Goal: Task Accomplishment & Management: Manage account settings

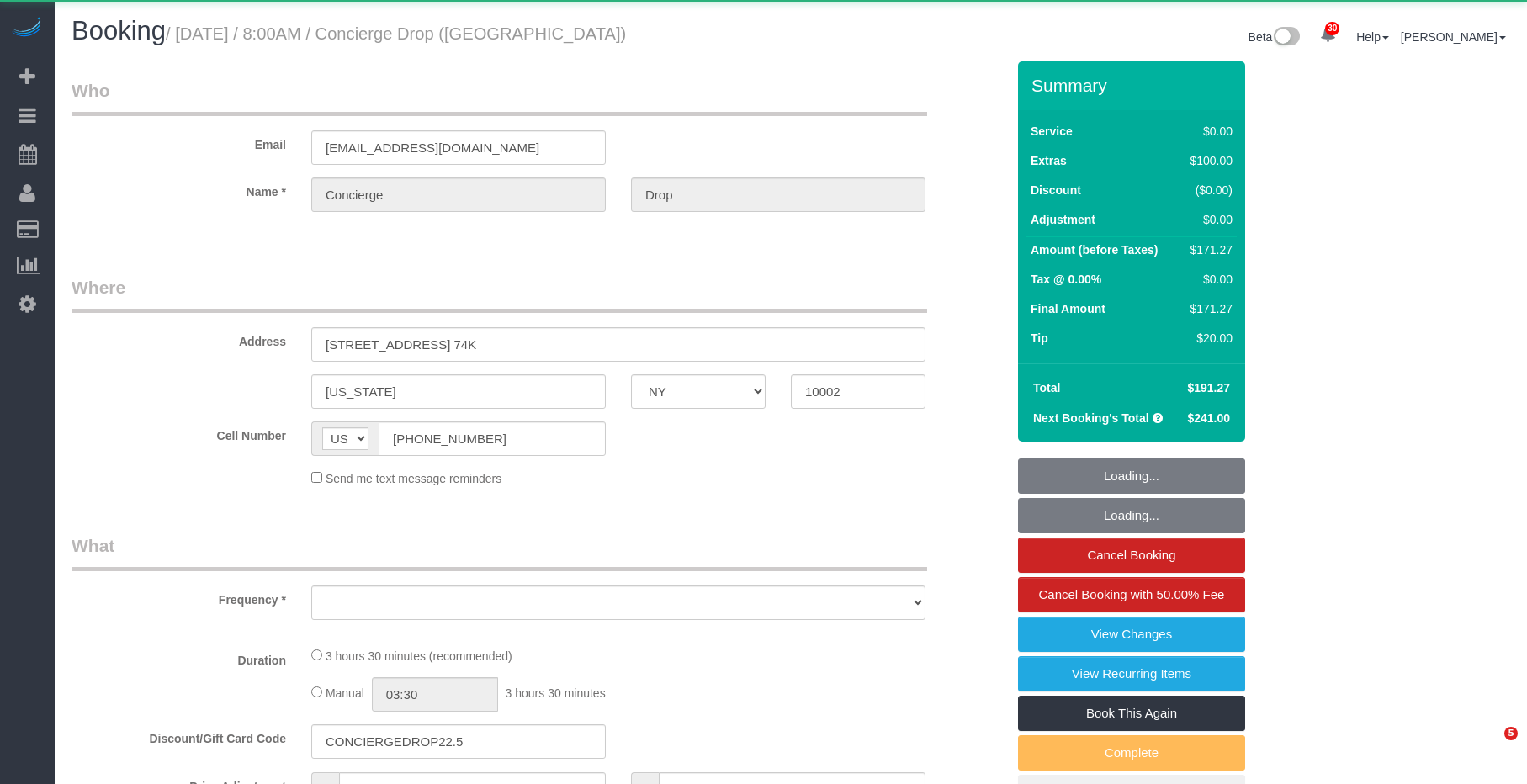
select select "NY"
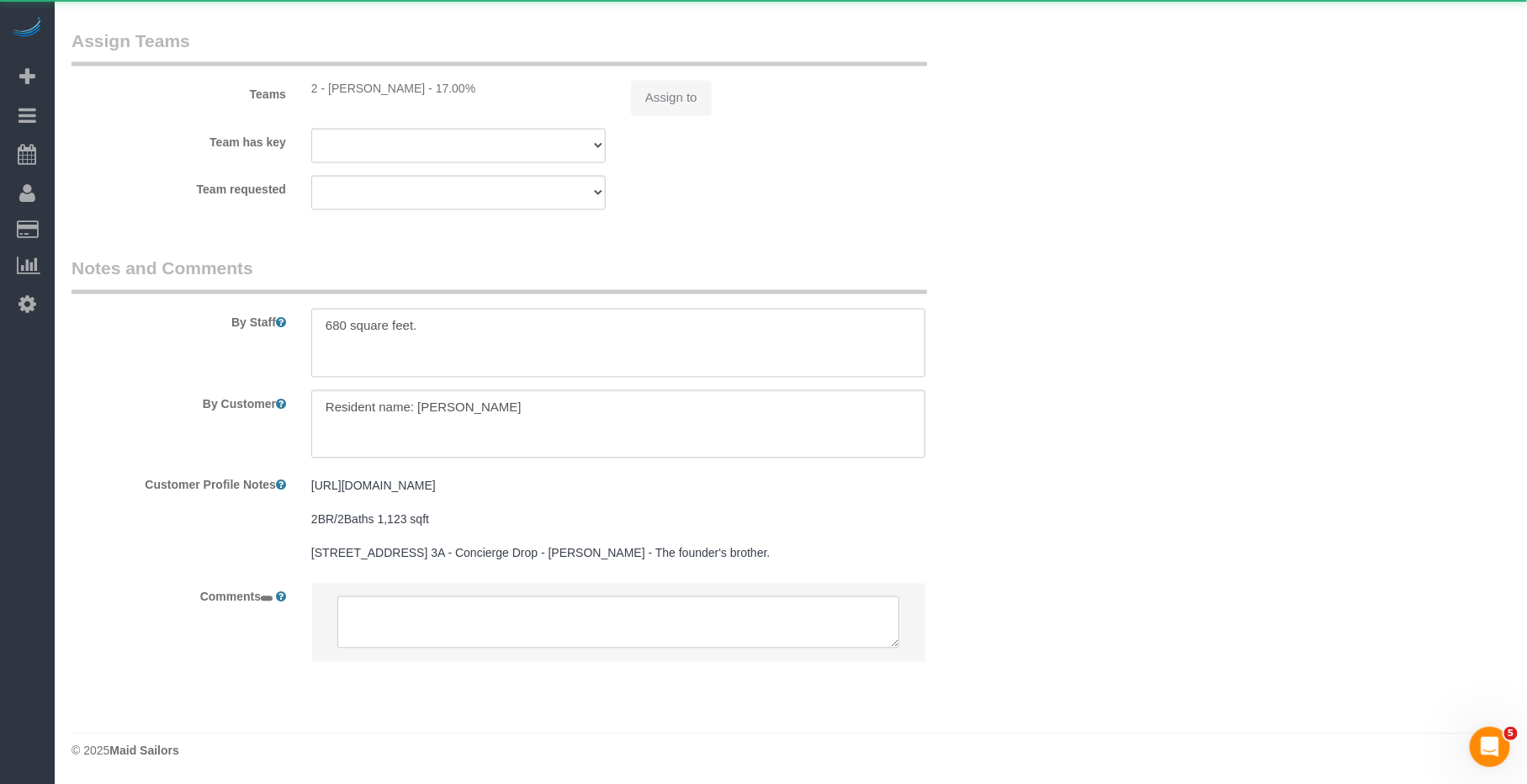
select select "object:1069"
select select "number:89"
select select "number:90"
select select "number:13"
select select "number:6"
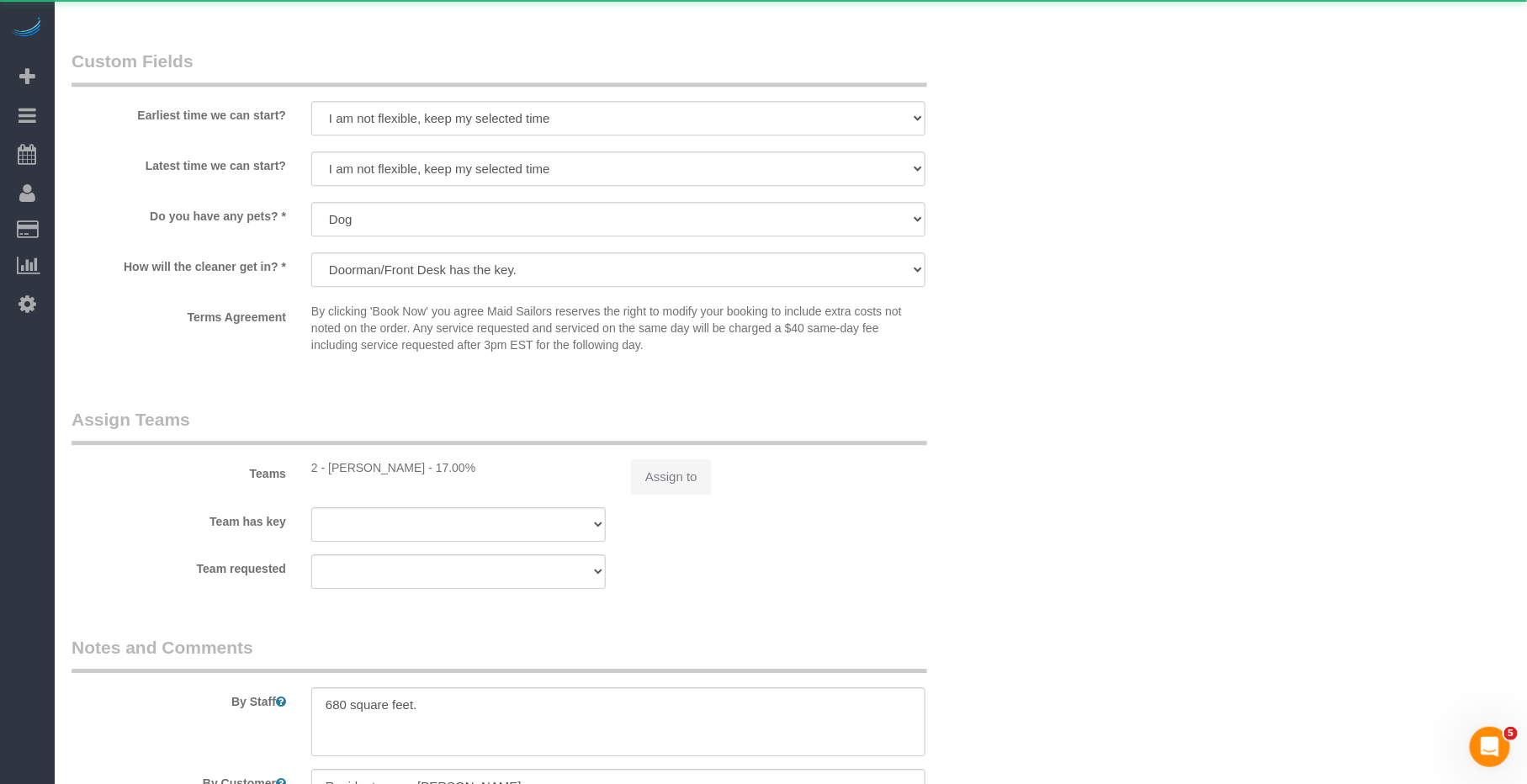
select select "string:stripe-pm_1RaQn24VGloSiKo7zeOF73Wj"
select select "spot1"
select select "1"
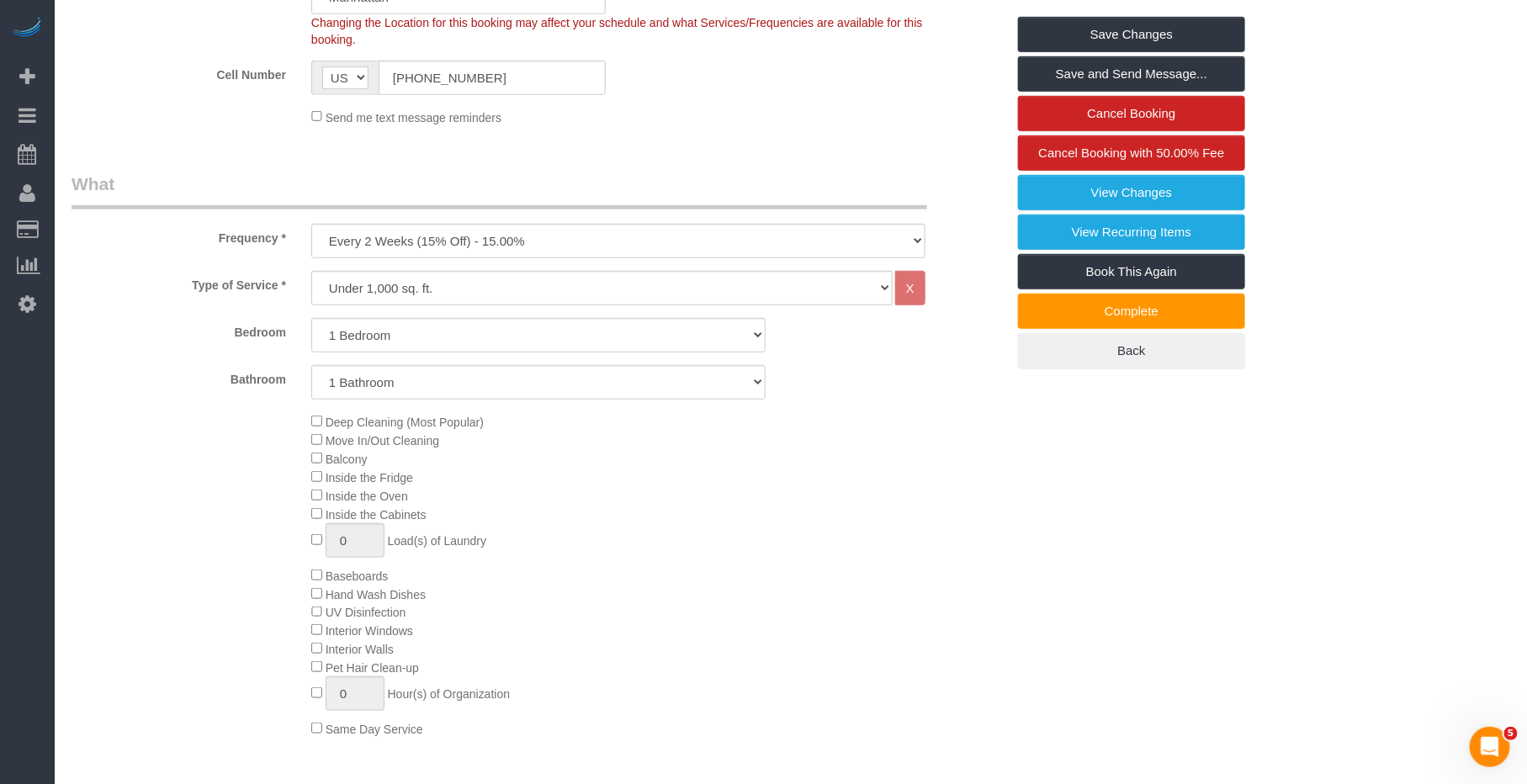
scroll to position [308, 0]
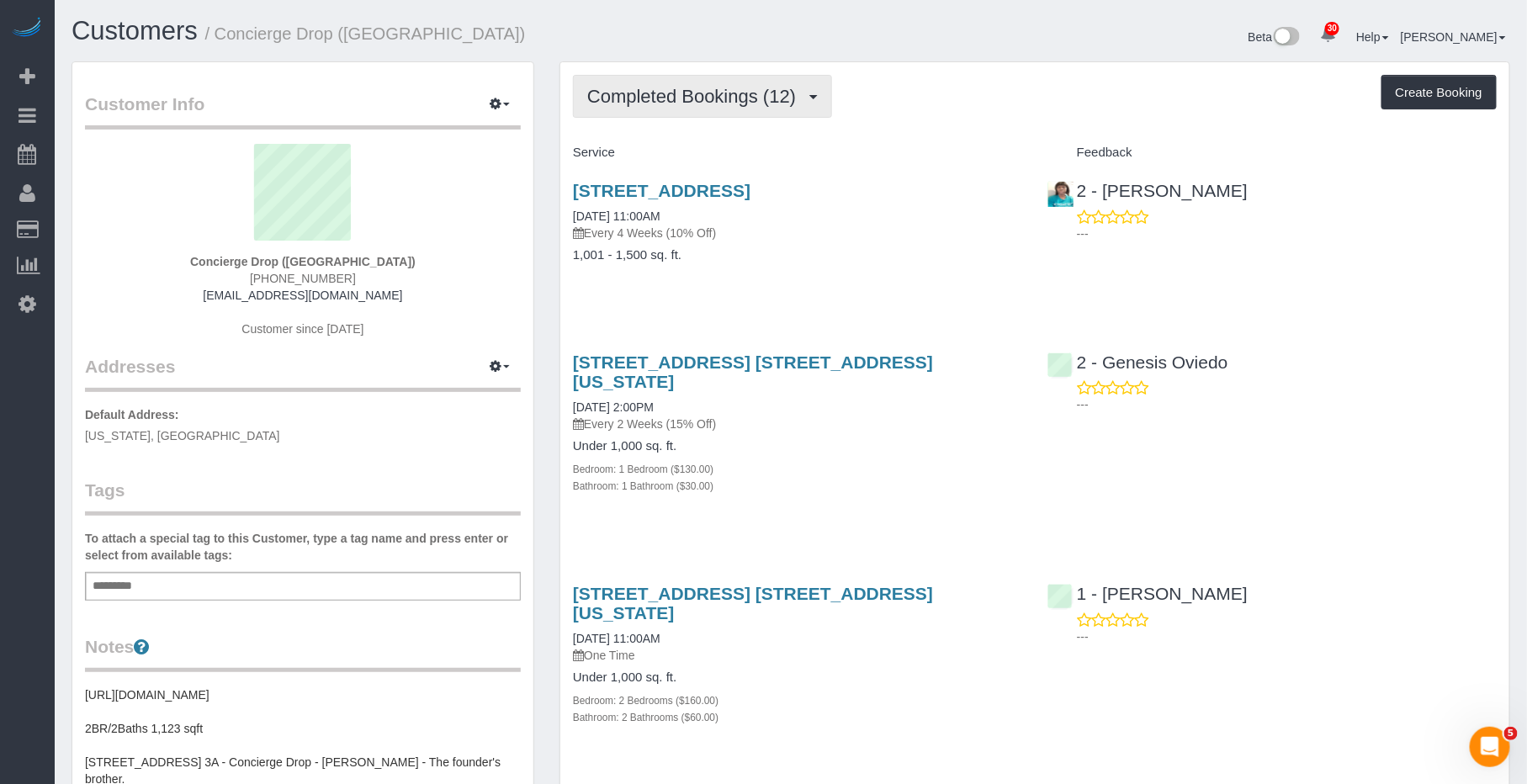
click at [717, 101] on span "Completed Bookings (12)" at bounding box center [695, 96] width 217 height 21
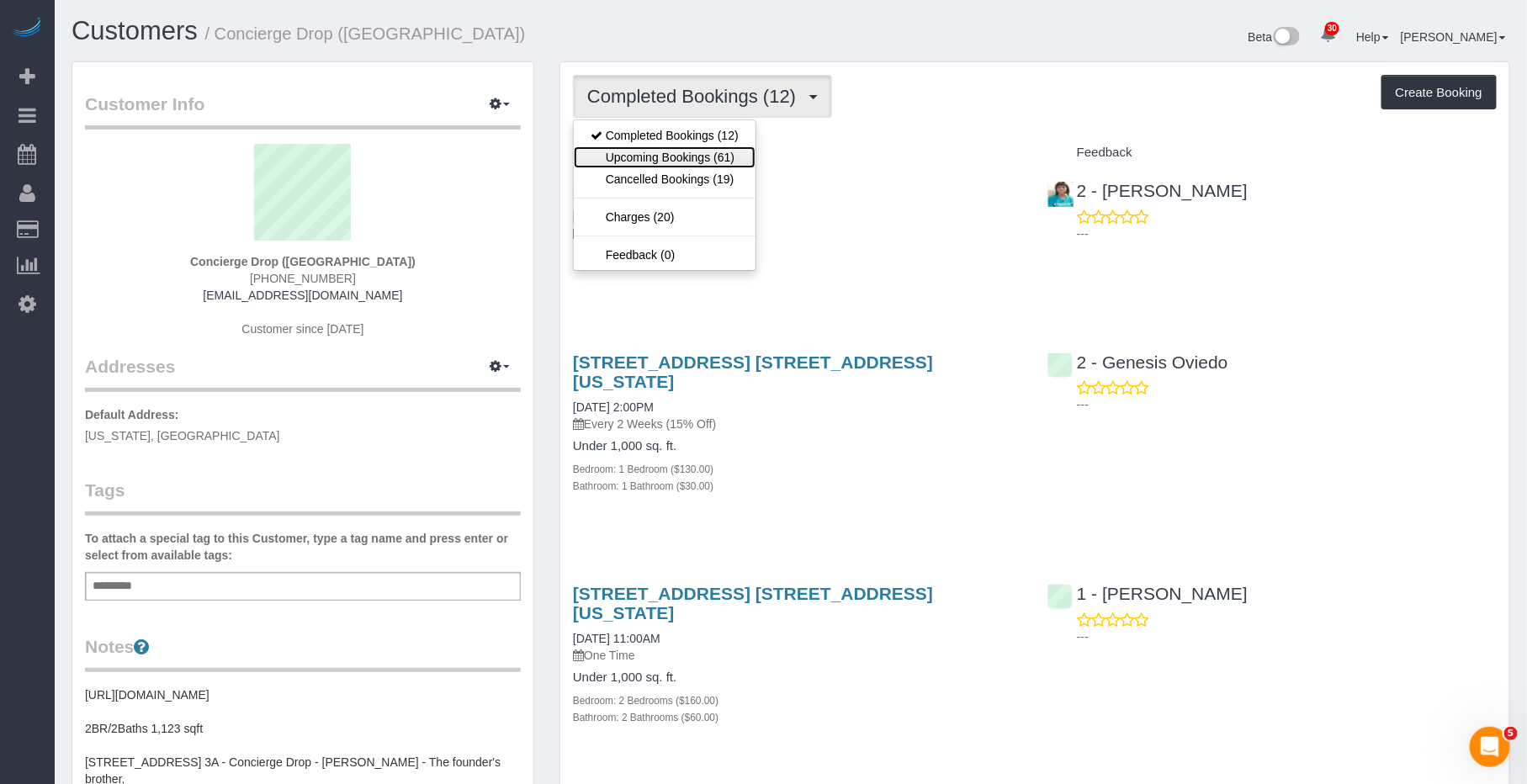
click at [710, 155] on link "Upcoming Bookings (61)" at bounding box center [664, 156] width 182 height 22
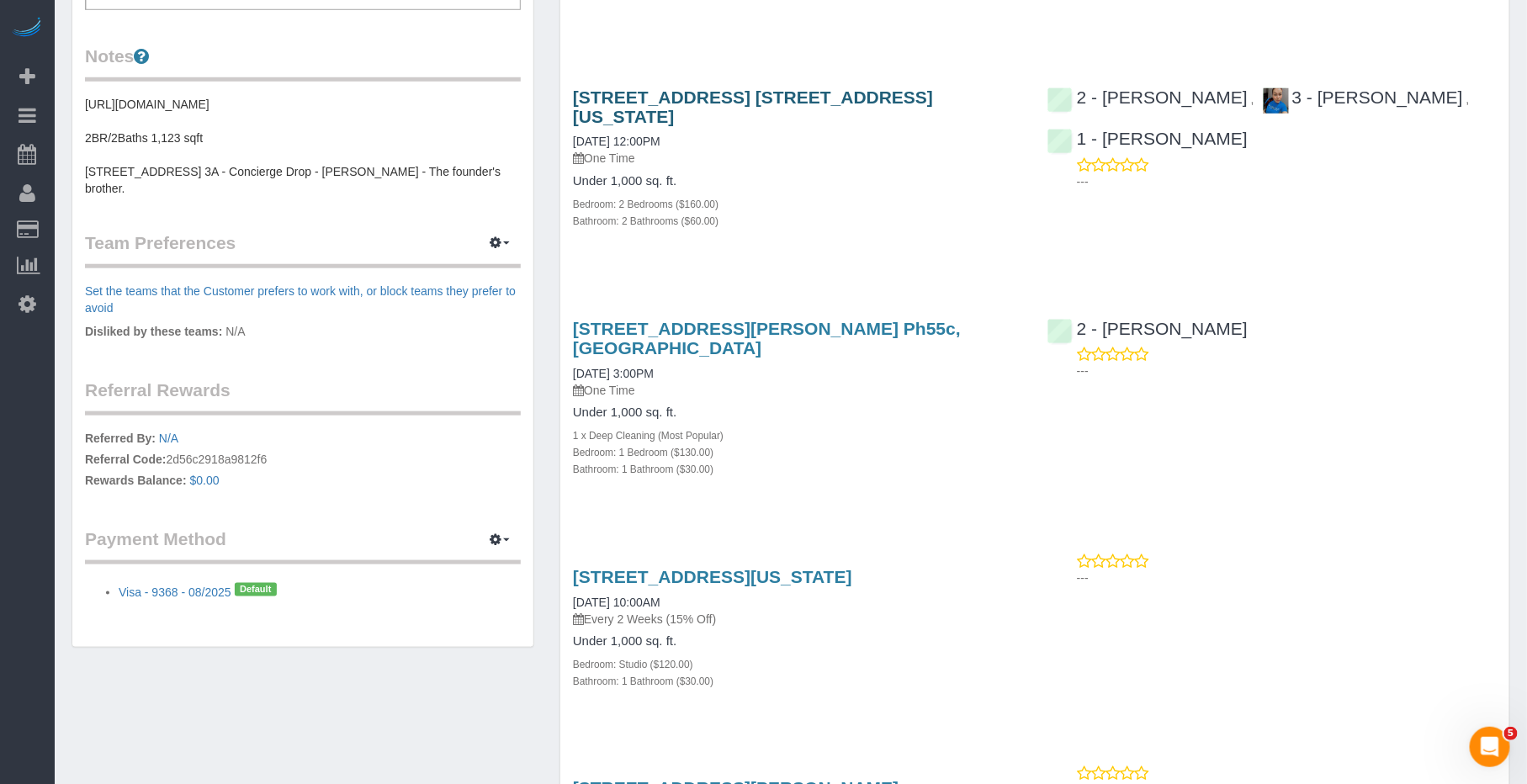
scroll to position [1540, 0]
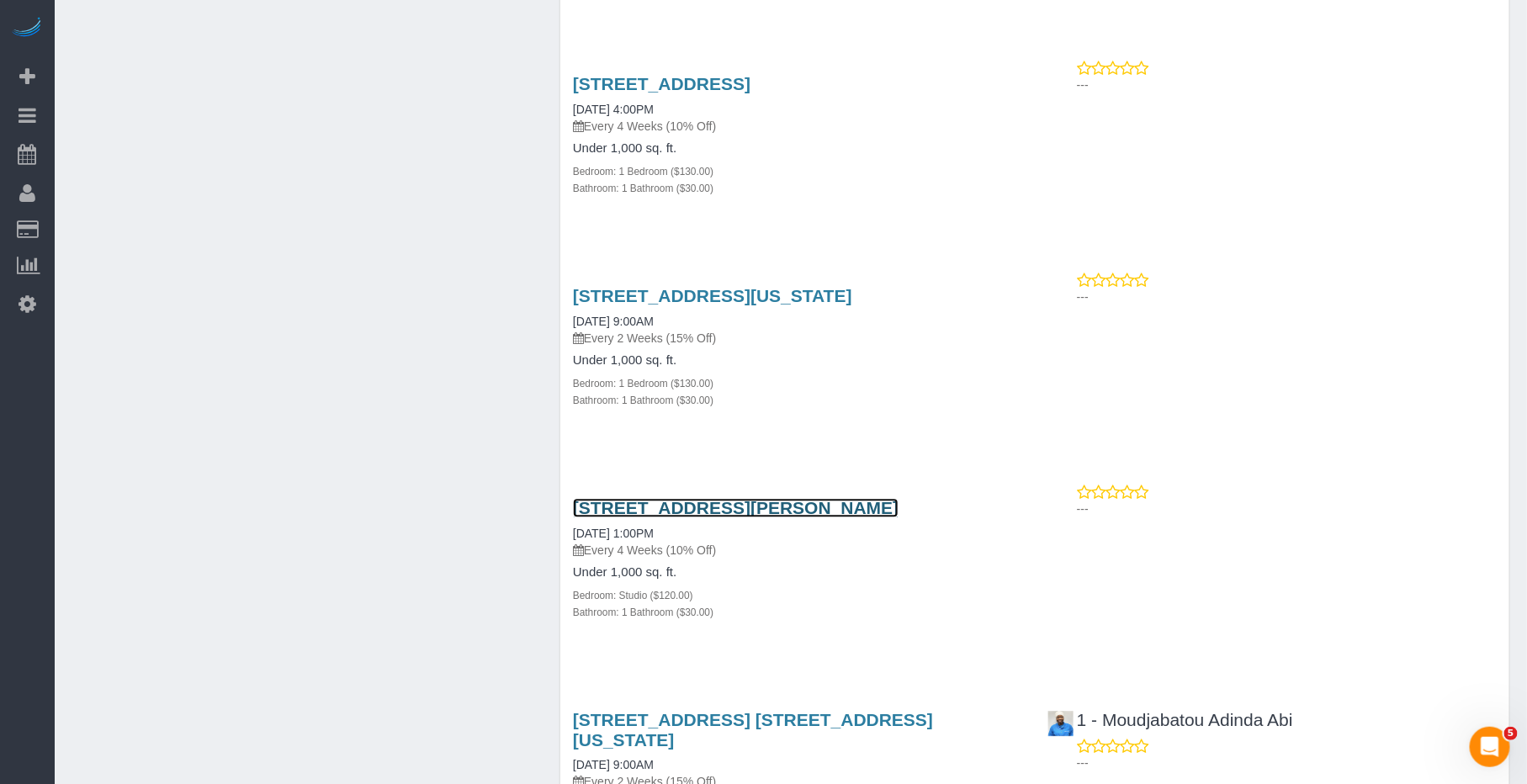
click at [757, 498] on link "20 Rockwell Pl, 1919, Brooklyn, NY 11201" at bounding box center [736, 507] width 326 height 19
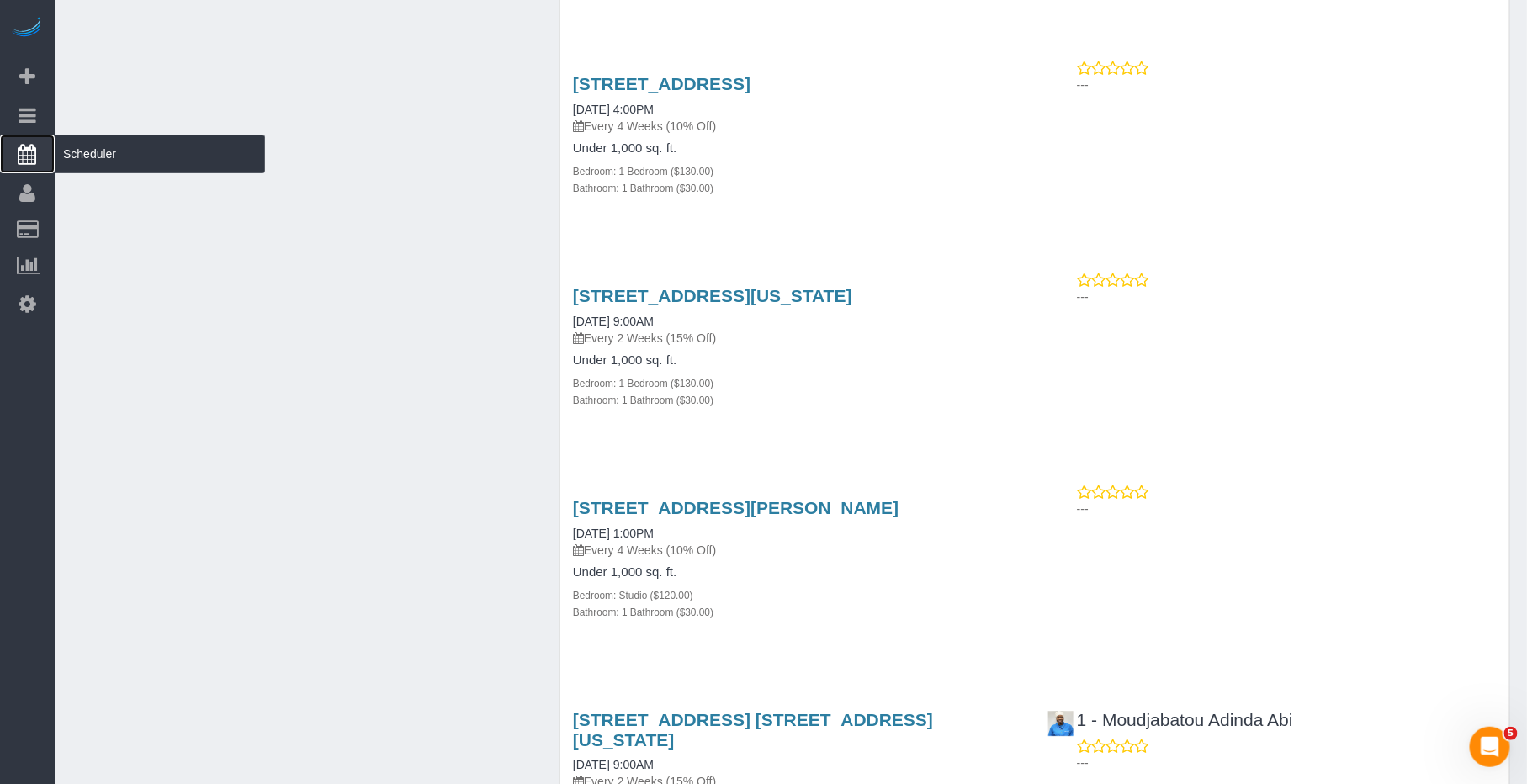
click at [118, 156] on span "Scheduler" at bounding box center [159, 154] width 210 height 39
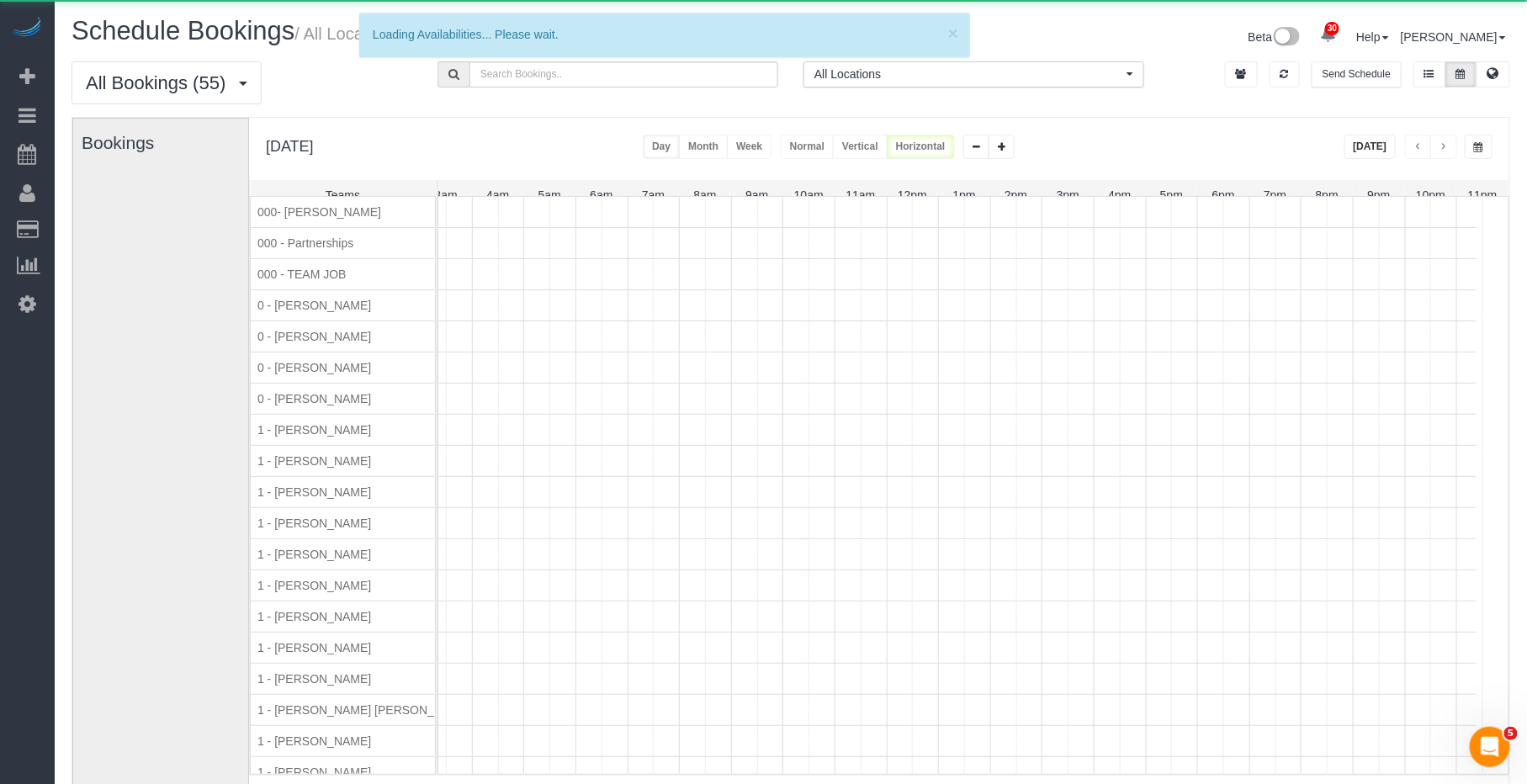
scroll to position [0, 172]
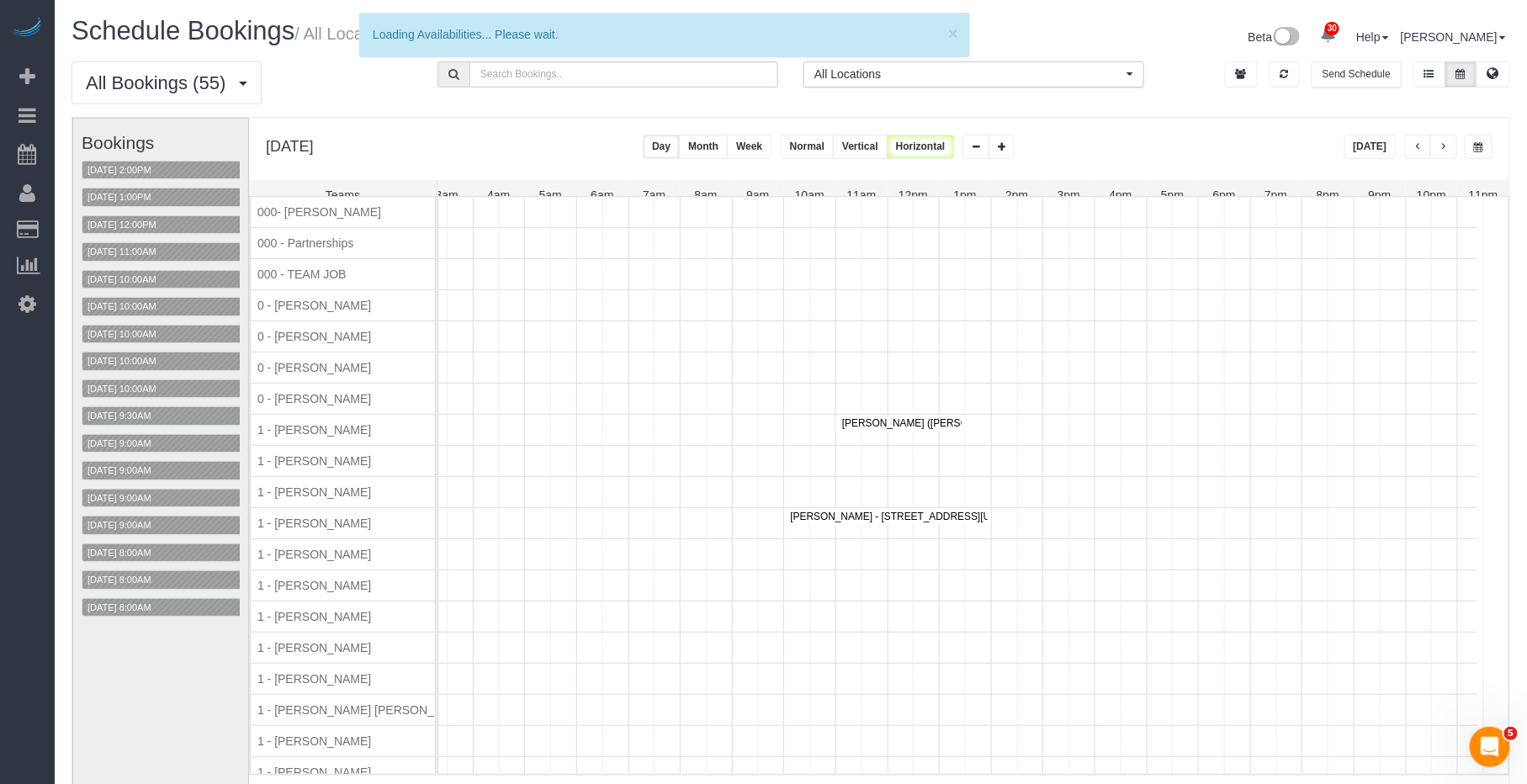
click at [1121, 127] on div "Friday, Oct 3, 2025 Today Day Month Week Normal Vertical Horizontal" at bounding box center [879, 149] width 1260 height 62
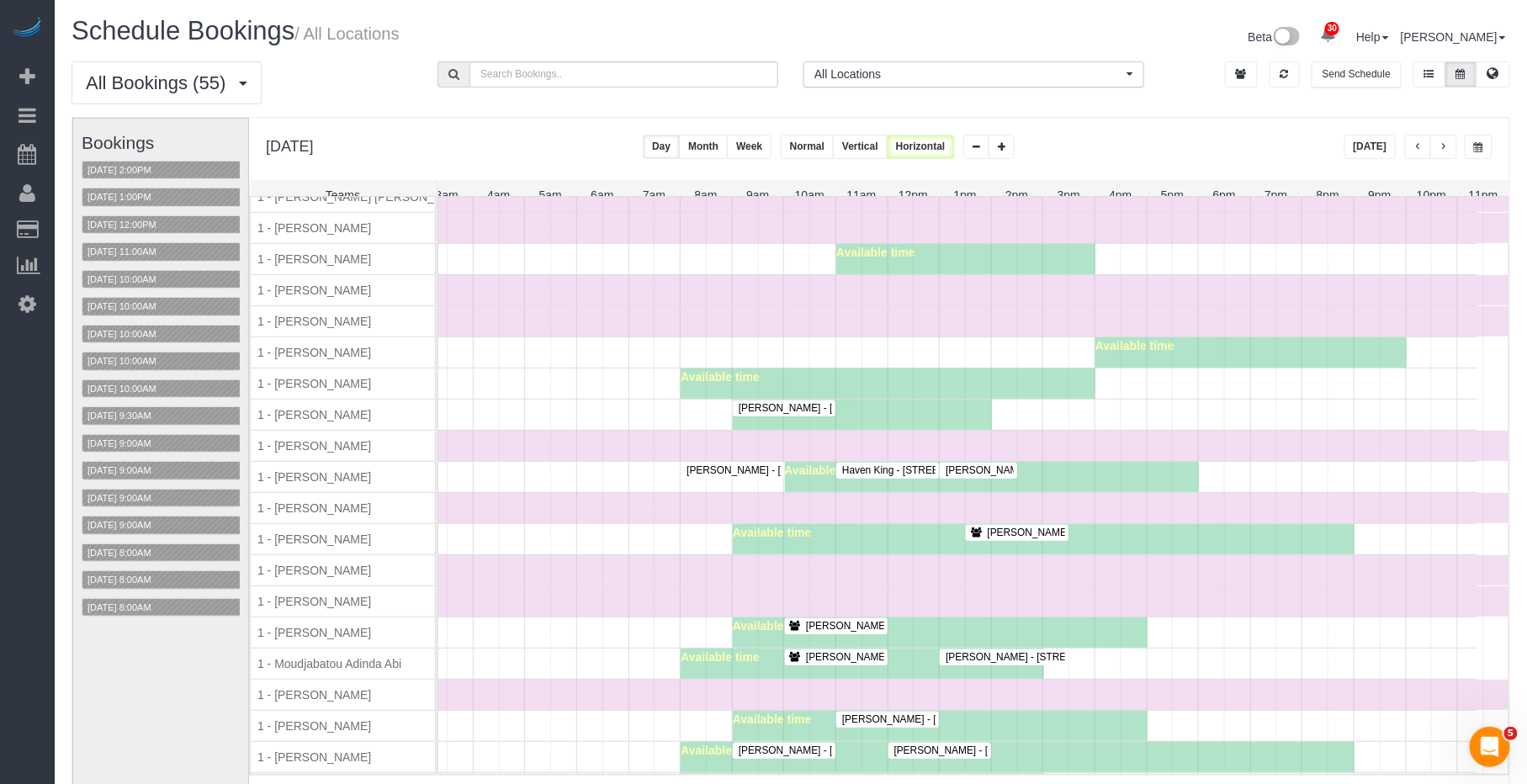
scroll to position [828, 0]
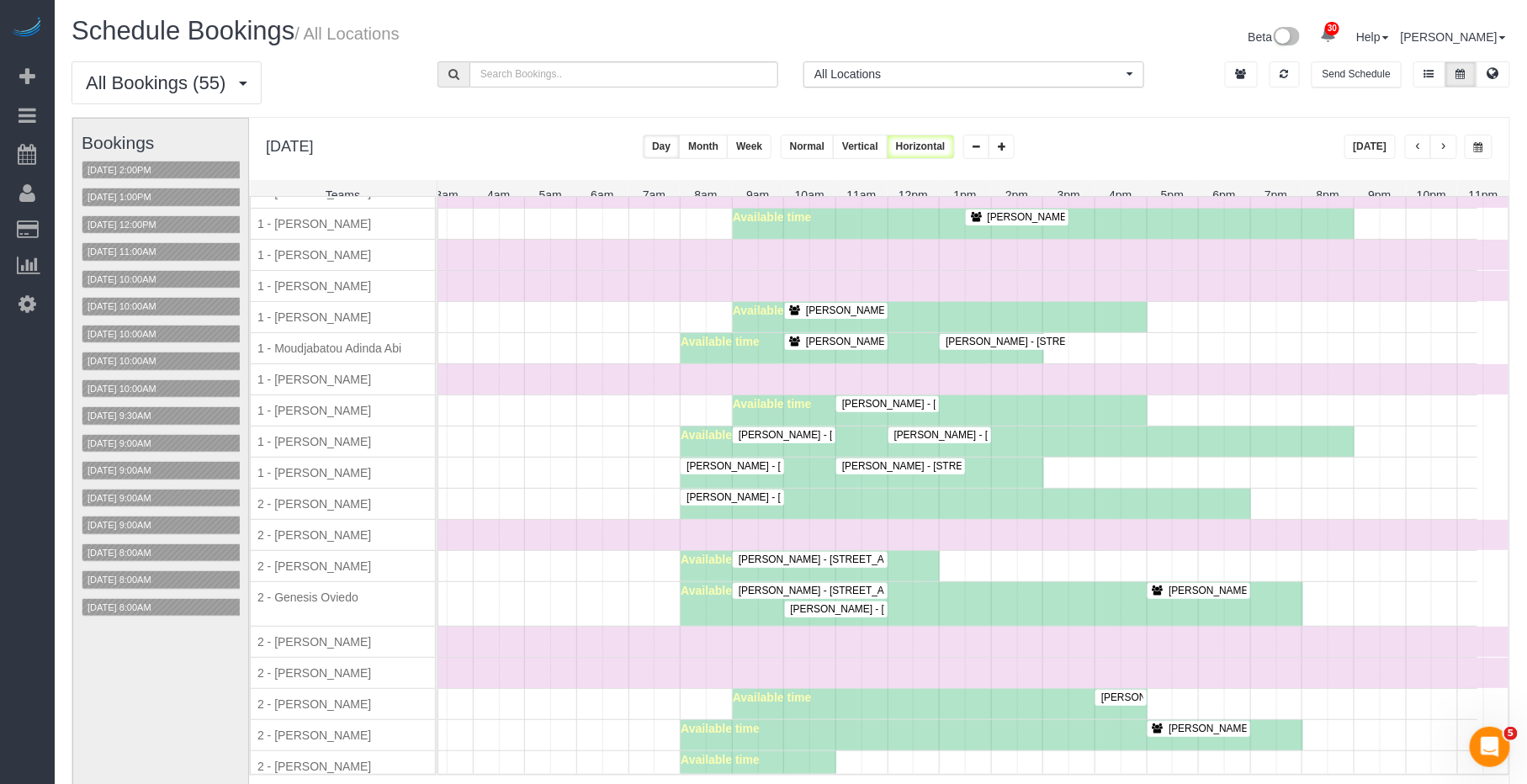
click at [839, 316] on span "Vivian McHugh - 128 West 23rd St, 3a, New York, NY 10011" at bounding box center [924, 310] width 255 height 12
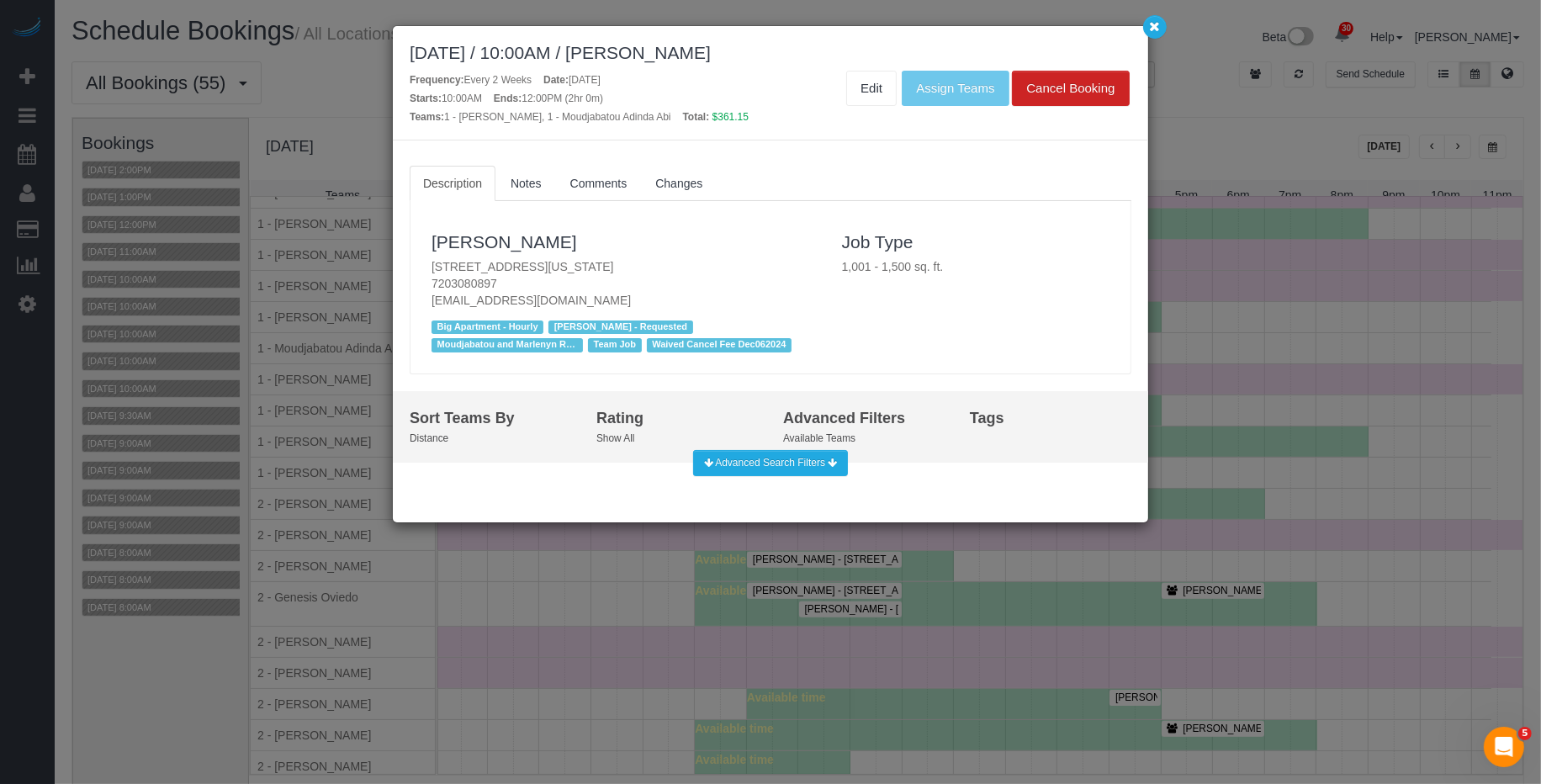
drag, startPoint x: 796, startPoint y: 53, endPoint x: 654, endPoint y: 47, distance: 142.1
click at [649, 49] on div "October 03, 2025 / 10:00AM / Vivian McHugh" at bounding box center [770, 53] width 722 height 19
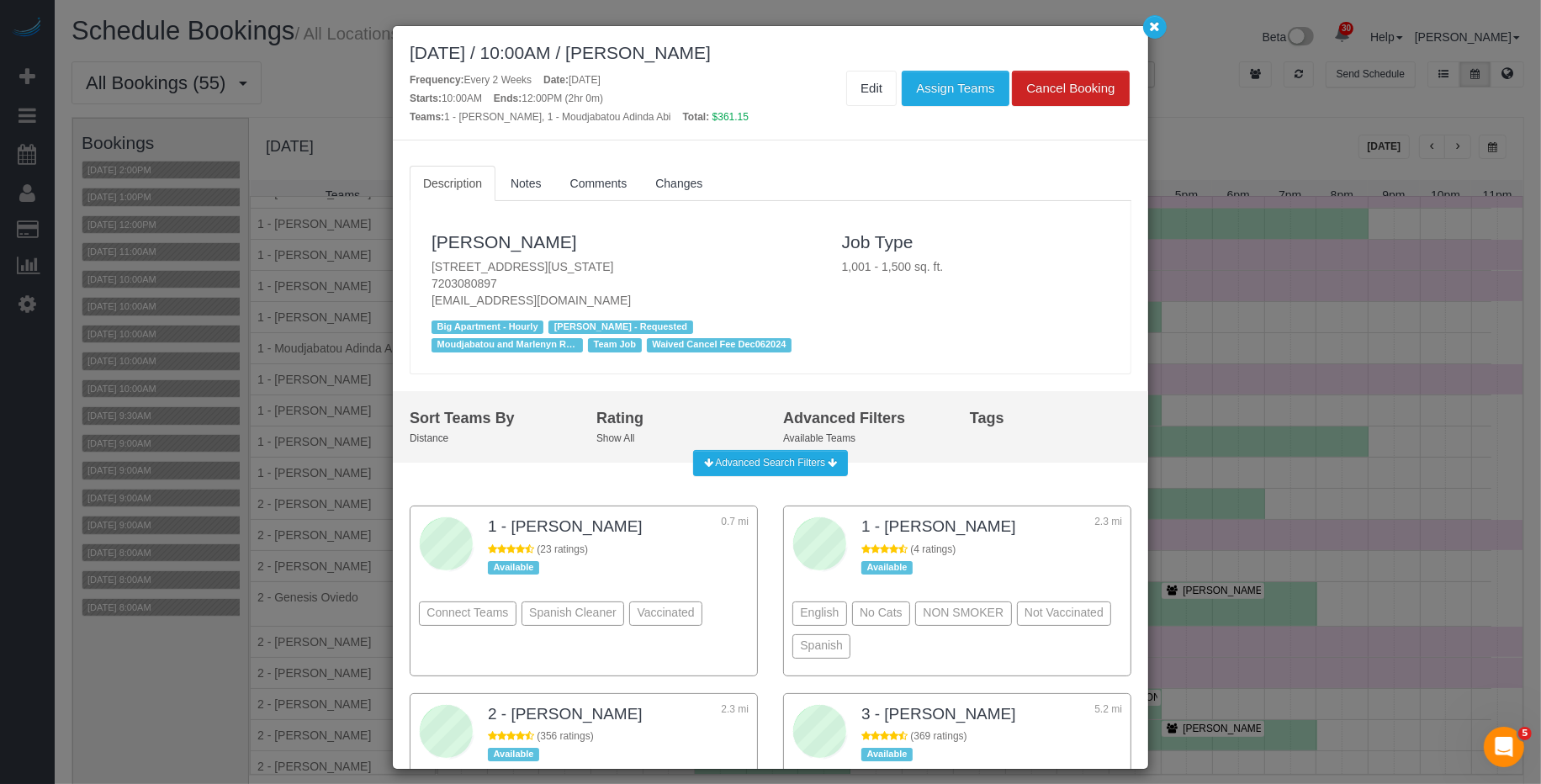
copy div "Vivian McHugh"
click at [1153, 26] on icon "button" at bounding box center [1155, 26] width 11 height 10
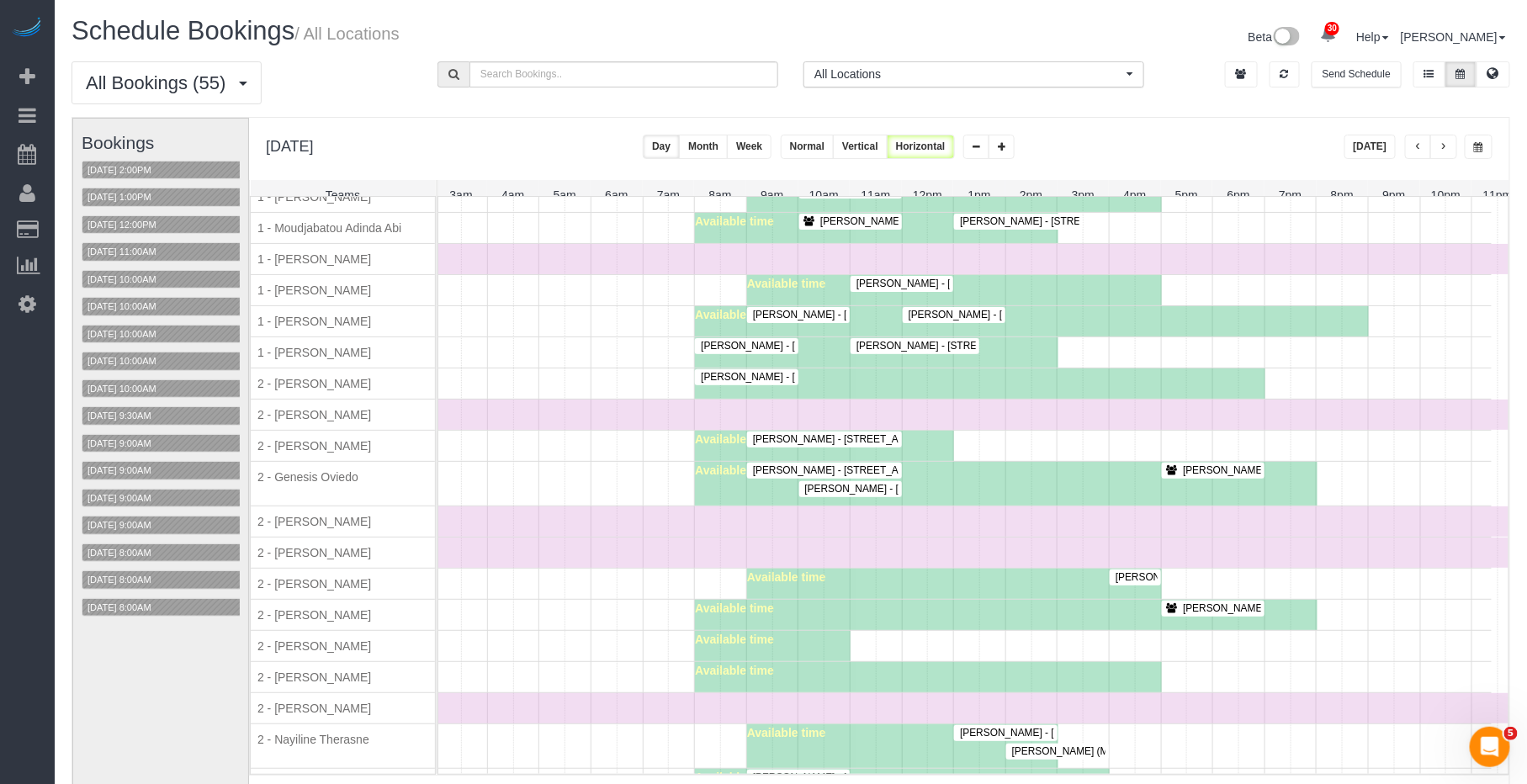
scroll to position [0, 0]
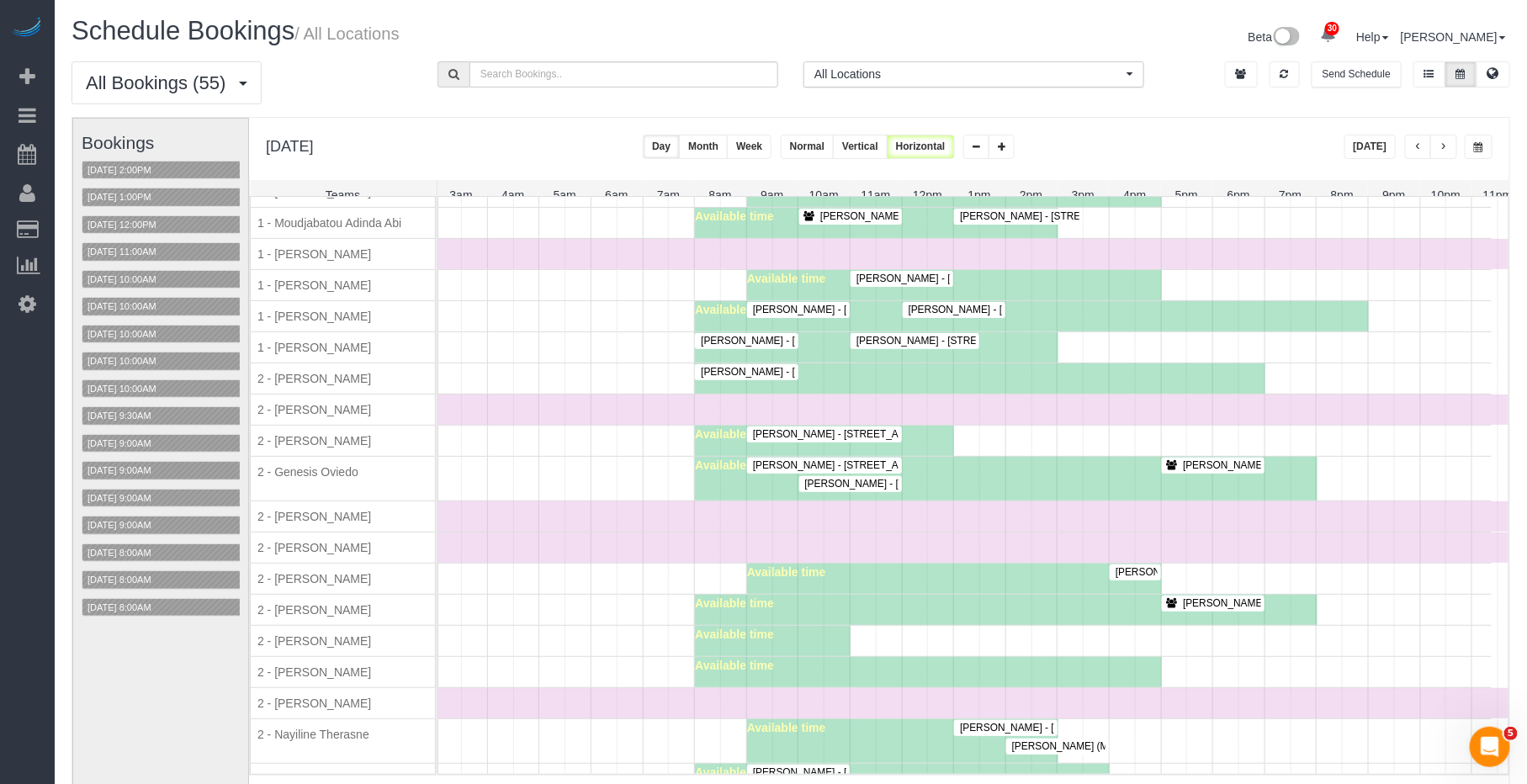
click at [879, 222] on span "Vivian McHugh - 128 West 23rd St, 3a, New York, NY 10011" at bounding box center [939, 216] width 255 height 12
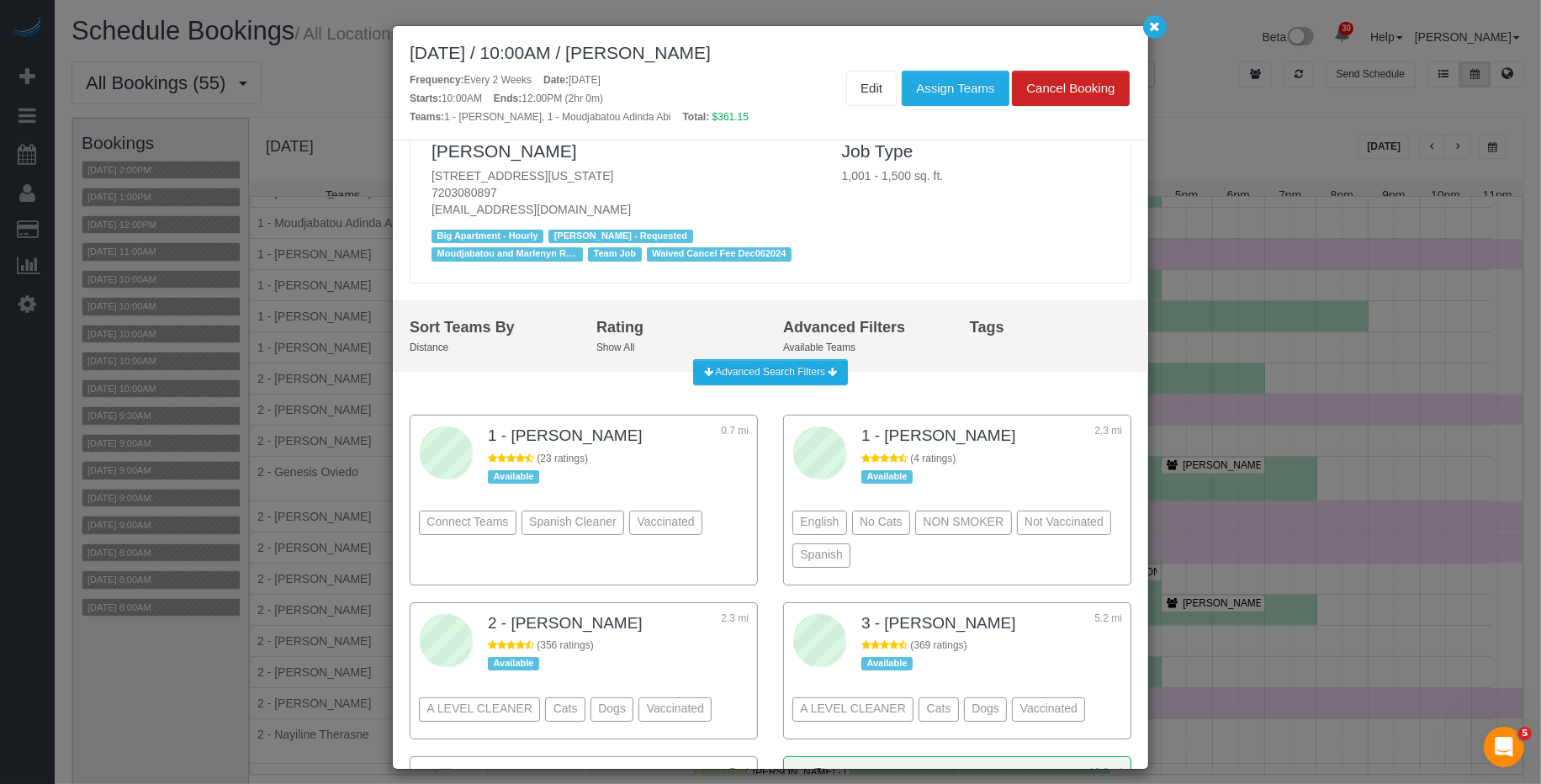
scroll to position [547, 0]
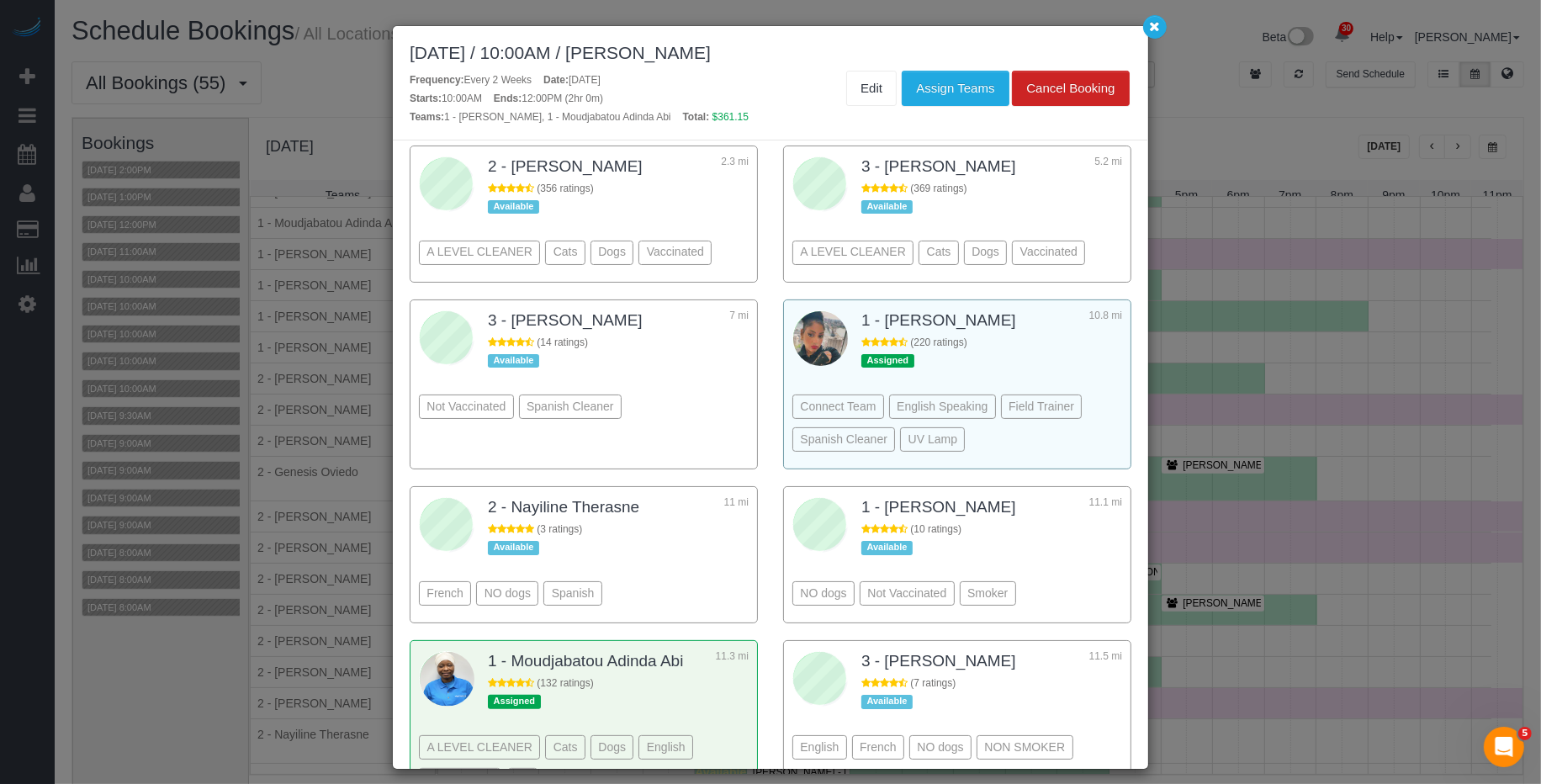
click at [1061, 364] on div "Connect Team English Speaking Field Trainer Spanish Cleaner UV Lamp" at bounding box center [956, 398] width 329 height 124
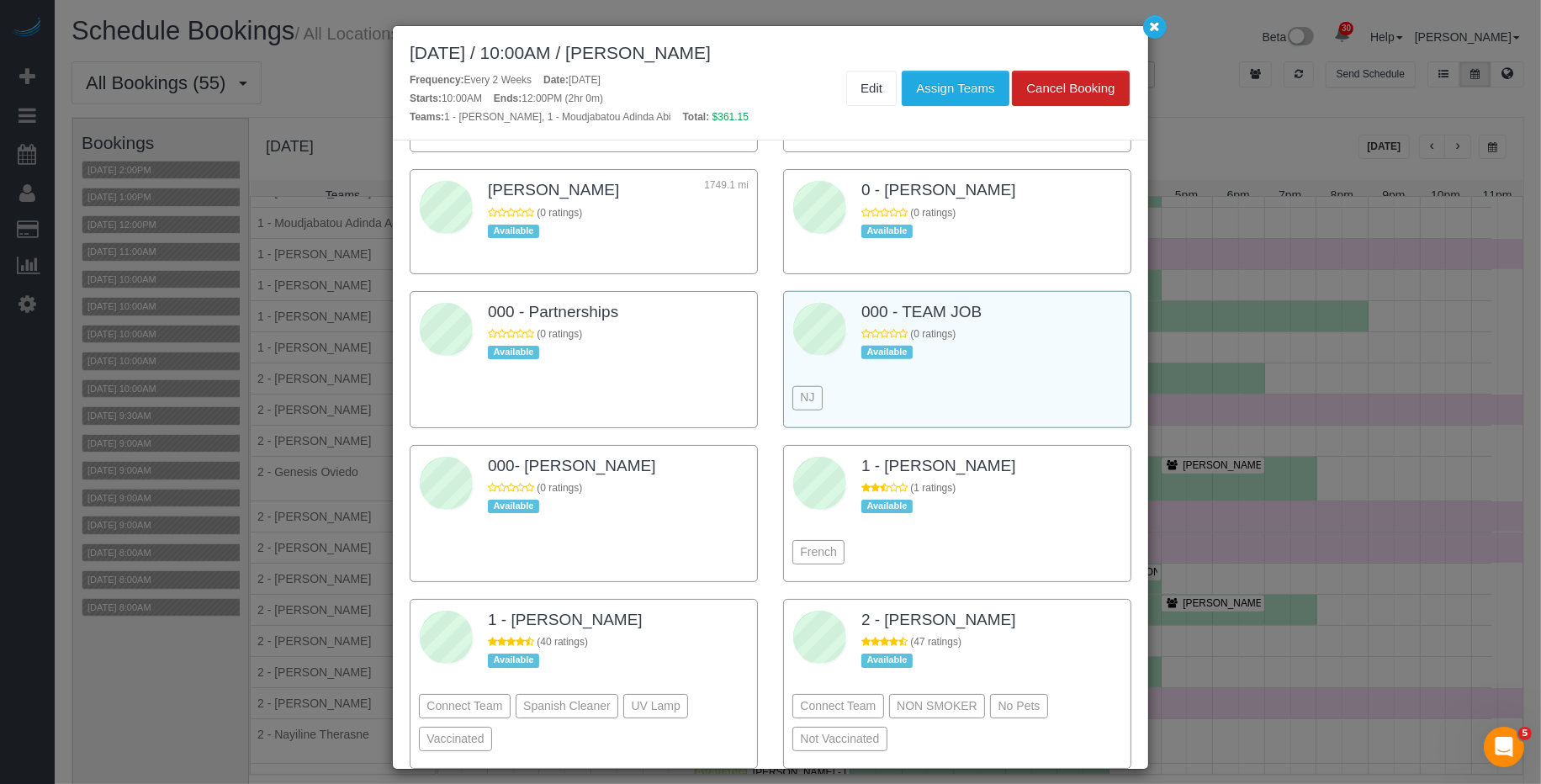
scroll to position [1685, 0]
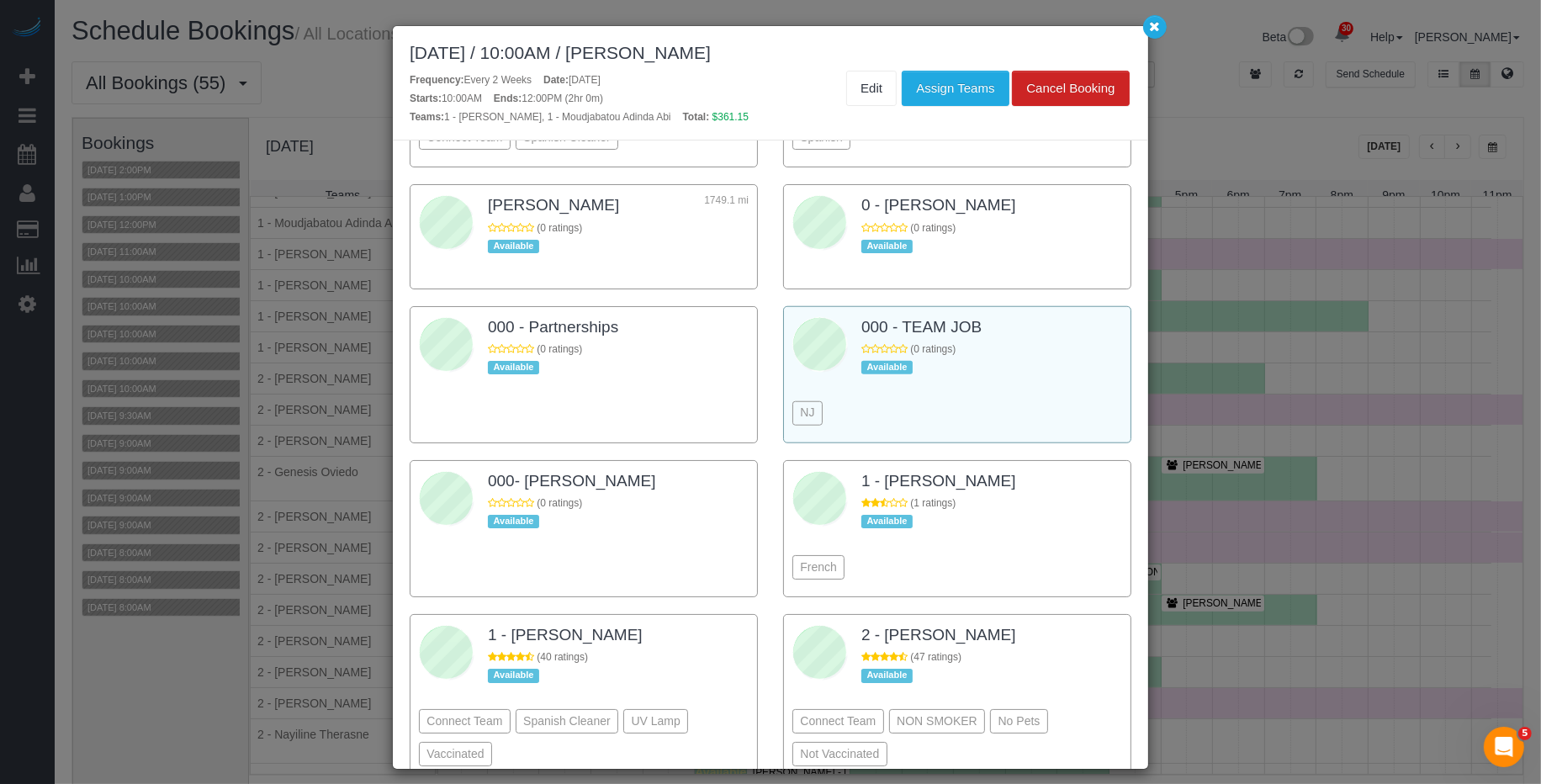
click at [986, 397] on div "NJ" at bounding box center [956, 388] width 329 height 92
click at [962, 92] on button "Assign Teams" at bounding box center [956, 88] width 107 height 35
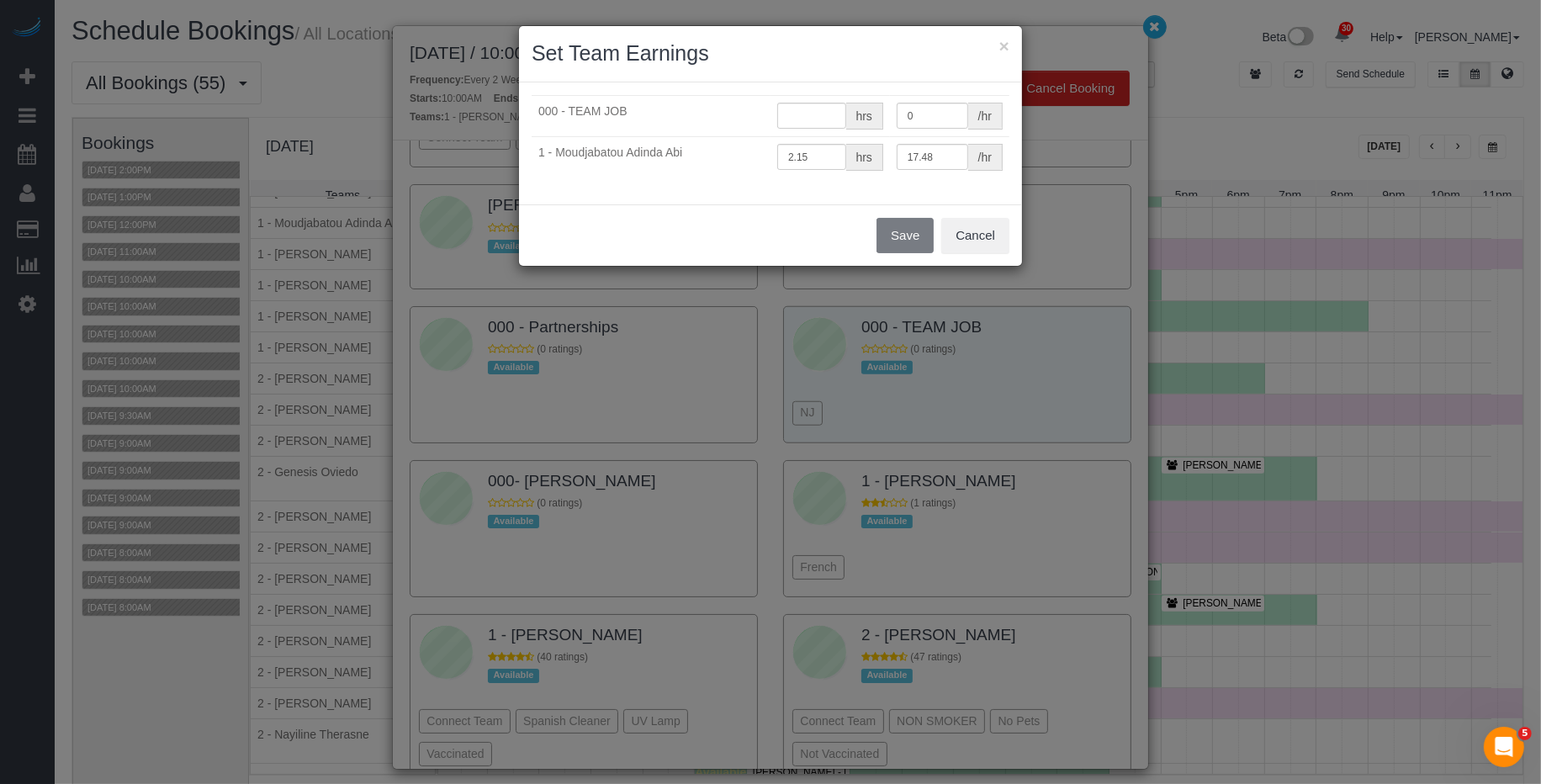
type input "0"
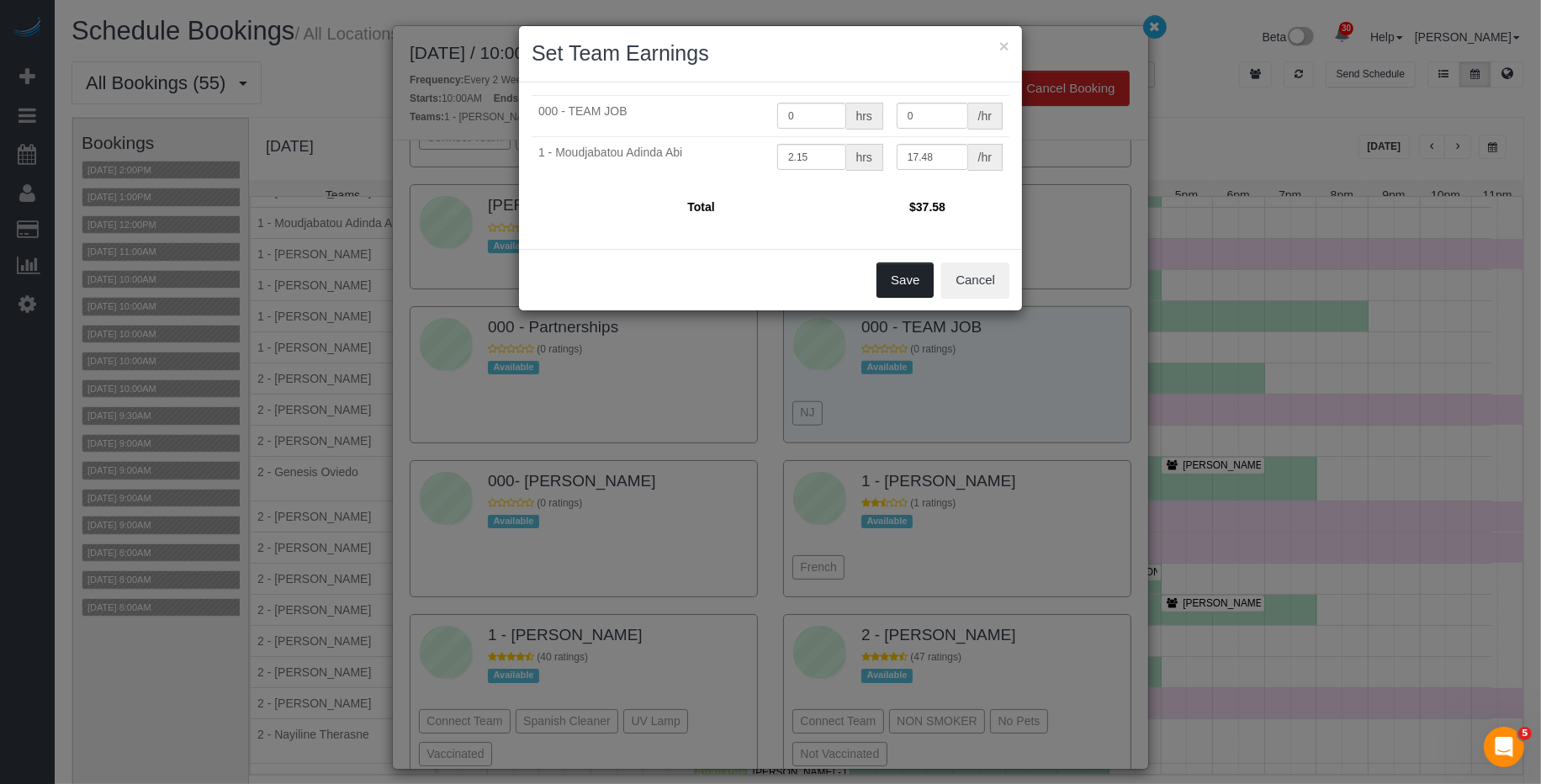
click at [911, 289] on button "Save" at bounding box center [905, 280] width 57 height 35
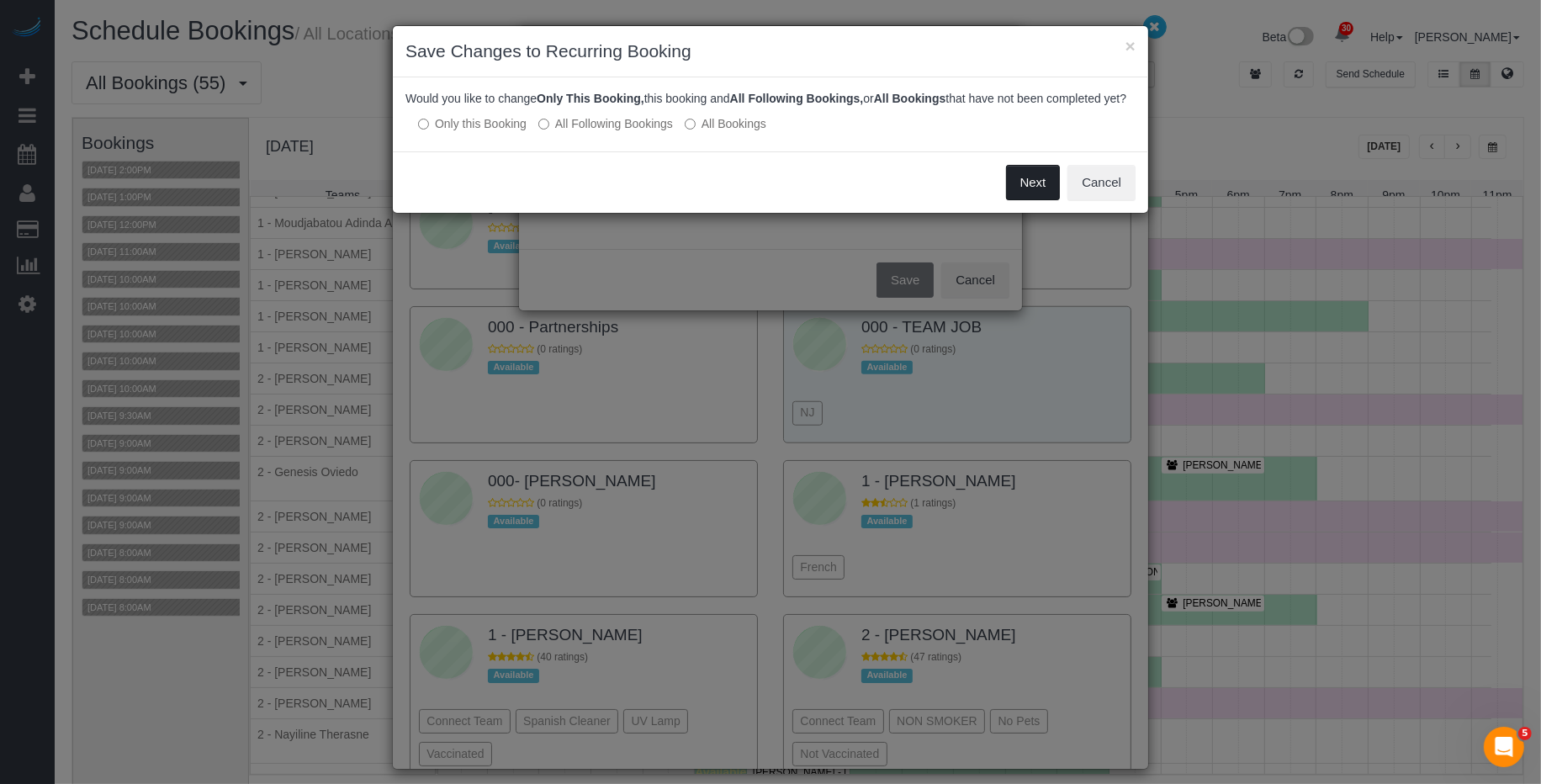
click at [1021, 195] on button "Next" at bounding box center [1033, 182] width 54 height 35
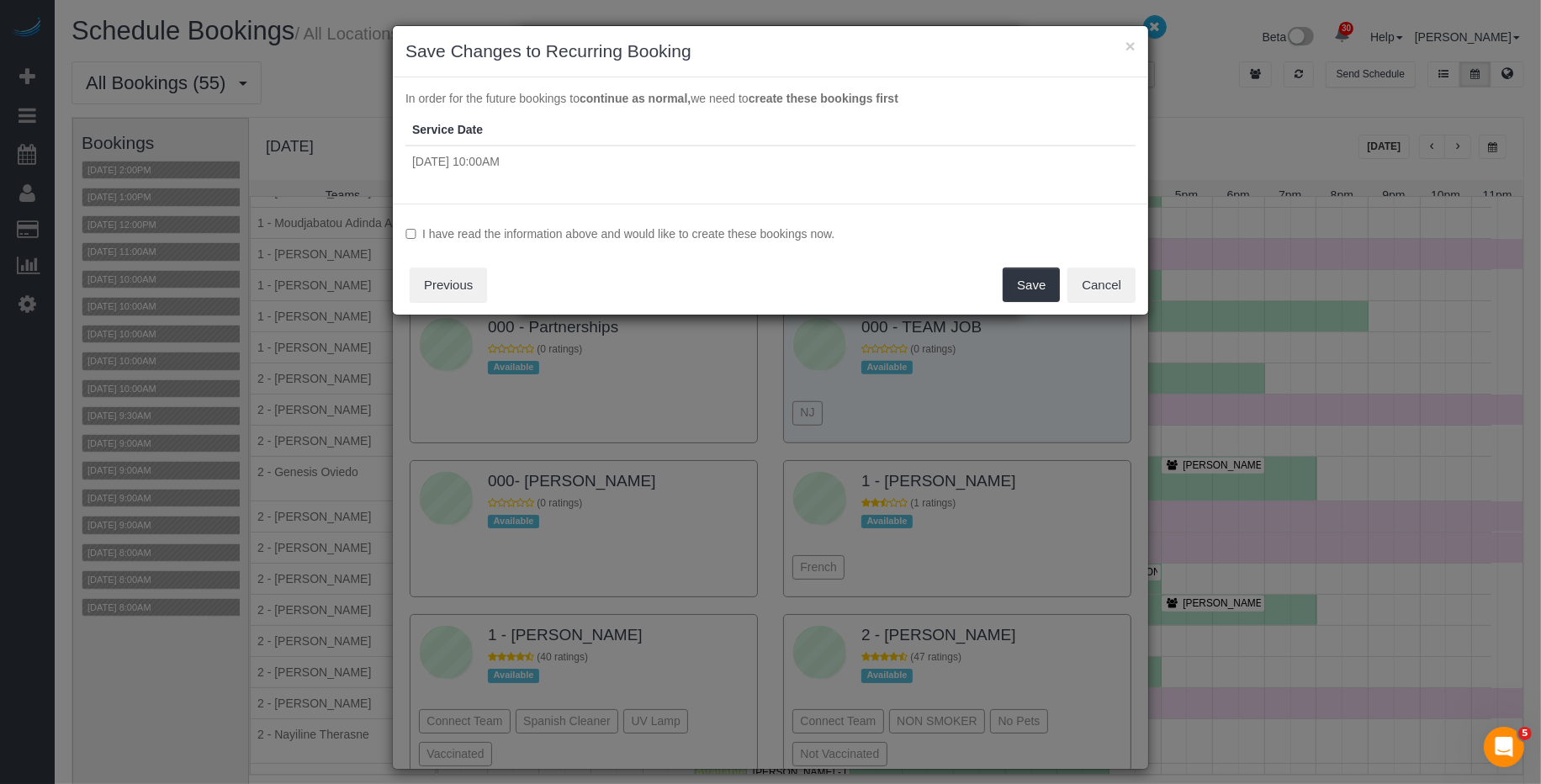
click at [806, 233] on label "I have read the information above and would like to create these bookings now." at bounding box center [770, 233] width 730 height 16
click at [1045, 291] on button "Save" at bounding box center [1032, 284] width 57 height 35
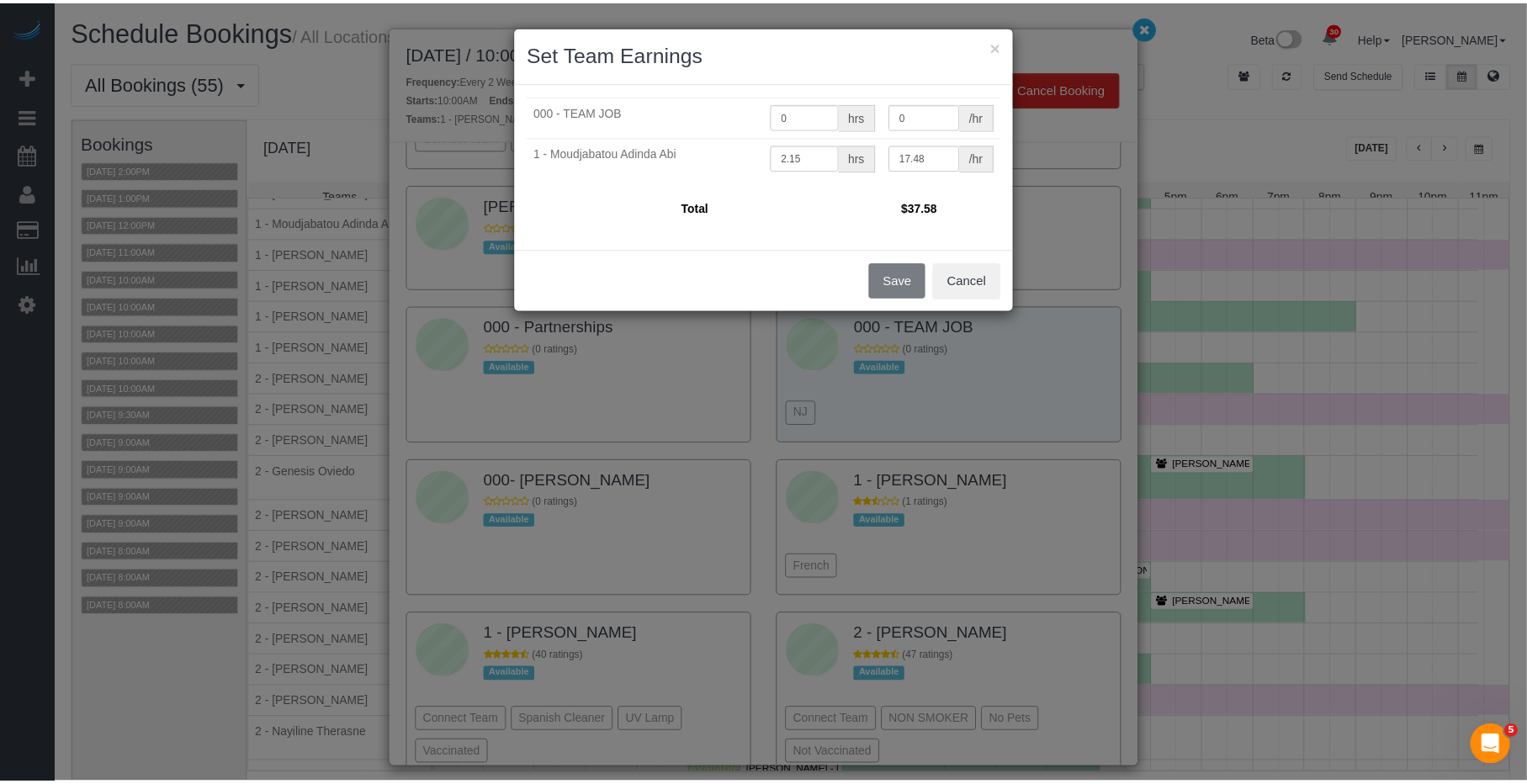
scroll to position [1745, 0]
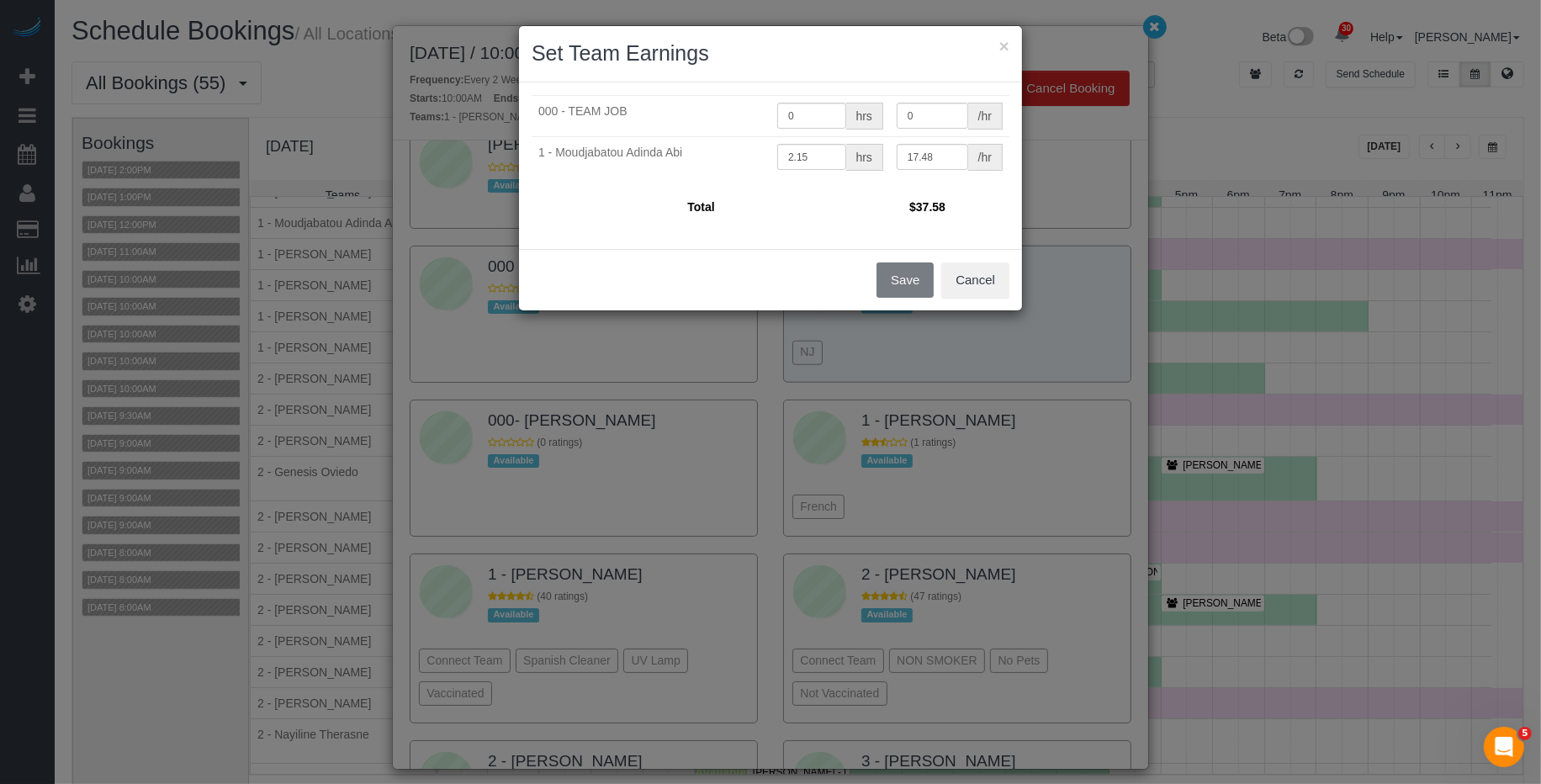
click at [1146, 31] on div "× Set Team Earnings 000 - TEAM JOB 0 hrs 0 /hr 1 - Moudjabatou Adinda Abi 2.15 …" at bounding box center [770, 392] width 1541 height 784
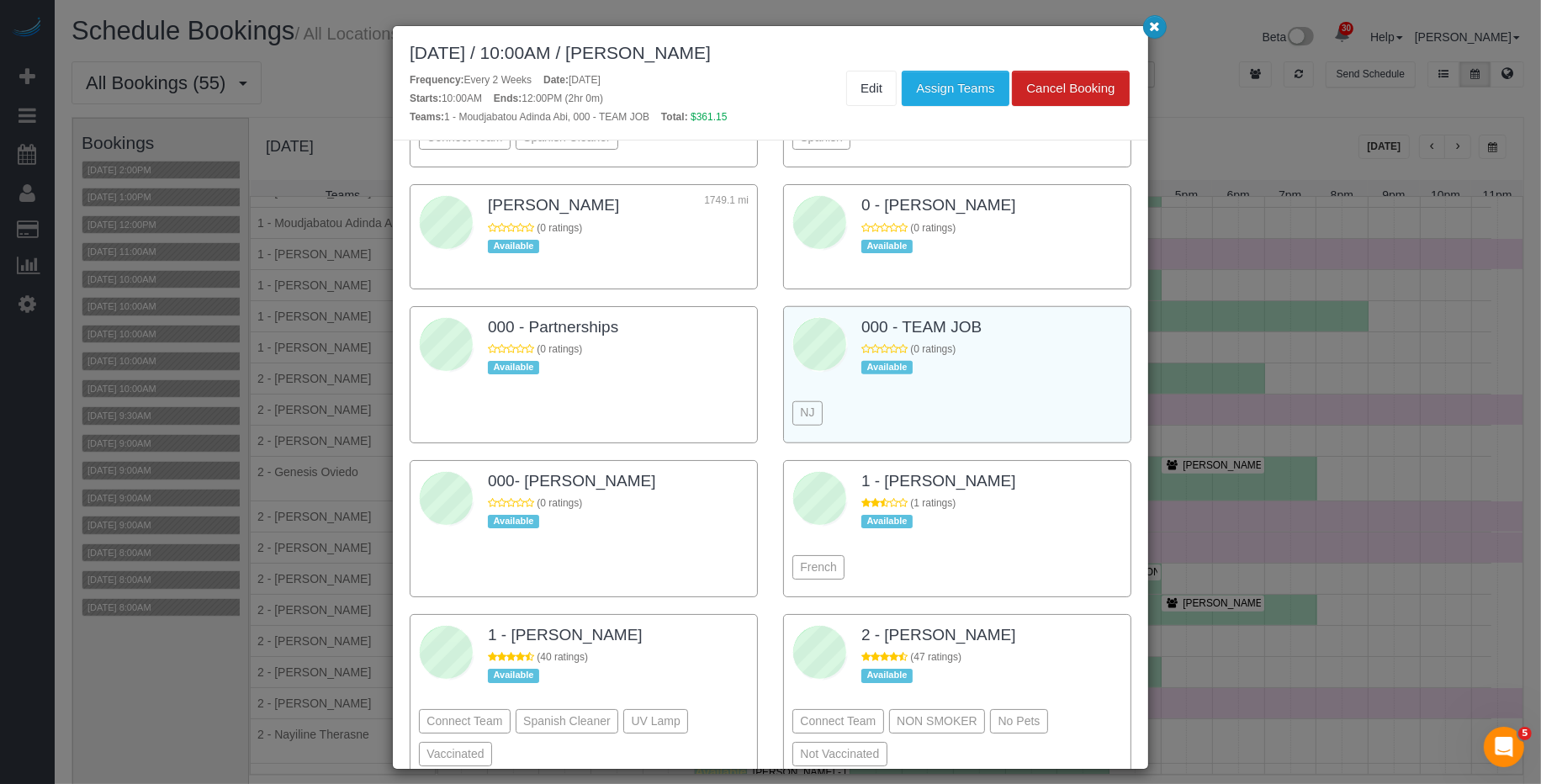
click at [1156, 34] on button "button" at bounding box center [1154, 27] width 23 height 23
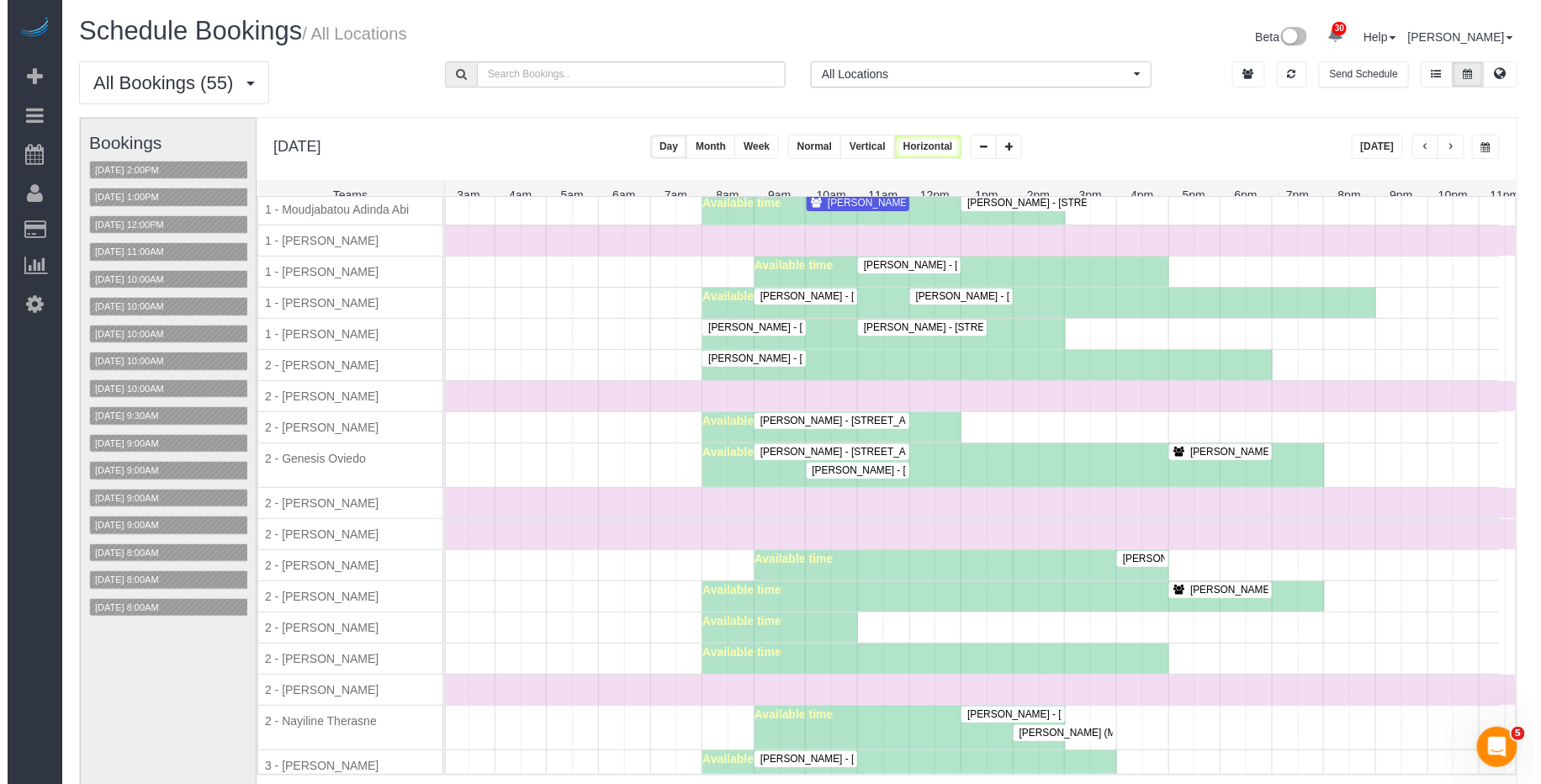
scroll to position [973, 0]
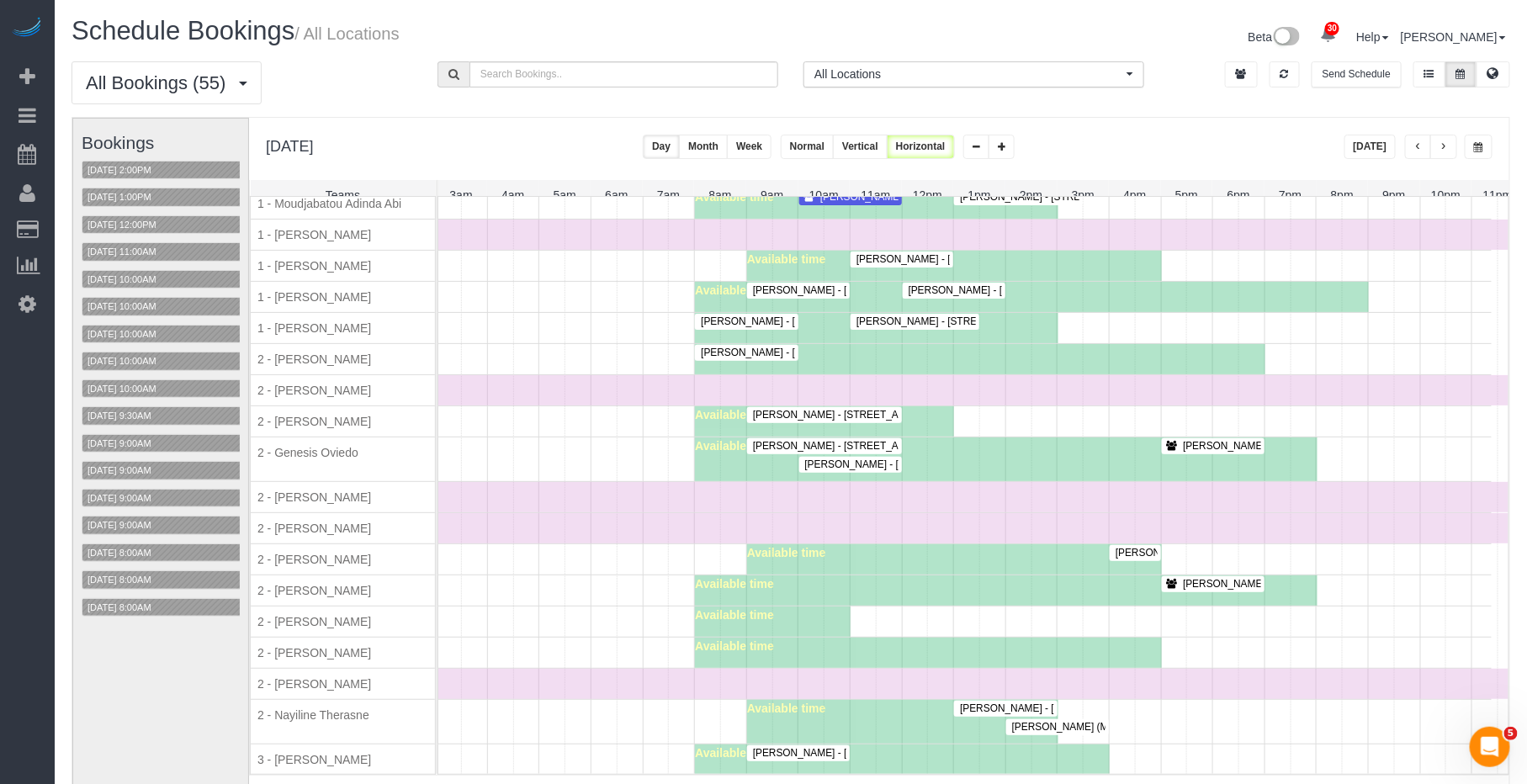
click at [872, 437] on div "Available time" at bounding box center [825, 421] width 259 height 30
click at [868, 420] on span "Mustafa Safdar - 540 West 49th Street, Apt. 401s, New York, NY 10018" at bounding box center [923, 415] width 356 height 12
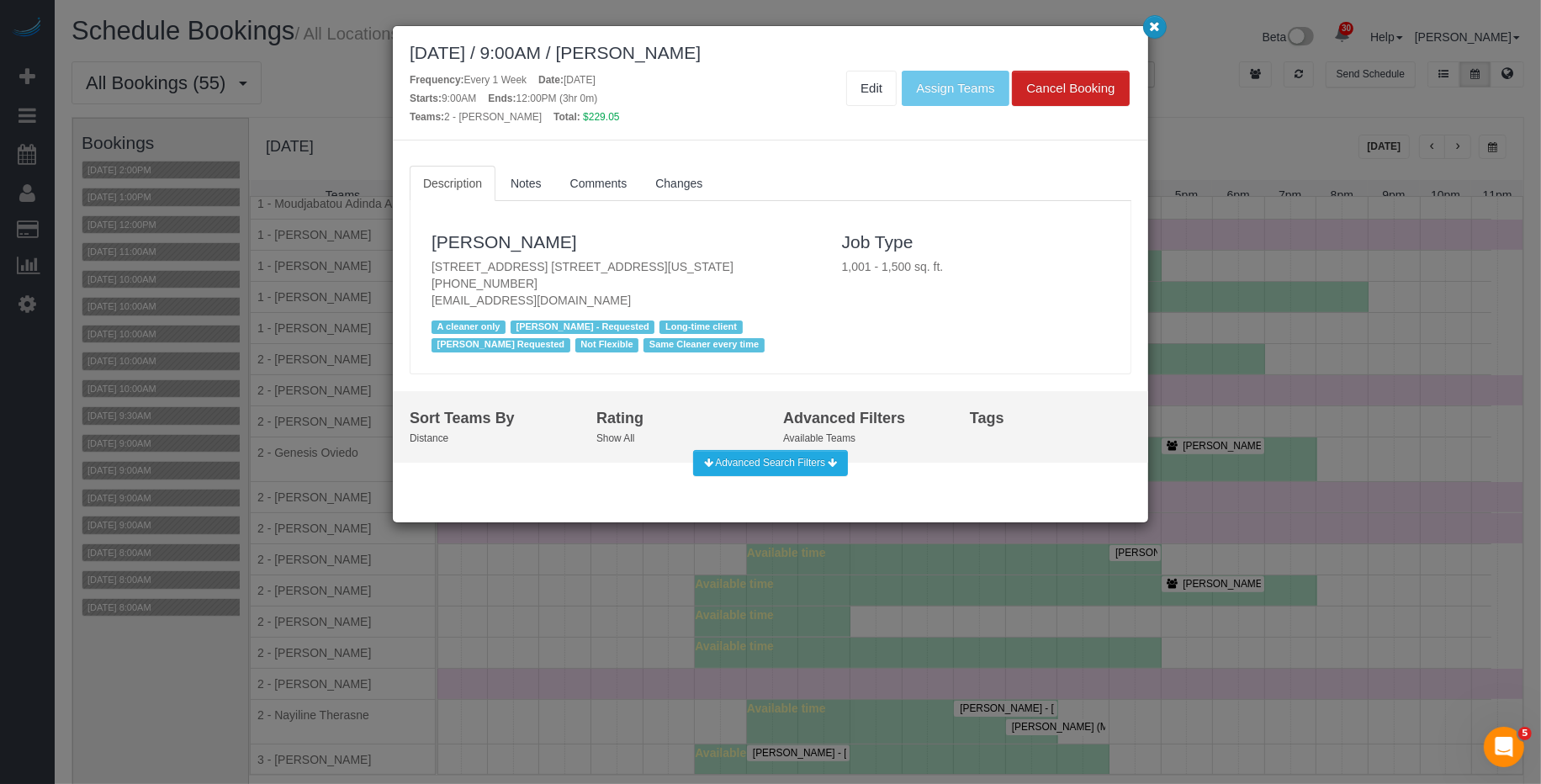
click at [1151, 31] on icon "button" at bounding box center [1155, 26] width 11 height 10
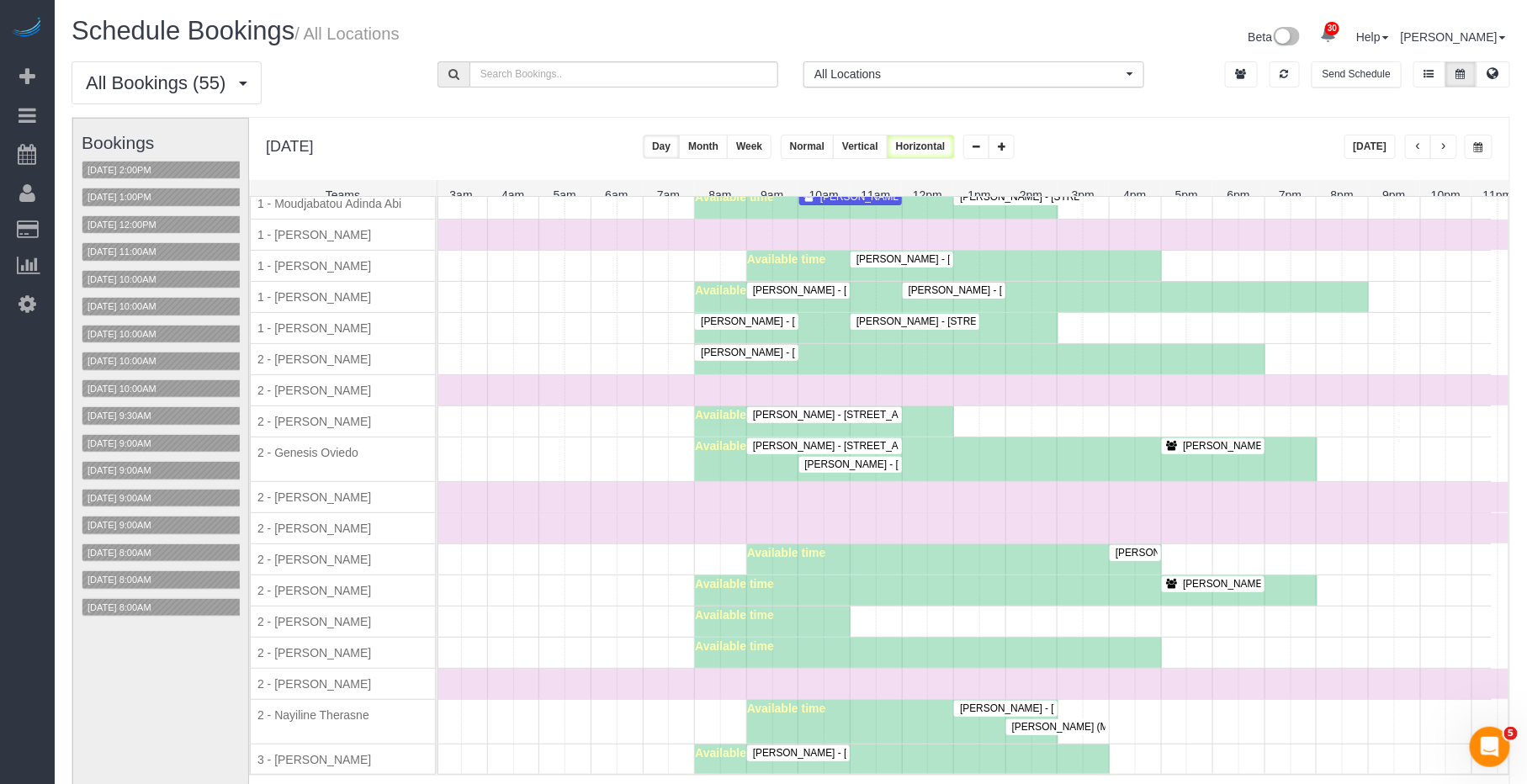
click at [885, 451] on span "Matt White - 687 Driggs Avenue Apt 4a, Brookyn, NY 11249" at bounding box center [885, 446] width 282 height 12
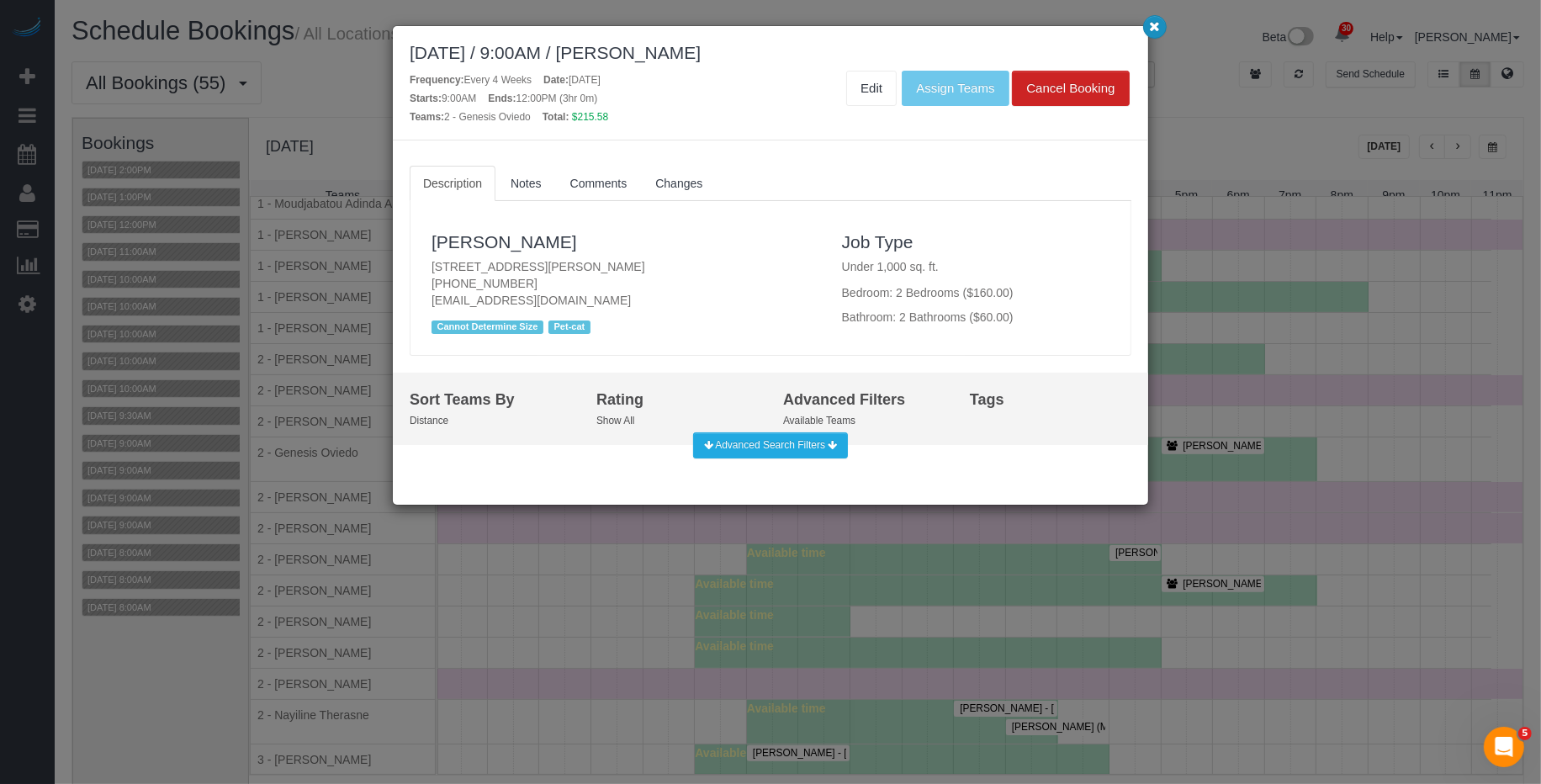
click at [1146, 29] on button "button" at bounding box center [1154, 27] width 23 height 23
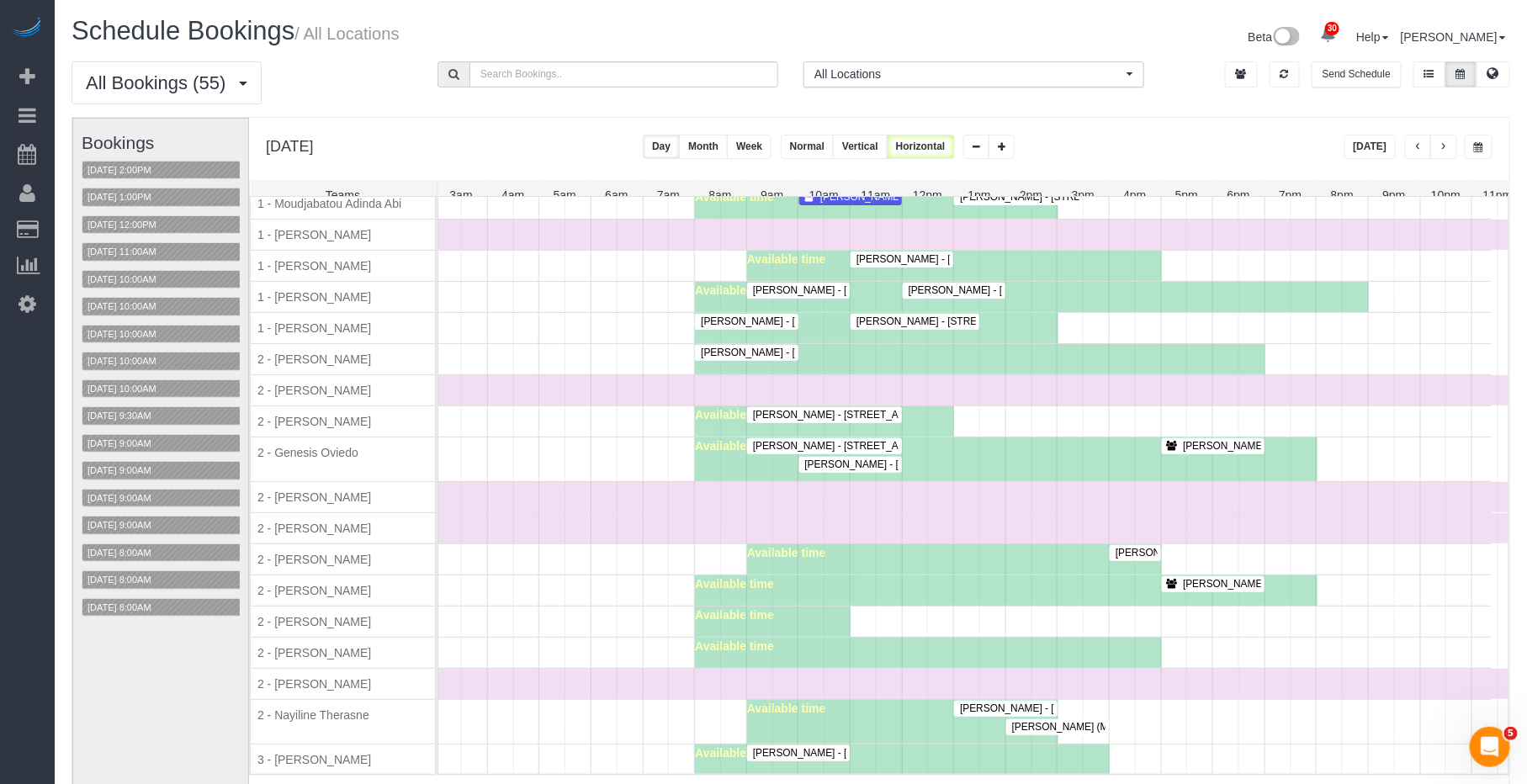
click at [866, 473] on link "Lindsay Schare - 220 East 63rd Street, Apt. 8l, New York, NY 10065" at bounding box center [850, 464] width 103 height 16
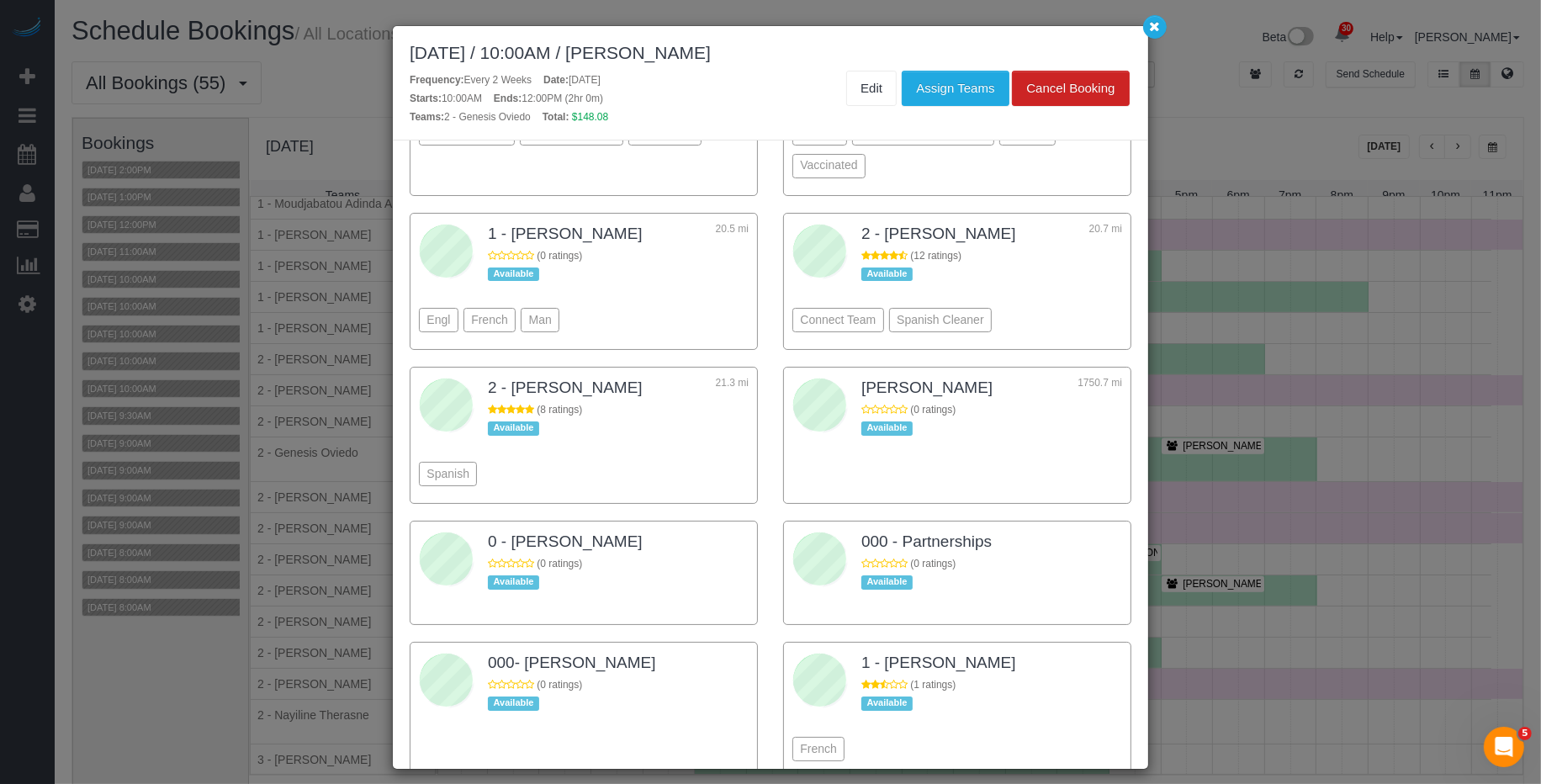
scroll to position [2040, 0]
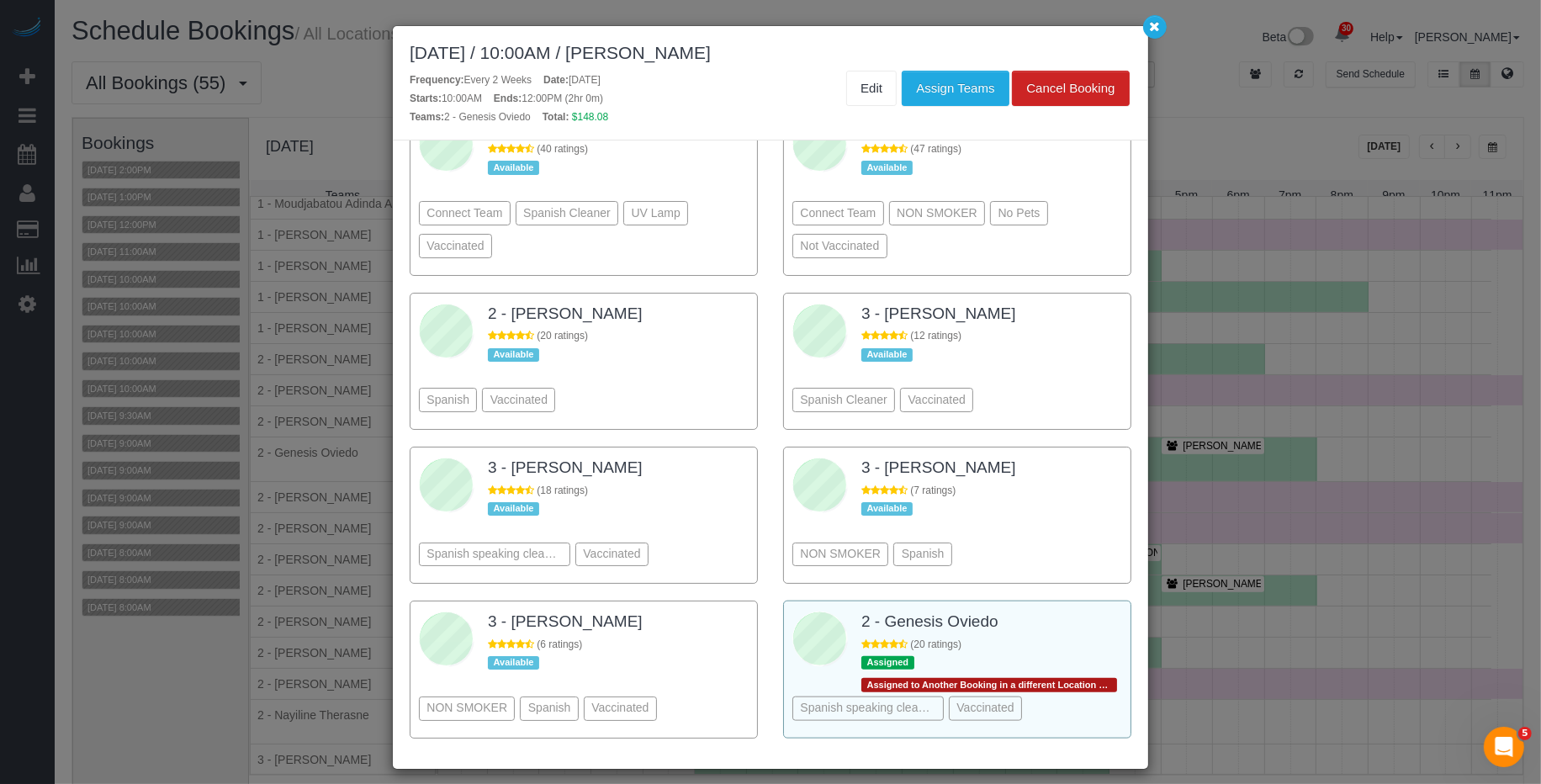
click at [1063, 637] on div "(20 ratings)" at bounding box center [992, 644] width 261 height 15
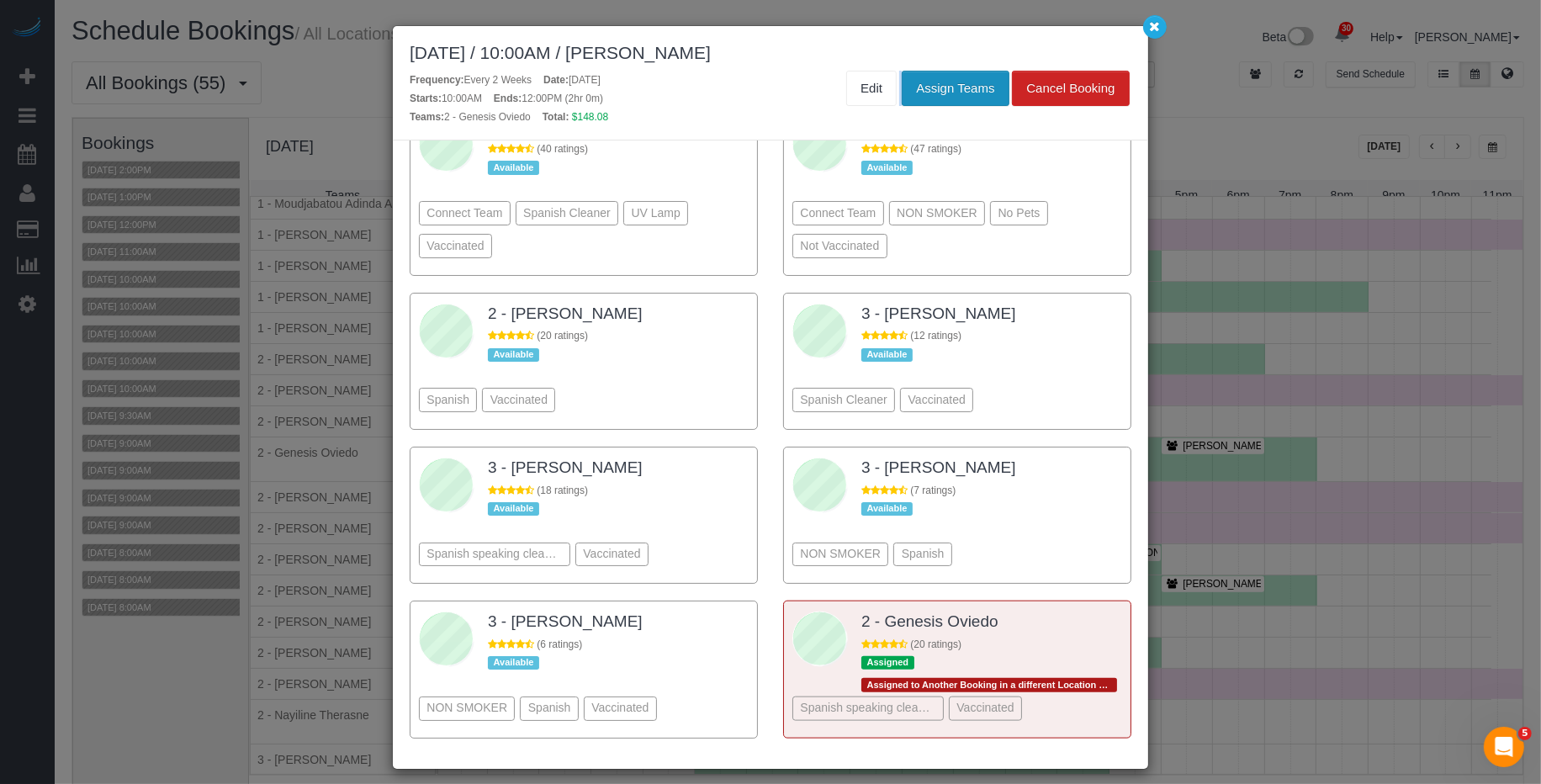
click at [947, 73] on div "October 03, 2025 / 10:00AM / Lindsay Schare Frequency: Every 2 Weeks Date: Octo…" at bounding box center [770, 83] width 756 height 114
click at [946, 92] on button "Assign Teams" at bounding box center [956, 88] width 107 height 35
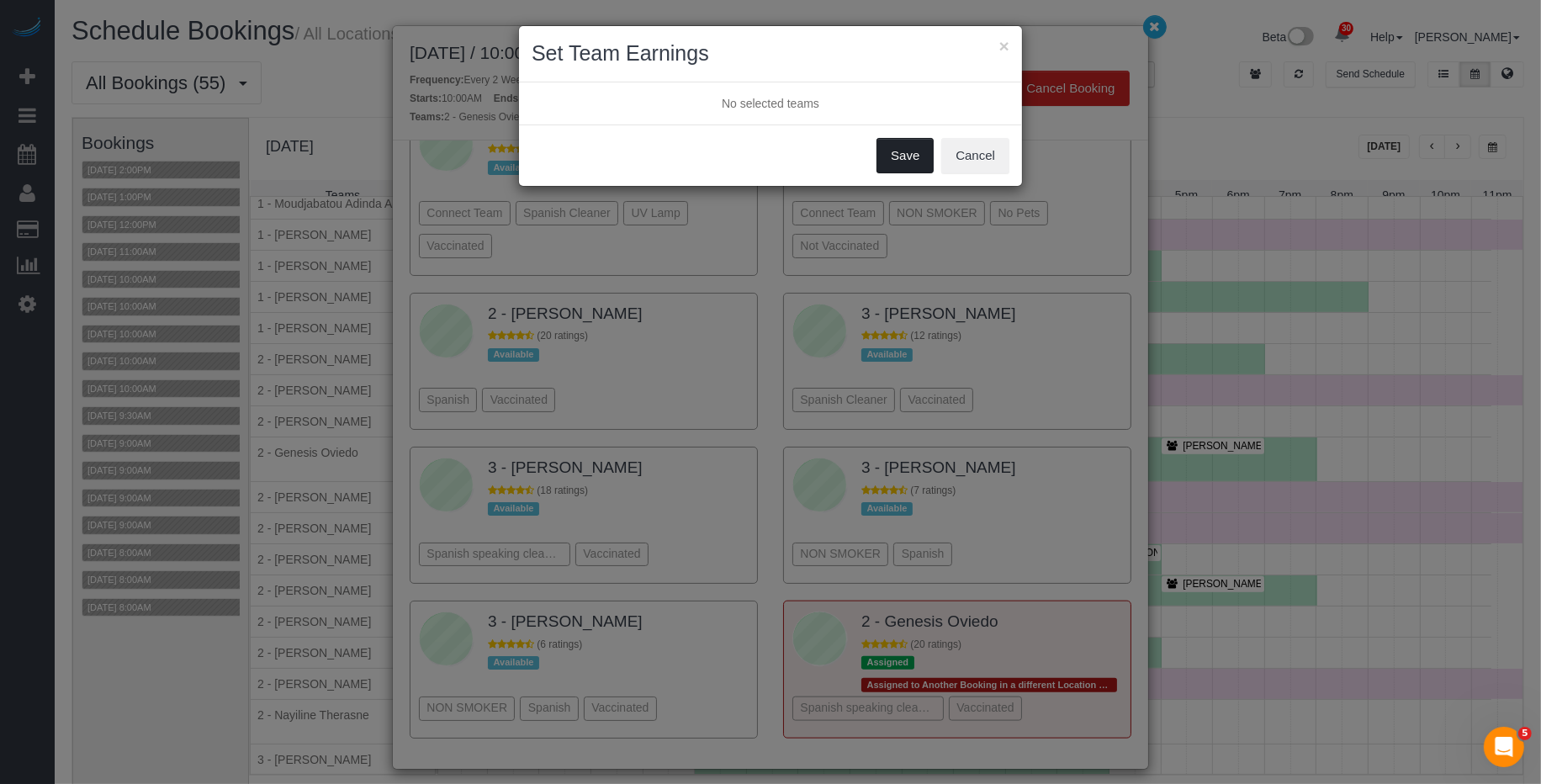
click at [910, 164] on button "Save" at bounding box center [905, 156] width 57 height 35
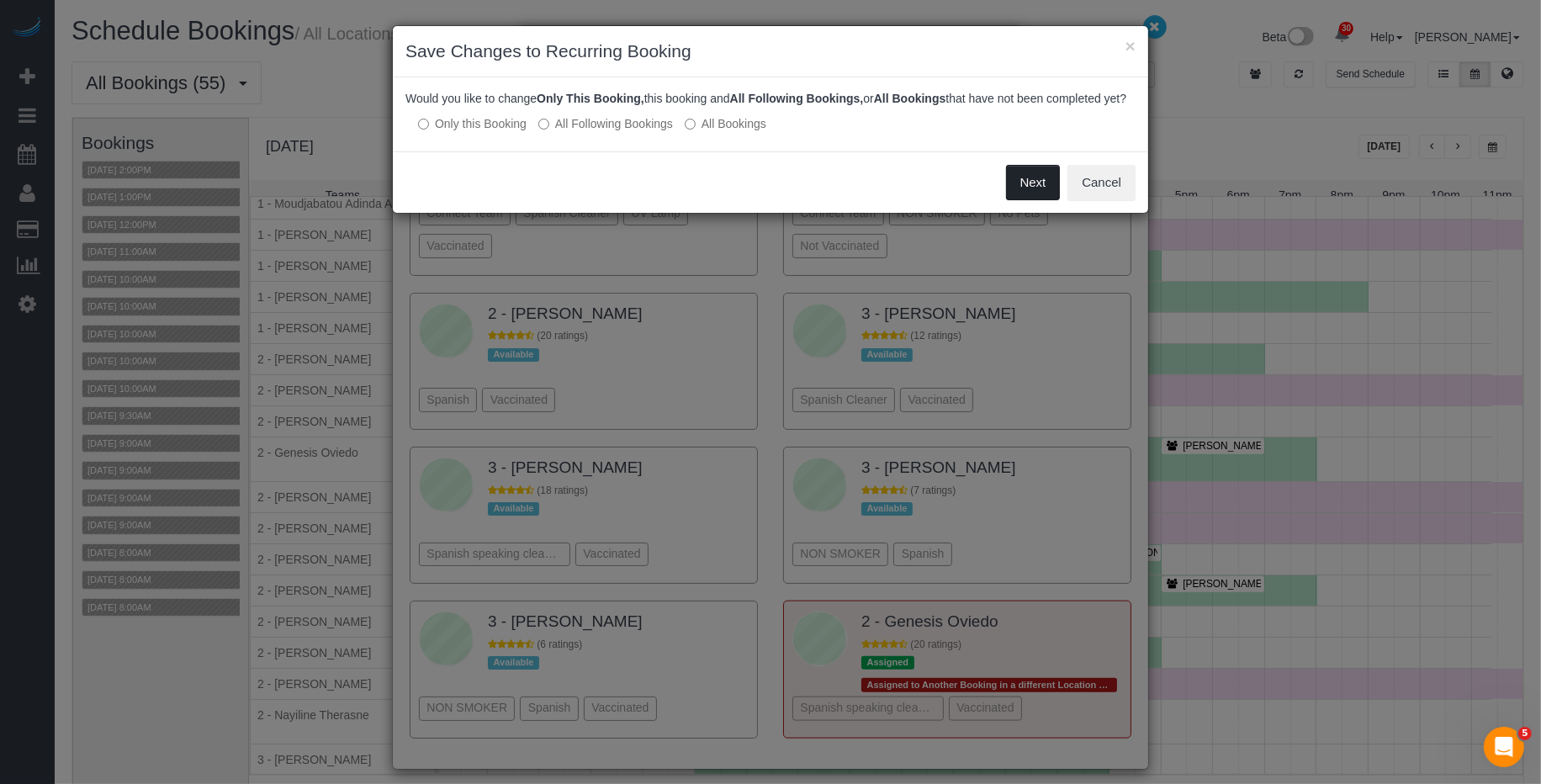
click at [1026, 199] on button "Next" at bounding box center [1033, 182] width 54 height 35
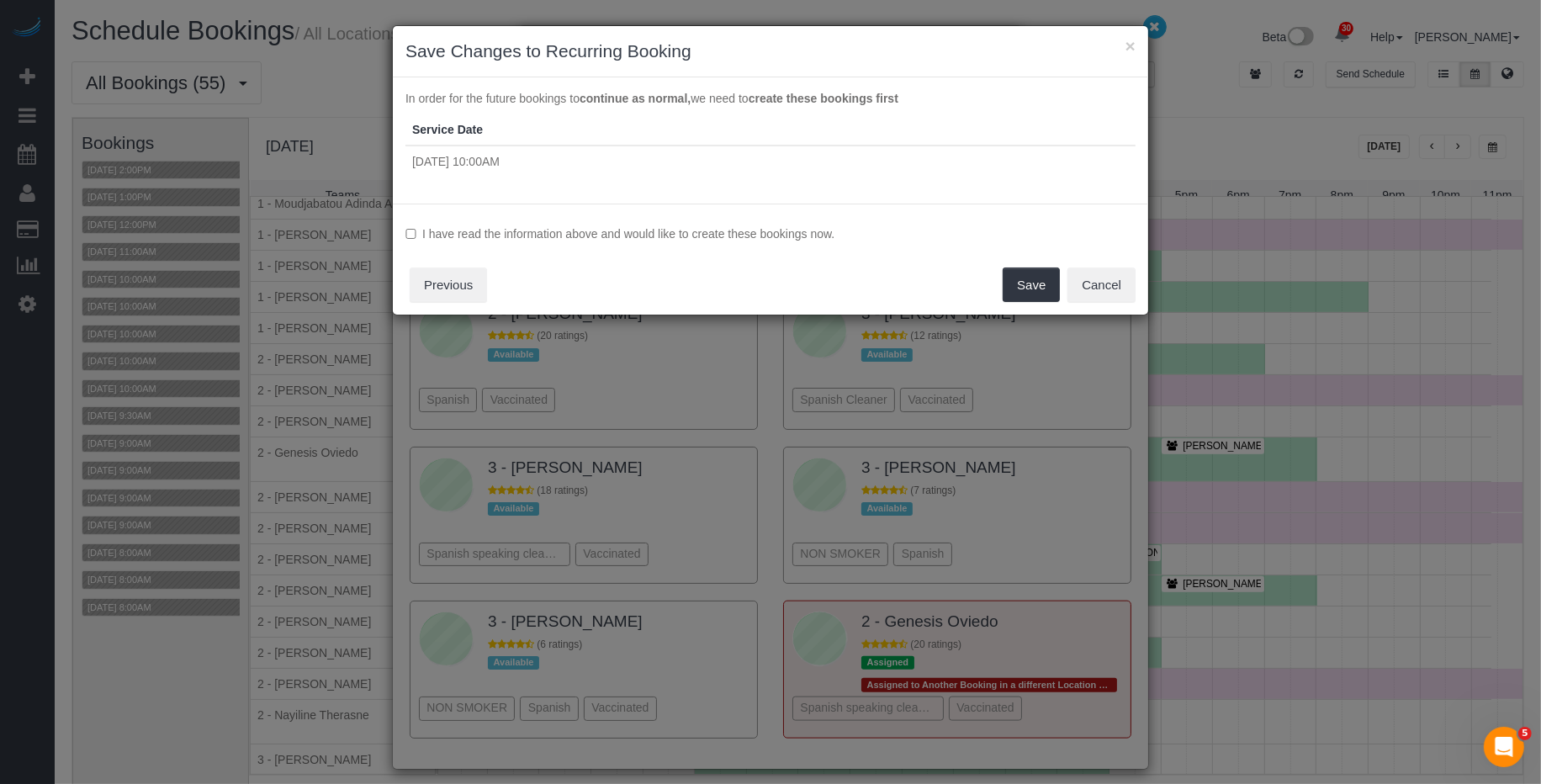
drag, startPoint x: 1021, startPoint y: 232, endPoint x: 1020, endPoint y: 261, distance: 29.0
click at [1020, 232] on label "I have read the information above and would like to create these bookings now." at bounding box center [770, 233] width 730 height 16
click at [1027, 284] on button "Save" at bounding box center [1032, 284] width 57 height 35
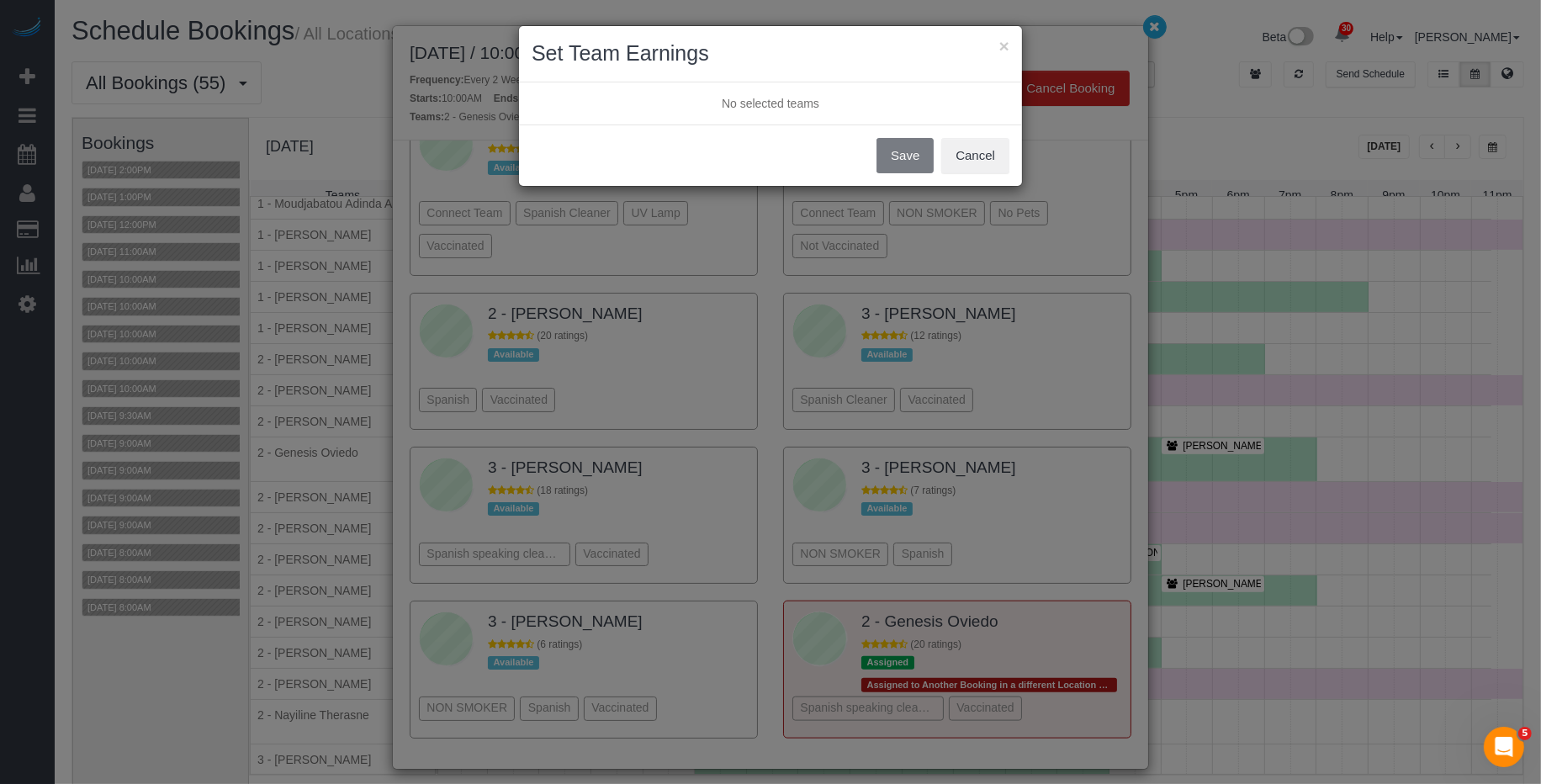
click at [1164, 33] on div "× Set Team Earnings No selected teams Save Cancel" at bounding box center [770, 392] width 1541 height 784
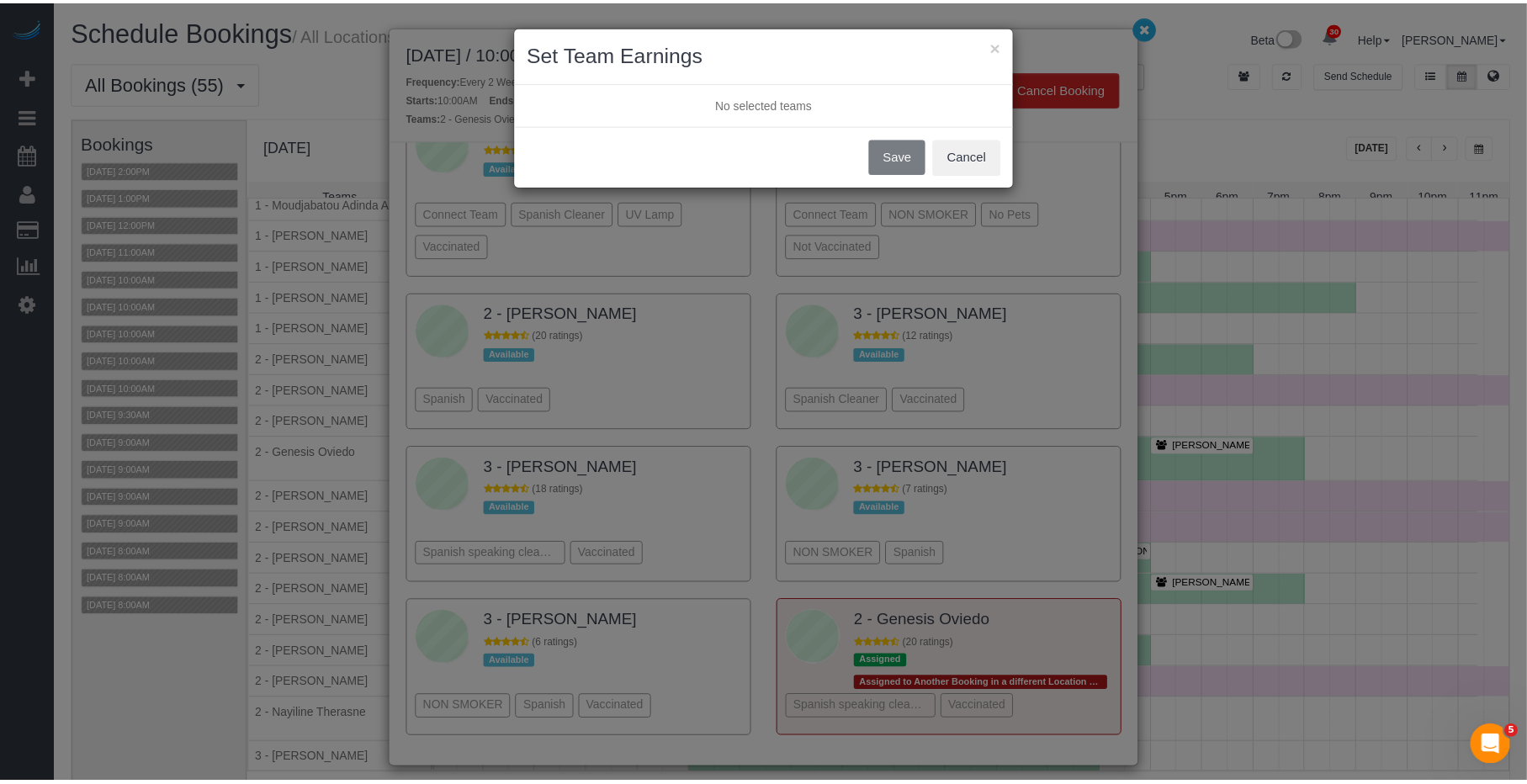
scroll to position [2100, 0]
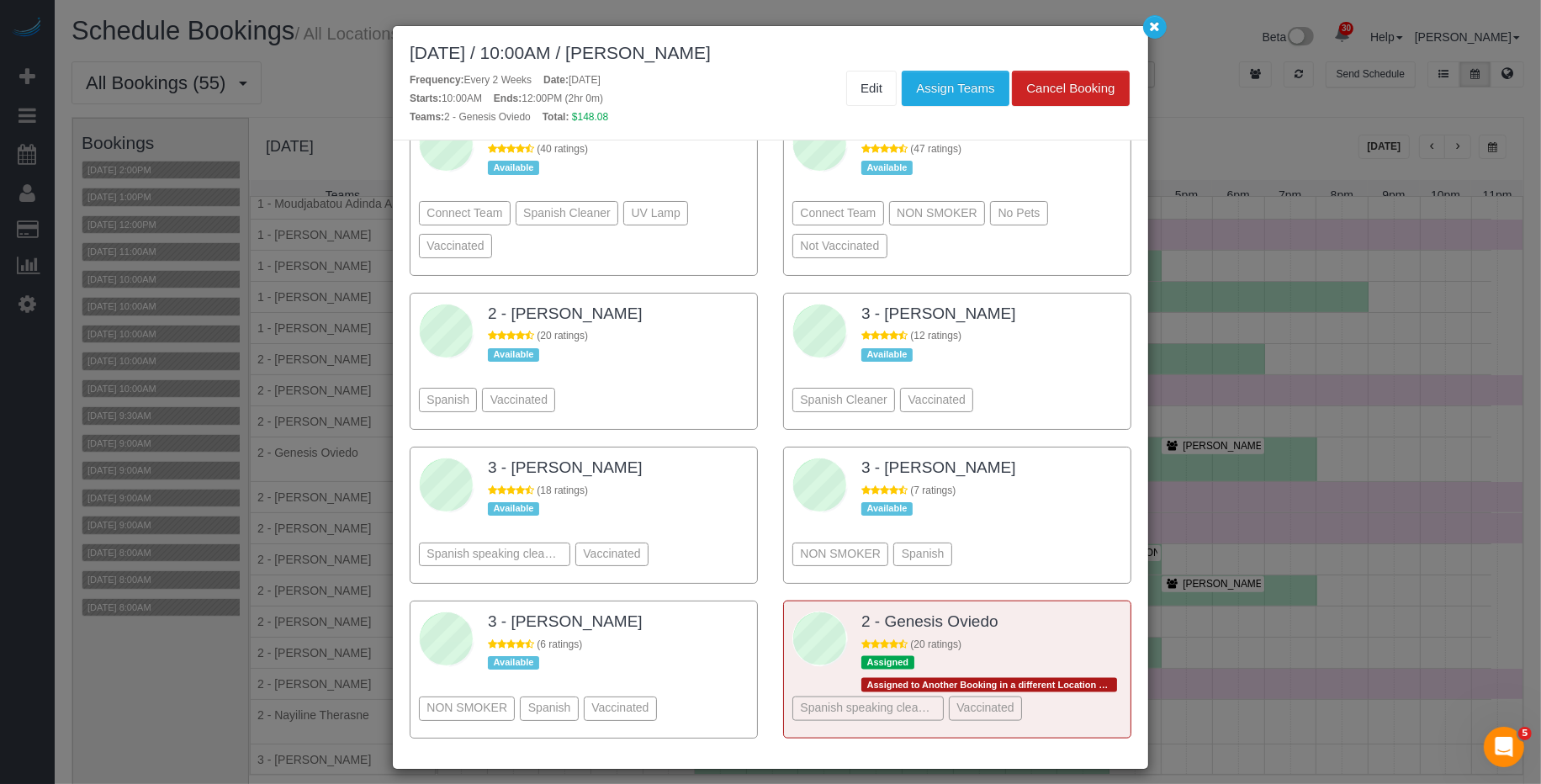
click at [1159, 28] on div "× Set Team Earnings No selected teams Save Cancel" at bounding box center [770, 392] width 1541 height 784
click at [1158, 28] on icon "button" at bounding box center [1155, 26] width 11 height 10
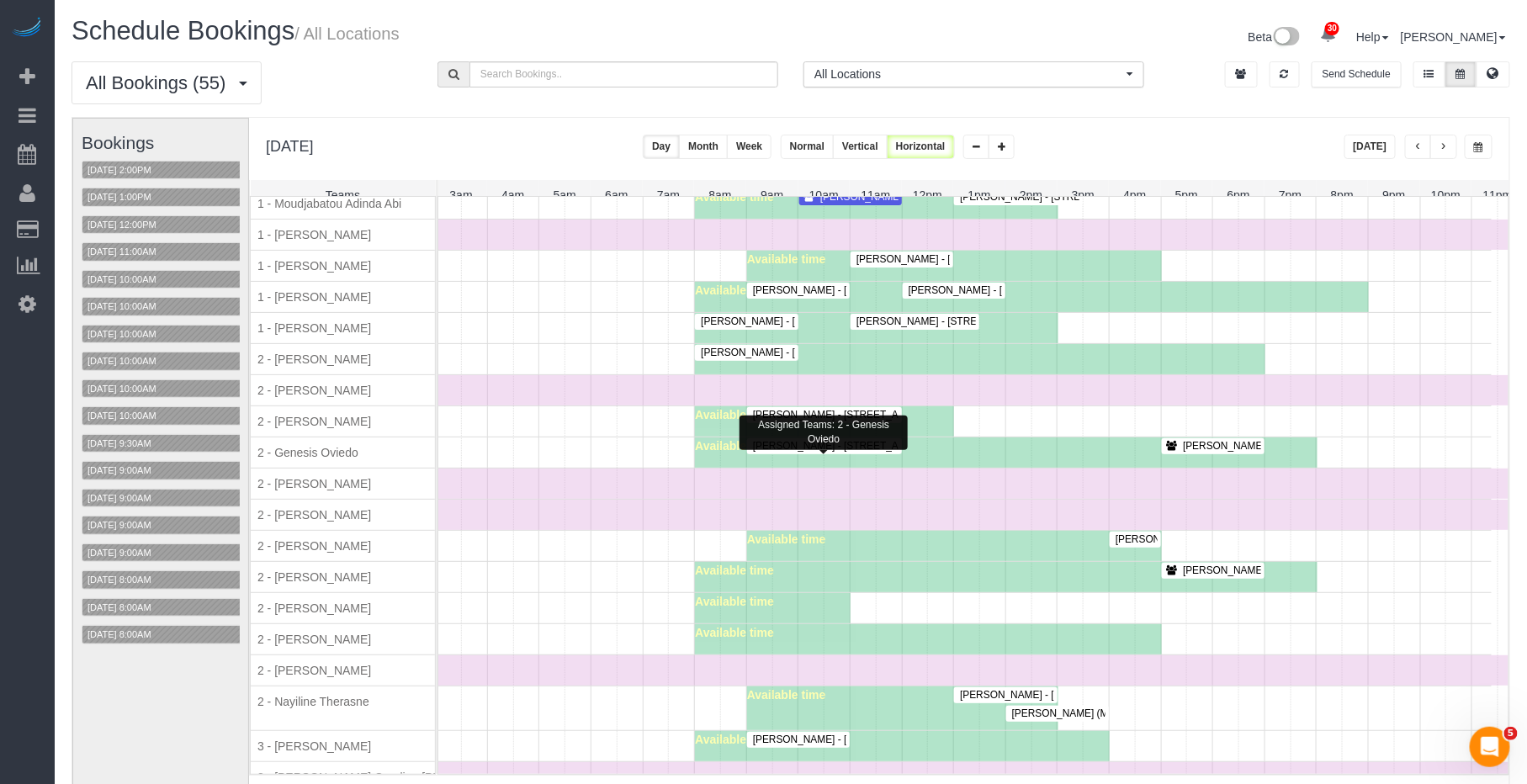
click at [851, 451] on span "Matt White - 687 Driggs Avenue Apt 4a, Brookyn, NY 11249" at bounding box center [885, 446] width 282 height 12
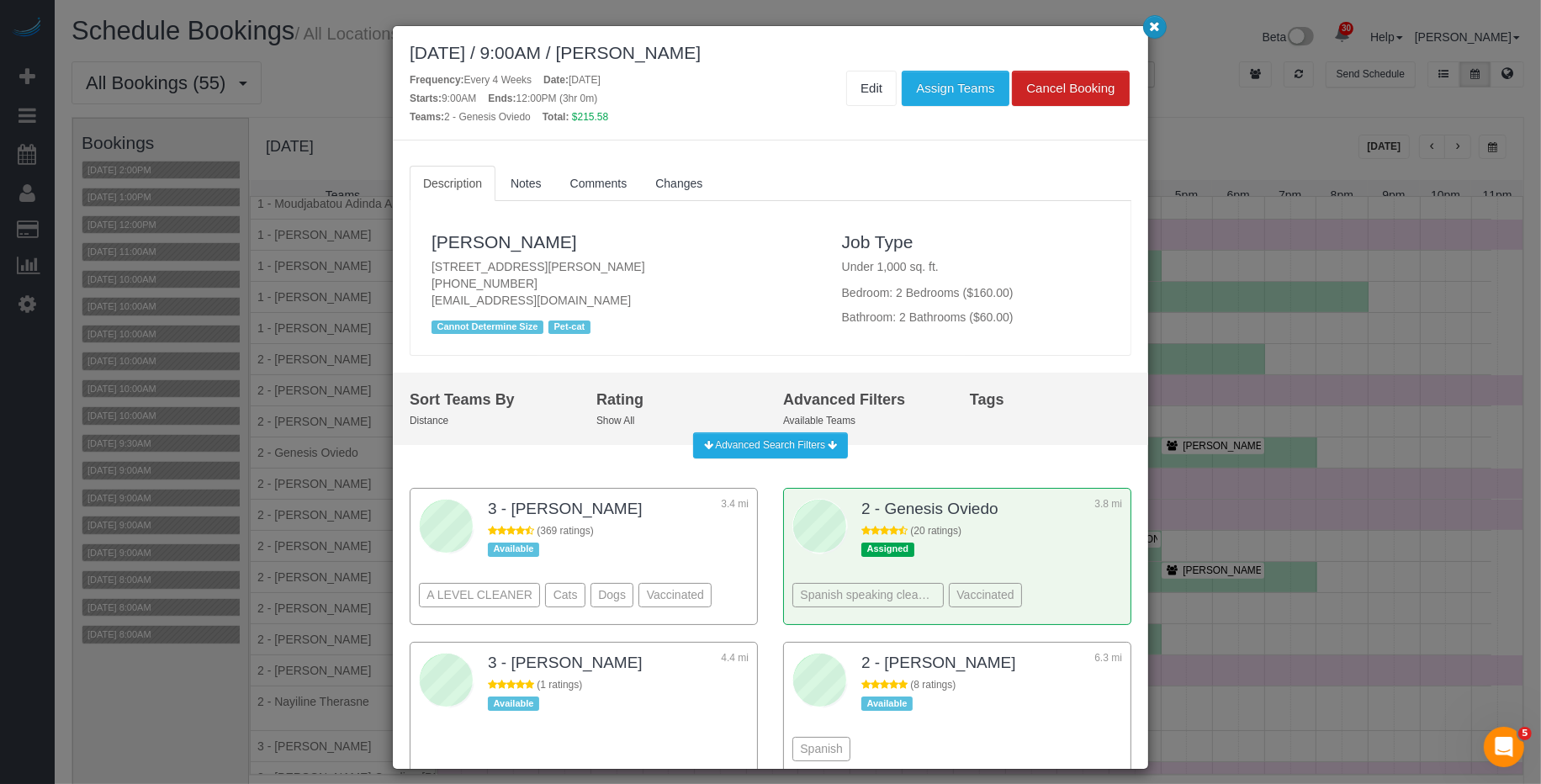
click at [1153, 30] on icon "button" at bounding box center [1155, 26] width 11 height 10
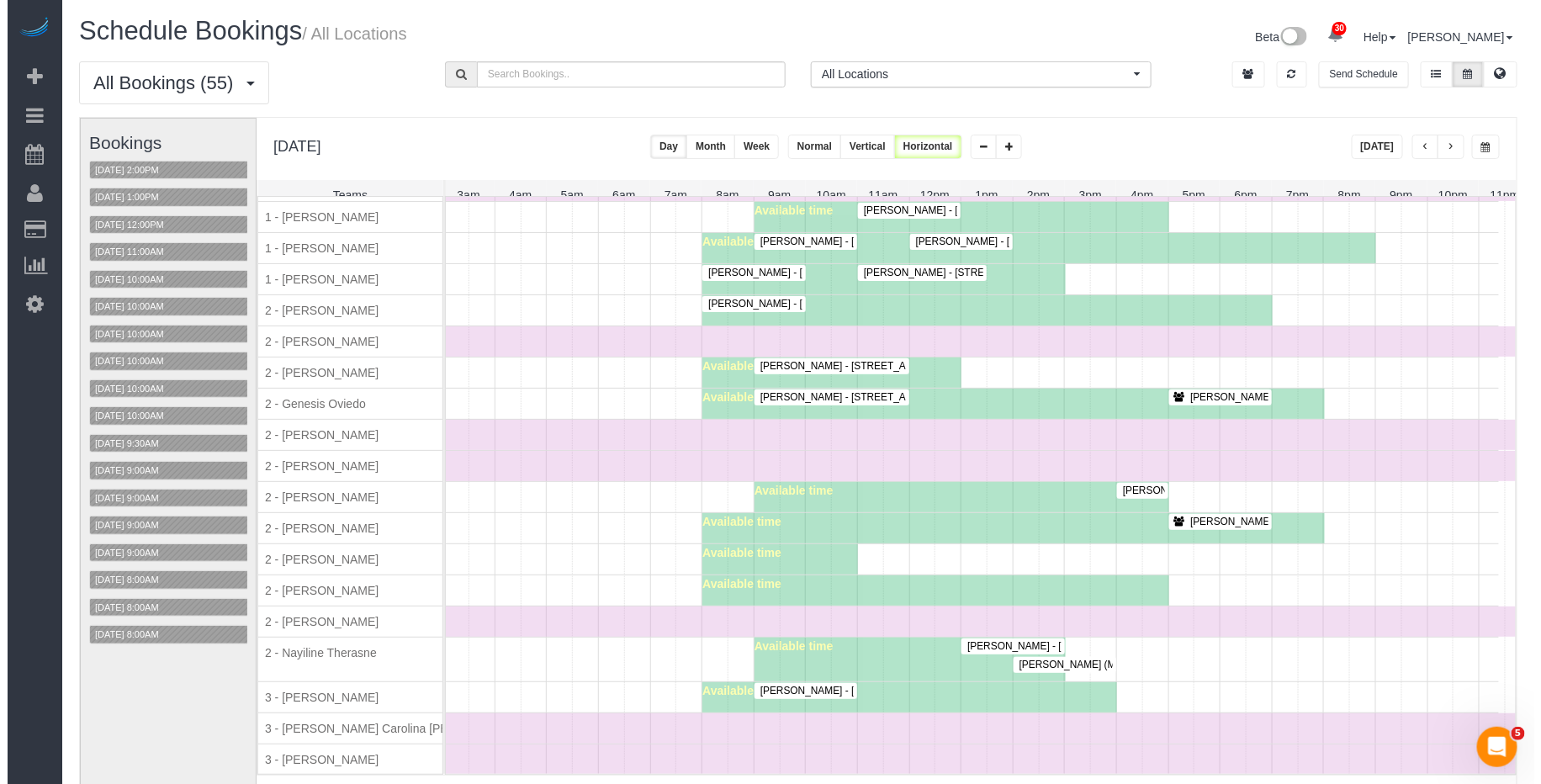
scroll to position [1157, 0]
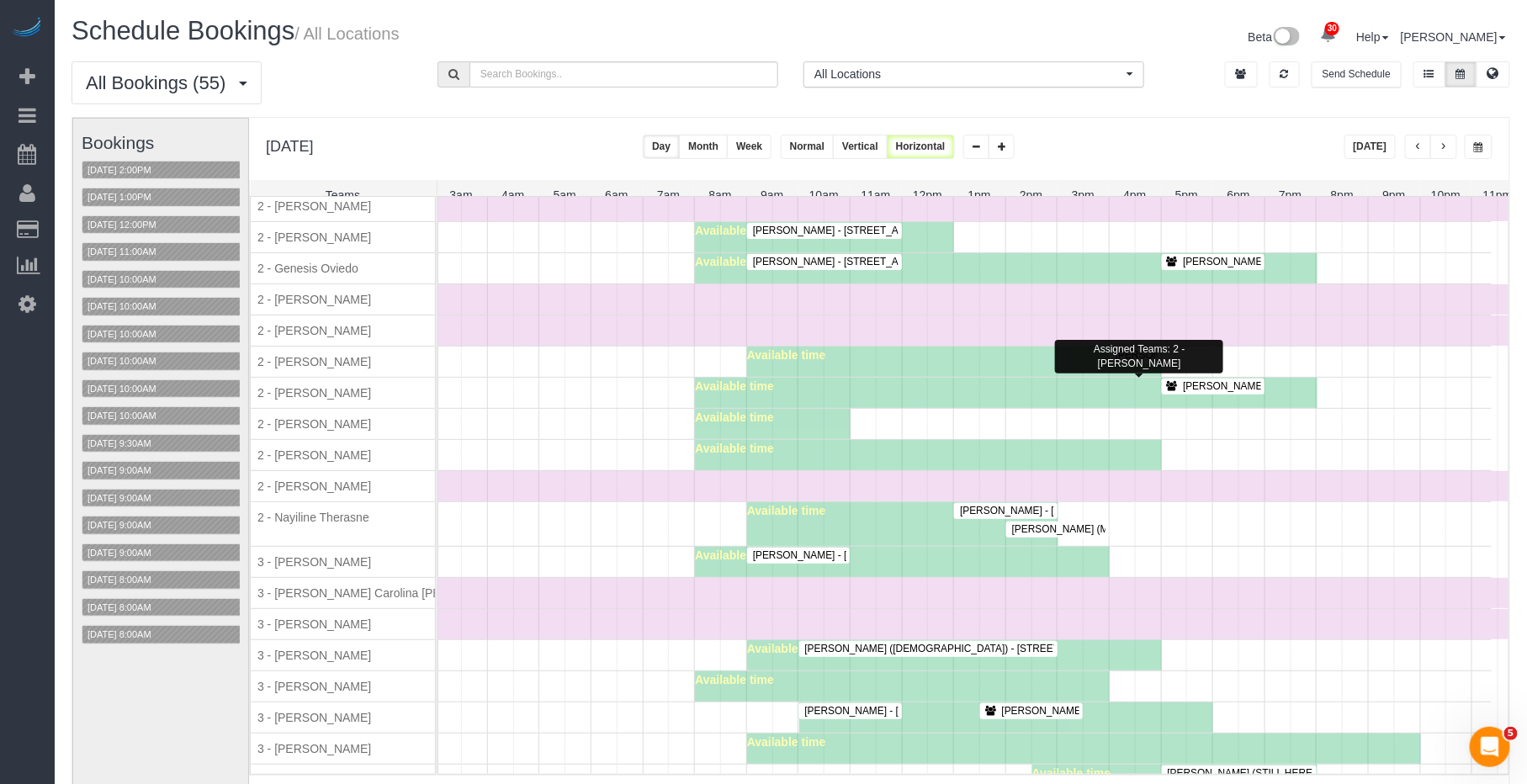
click at [1140, 360] on span "Natalie Steiner (Brightline Capital Management) - 461 Park Ave South, 8th Floor…" at bounding box center [1307, 355] width 401 height 12
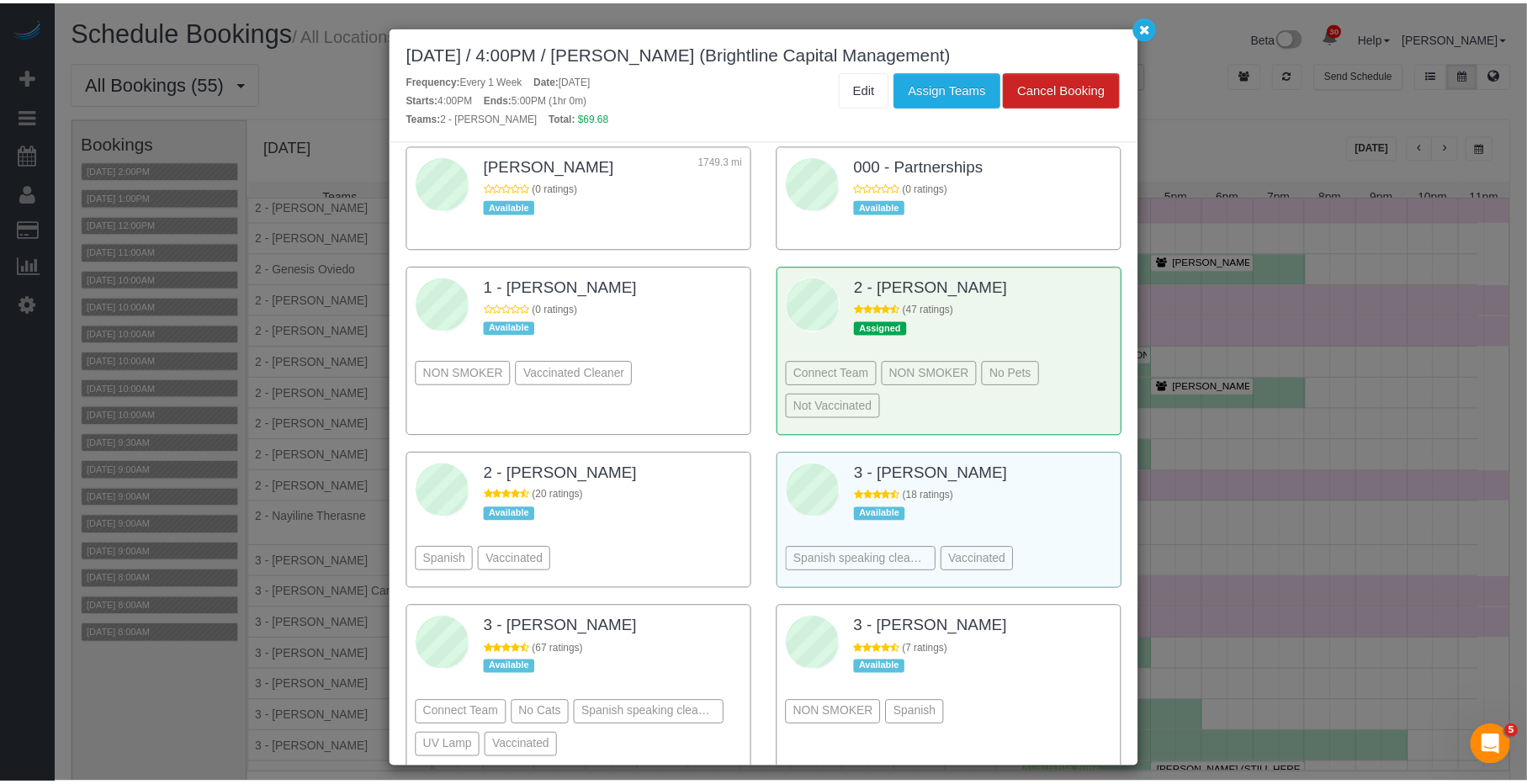
scroll to position [1968, 0]
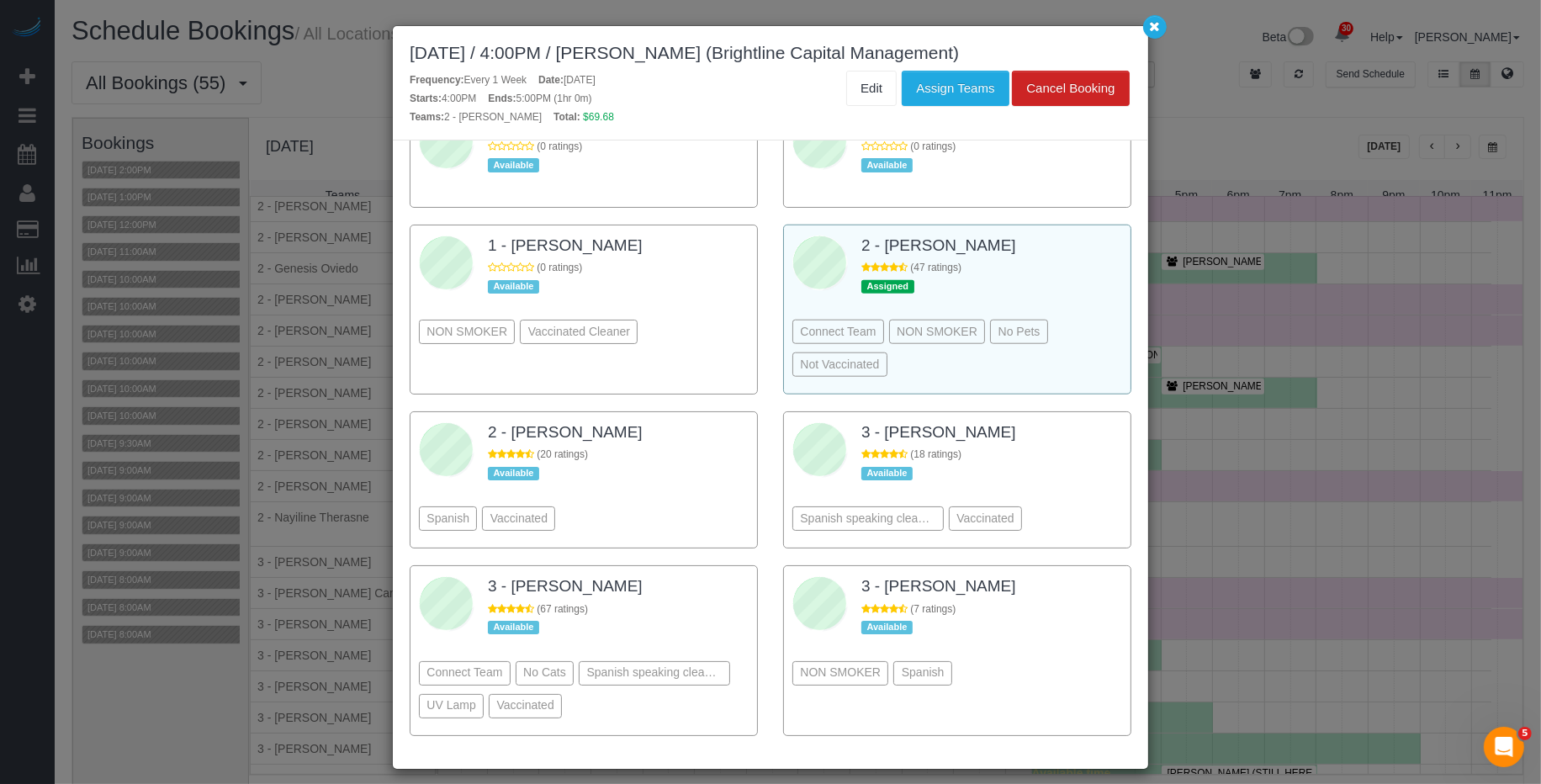
drag, startPoint x: 1016, startPoint y: 272, endPoint x: 1008, endPoint y: 243, distance: 30.1
click at [1016, 271] on div "Connect Team NON SMOKER No Pets Not Vaccinated" at bounding box center [956, 323] width 329 height 124
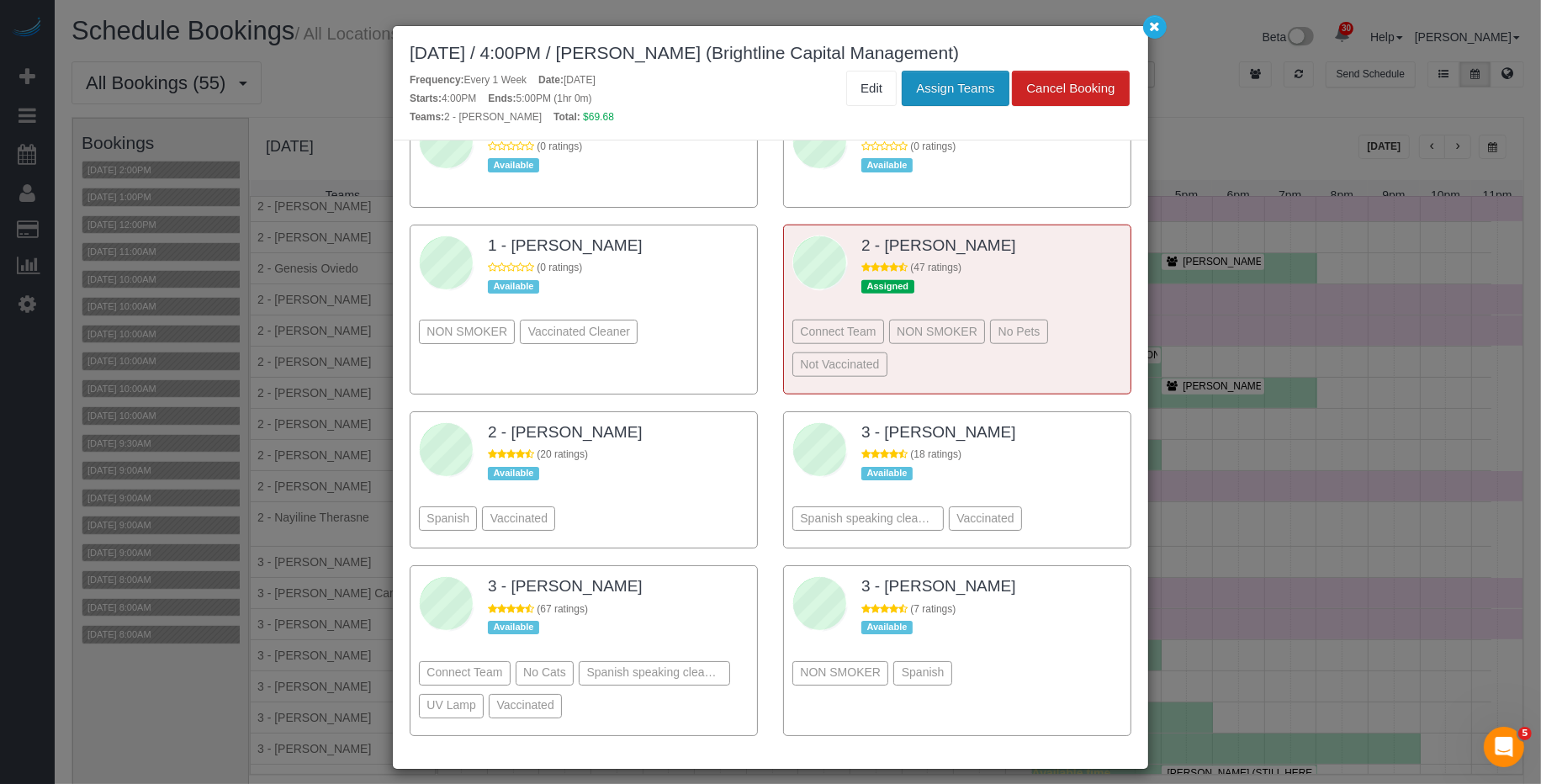
click at [937, 92] on button "Assign Teams" at bounding box center [956, 88] width 107 height 35
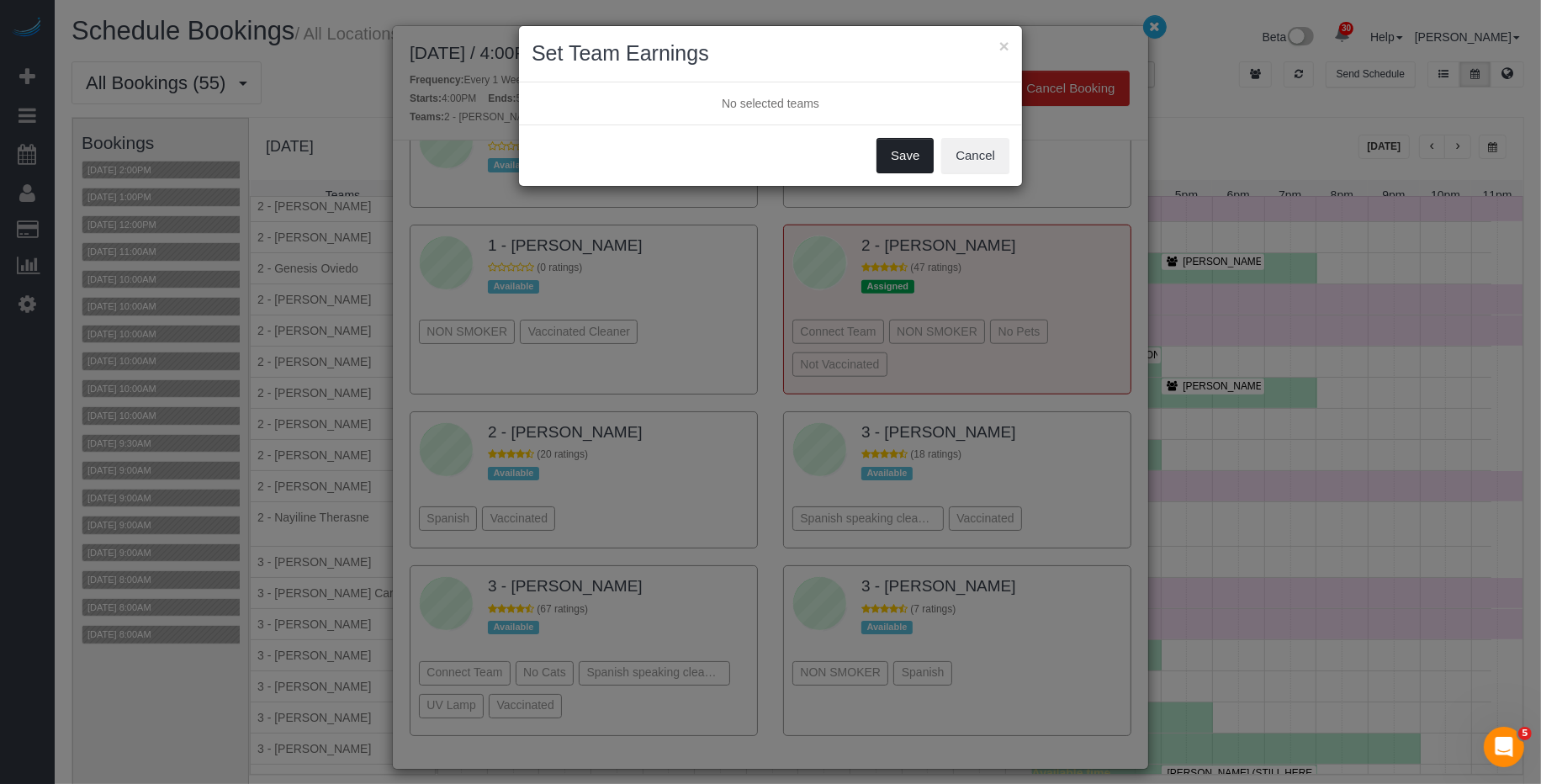
click at [920, 156] on button "Save" at bounding box center [905, 156] width 57 height 35
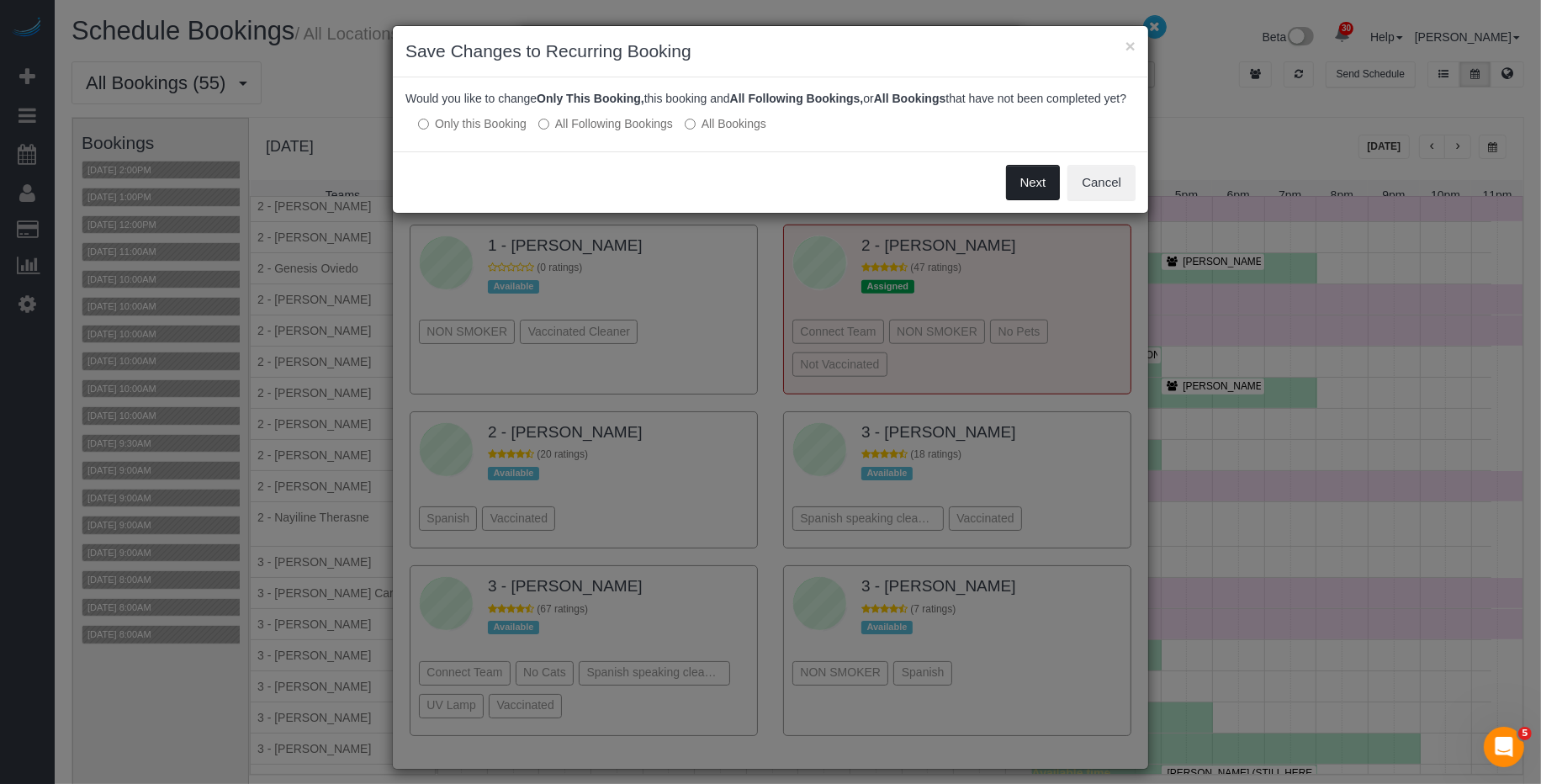
click at [1049, 194] on button "Next" at bounding box center [1033, 182] width 54 height 35
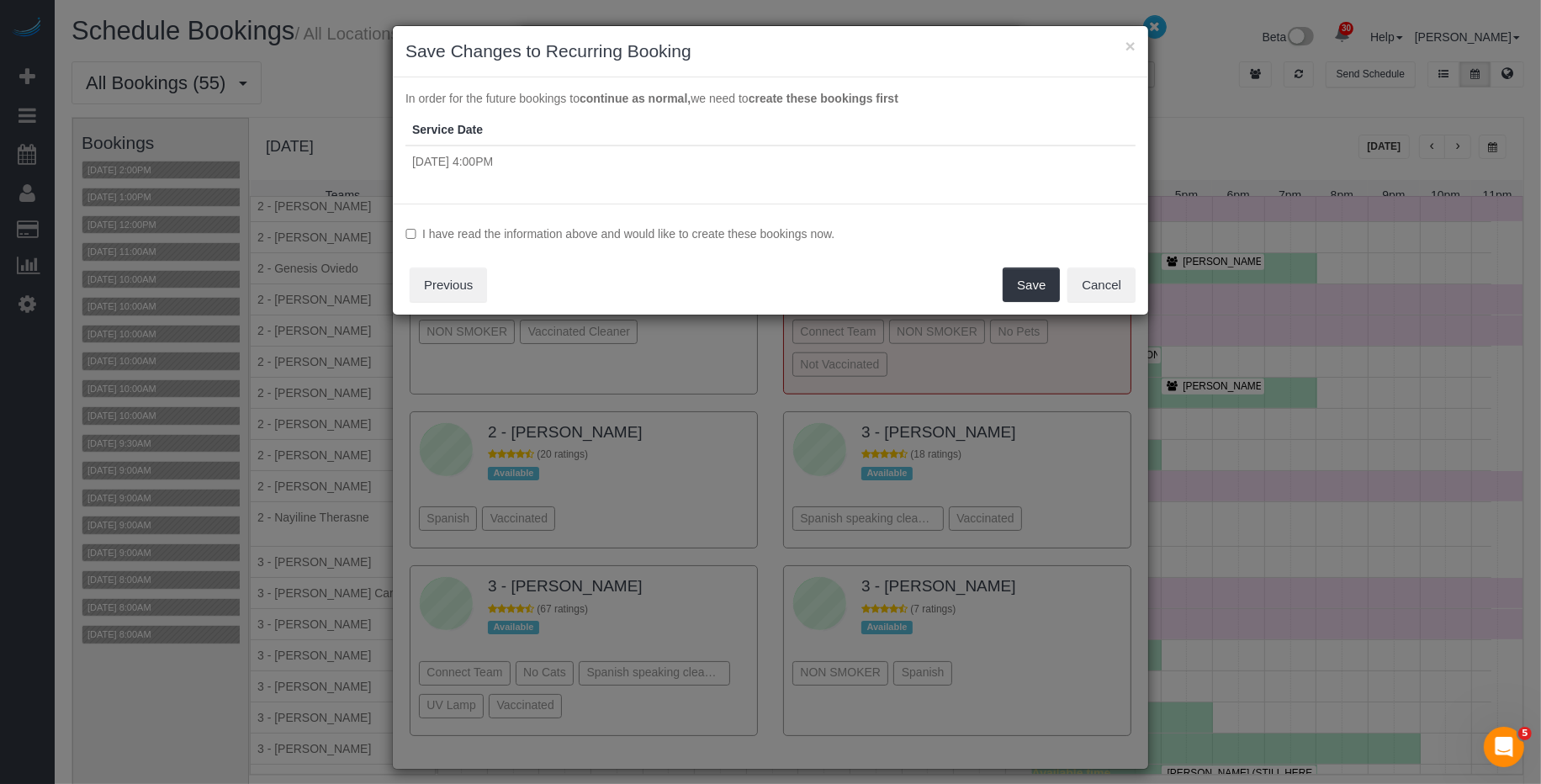
click at [676, 226] on label "I have read the information above and would like to create these bookings now." at bounding box center [770, 233] width 730 height 16
click at [1020, 278] on button "Save" at bounding box center [1032, 284] width 57 height 35
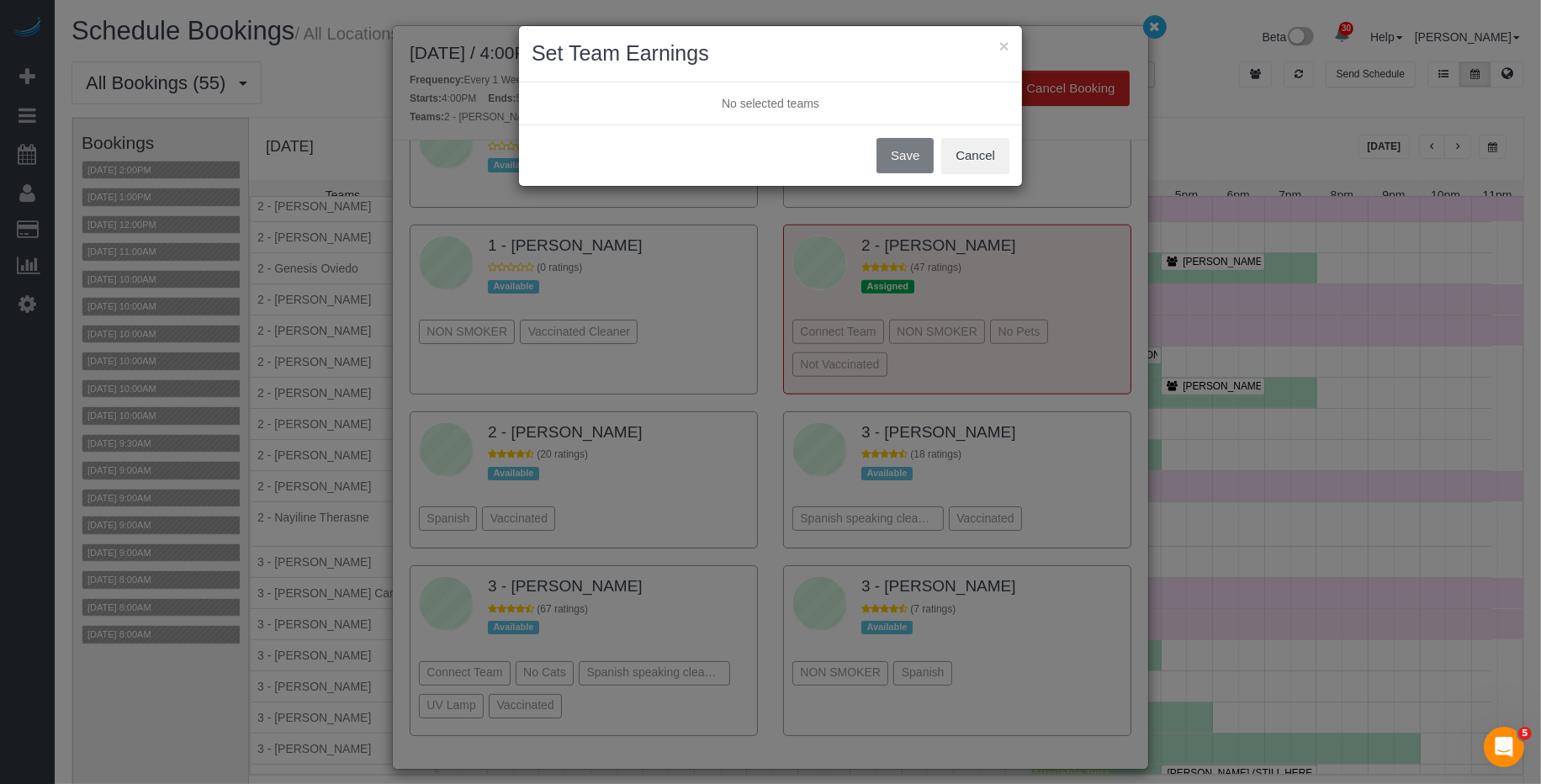
click at [1172, 22] on div "× Set Team Earnings No selected teams Save Cancel" at bounding box center [770, 392] width 1541 height 784
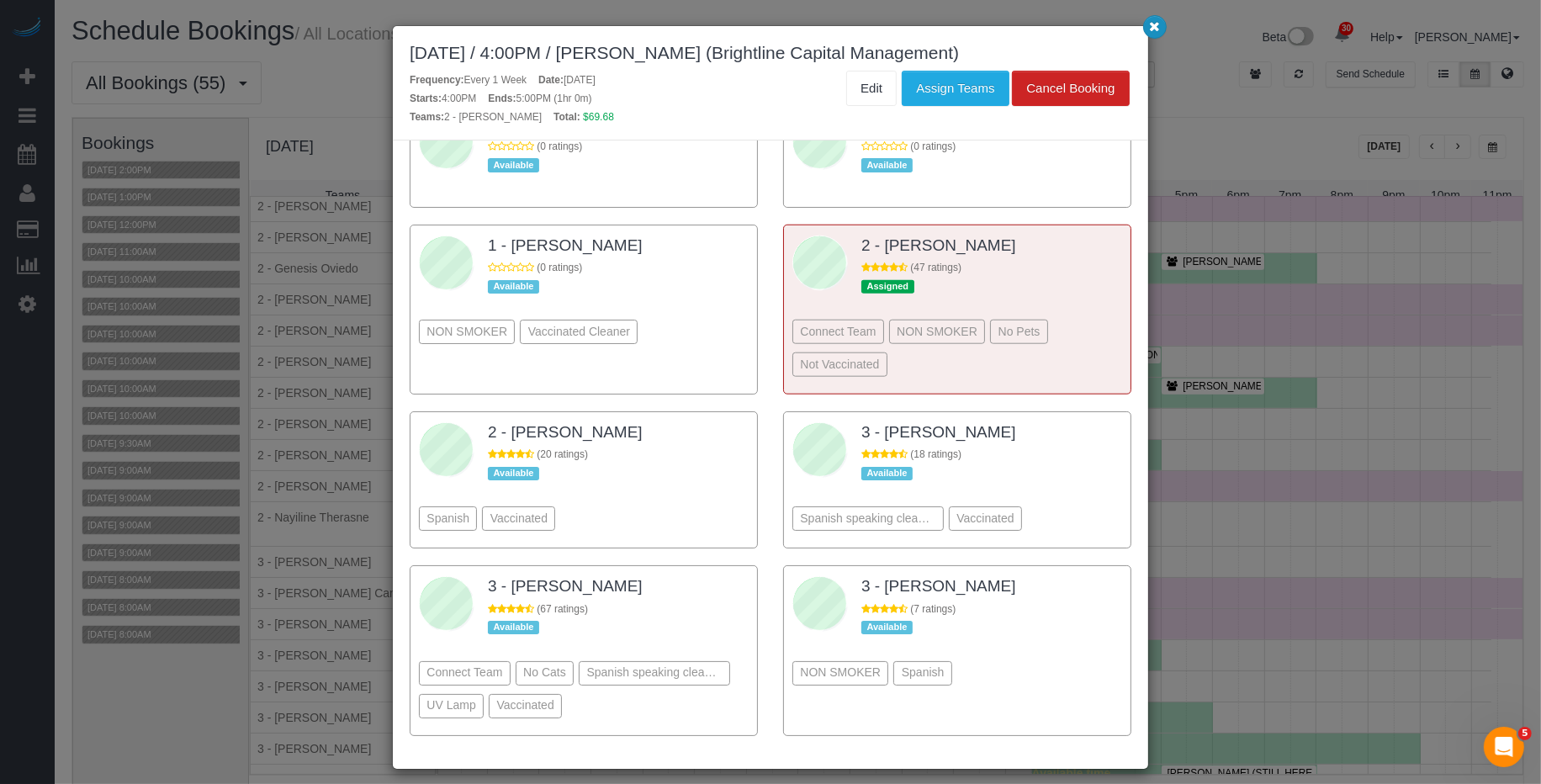
click at [1153, 27] on icon "button" at bounding box center [1155, 26] width 11 height 10
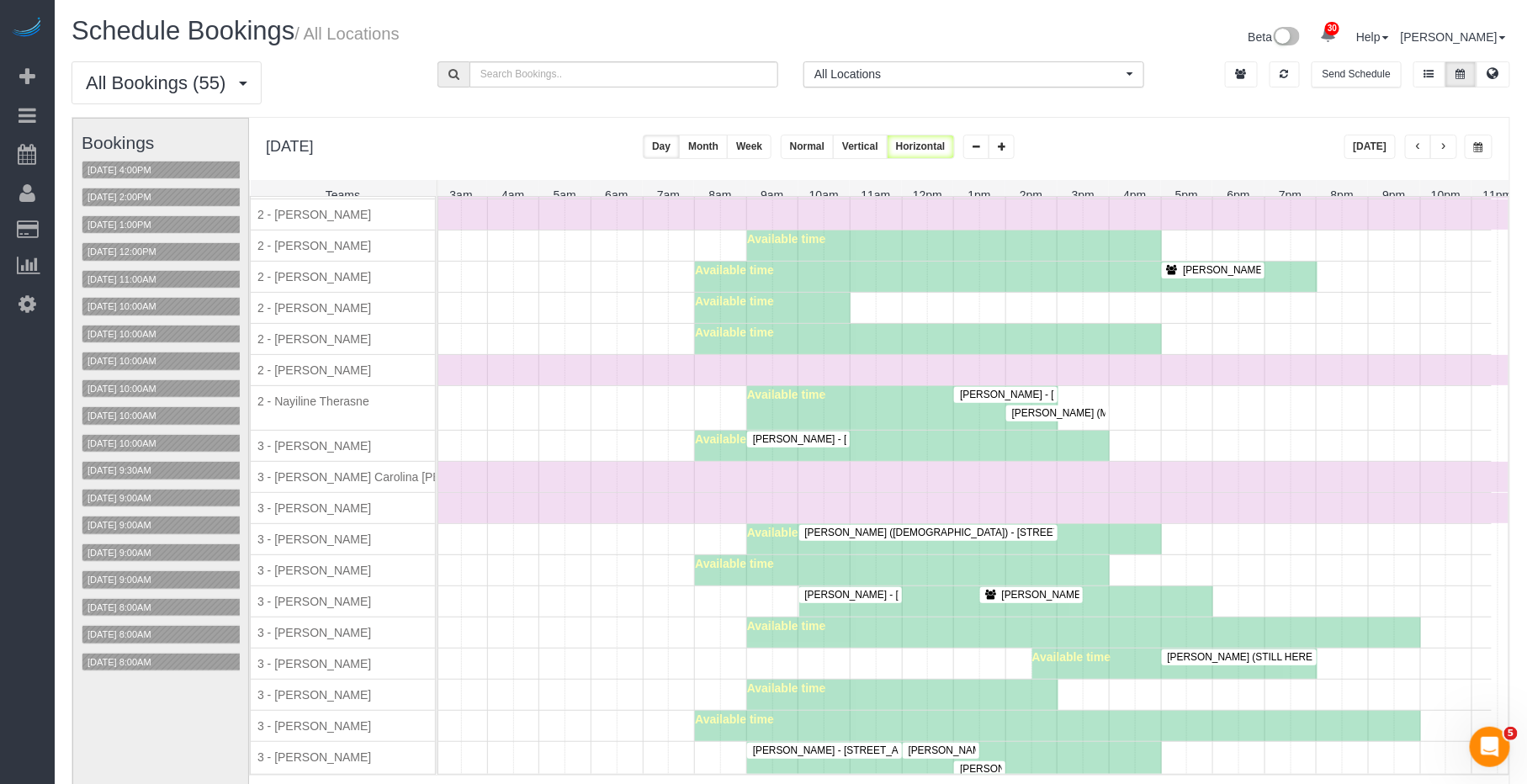
scroll to position [1307, 0]
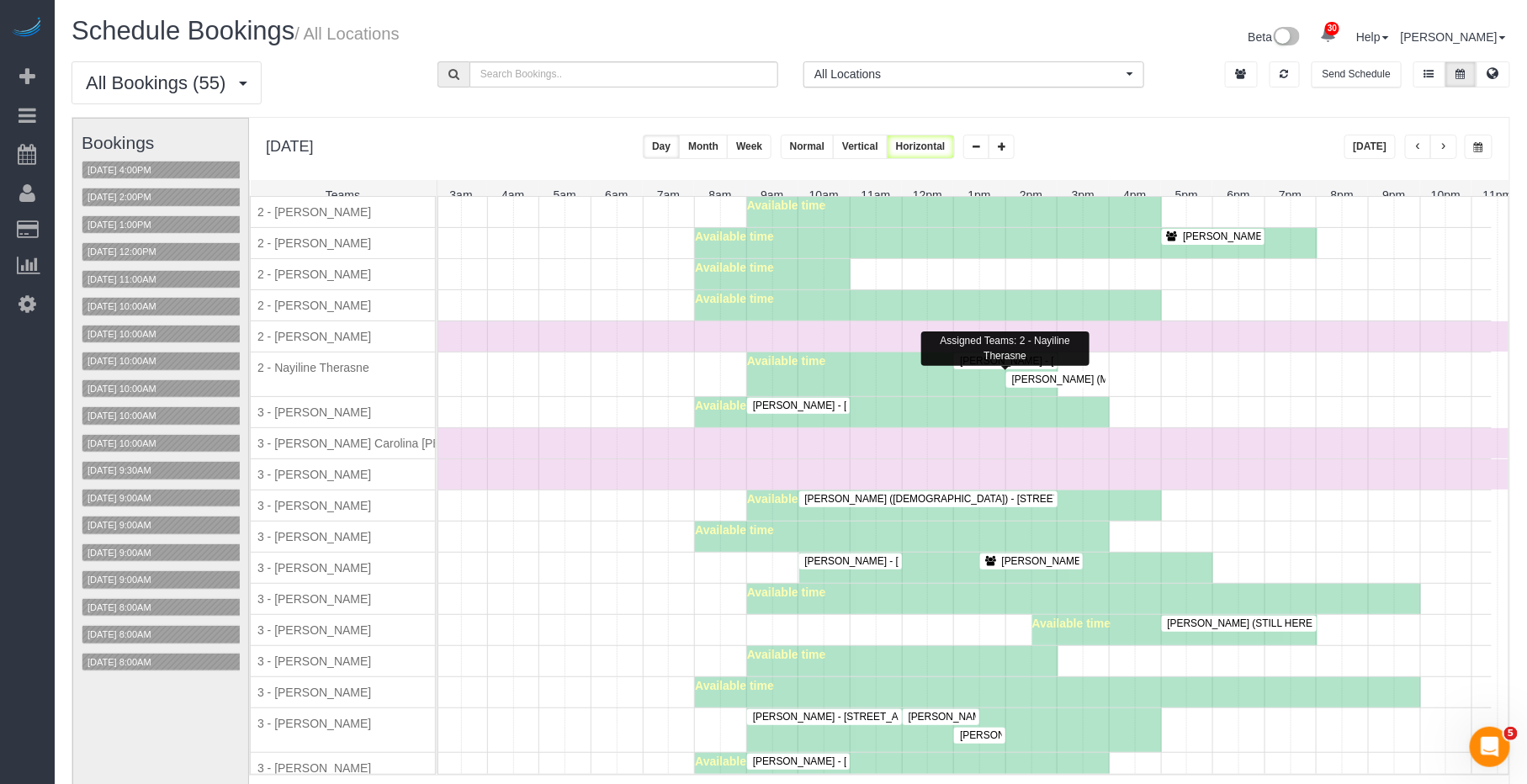
click at [1078, 386] on span "Robin Shanholtz (Meta) - 340 W 19th Street Apt 14, New York, NY 10011" at bounding box center [1147, 379] width 287 height 12
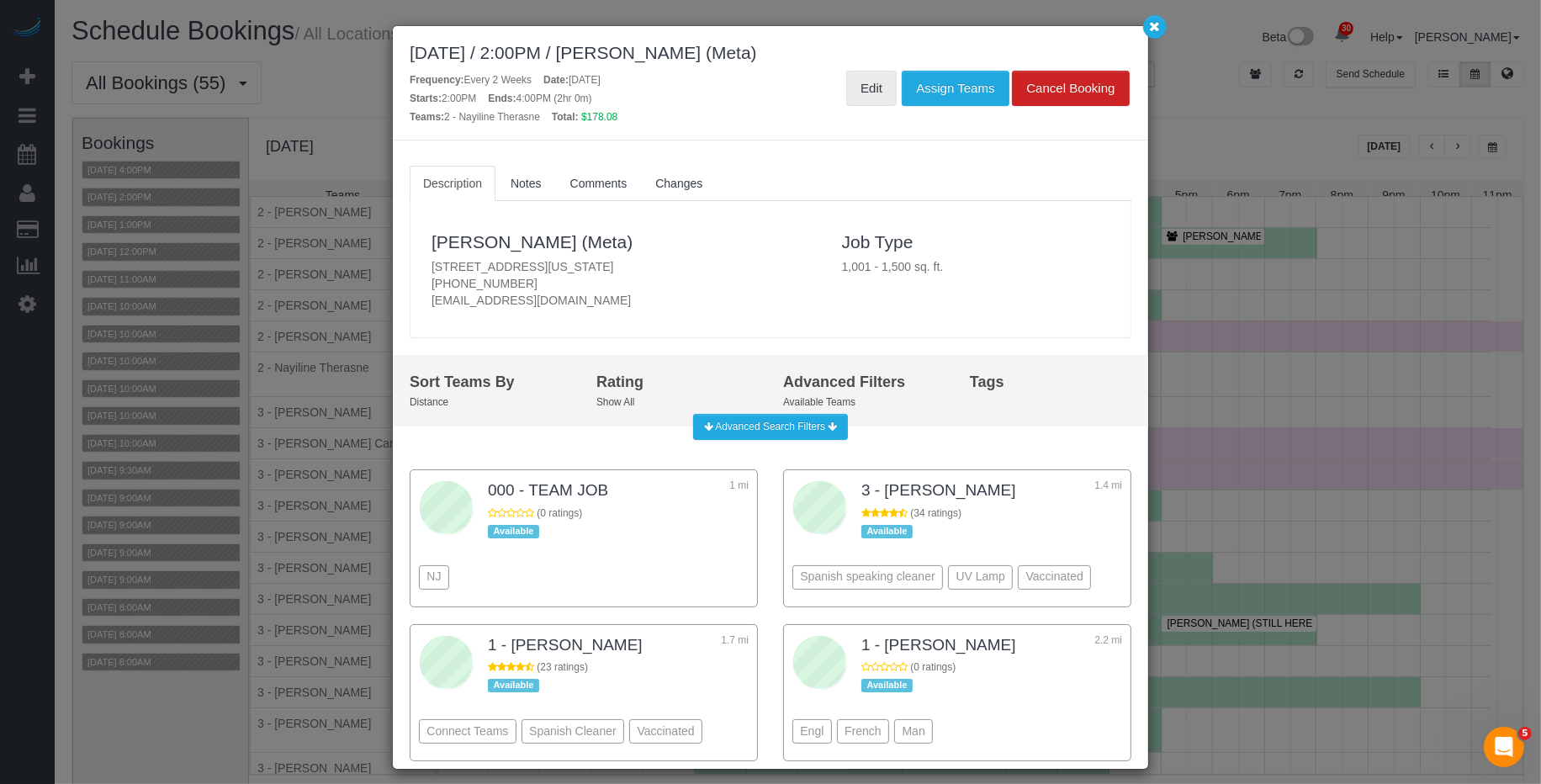
click at [860, 90] on link "Edit" at bounding box center [872, 88] width 50 height 35
click at [1147, 26] on button "button" at bounding box center [1154, 27] width 23 height 23
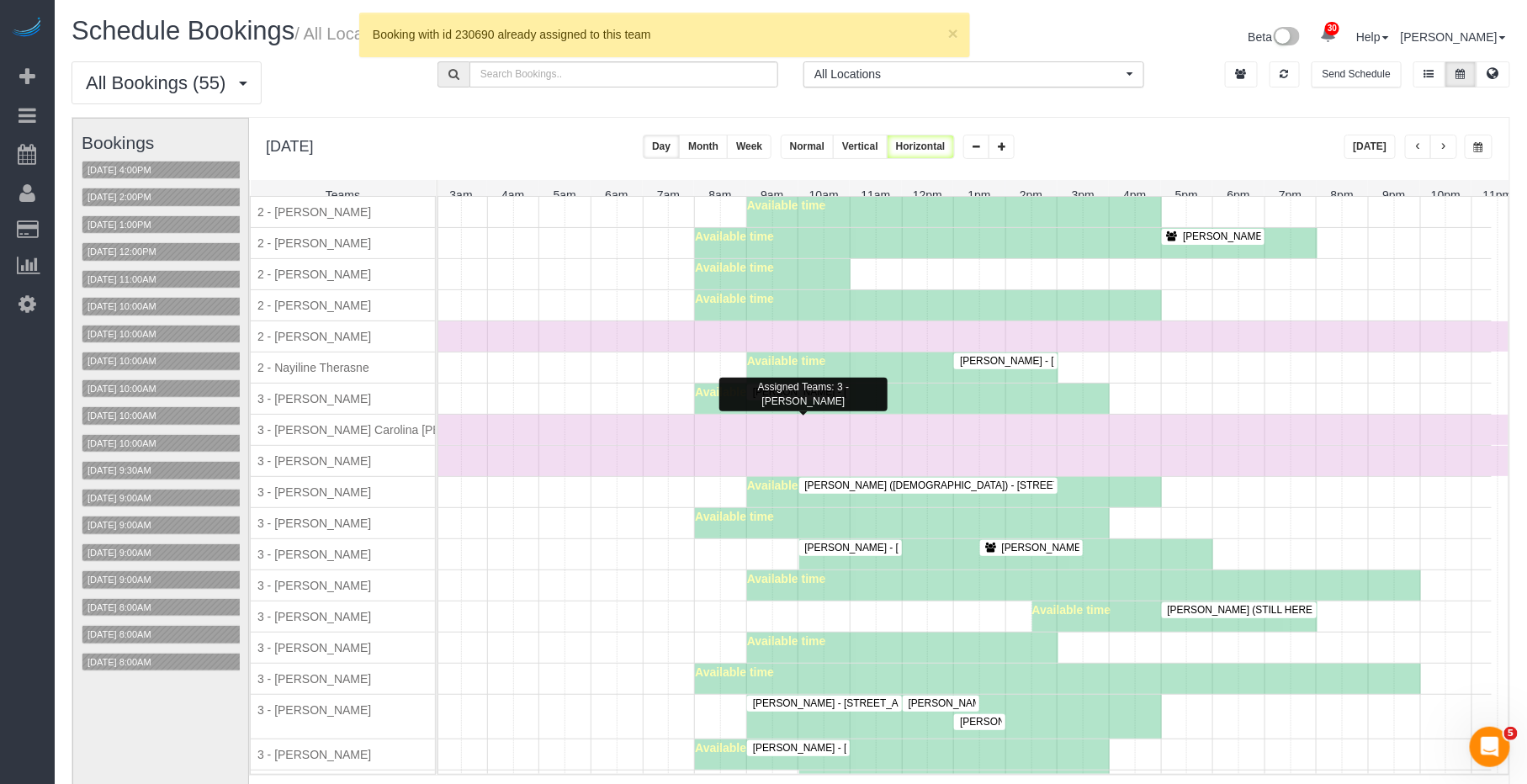
click at [815, 398] on span "Elena Fan - 165 Lexington Avenue, Apt. 4a, New York, NY 10016" at bounding box center [923, 392] width 356 height 12
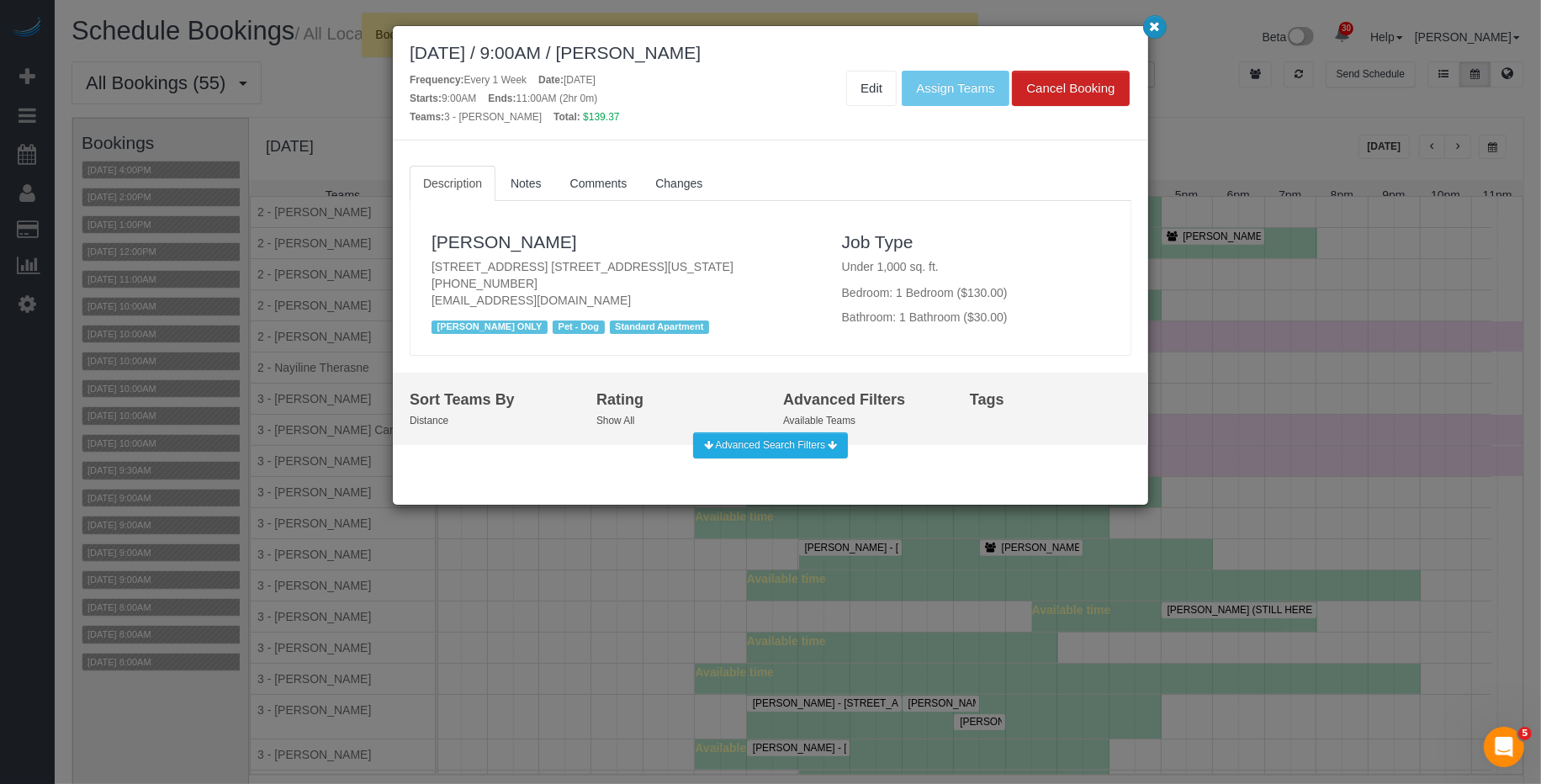
drag, startPoint x: 1157, startPoint y: 25, endPoint x: 1163, endPoint y: 33, distance: 10.0
click at [1158, 25] on icon "button" at bounding box center [1155, 26] width 11 height 10
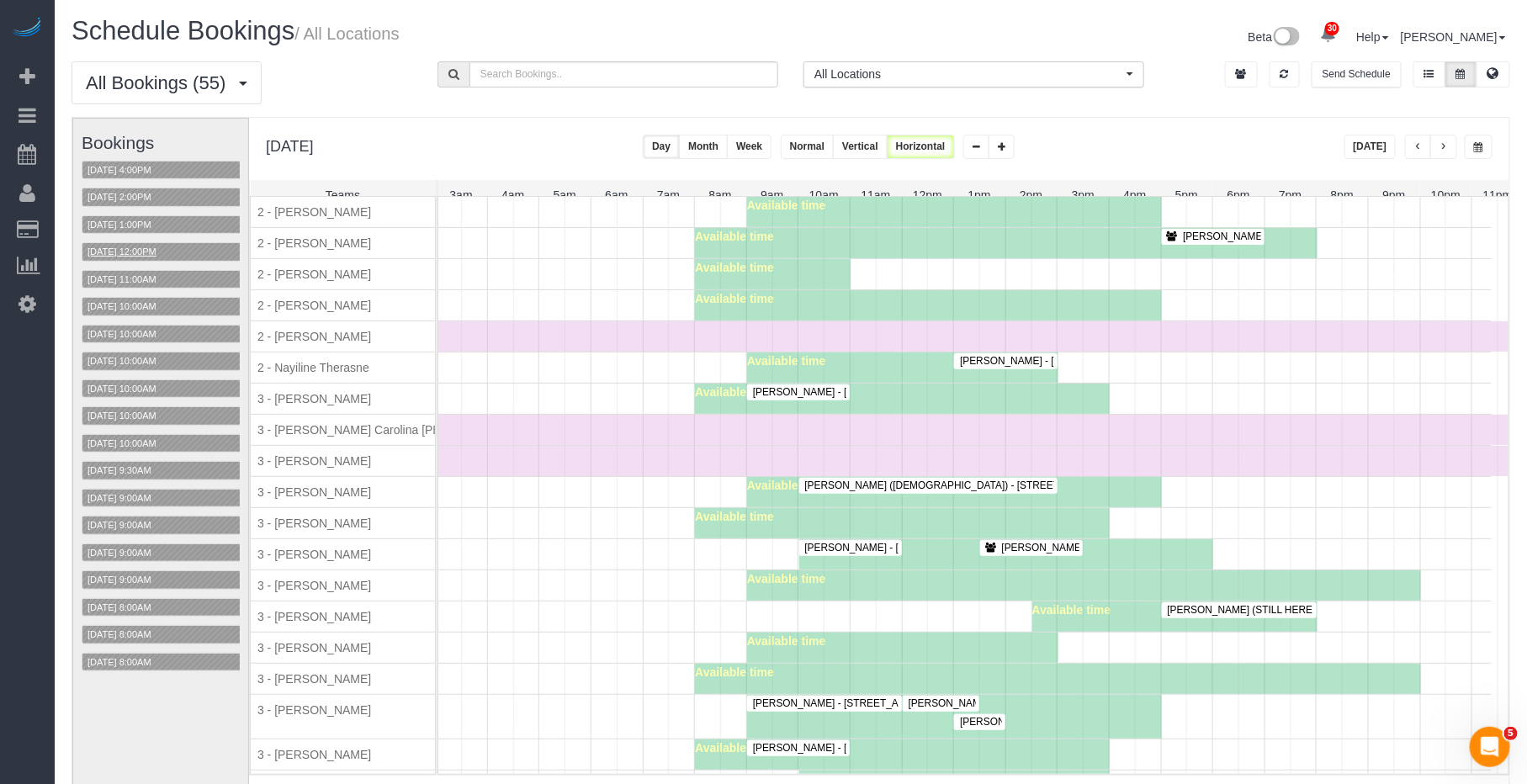
click at [162, 257] on button "10/03/2025 12:00PM" at bounding box center [121, 252] width 79 height 17
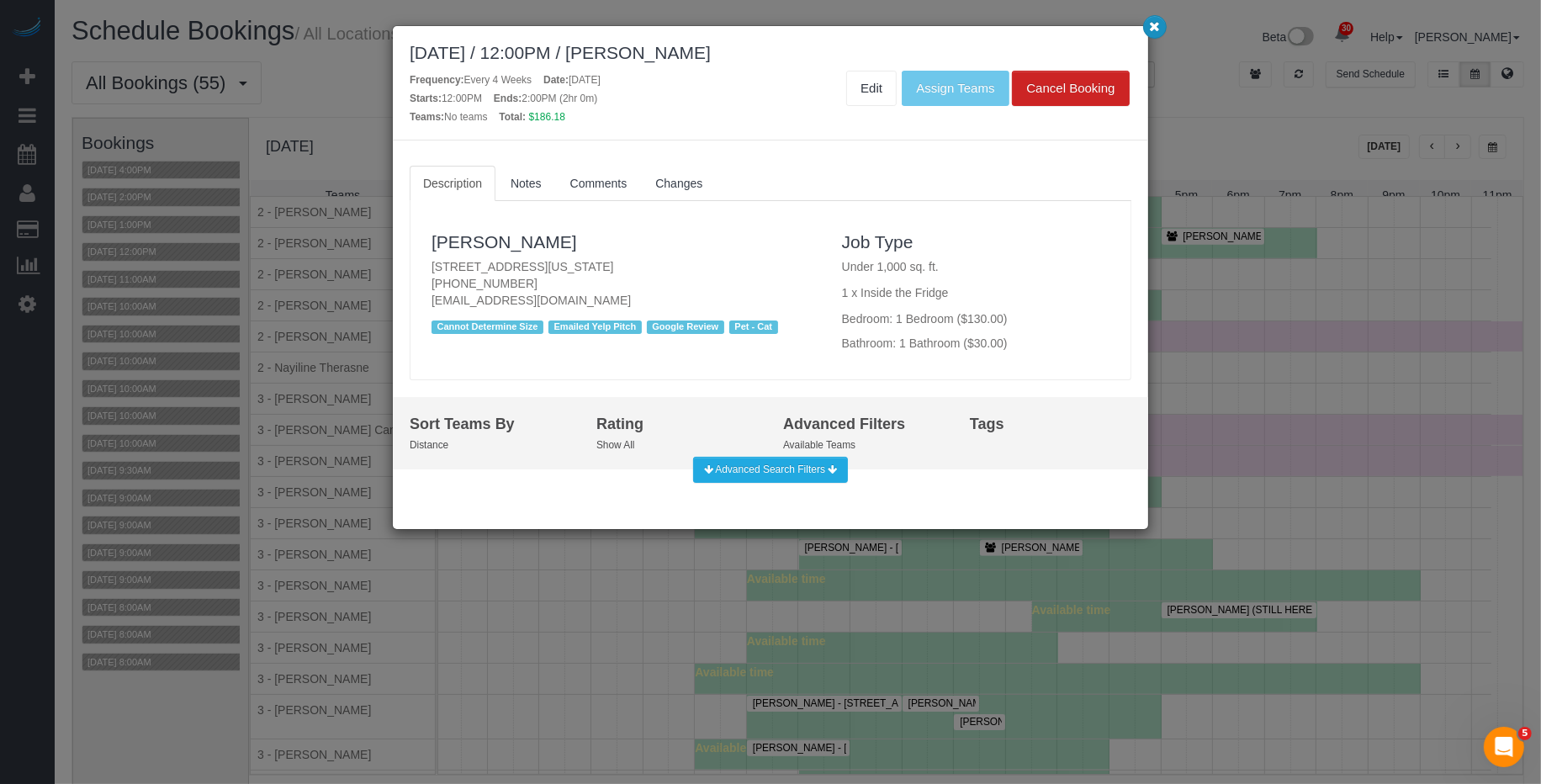
click at [1158, 23] on icon "button" at bounding box center [1155, 26] width 11 height 10
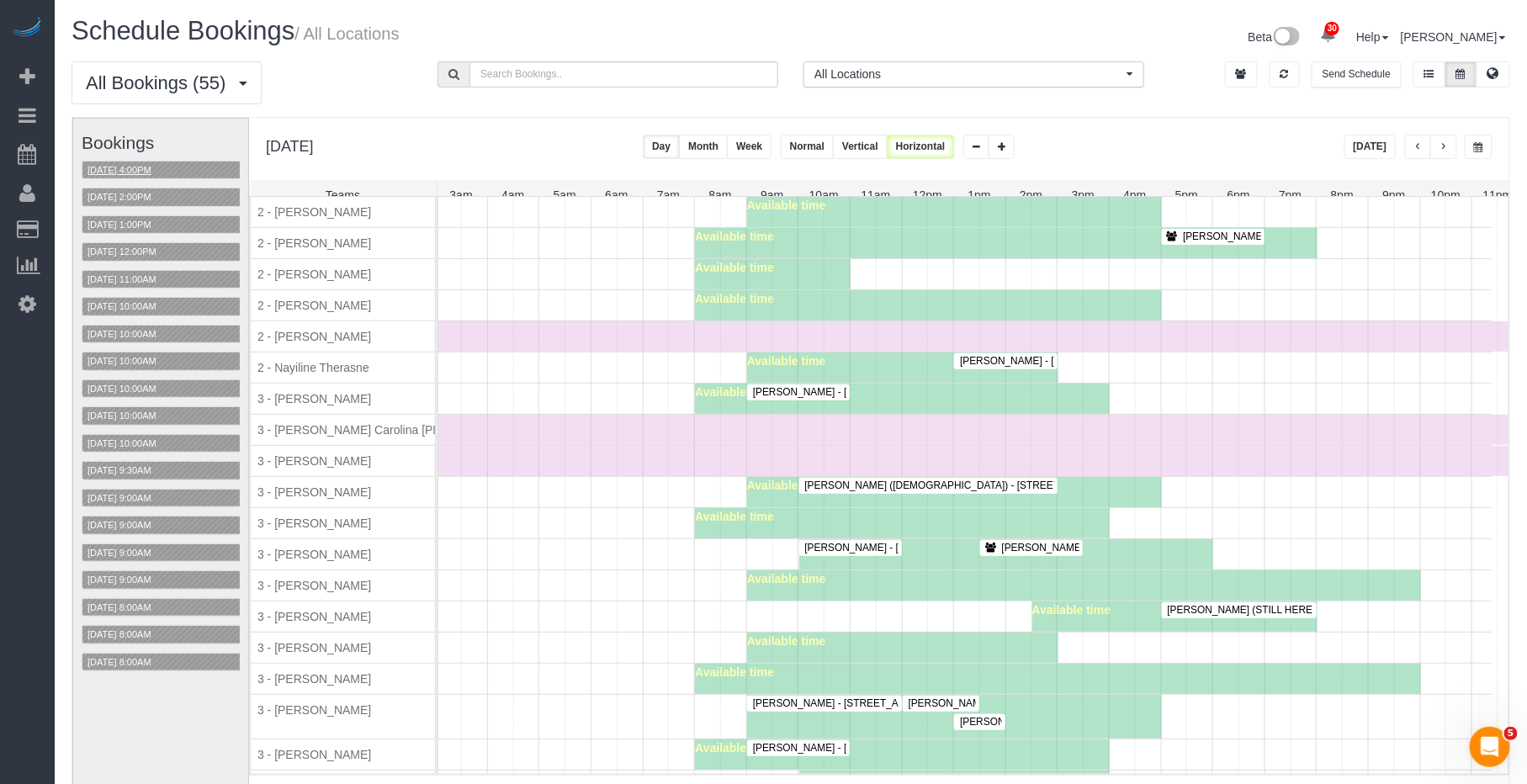
click at [107, 168] on button "10/03/2025 4:00PM" at bounding box center [119, 170] width 74 height 17
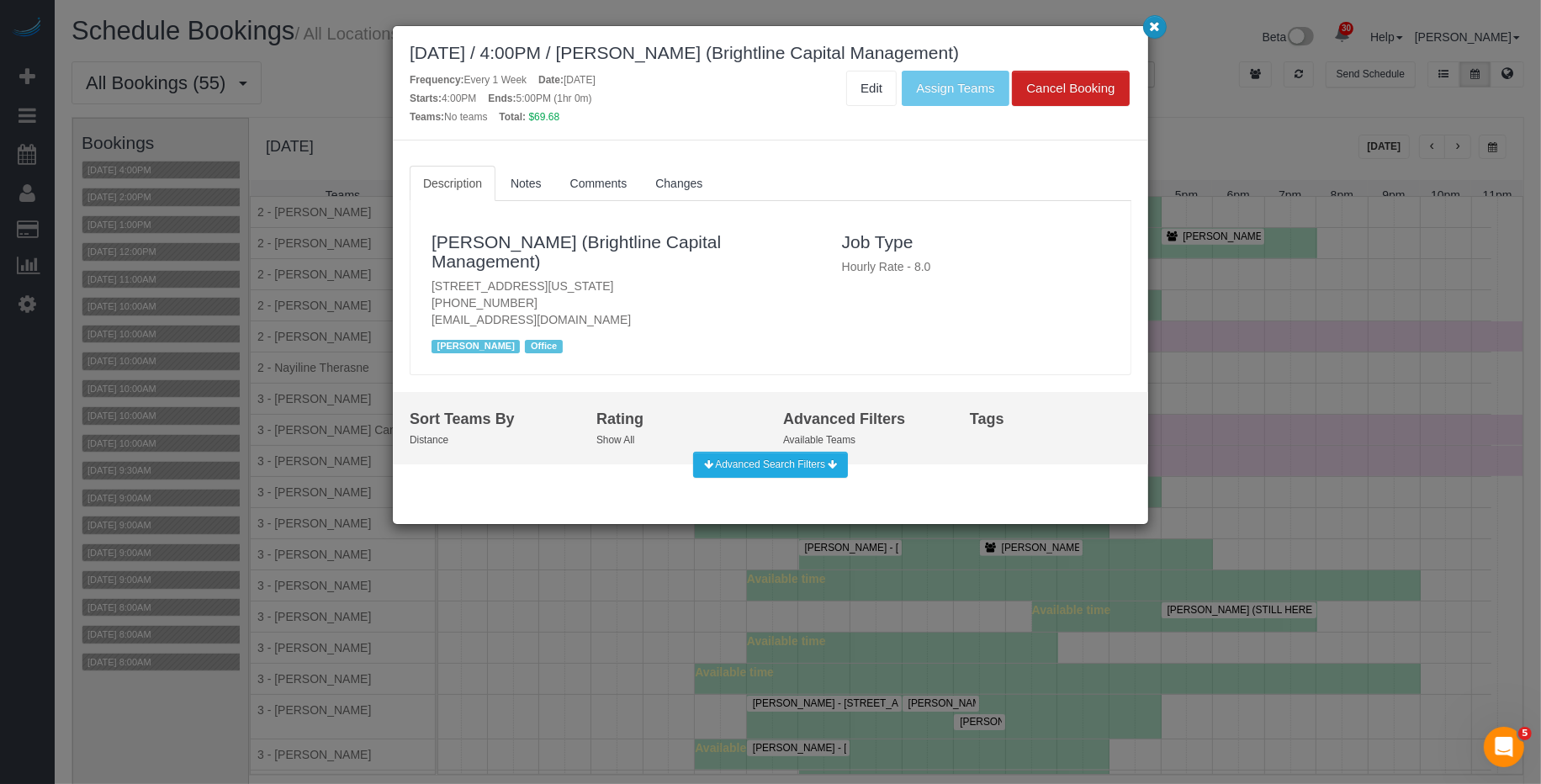
click at [1153, 29] on icon "button" at bounding box center [1155, 26] width 11 height 10
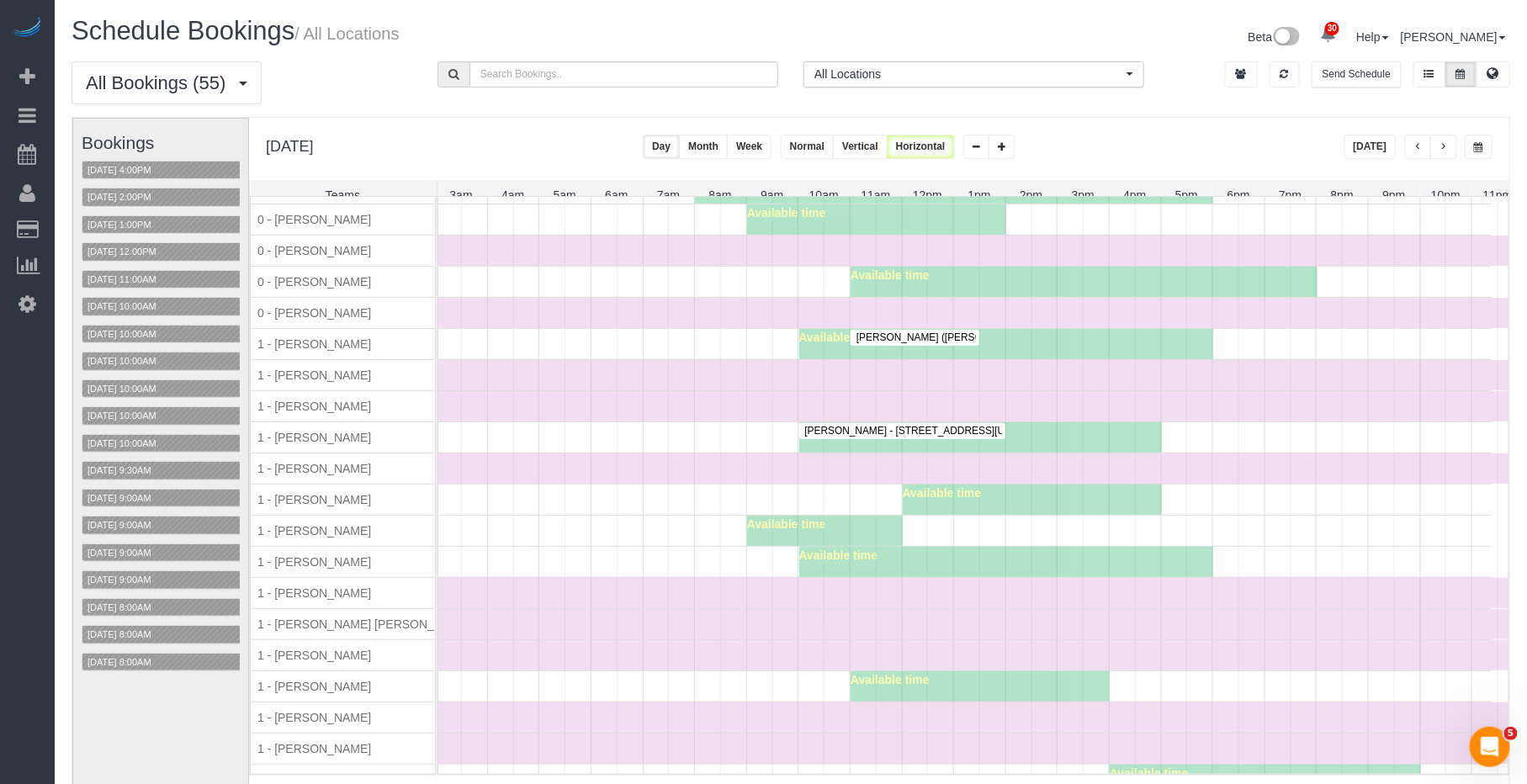
scroll to position [0, 0]
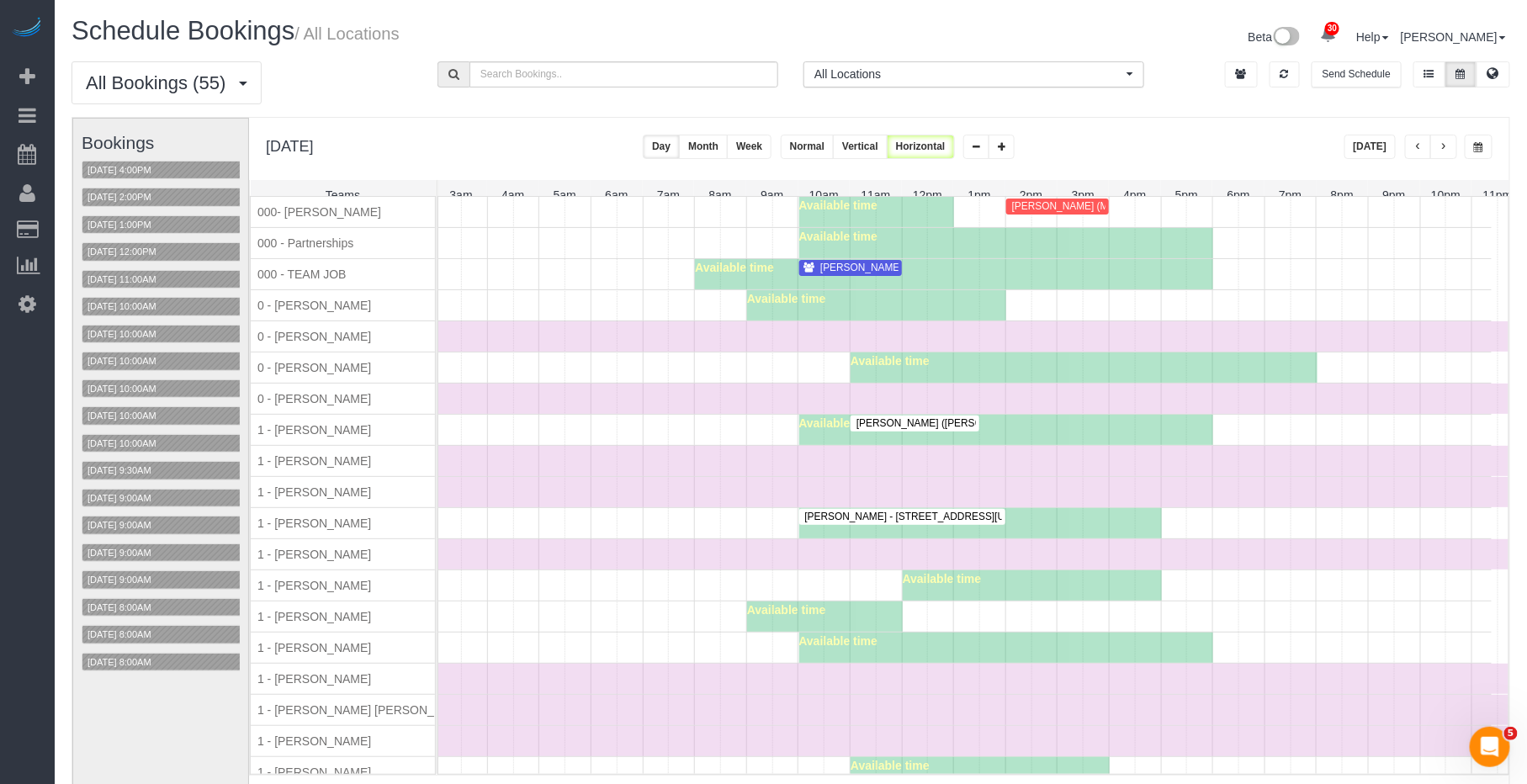
click at [1066, 212] on span "Robin Shanholtz (Meta) - 340 W 19th Street Apt 14, New York, NY 10011" at bounding box center [1147, 207] width 287 height 12
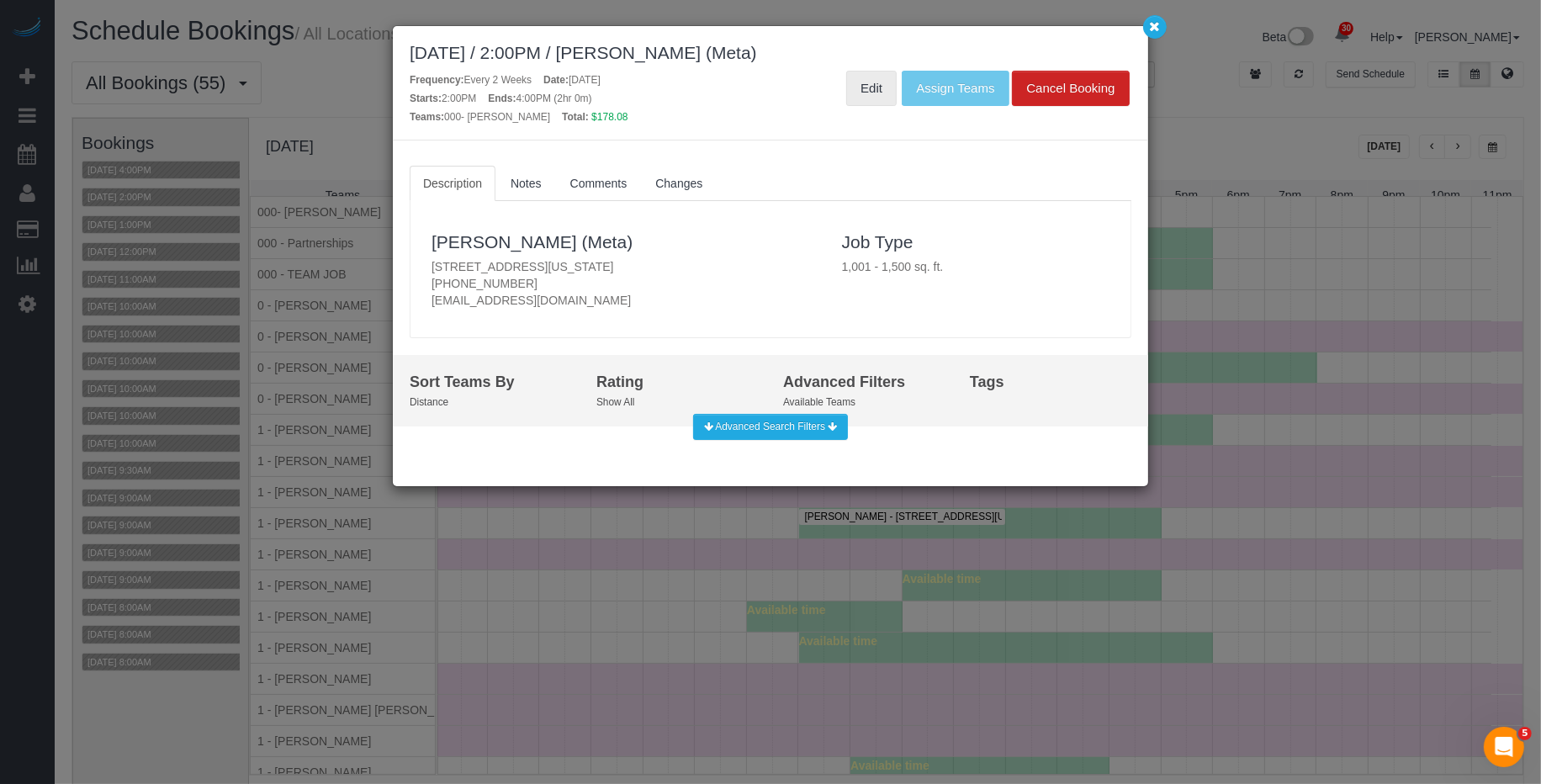
click at [884, 104] on link "Edit" at bounding box center [872, 88] width 50 height 35
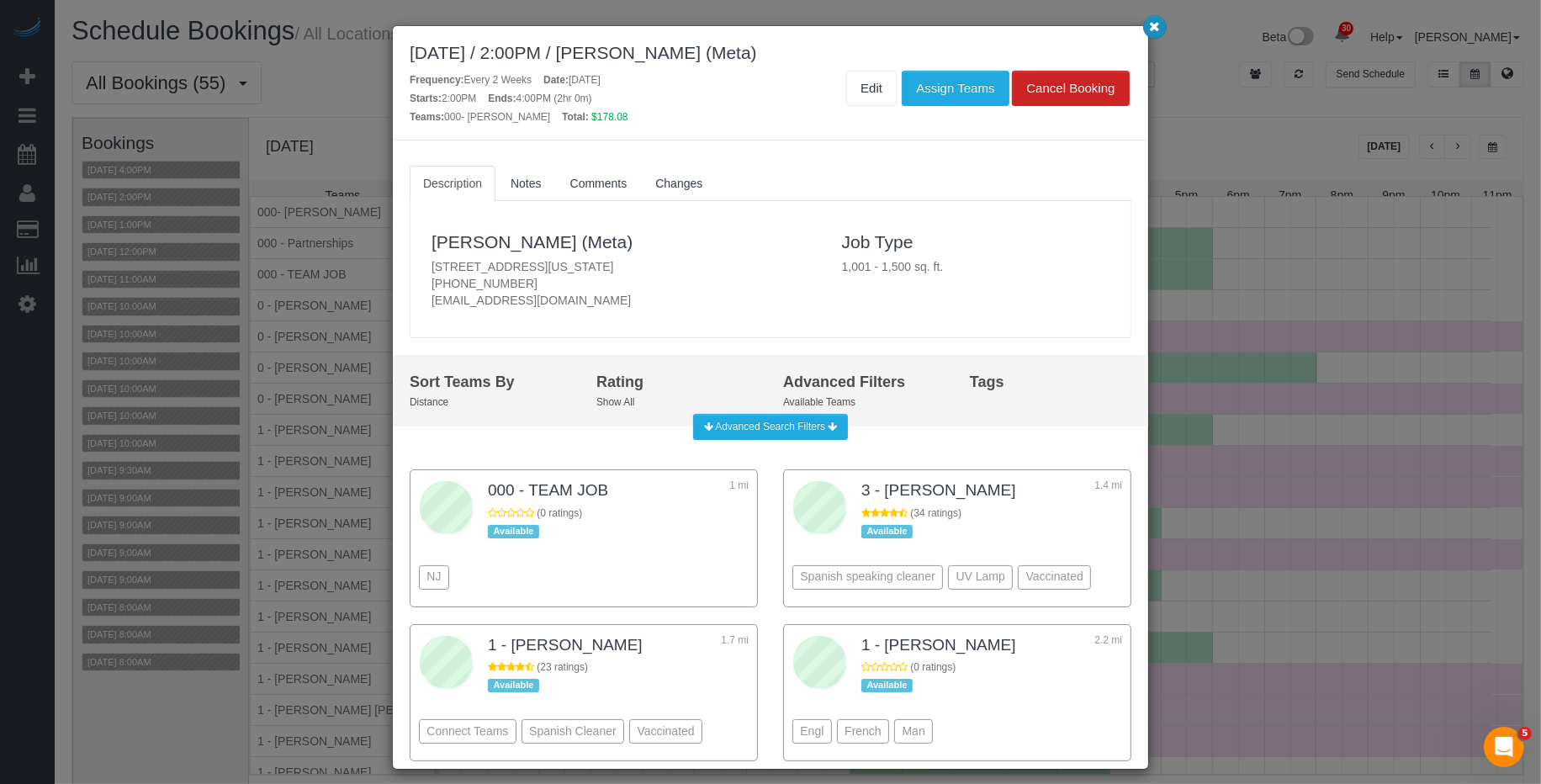
click at [1146, 27] on button "button" at bounding box center [1154, 27] width 23 height 23
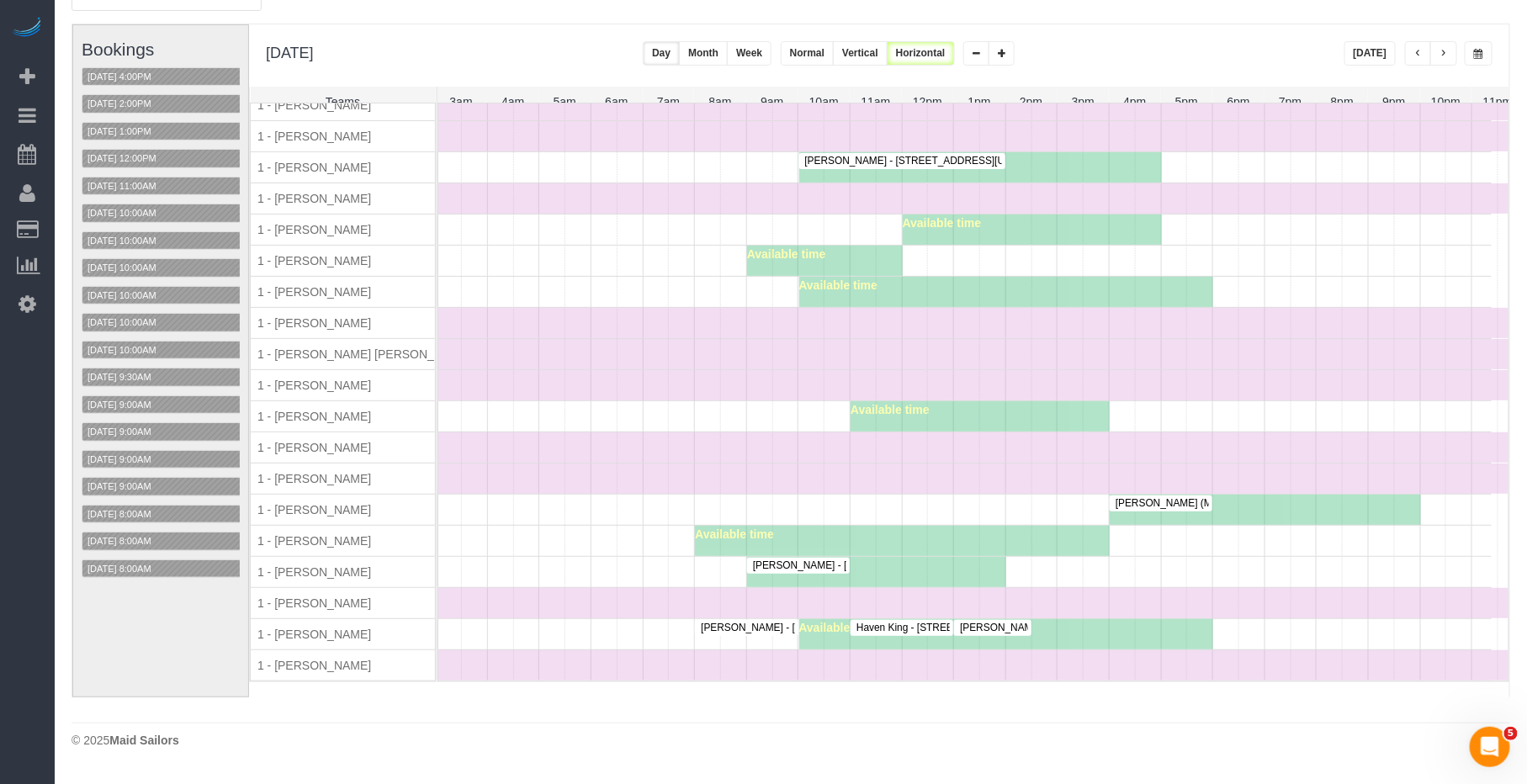
scroll to position [355, 0]
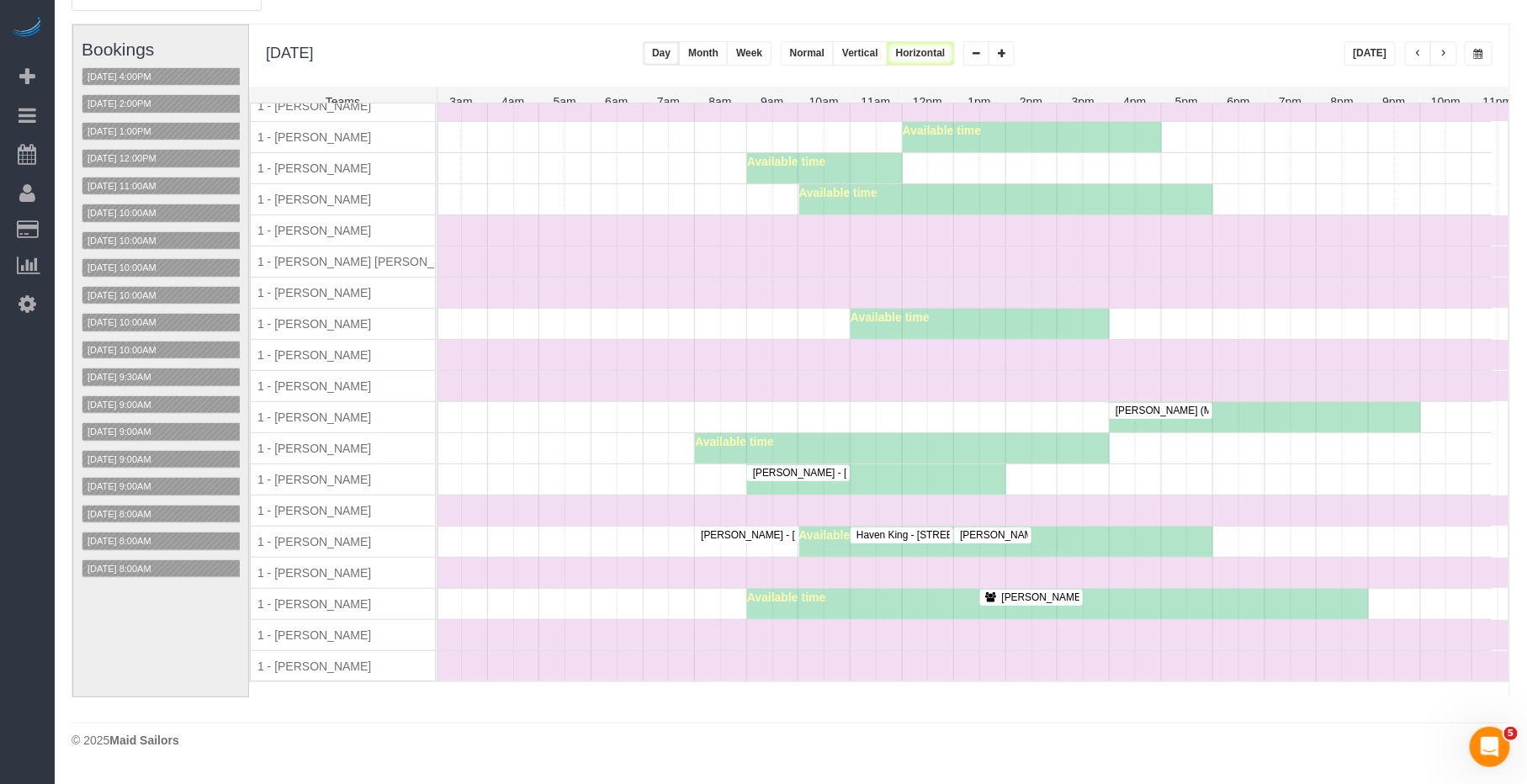
click at [1132, 417] on span "Robin Shanholtz (Meta) - 340 W 19th Street Apt 14, New York, NY 10011" at bounding box center [1250, 411] width 287 height 12
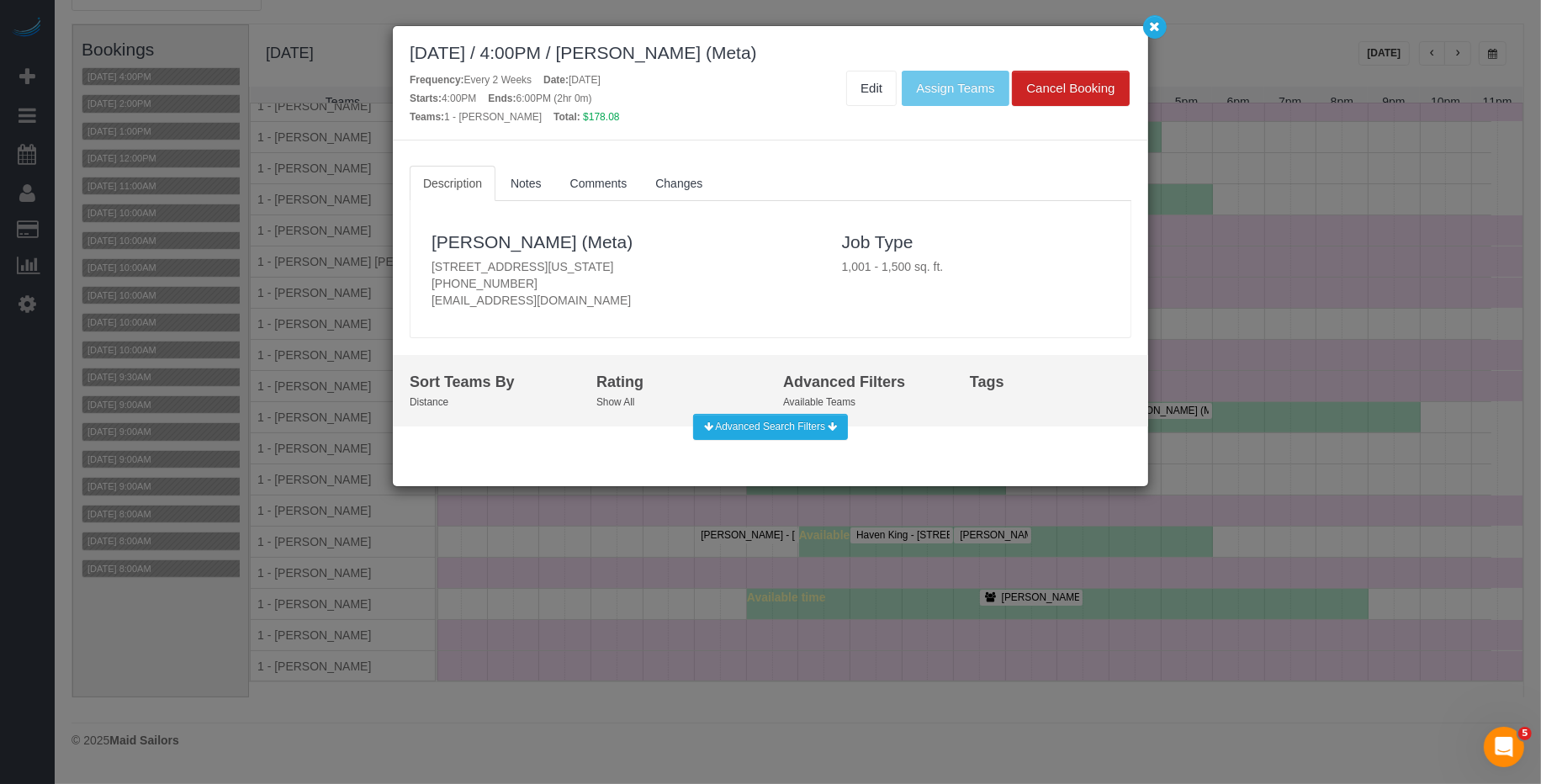
drag, startPoint x: 705, startPoint y: 266, endPoint x: 417, endPoint y: 264, distance: 288.0
click at [417, 264] on div "Robin Shanholtz (Meta) 340 W 19th Street Apt 14, New York, NY 10011 (630) 638-9…" at bounding box center [770, 269] width 720 height 119
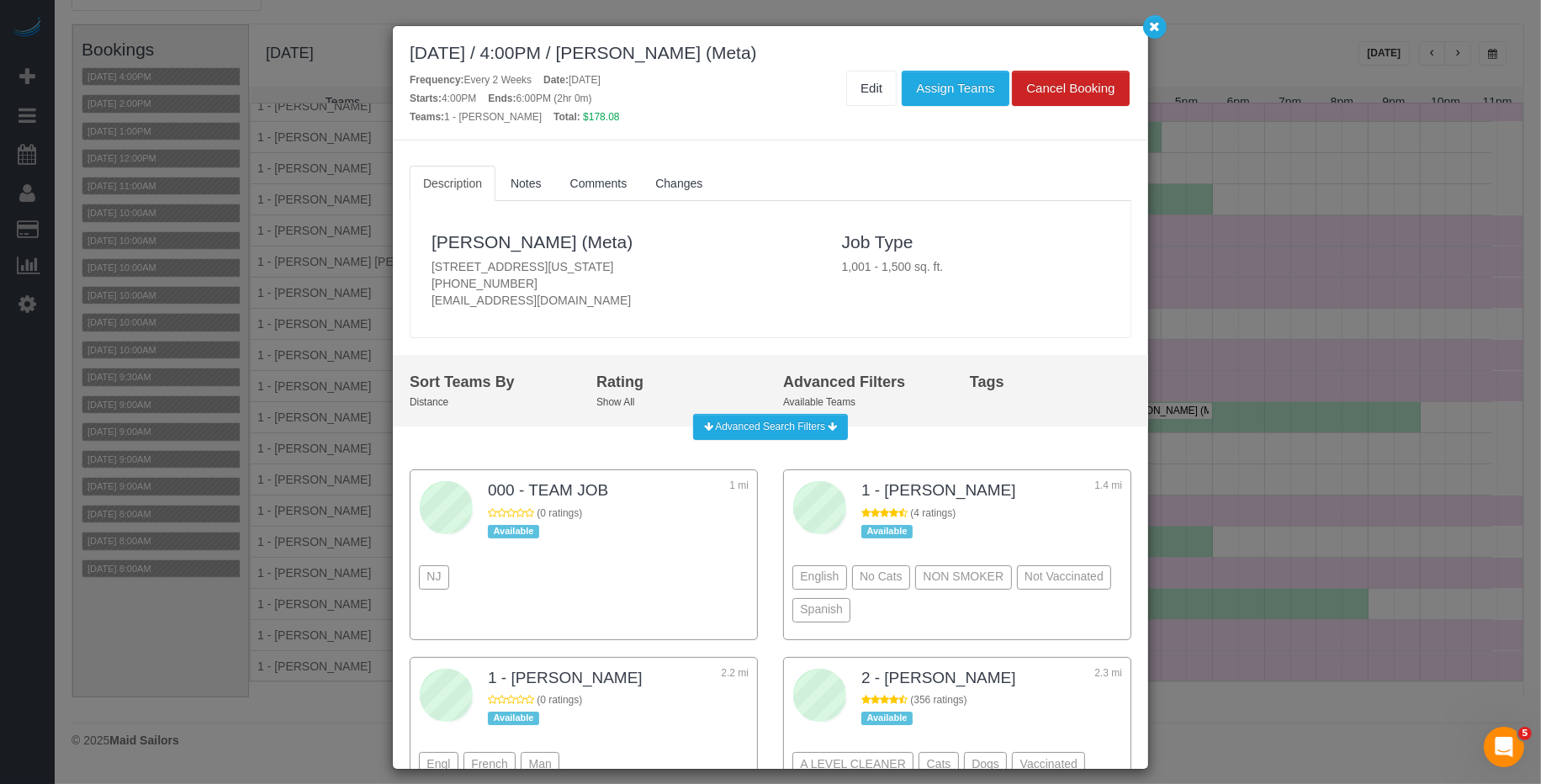
copy p "340 W 19th Street Apt 14, New York, NY 10011"
drag, startPoint x: 1161, startPoint y: 26, endPoint x: 1101, endPoint y: 4, distance: 63.9
click at [1161, 26] on button "button" at bounding box center [1154, 27] width 23 height 23
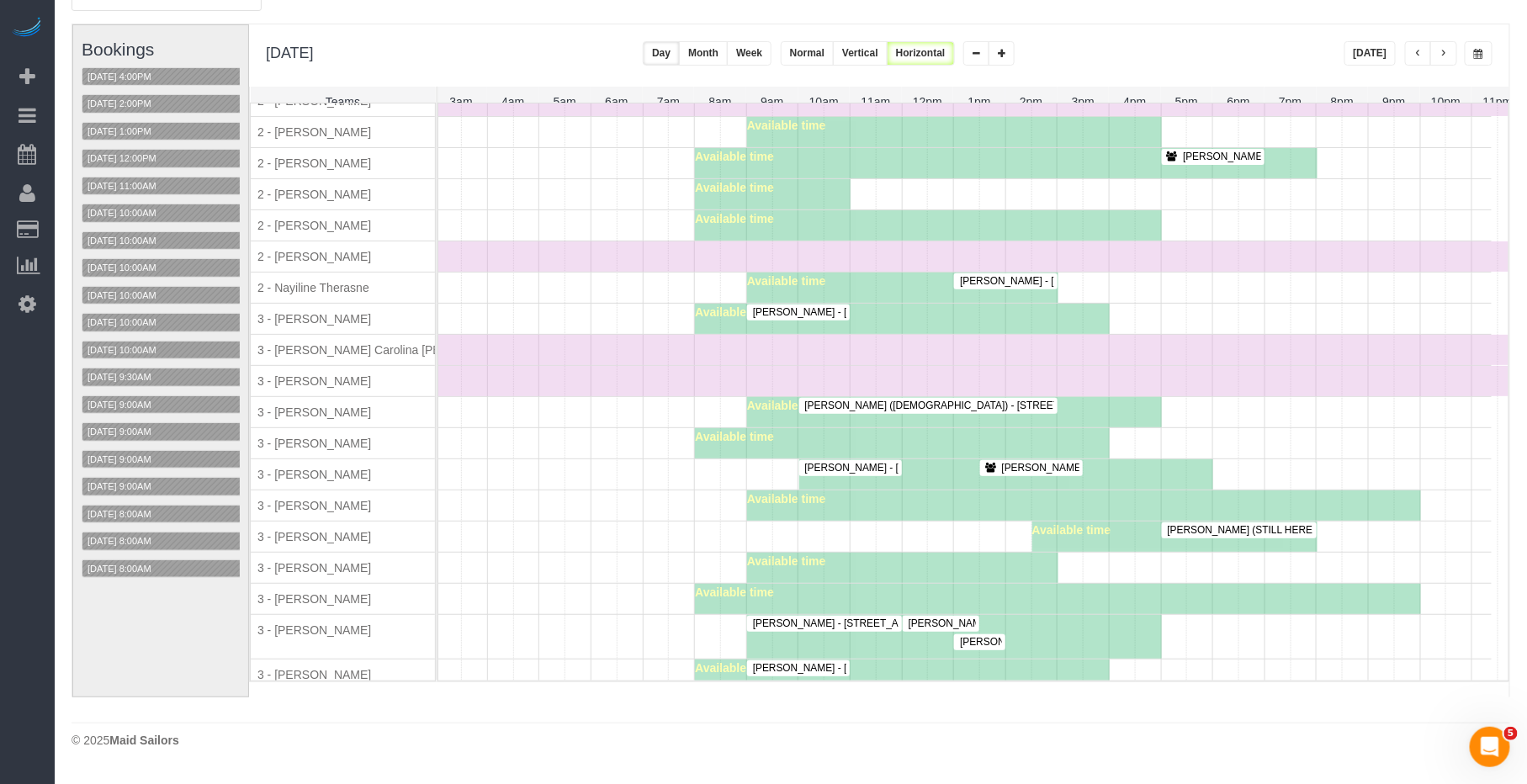
scroll to position [1320, 0]
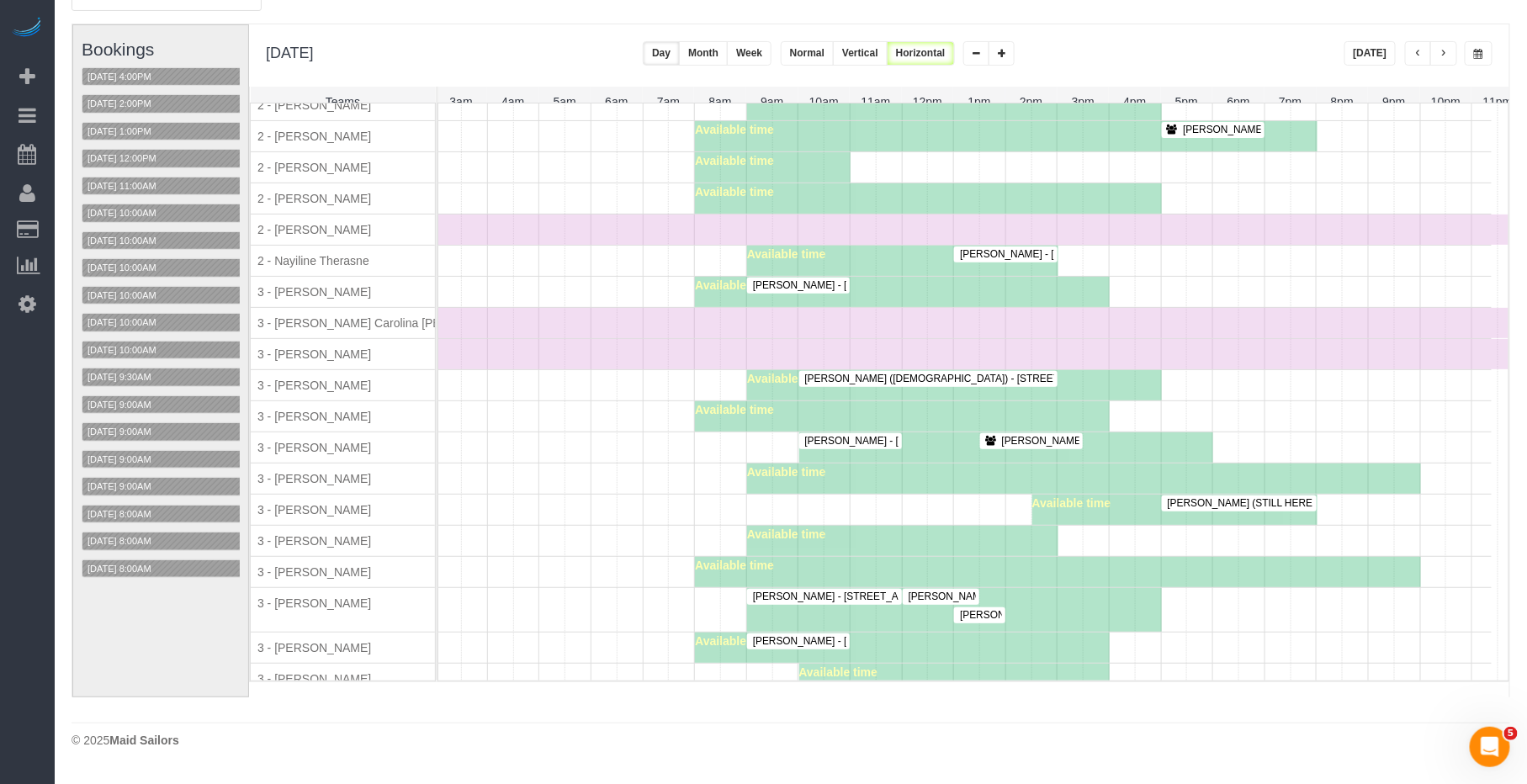
click at [869, 448] on div "Megan Maher - 200 East 71st Street, Apt. 6k, New York, NY 10021" at bounding box center [850, 441] width 96 height 13
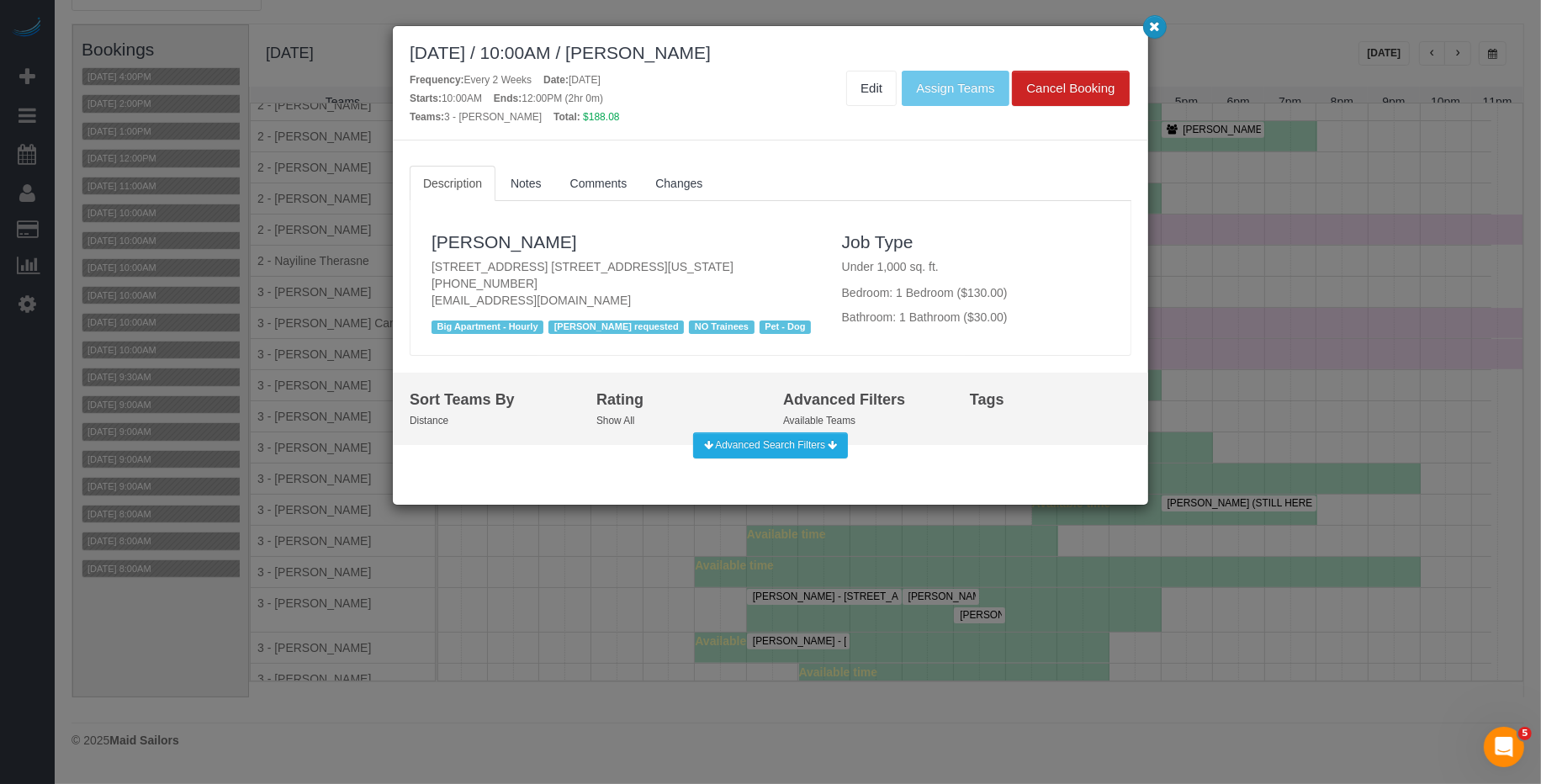
drag, startPoint x: 1161, startPoint y: 25, endPoint x: 1029, endPoint y: 25, distance: 132.0
click at [1161, 25] on button "button" at bounding box center [1154, 27] width 23 height 23
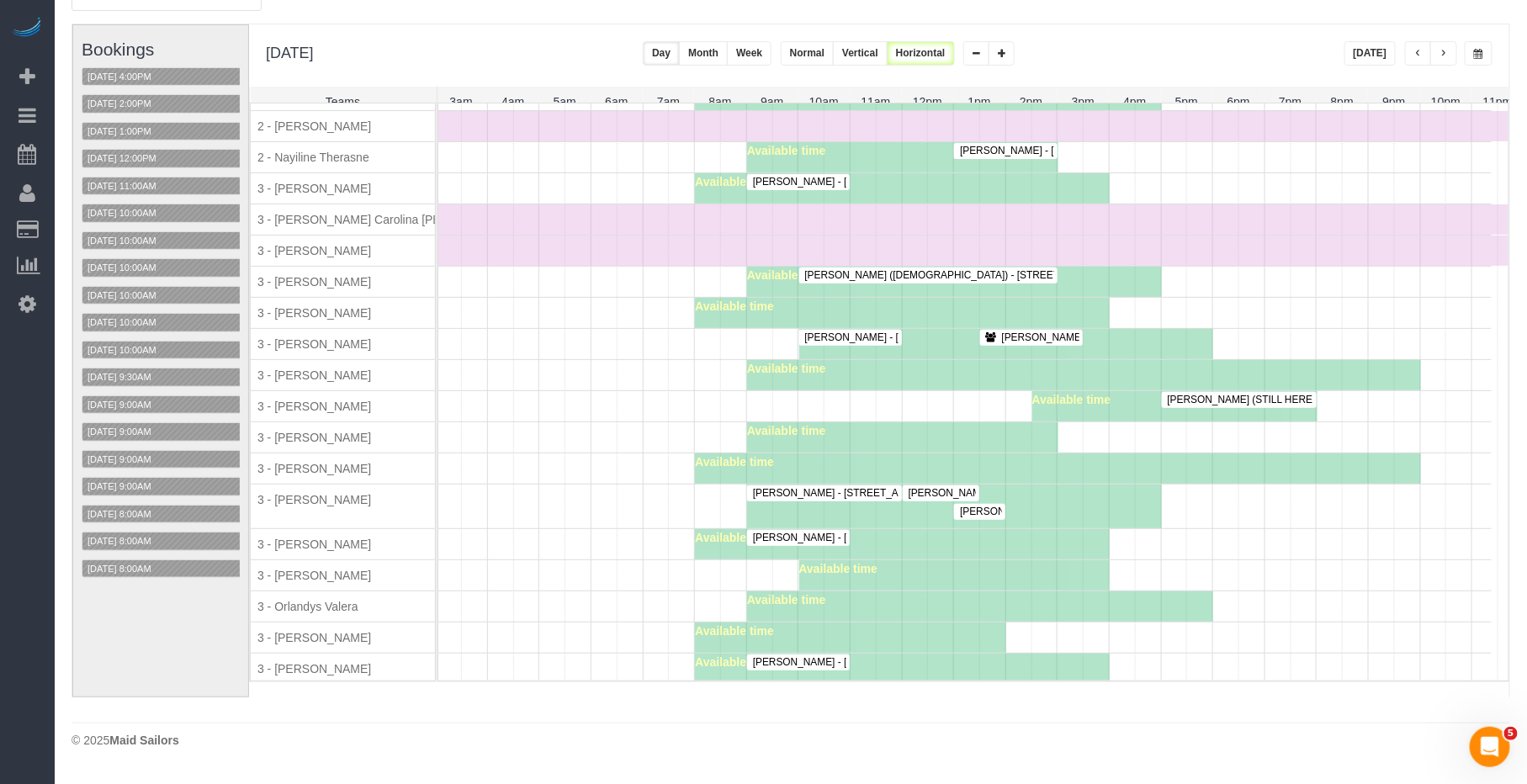
scroll to position [1437, 0]
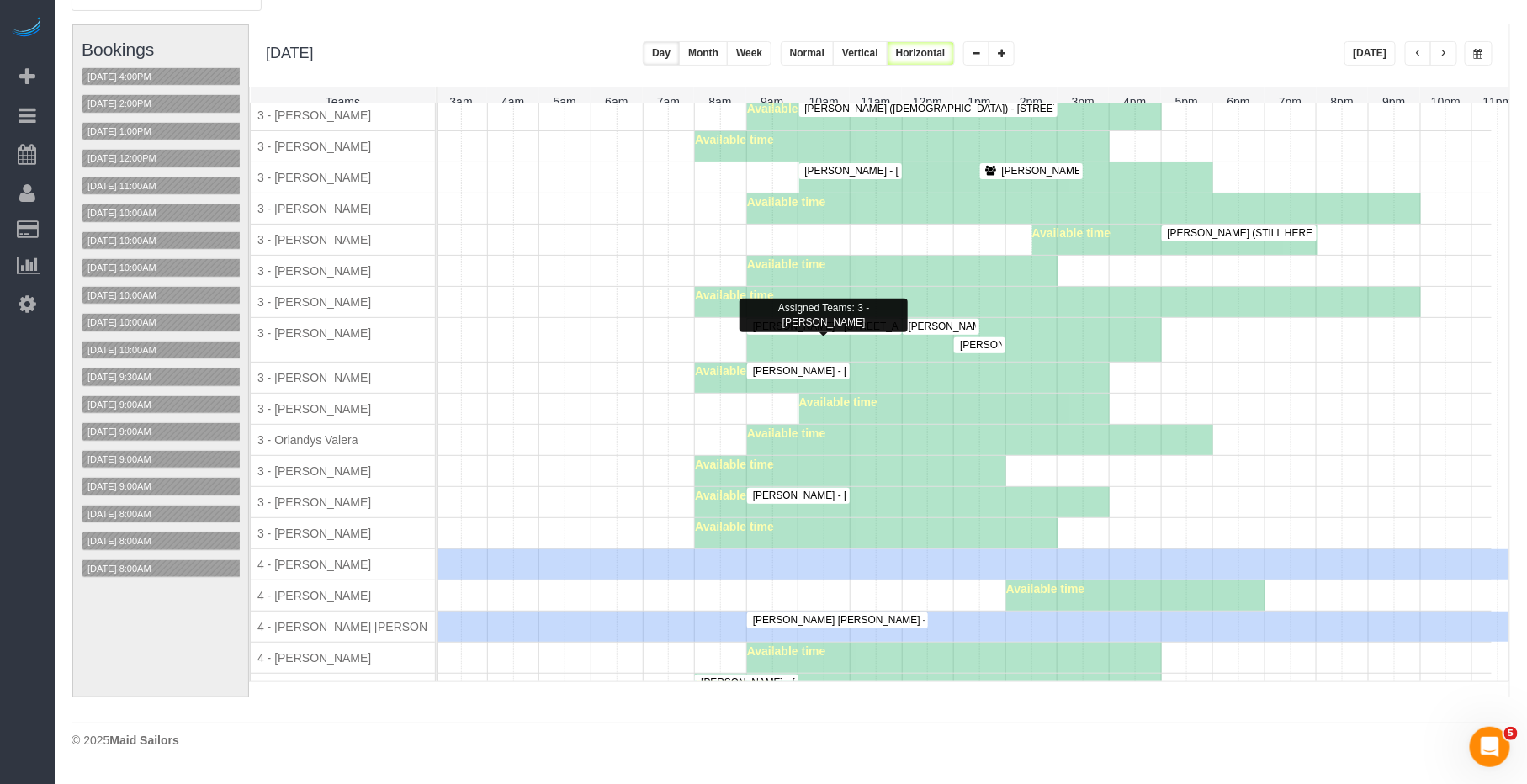
click at [874, 332] on span "Benjamin Sampson - 333 Rector Place Apt. 1501, New York, NY 10280" at bounding box center [913, 327] width 337 height 12
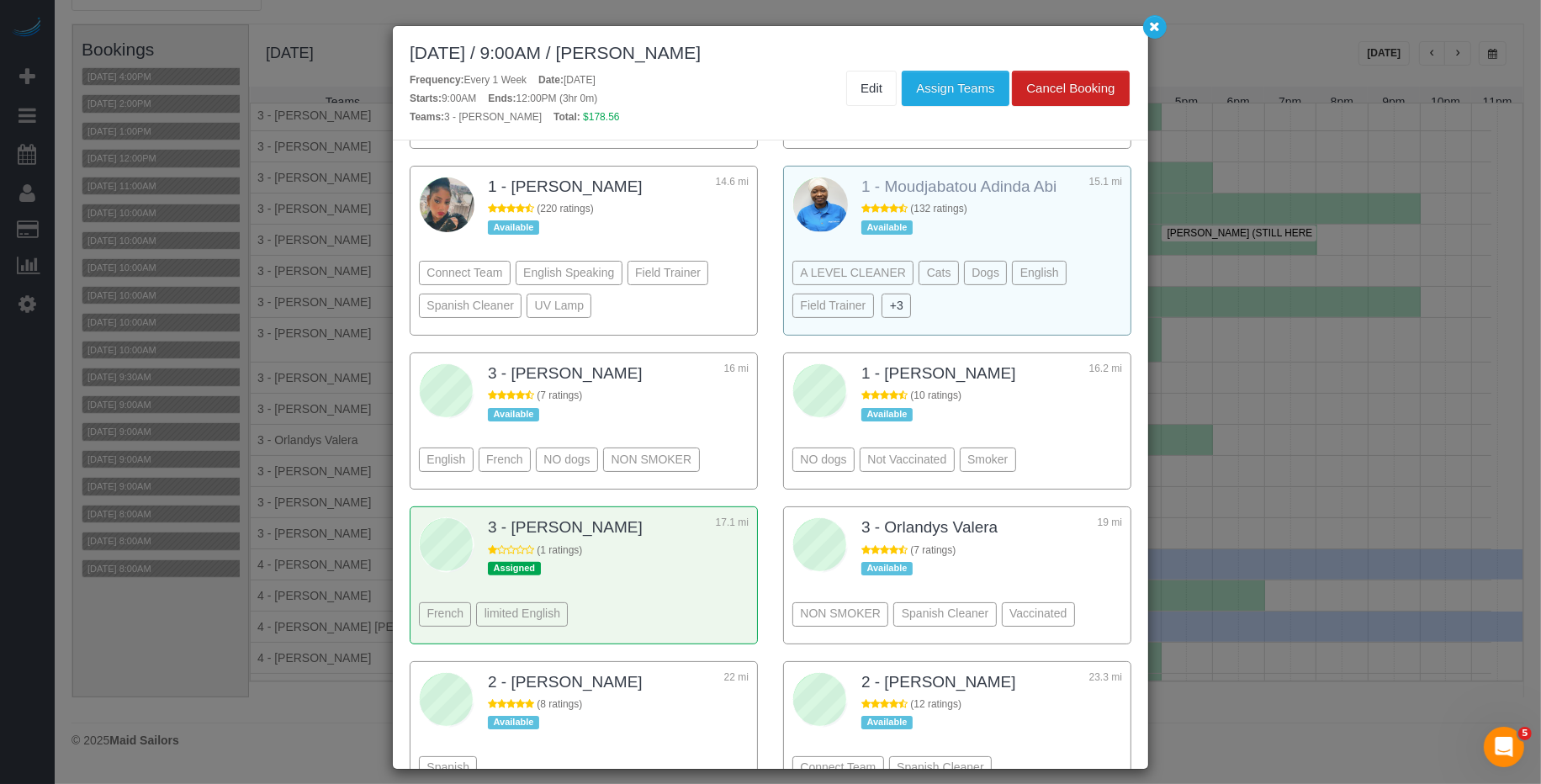
drag, startPoint x: 730, startPoint y: 595, endPoint x: 930, endPoint y: 175, distance: 465.2
click at [730, 593] on div "French limited English" at bounding box center [583, 589] width 329 height 92
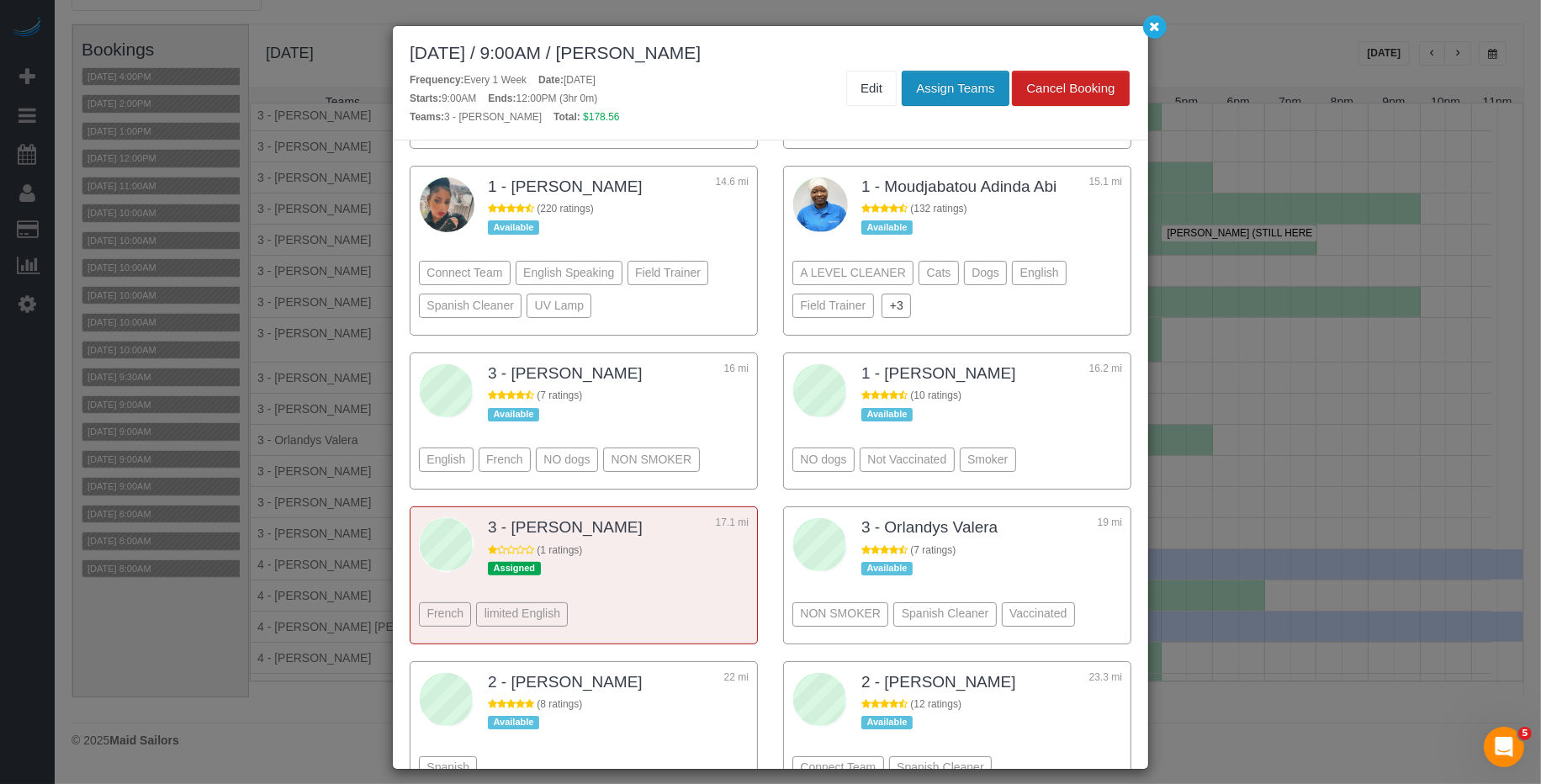
click at [956, 95] on button "Assign Teams" at bounding box center [956, 88] width 107 height 35
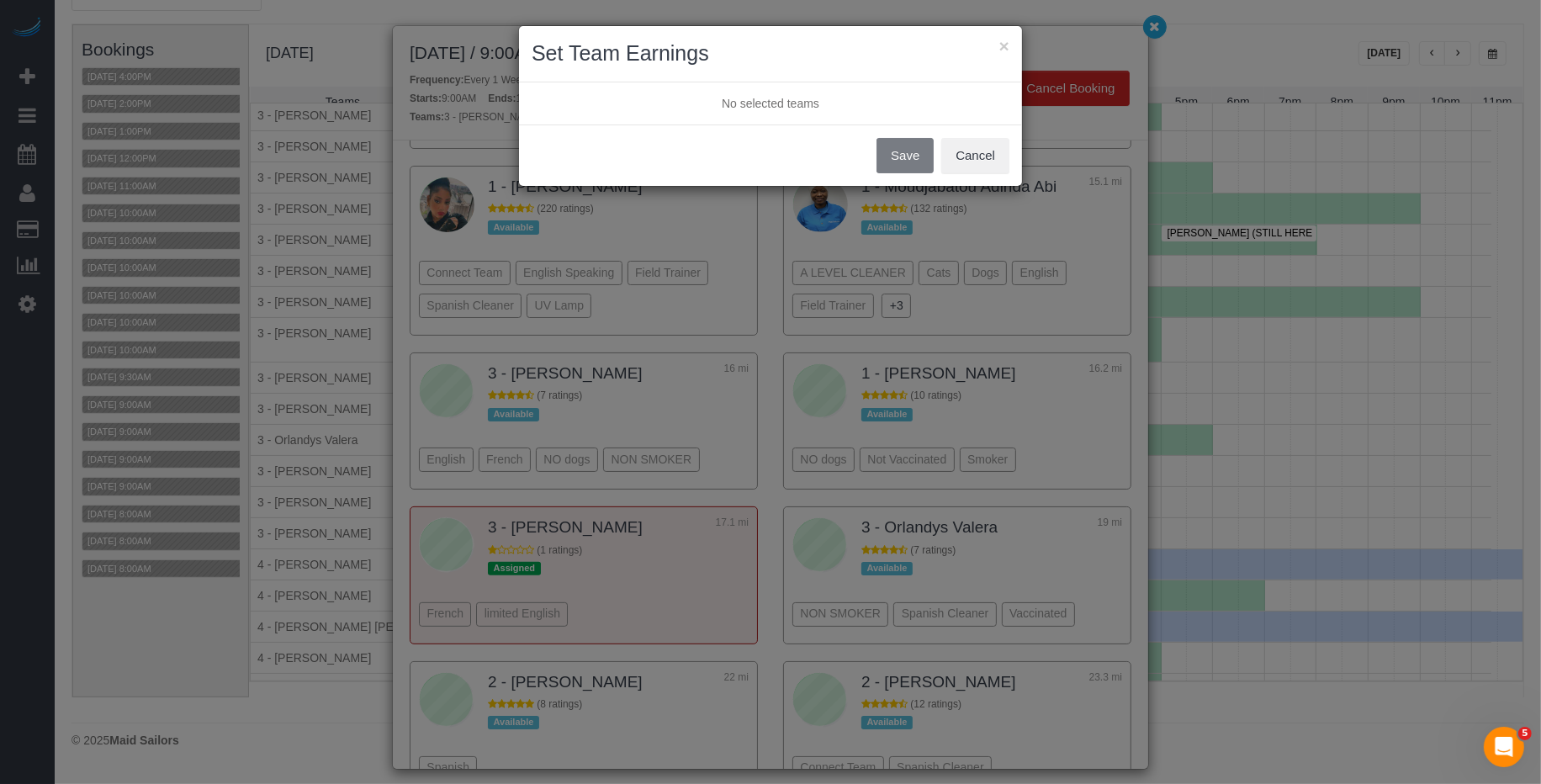
click at [916, 167] on button "Save" at bounding box center [905, 156] width 57 height 35
click at [915, 154] on div "Save Cancel" at bounding box center [770, 156] width 503 height 35
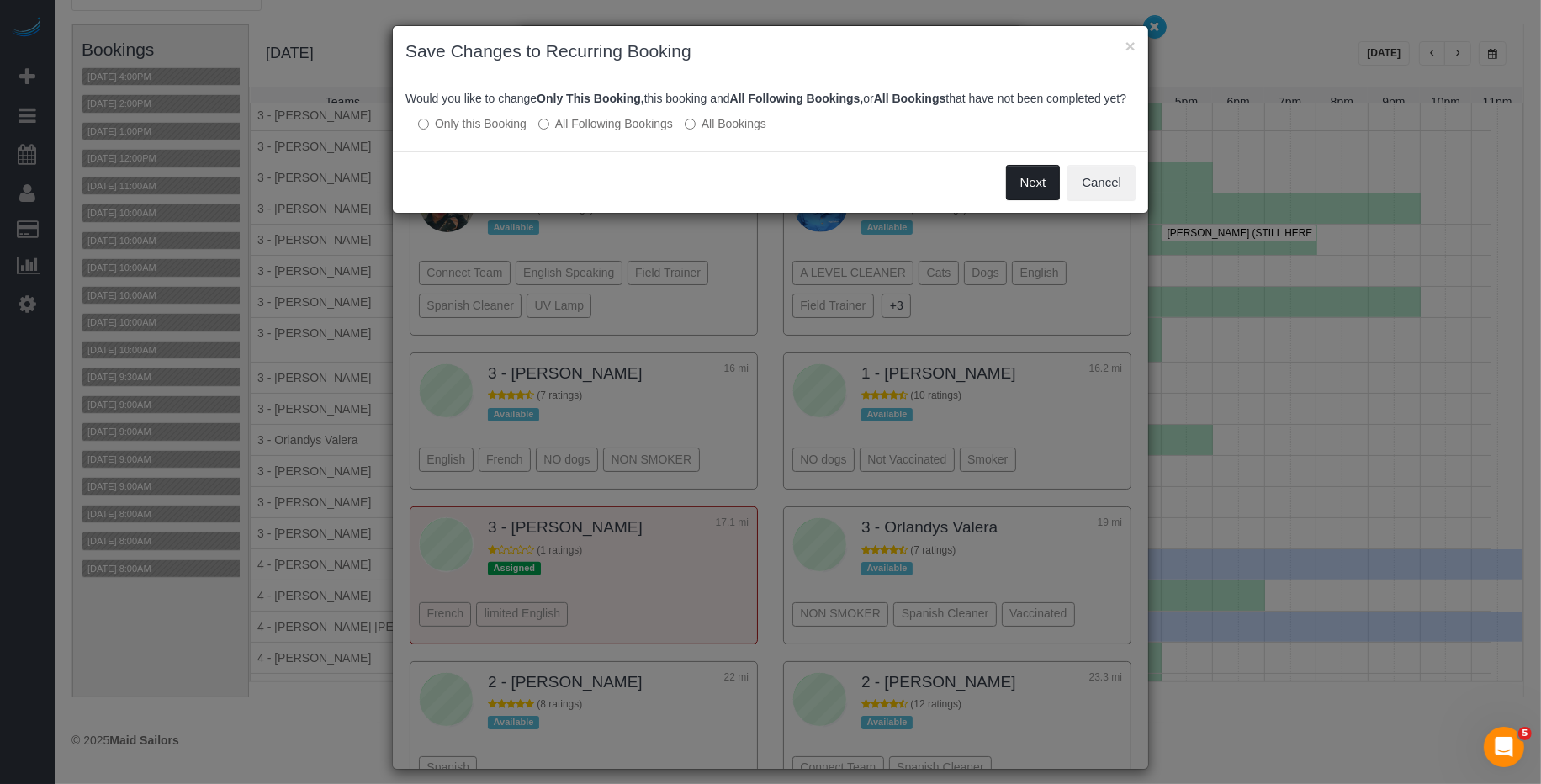
click at [1027, 195] on button "Next" at bounding box center [1033, 182] width 54 height 35
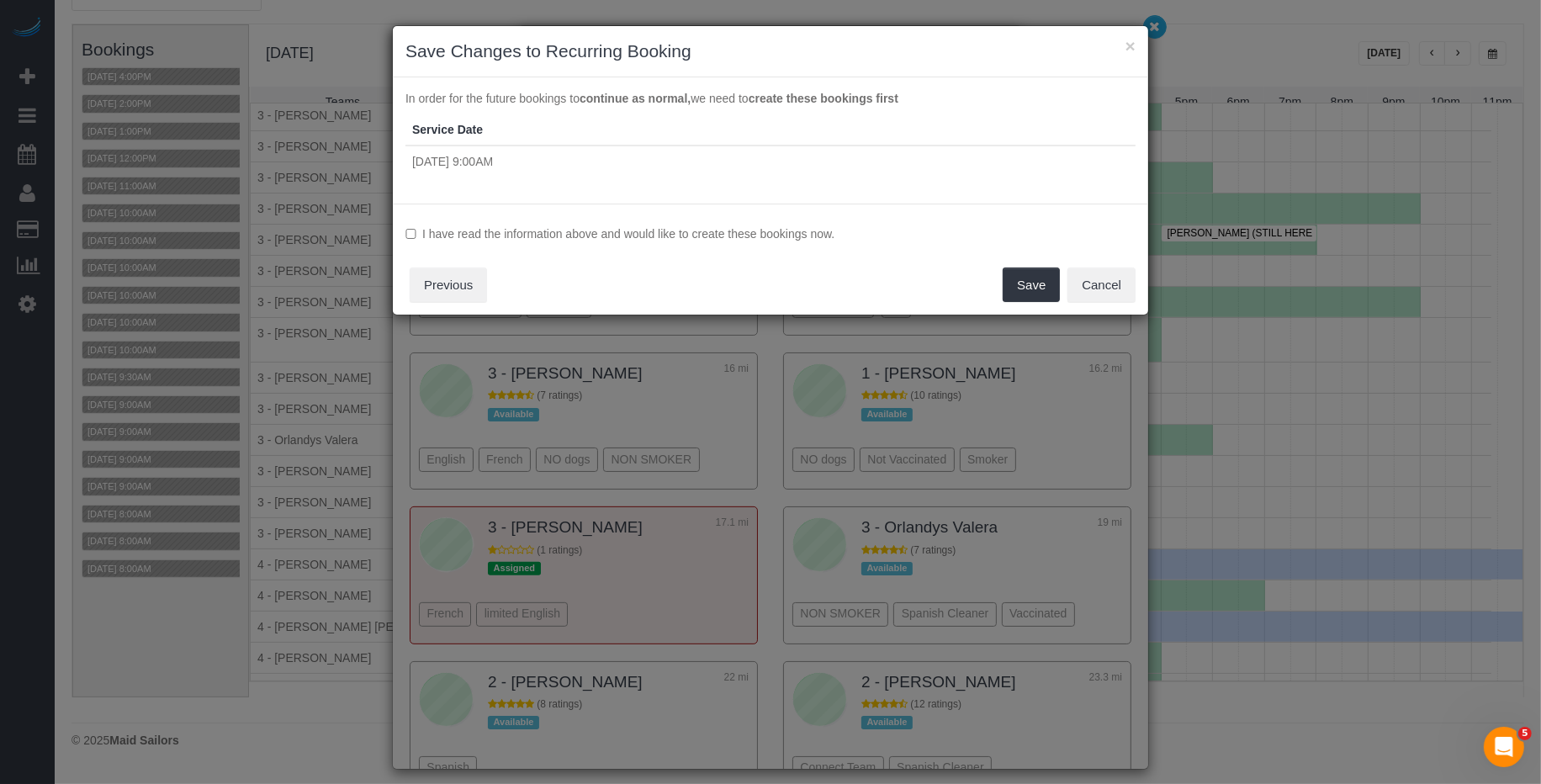
drag, startPoint x: 736, startPoint y: 228, endPoint x: 1038, endPoint y: 255, distance: 303.2
click at [737, 229] on label "I have read the information above and would like to create these bookings now." at bounding box center [770, 233] width 730 height 16
drag, startPoint x: 1039, startPoint y: 290, endPoint x: 1041, endPoint y: 271, distance: 19.1
click at [1039, 286] on button "Save" at bounding box center [1032, 284] width 57 height 35
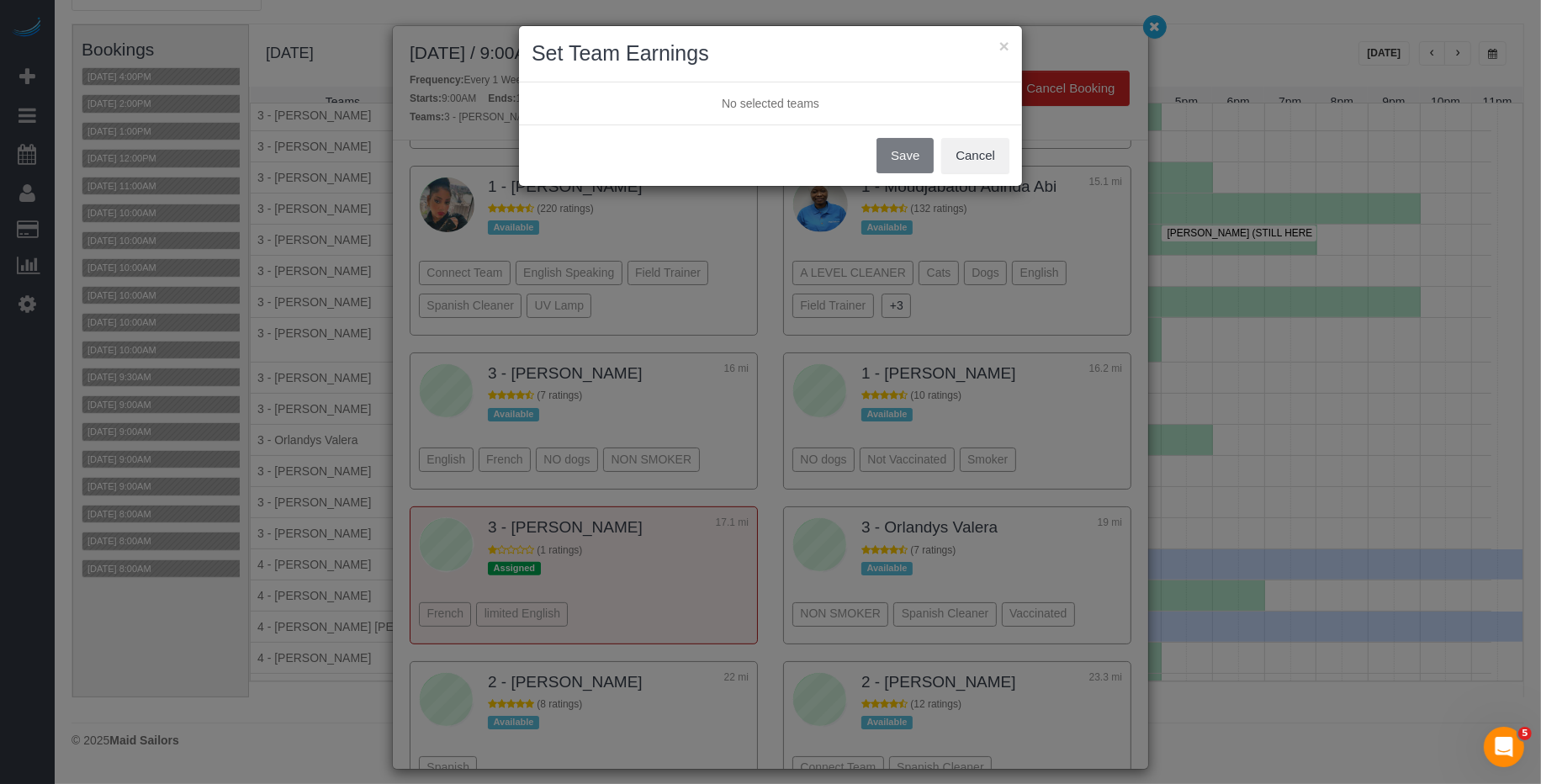
click at [1153, 38] on div "× Set Team Earnings No selected teams Save Cancel" at bounding box center [770, 392] width 1541 height 784
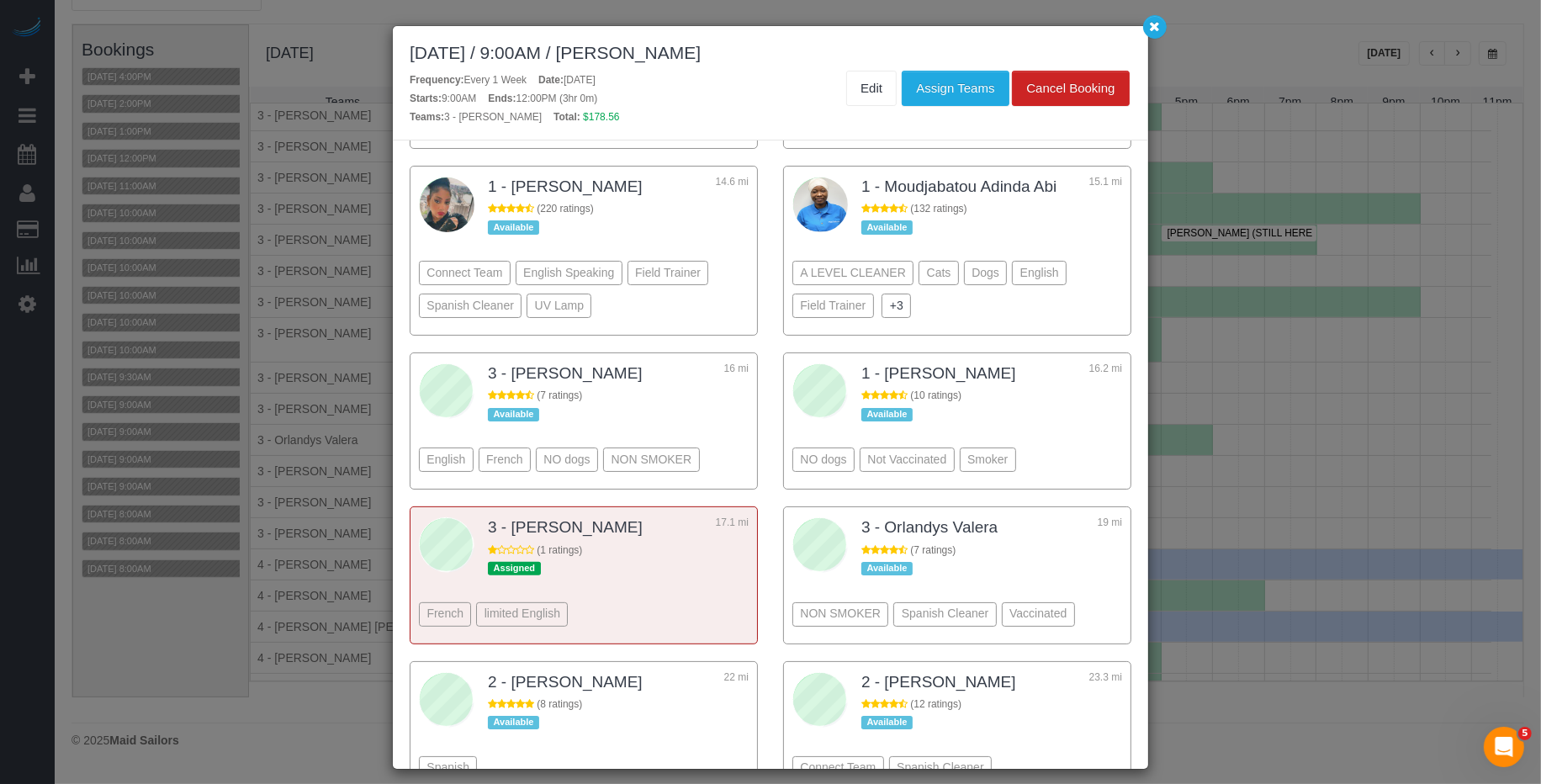
click at [1161, 30] on div "× Set Team Earnings No selected teams Save Cancel" at bounding box center [770, 392] width 1541 height 784
click at [1161, 30] on button "button" at bounding box center [1154, 27] width 23 height 23
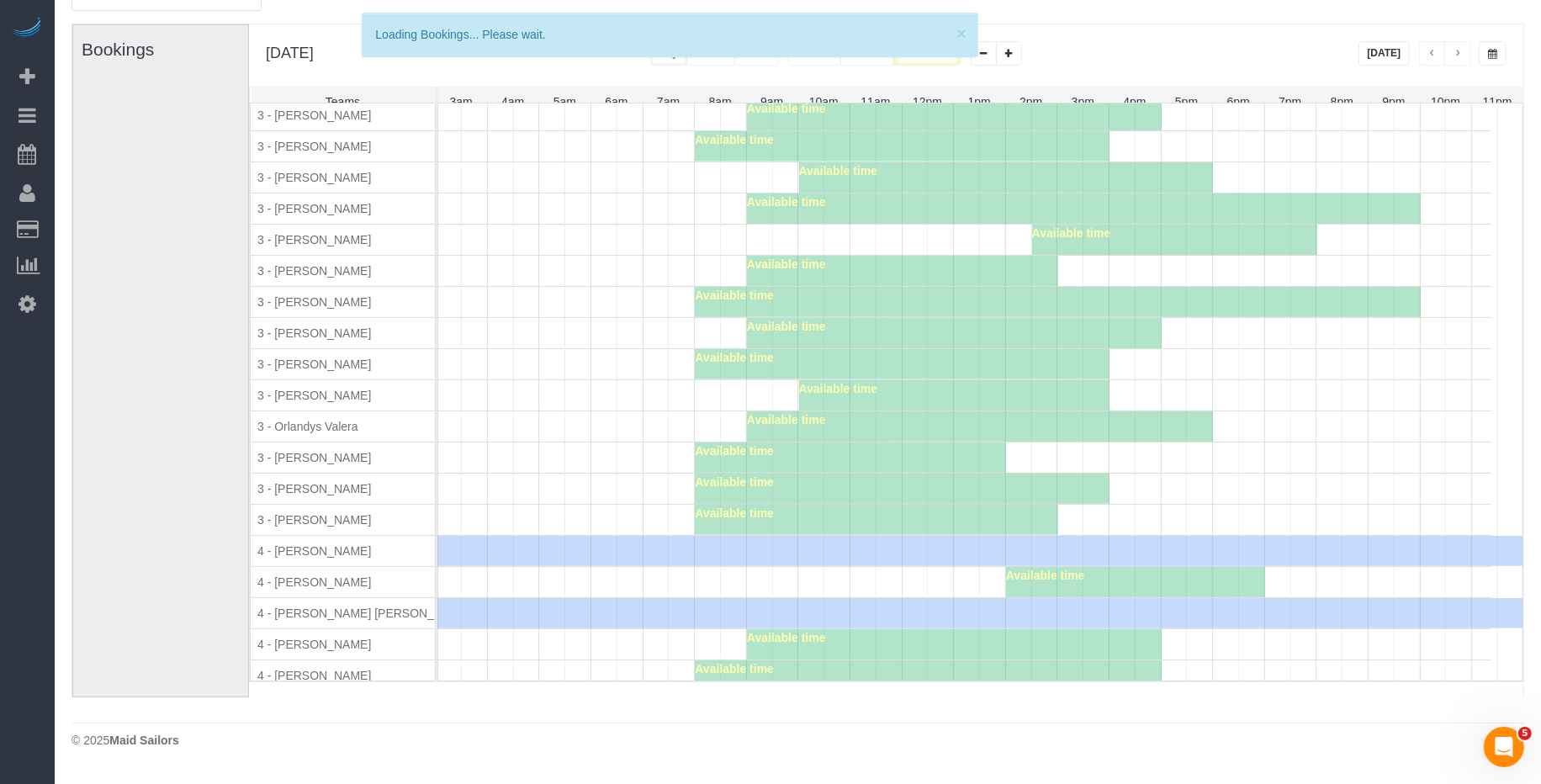
click at [1161, 30] on div "October 03, 2025 / 9:00AM / Benjamin Sampson Frequency: Every 1 Week Date: Octo…" at bounding box center [770, 392] width 1541 height 784
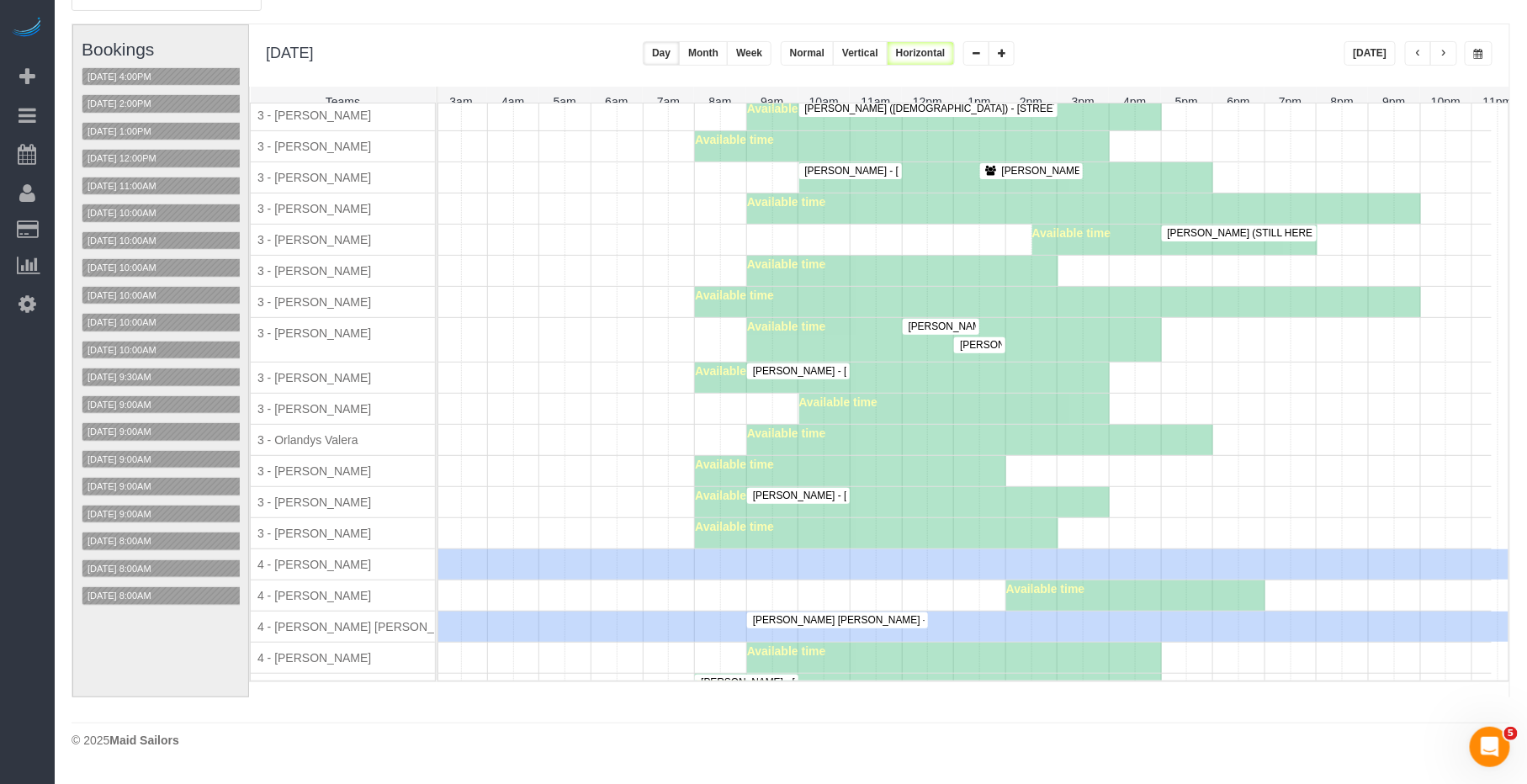
click at [962, 332] on span "Alex Shimamura - 435 West 31st Street, Apt. Pha, New York, NY 10001" at bounding box center [1093, 327] width 386 height 12
click at [962, 346] on body "30 Beta Your Notifications You have 0 alerts × You have 2 to charge for 09/29/2…" at bounding box center [764, 298] width 1527 height 784
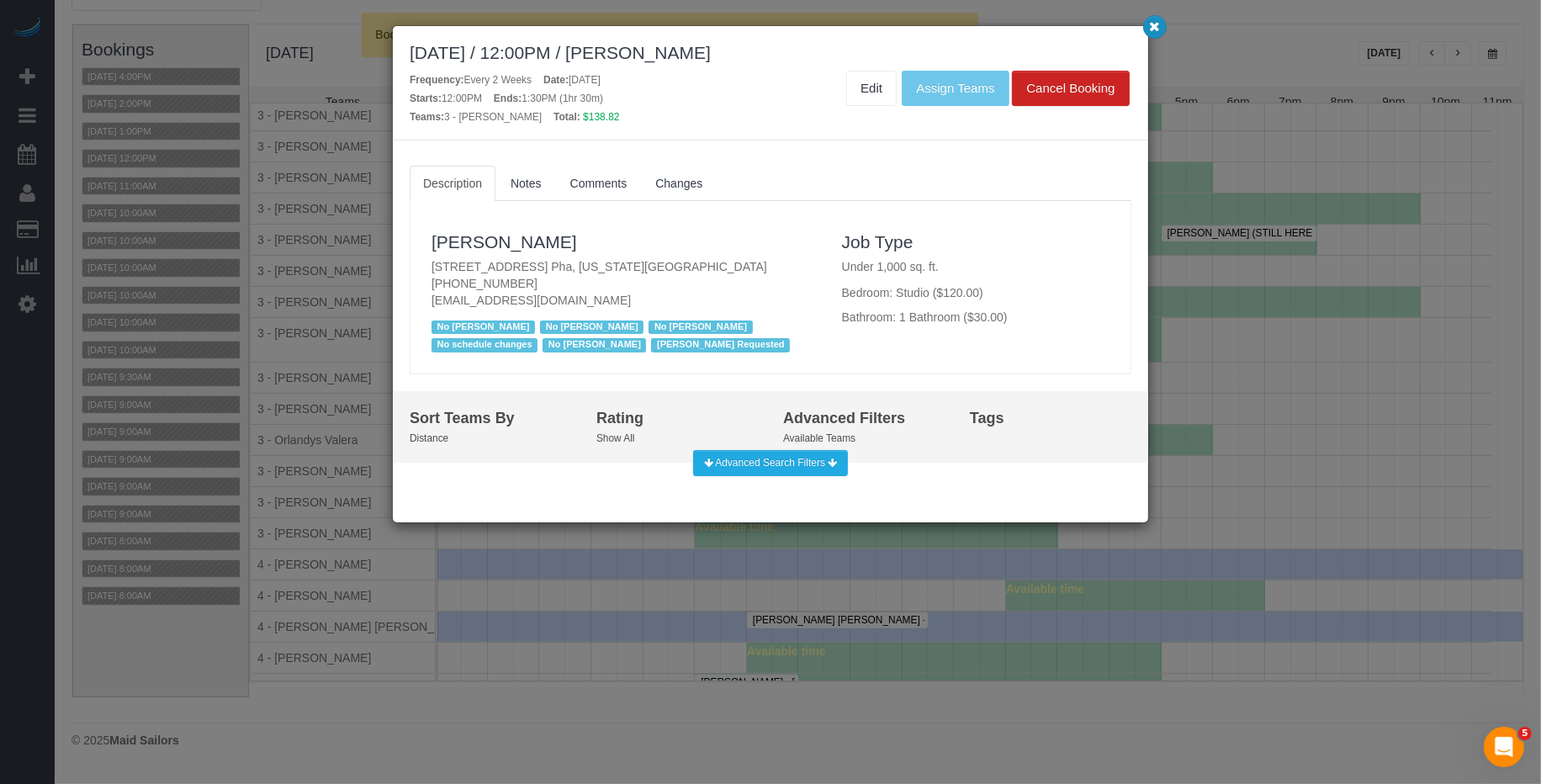
click at [1156, 29] on icon "button" at bounding box center [1155, 26] width 11 height 10
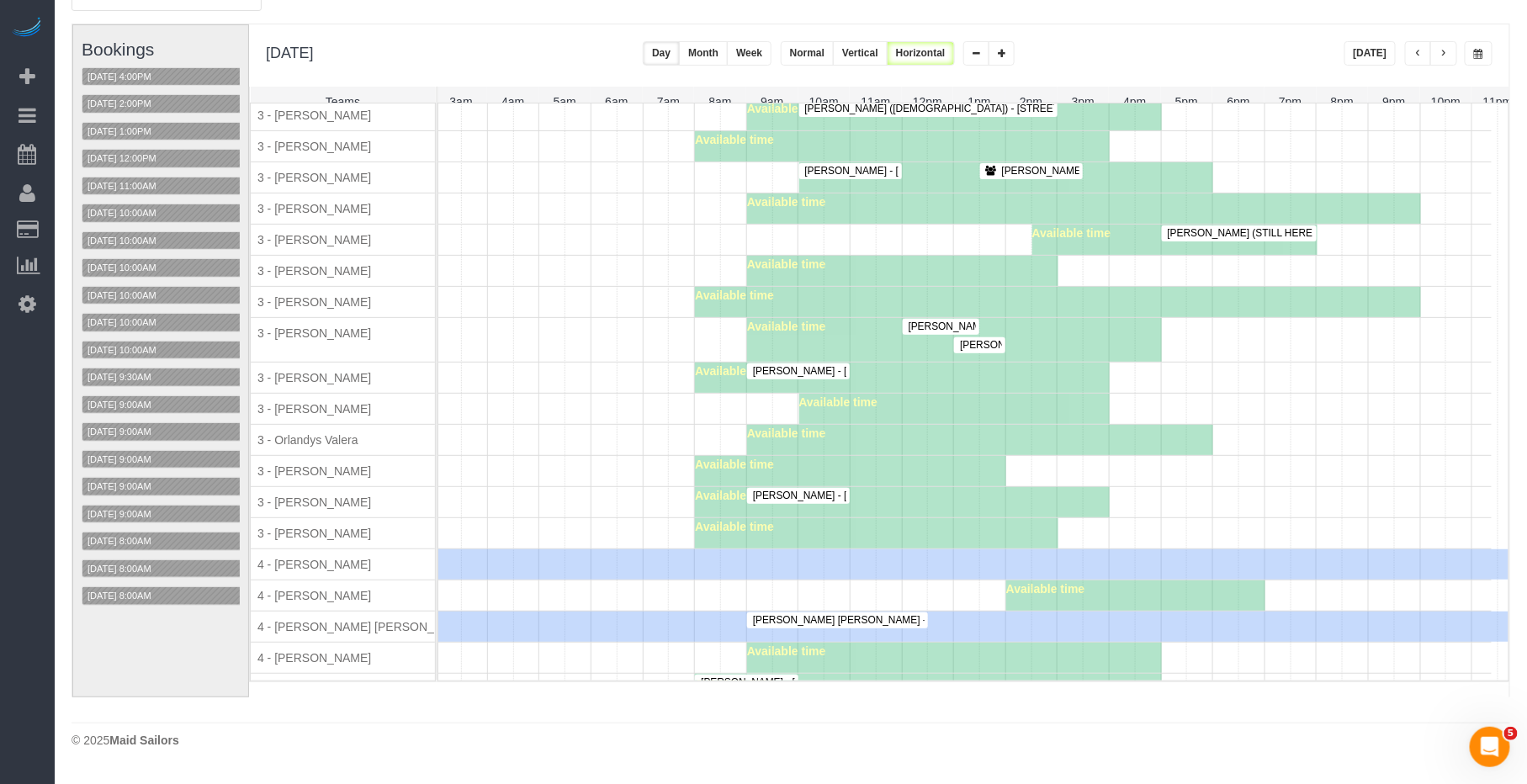
click at [949, 332] on span "Alex Shimamura - 435 West 31st Street, Apt. Pha, New York, NY 10001" at bounding box center [1093, 327] width 386 height 12
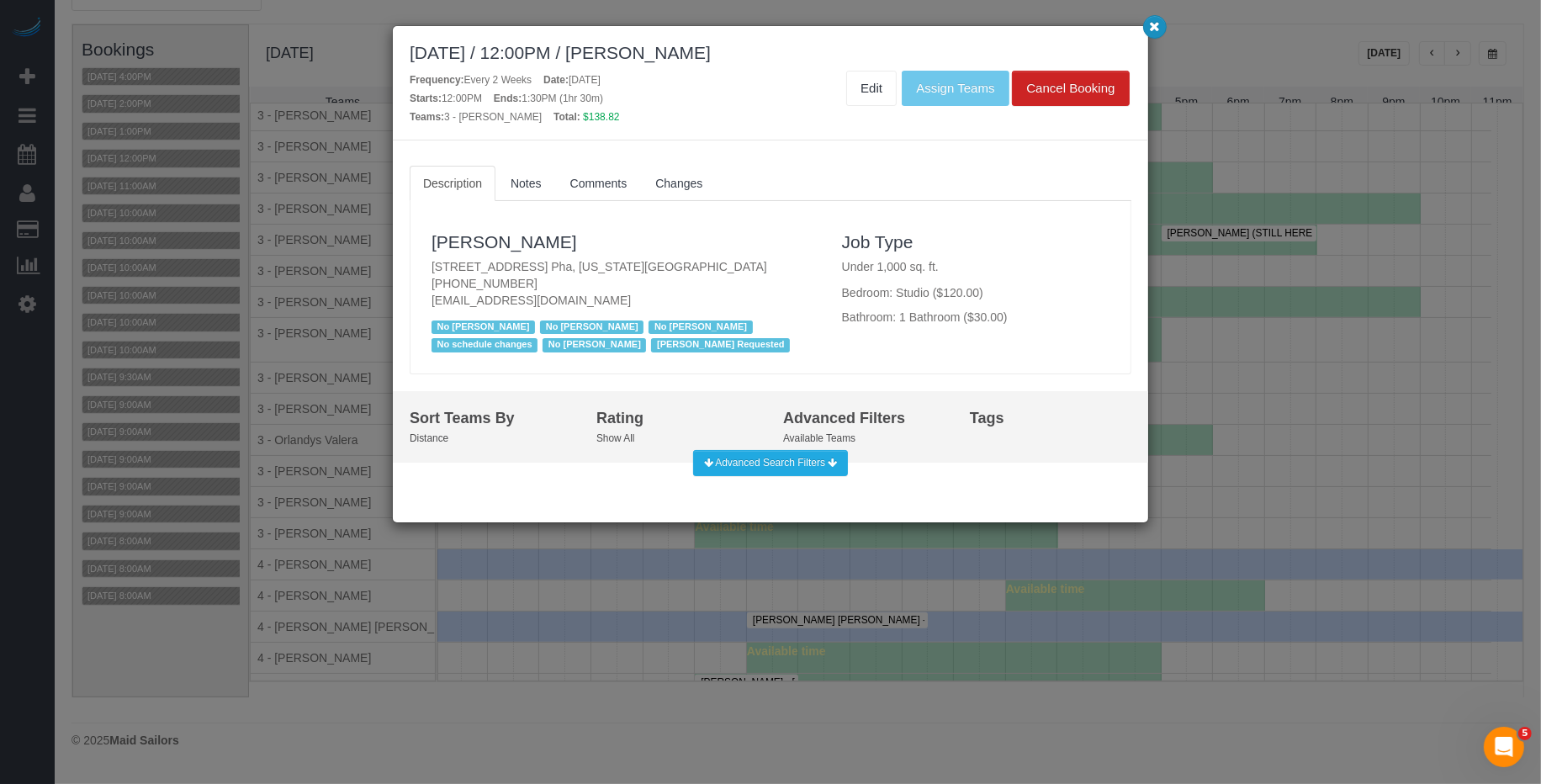
click at [1156, 29] on icon "button" at bounding box center [1155, 26] width 11 height 10
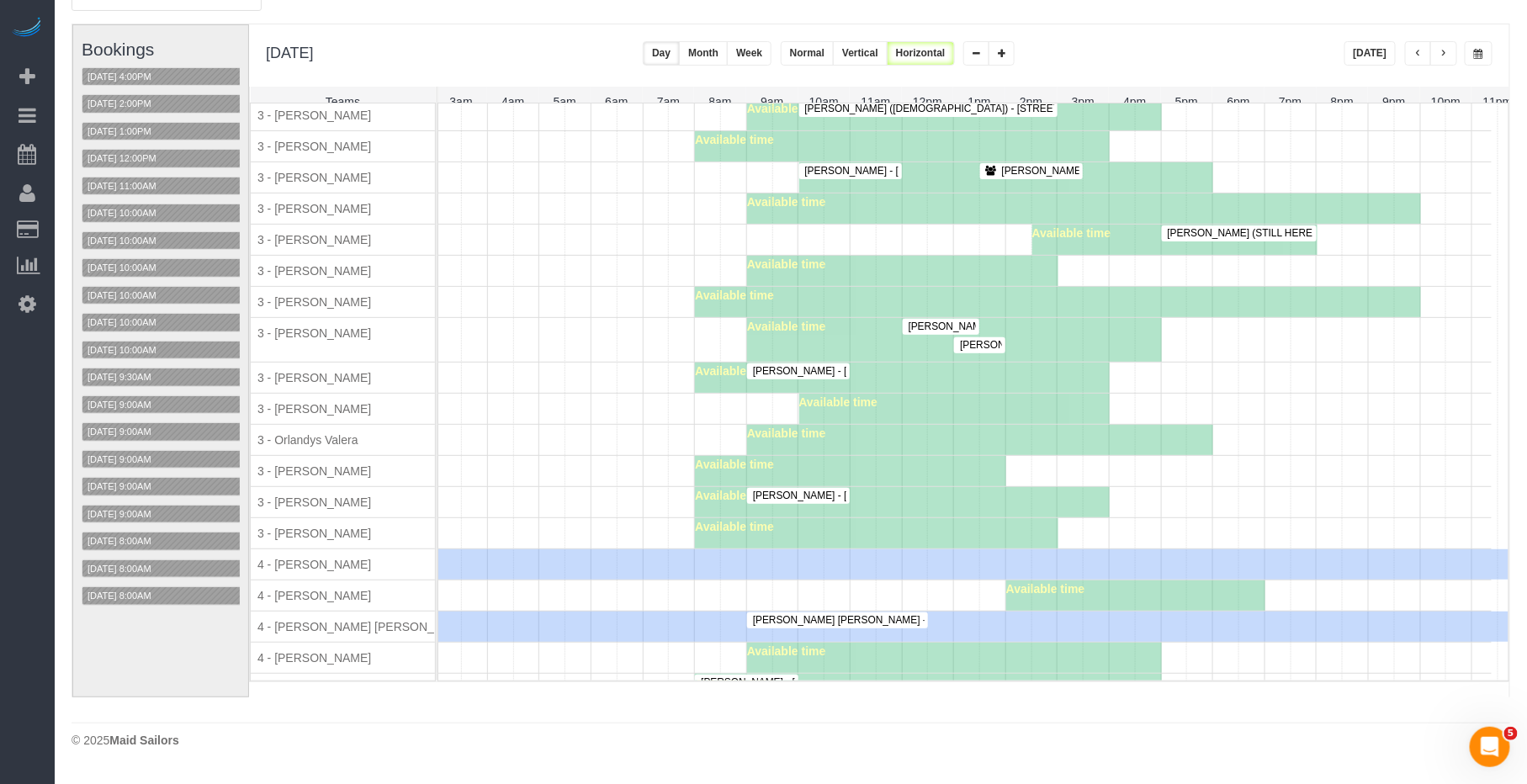
click at [812, 377] on span "Rachael Sheeter - 300 West 55th Street, Apt.6u, New York, NY 10019" at bounding box center [872, 371] width 255 height 12
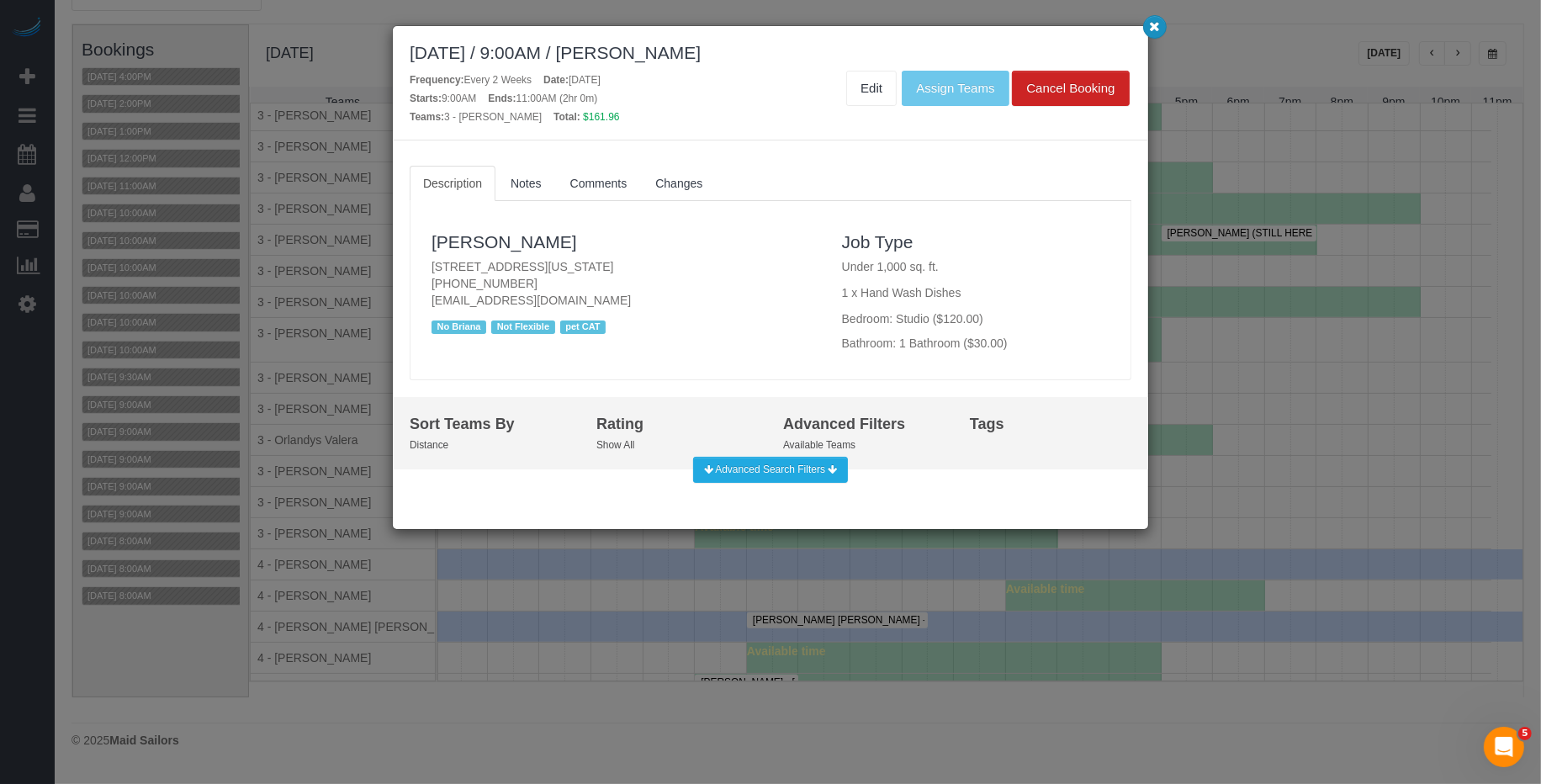
drag, startPoint x: 1153, startPoint y: 29, endPoint x: 1110, endPoint y: 21, distance: 43.7
click at [1153, 28] on icon "button" at bounding box center [1155, 26] width 11 height 10
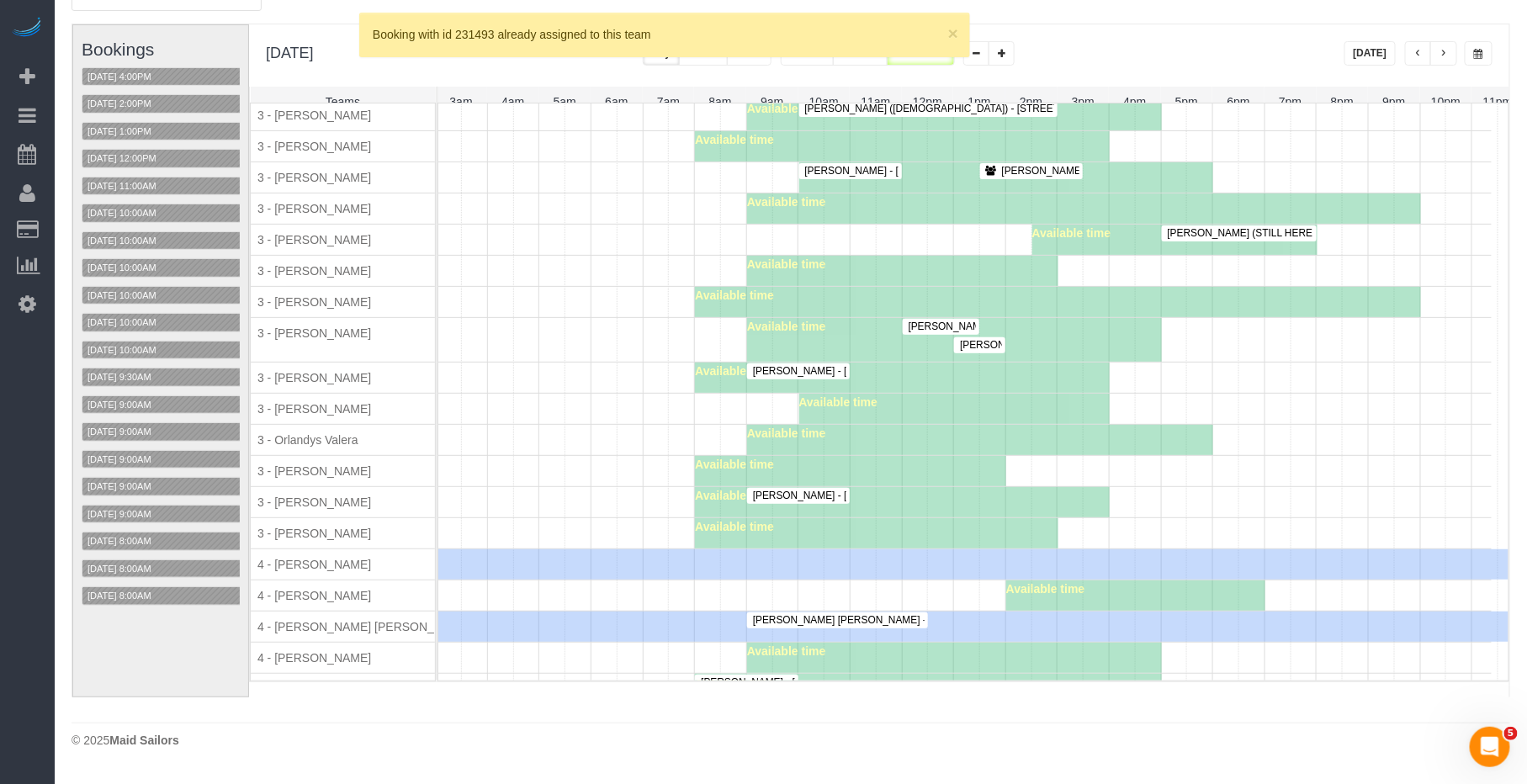
click at [824, 377] on span "Rachael Sheeter - 300 West 55th Street, Apt.6u, New York, NY 10019" at bounding box center [872, 371] width 255 height 12
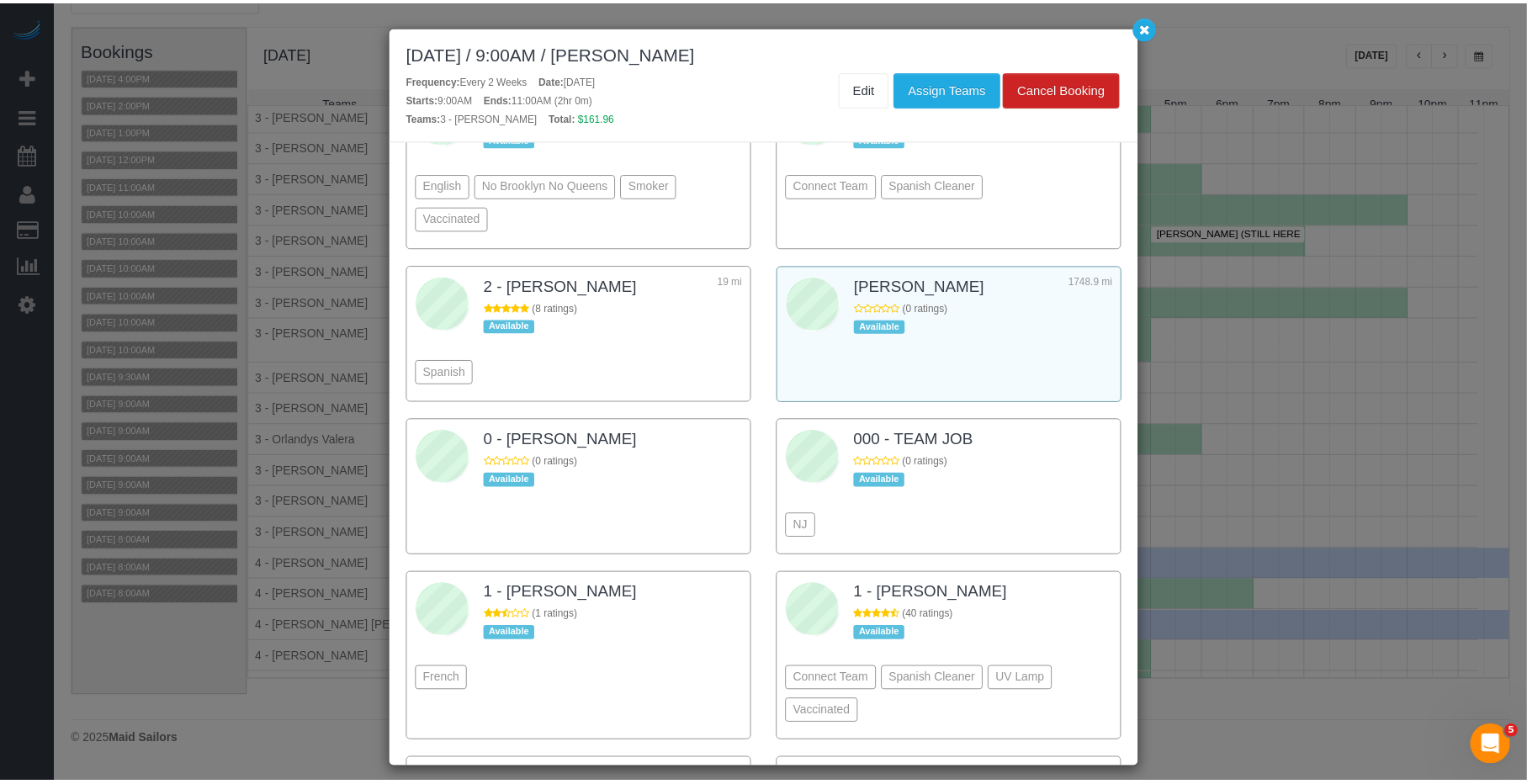
scroll to position [1785, 0]
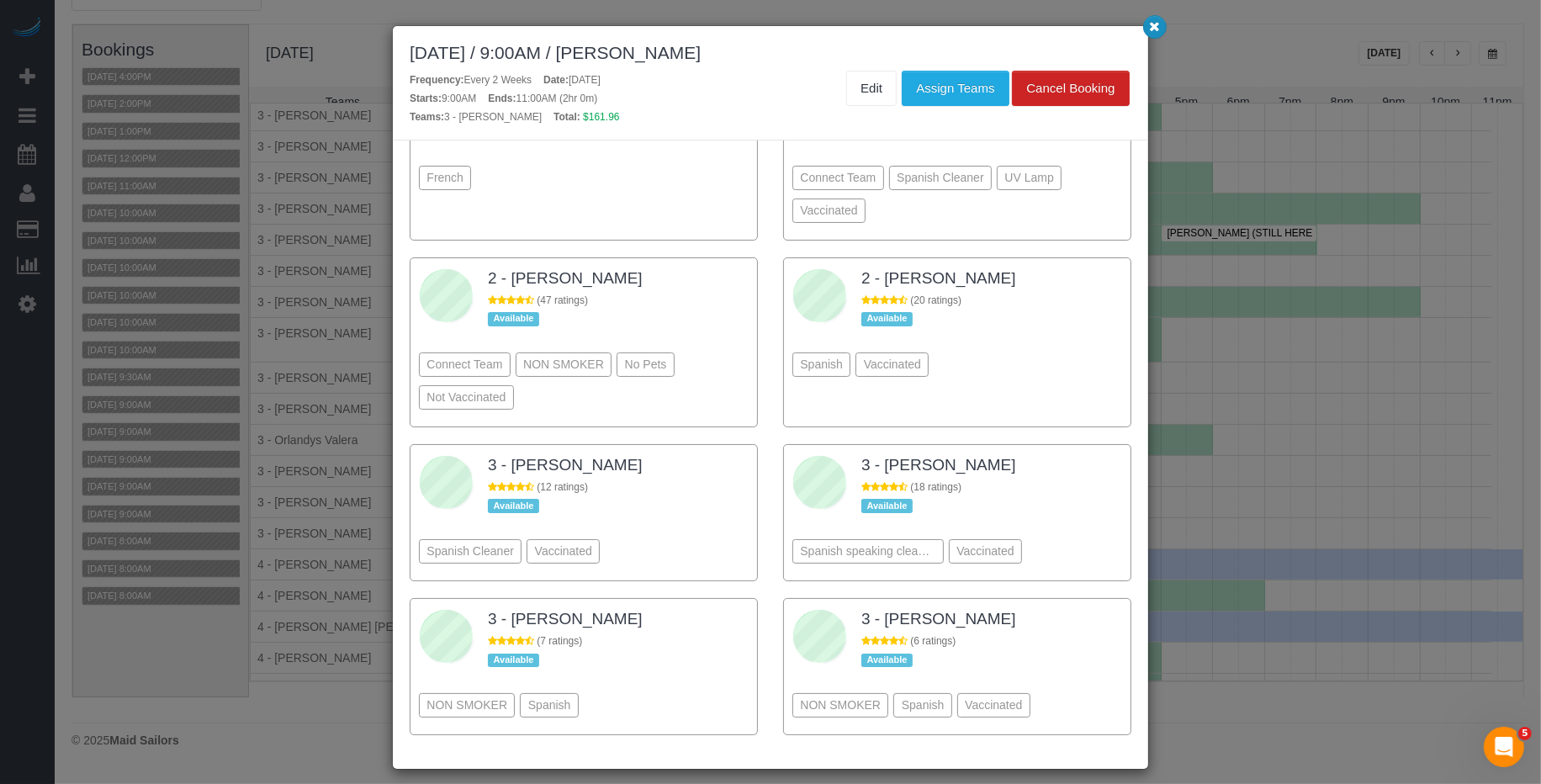
click at [1152, 26] on icon "button" at bounding box center [1155, 26] width 11 height 10
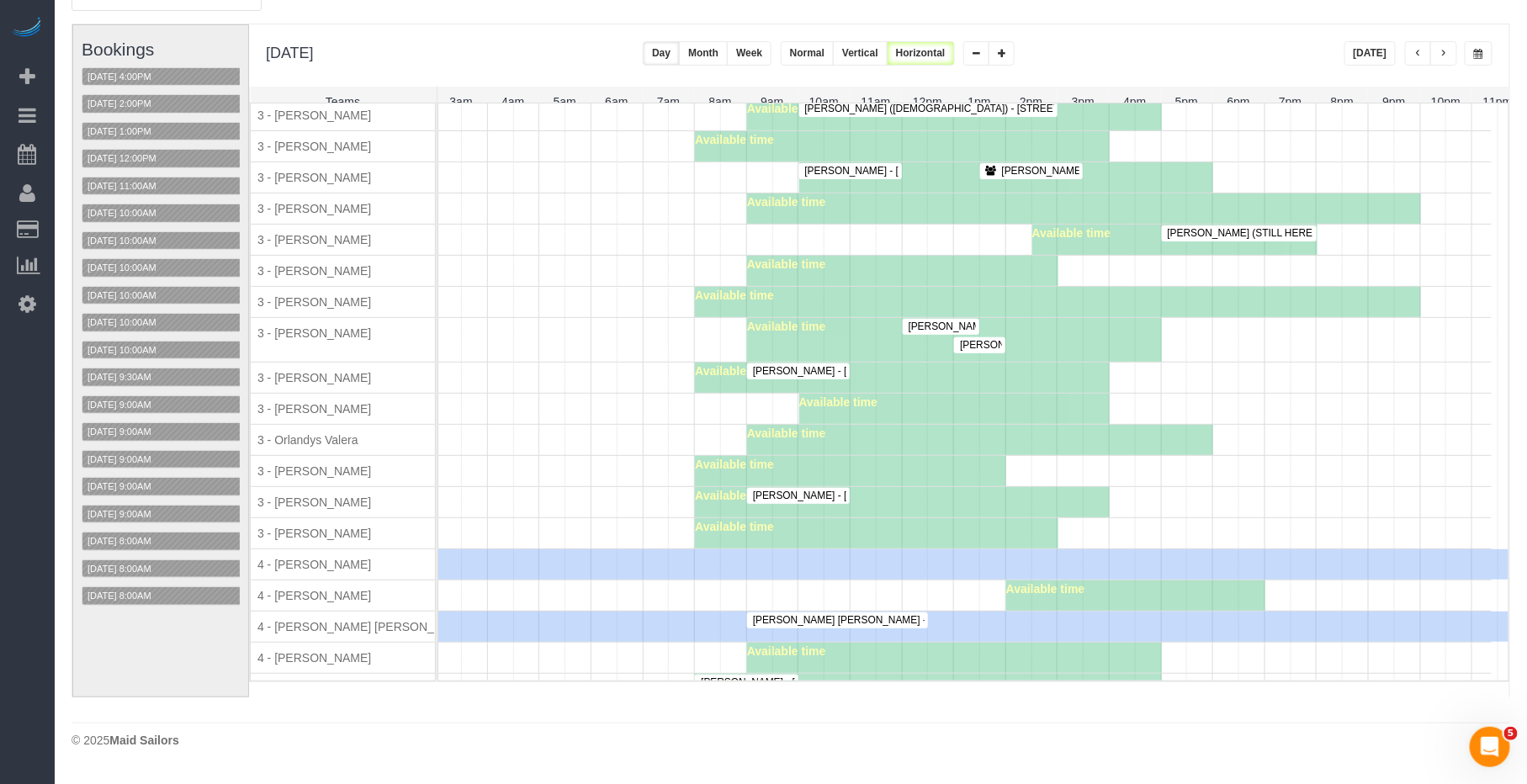
click at [782, 377] on span "Rachael Sheeter - 300 West 55th Street, Apt.6u, New York, NY 10019" at bounding box center [872, 371] width 255 height 12
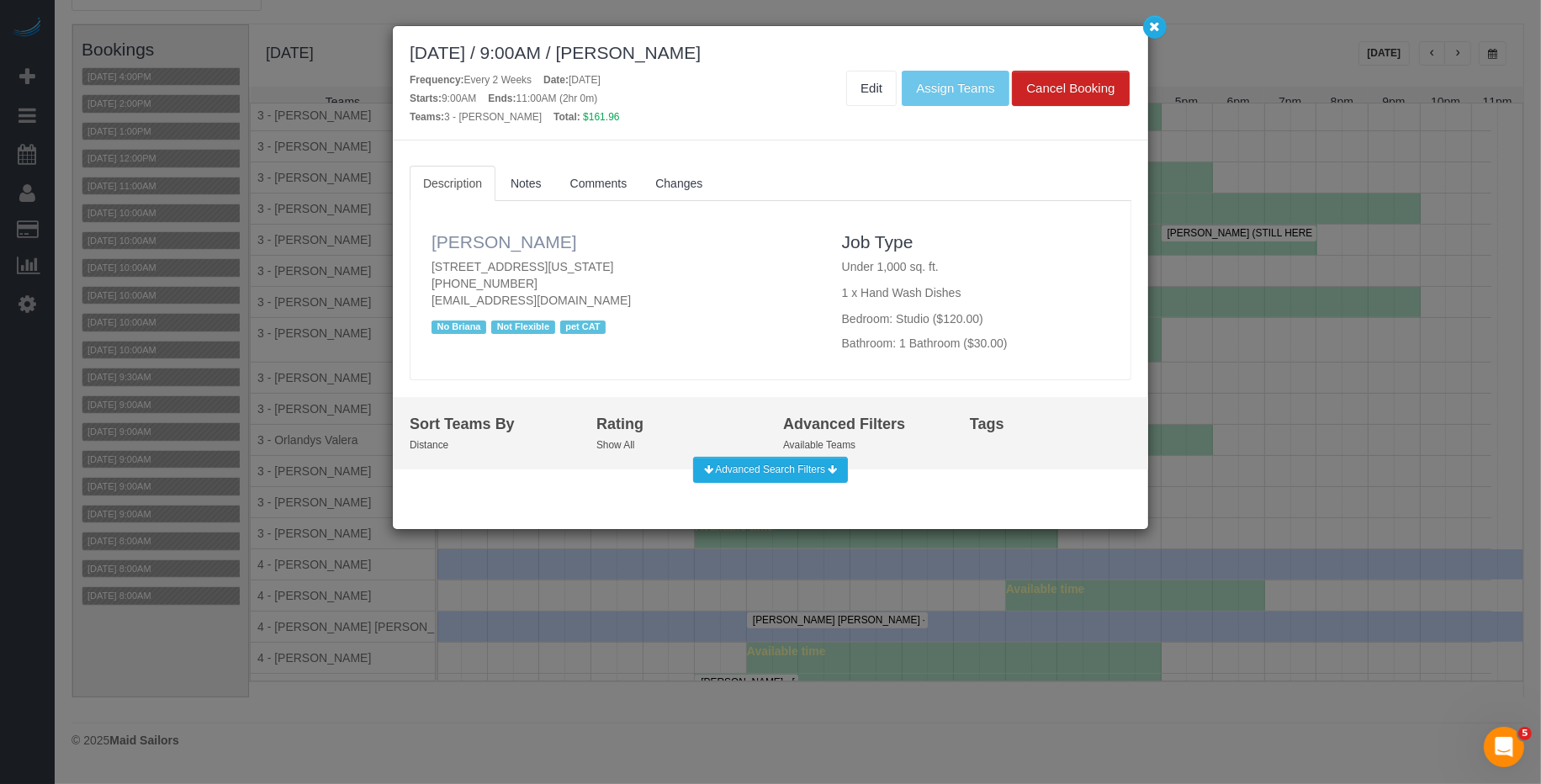
click at [485, 233] on div "Rachael Sheeter 300 West 55th Street, Apt.6u, New York, NY 10019 (661) 703-0931…" at bounding box center [623, 278] width 411 height 121
click at [480, 246] on link "Rachael Sheeter" at bounding box center [504, 242] width 145 height 19
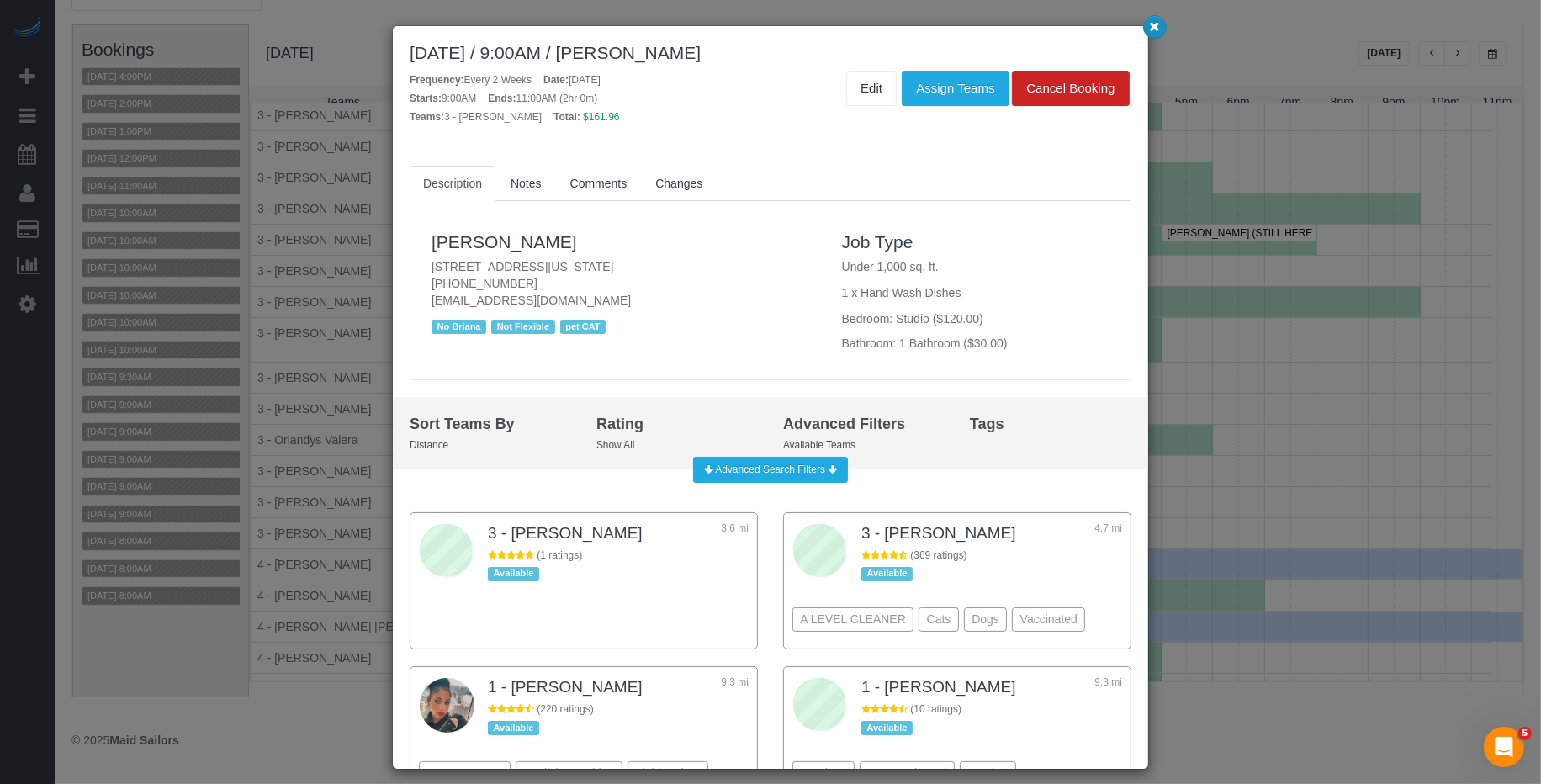
click at [1152, 29] on icon "button" at bounding box center [1155, 26] width 11 height 10
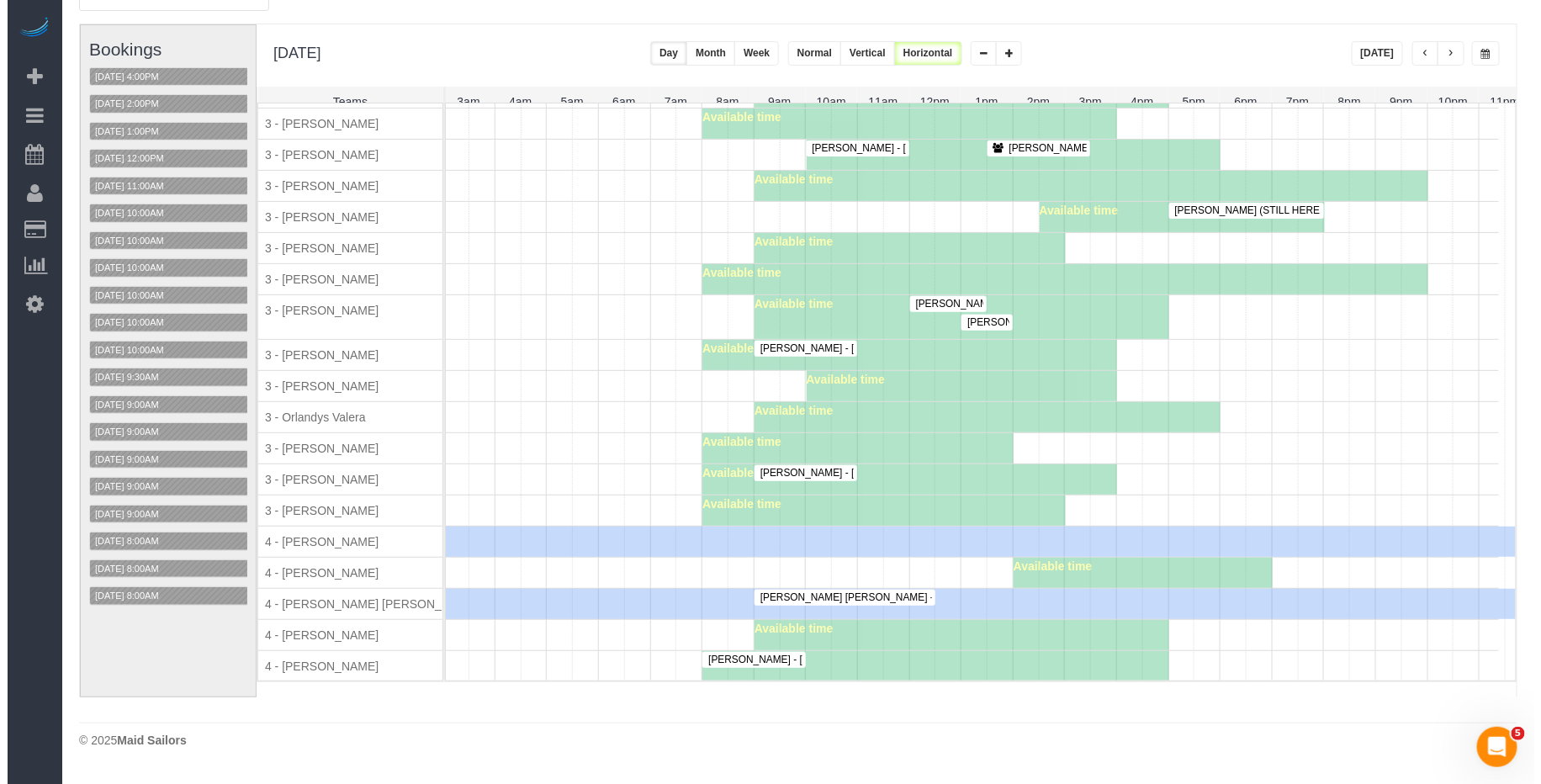
scroll to position [1617, 0]
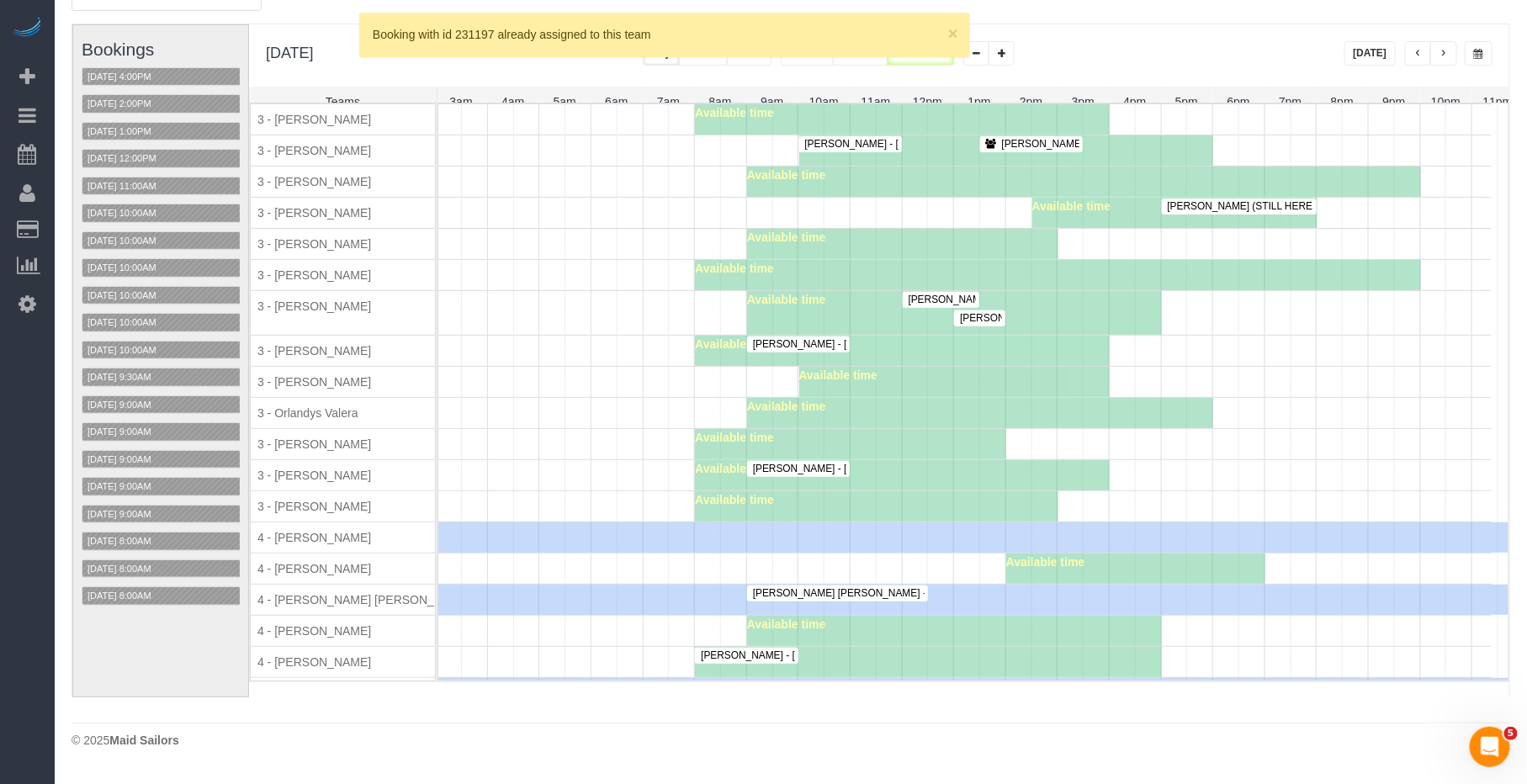
click at [800, 475] on div "Teddi Josephson - 223 East 61st Street, Apt.4h, New York, NY 10065" at bounding box center [798, 468] width 96 height 13
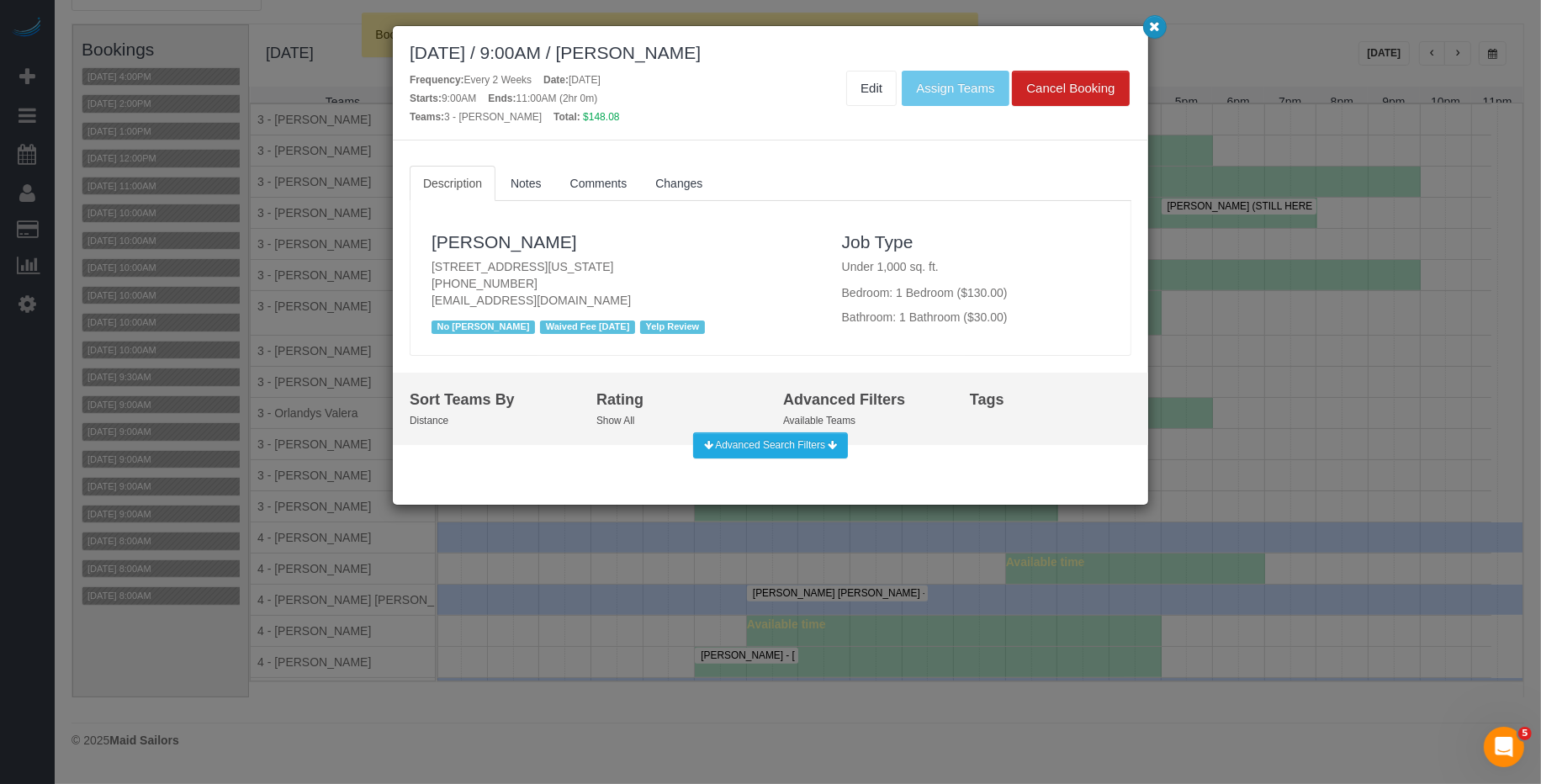
click at [1156, 31] on icon "button" at bounding box center [1155, 26] width 11 height 10
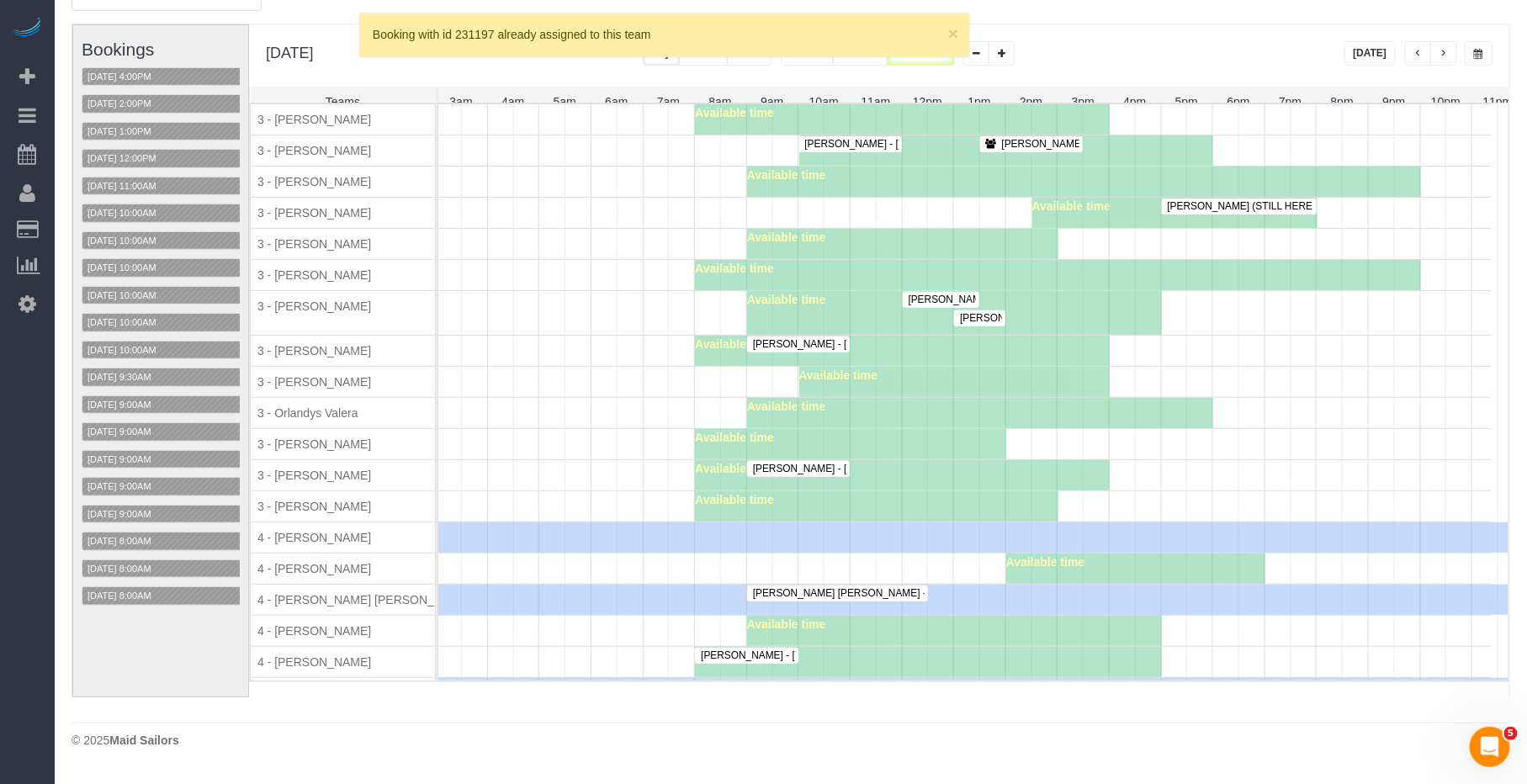
click at [817, 475] on span "Teddi Josephson - 223 East 61st Street, Apt.4h, New York, NY 10065" at bounding box center [872, 468] width 255 height 12
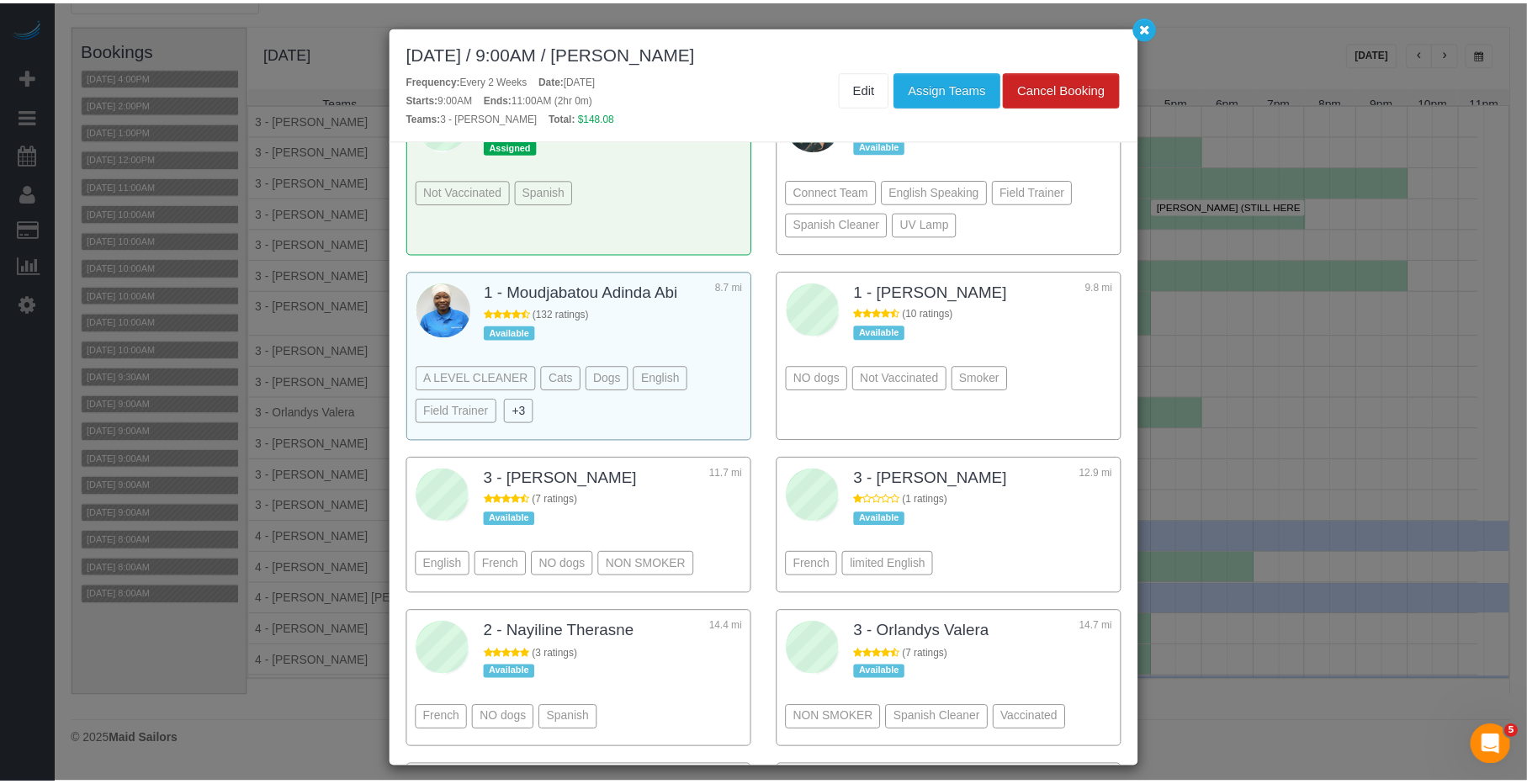
scroll to position [385, 0]
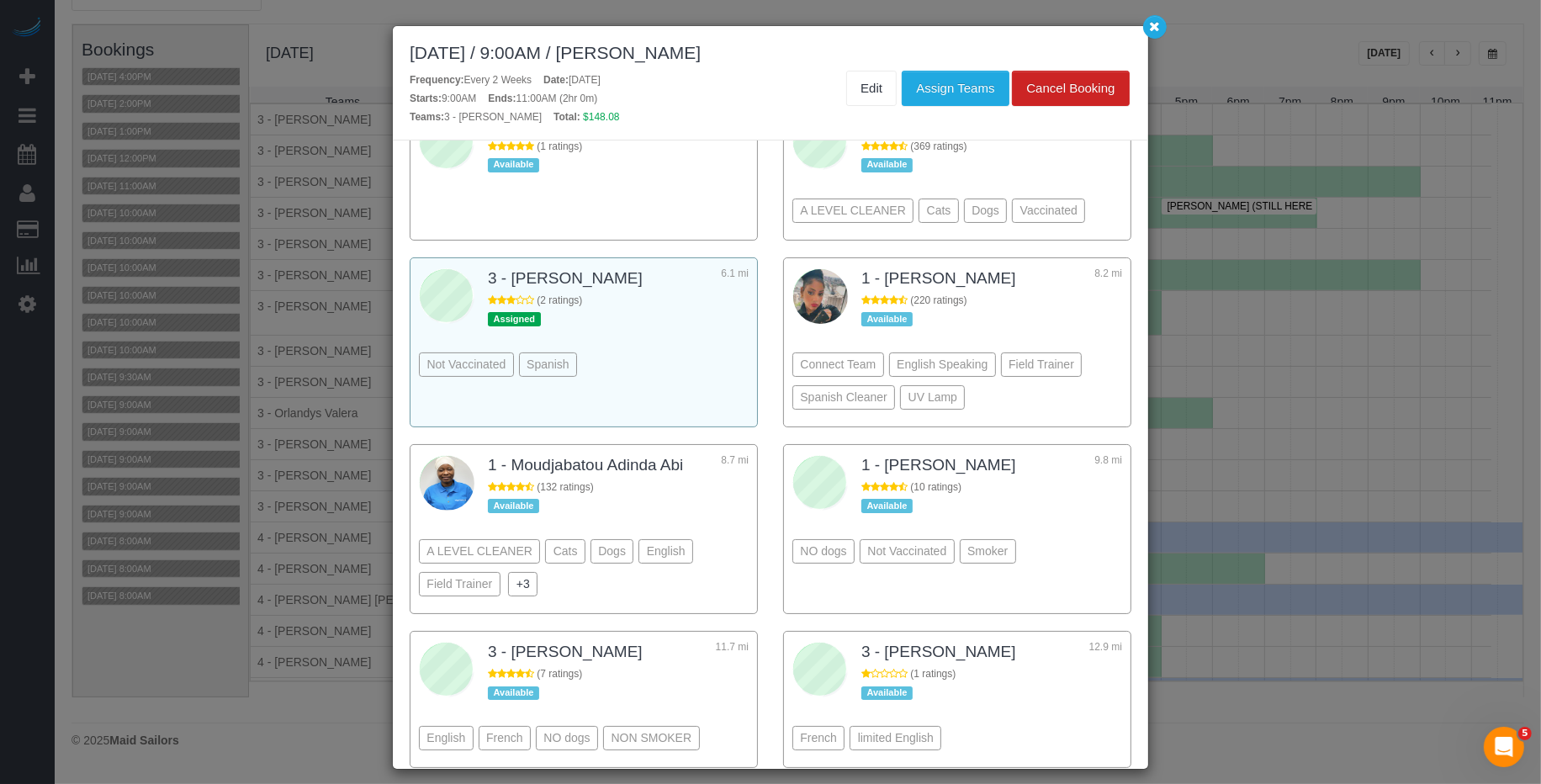
click at [700, 383] on div "Not Vaccinated Spanish" at bounding box center [583, 340] width 329 height 92
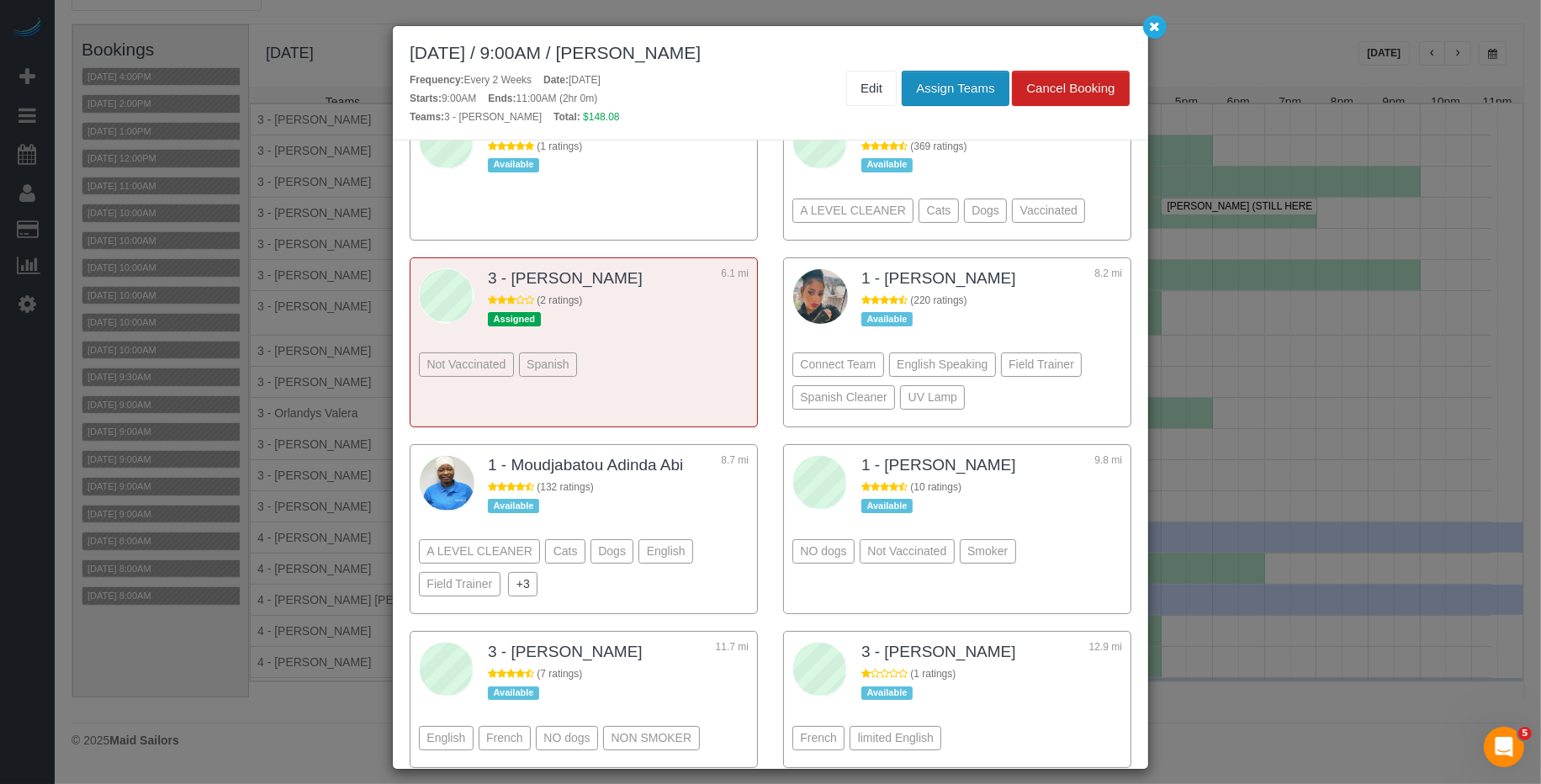
click at [964, 85] on button "Assign Teams" at bounding box center [956, 88] width 107 height 35
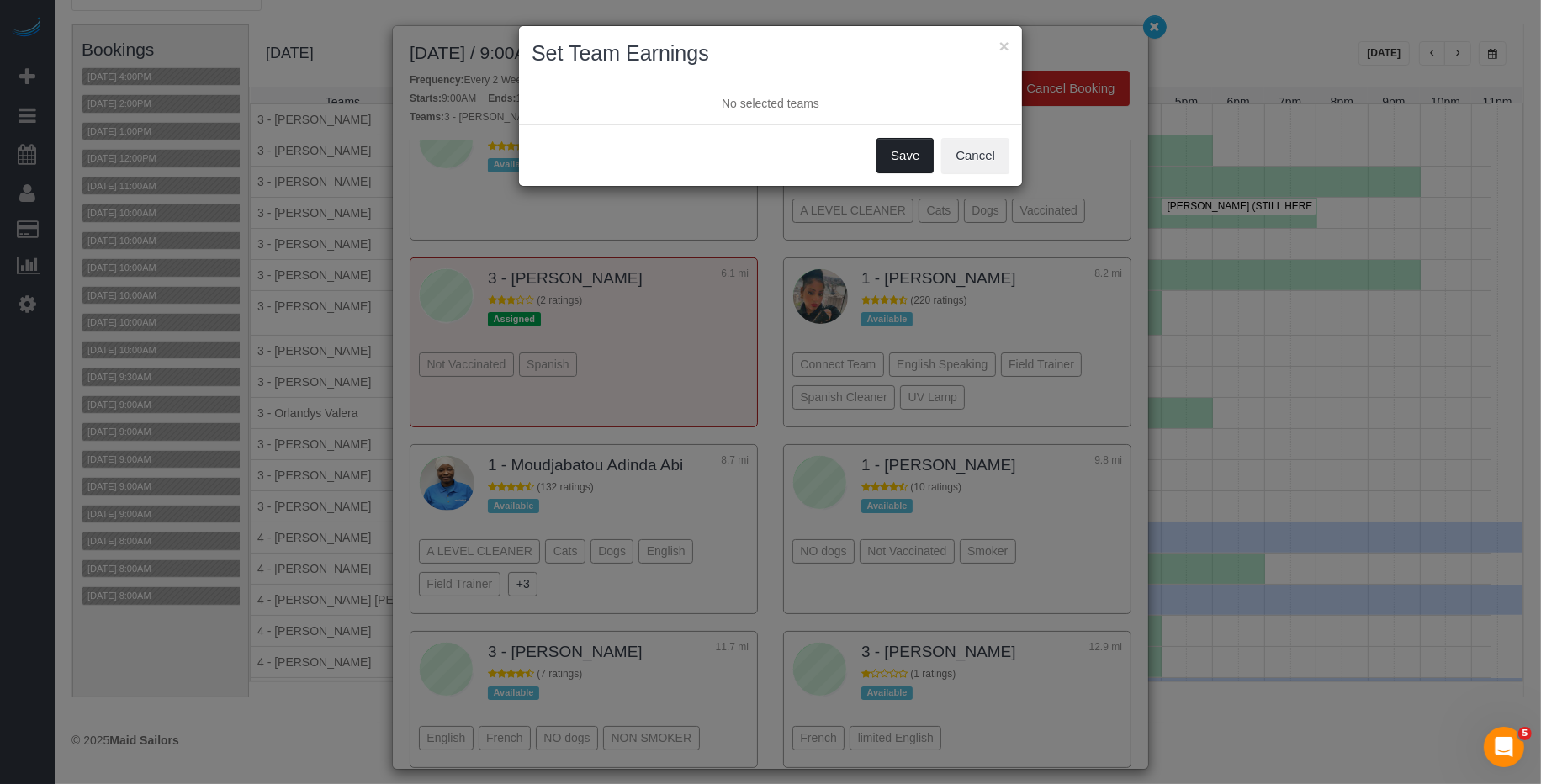
click at [915, 163] on button "Save" at bounding box center [905, 156] width 57 height 35
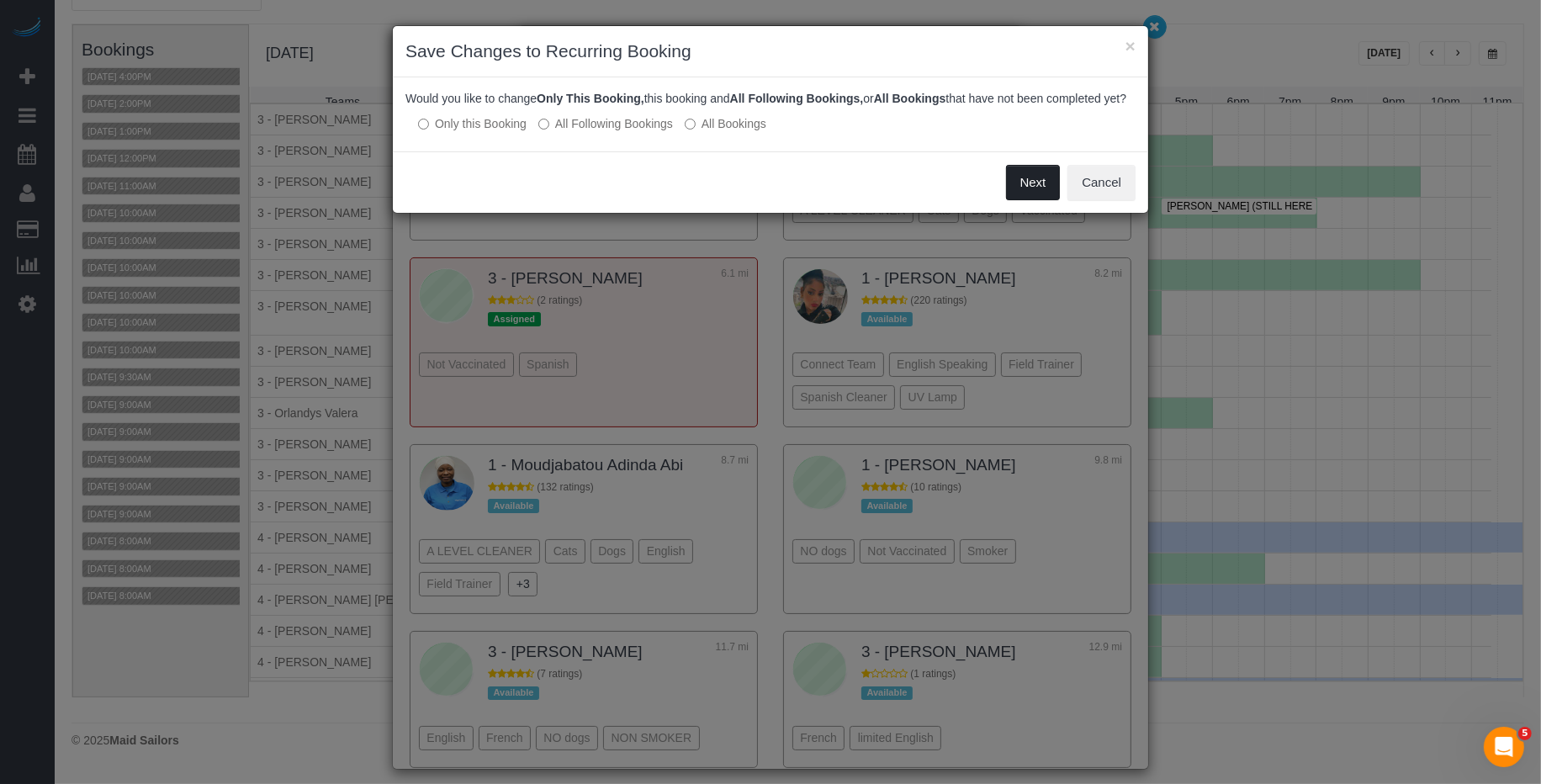
click at [1010, 200] on button "Next" at bounding box center [1033, 182] width 54 height 35
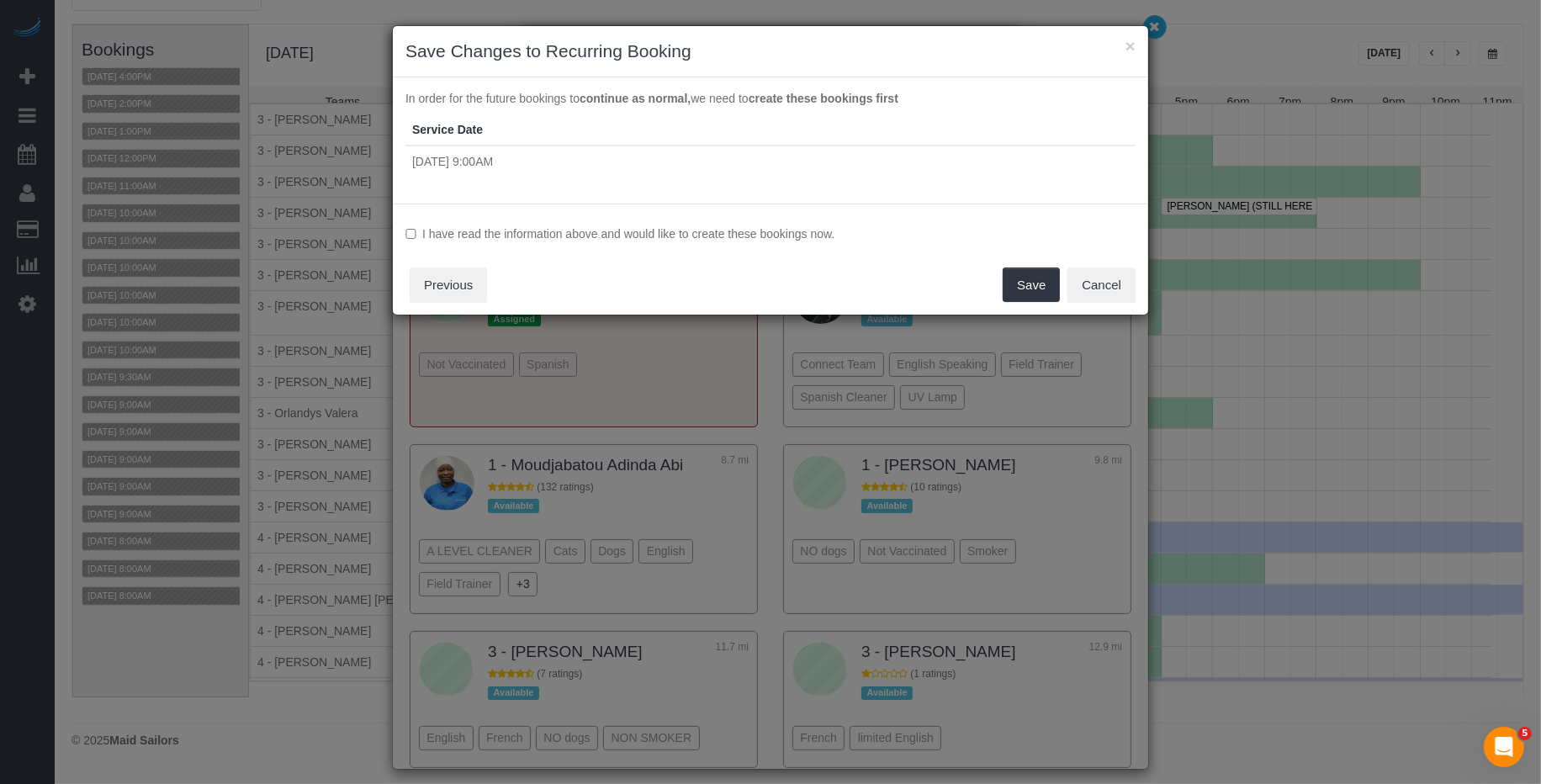
drag, startPoint x: 828, startPoint y: 233, endPoint x: 925, endPoint y: 258, distance: 100.2
click at [828, 233] on label "I have read the information above and would like to create these bookings now." at bounding box center [770, 233] width 730 height 16
click at [1036, 287] on button "Save" at bounding box center [1032, 284] width 57 height 35
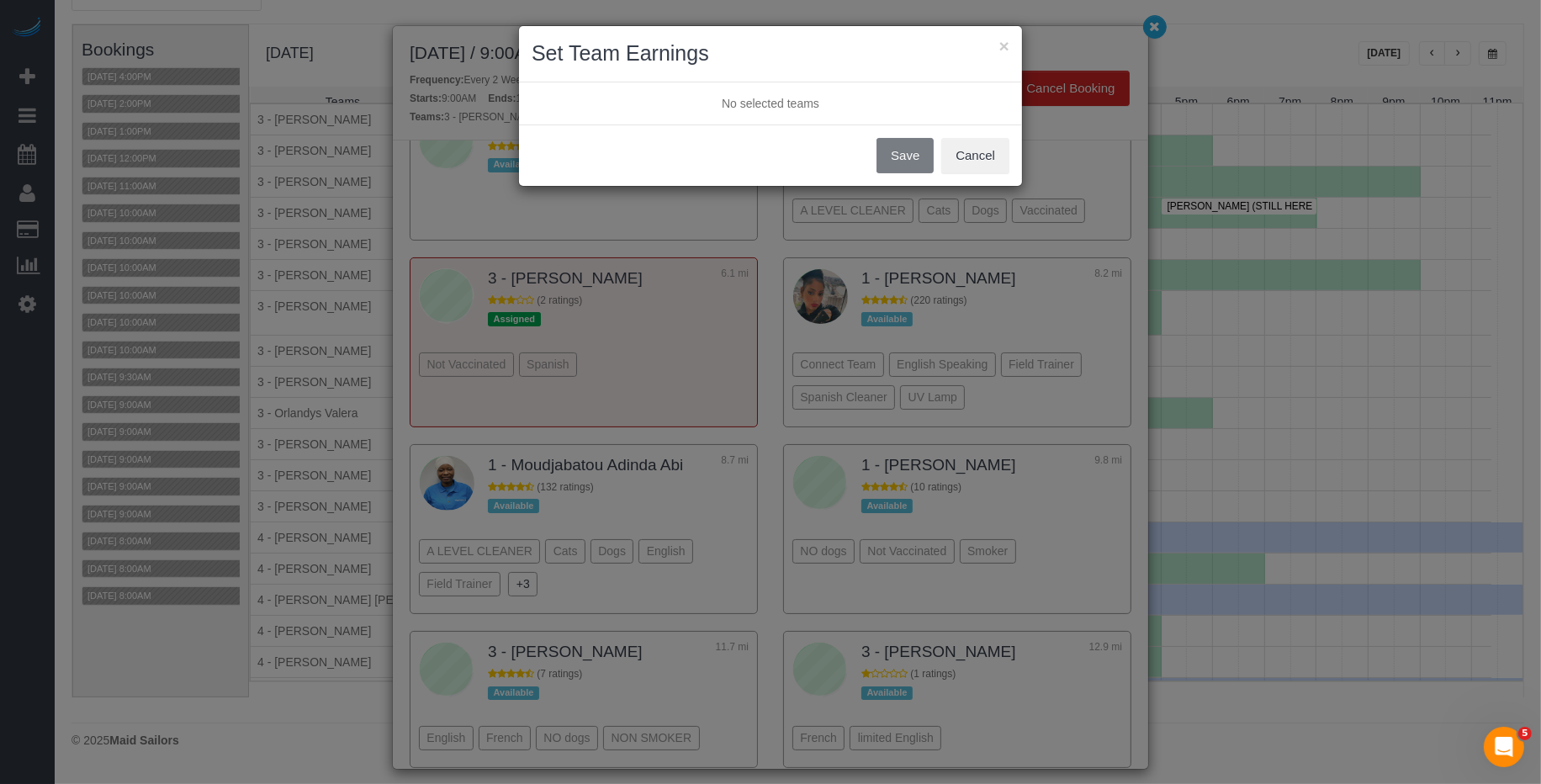
drag, startPoint x: 1174, startPoint y: 21, endPoint x: 1156, endPoint y: 24, distance: 18.2
click at [1173, 21] on div "× Set Team Earnings No selected teams Save Cancel" at bounding box center [770, 392] width 1541 height 784
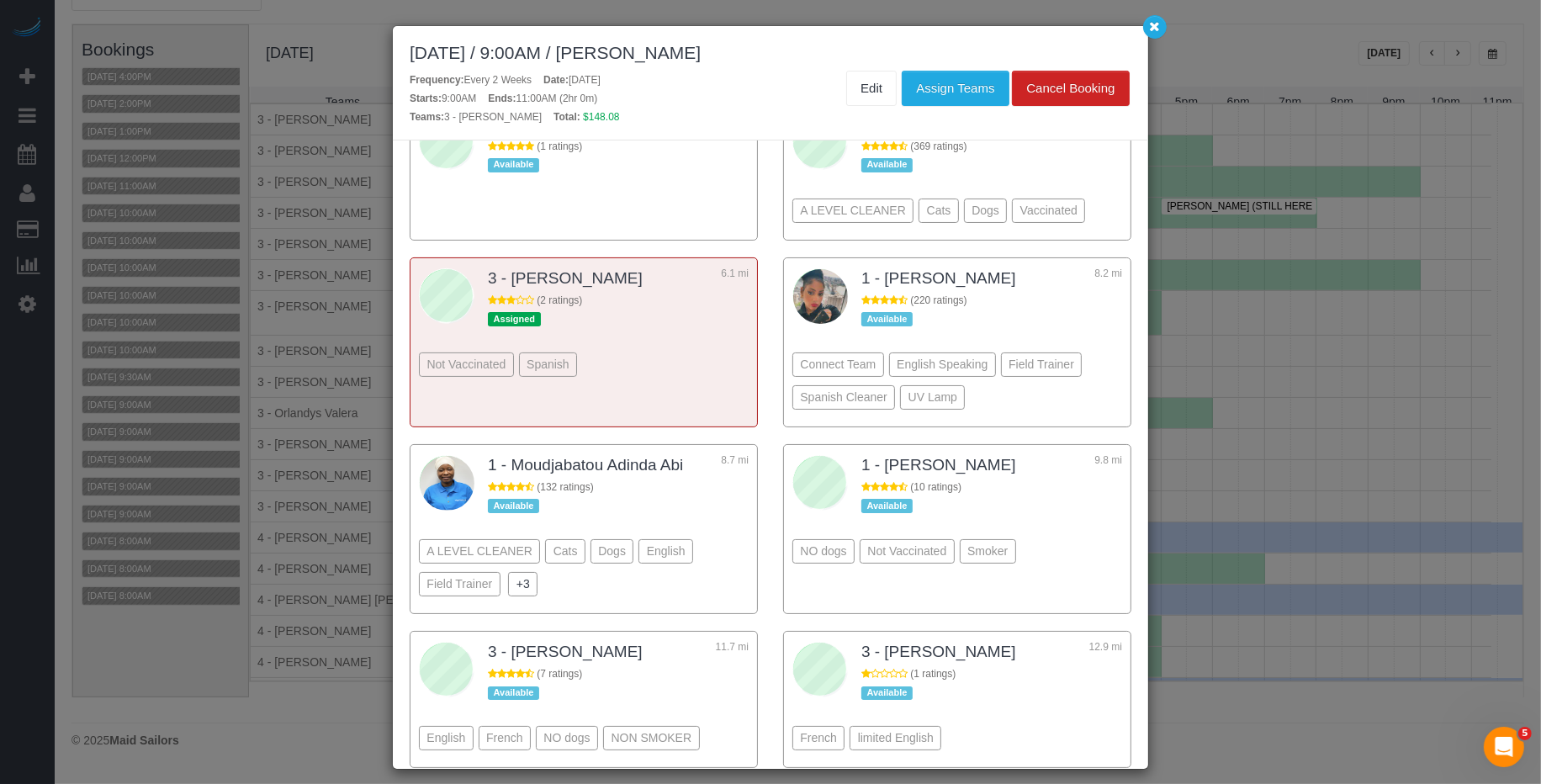
click at [1156, 24] on div "× Set Team Earnings No selected teams Save Cancel" at bounding box center [770, 392] width 1541 height 784
click at [1154, 31] on icon "button" at bounding box center [1155, 26] width 11 height 10
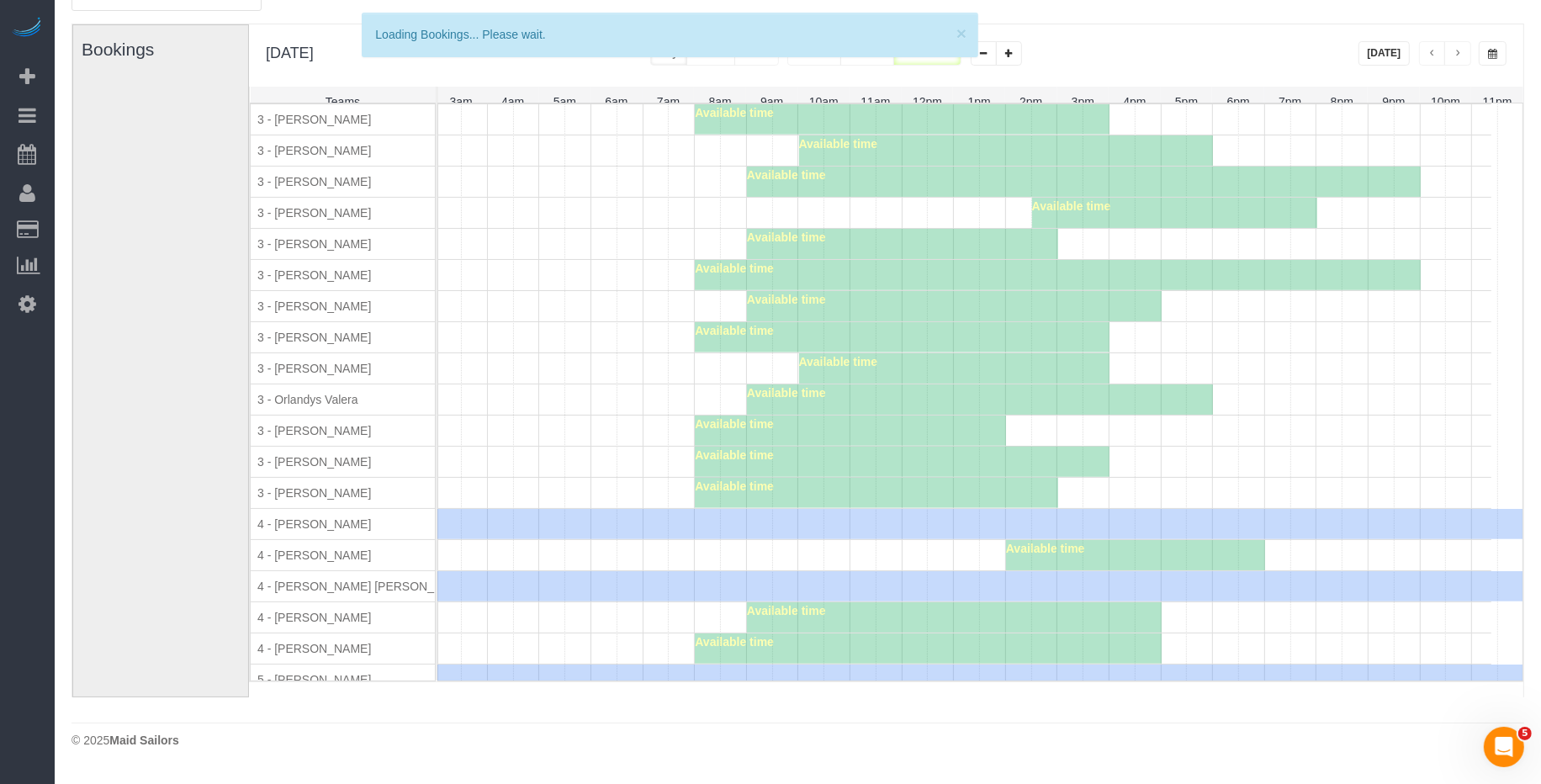
drag, startPoint x: 1154, startPoint y: 30, endPoint x: 627, endPoint y: 0, distance: 527.9
click at [1154, 30] on div "October 03, 2025 / 9:00AM / Teddi Josephson Frequency: Every 2 Weeks Date: Octo…" at bounding box center [770, 392] width 1541 height 784
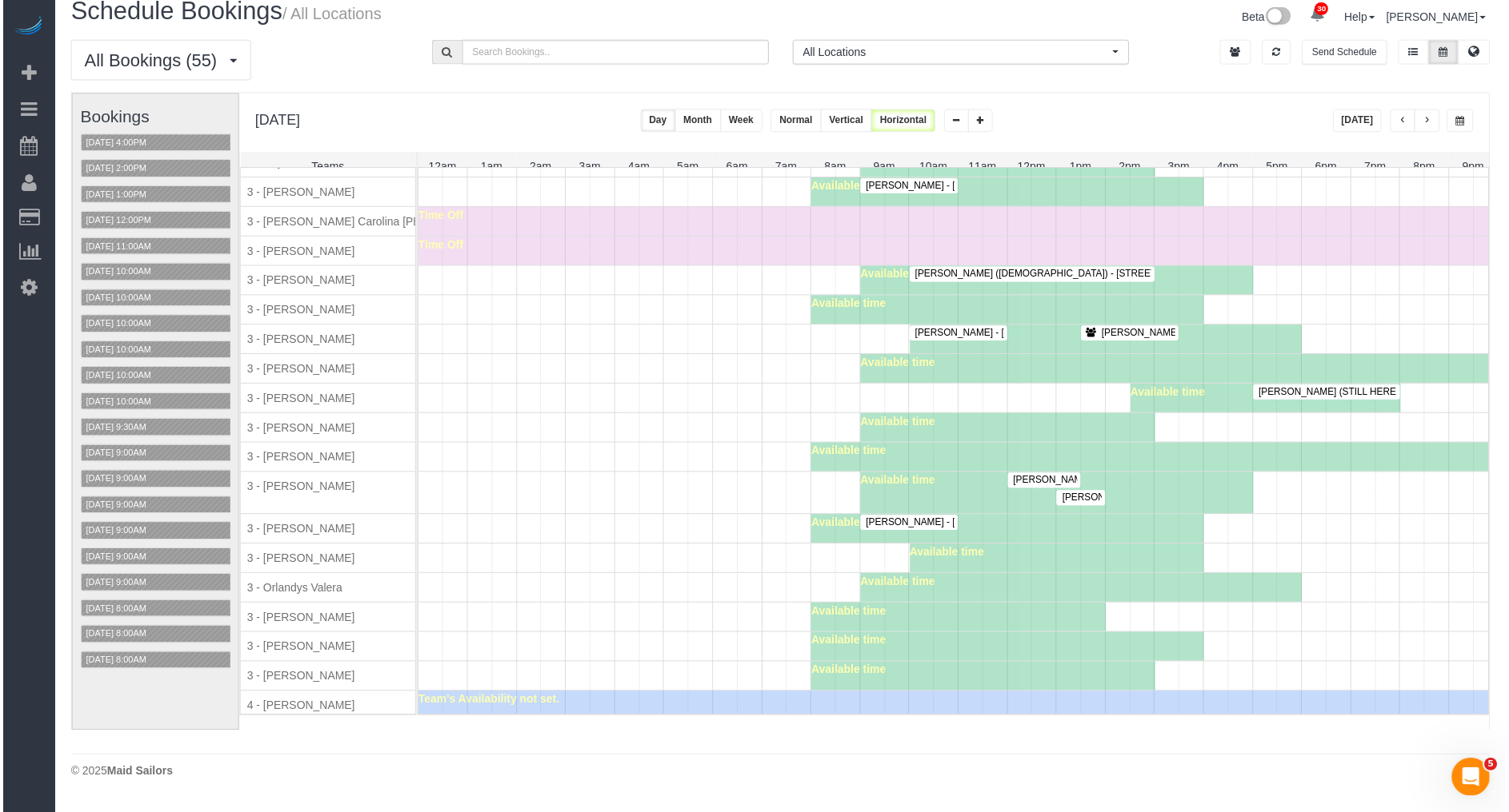
scroll to position [1428, 0]
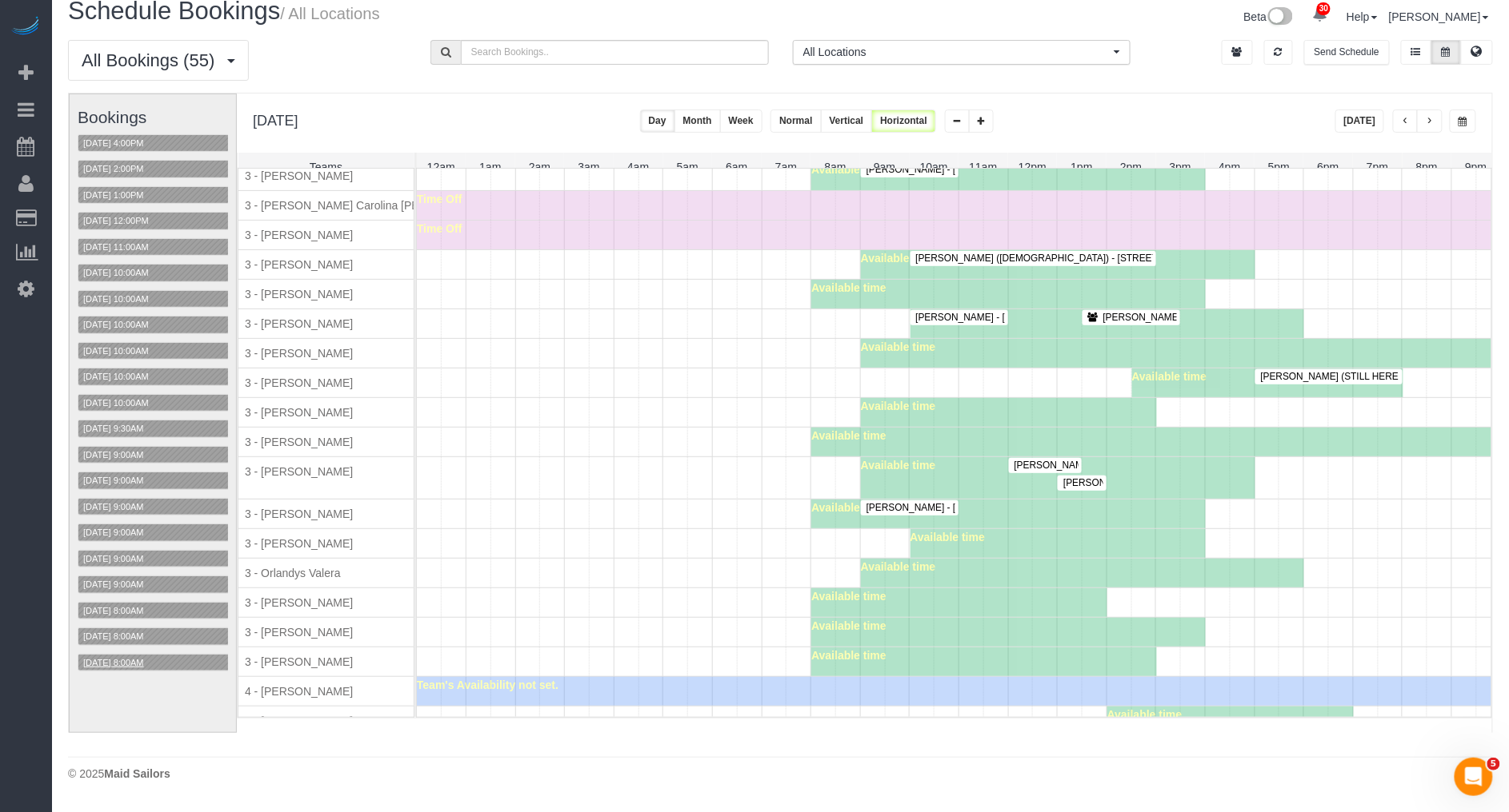
click at [149, 667] on button "10/03/2025 8:00AM" at bounding box center [113, 663] width 71 height 16
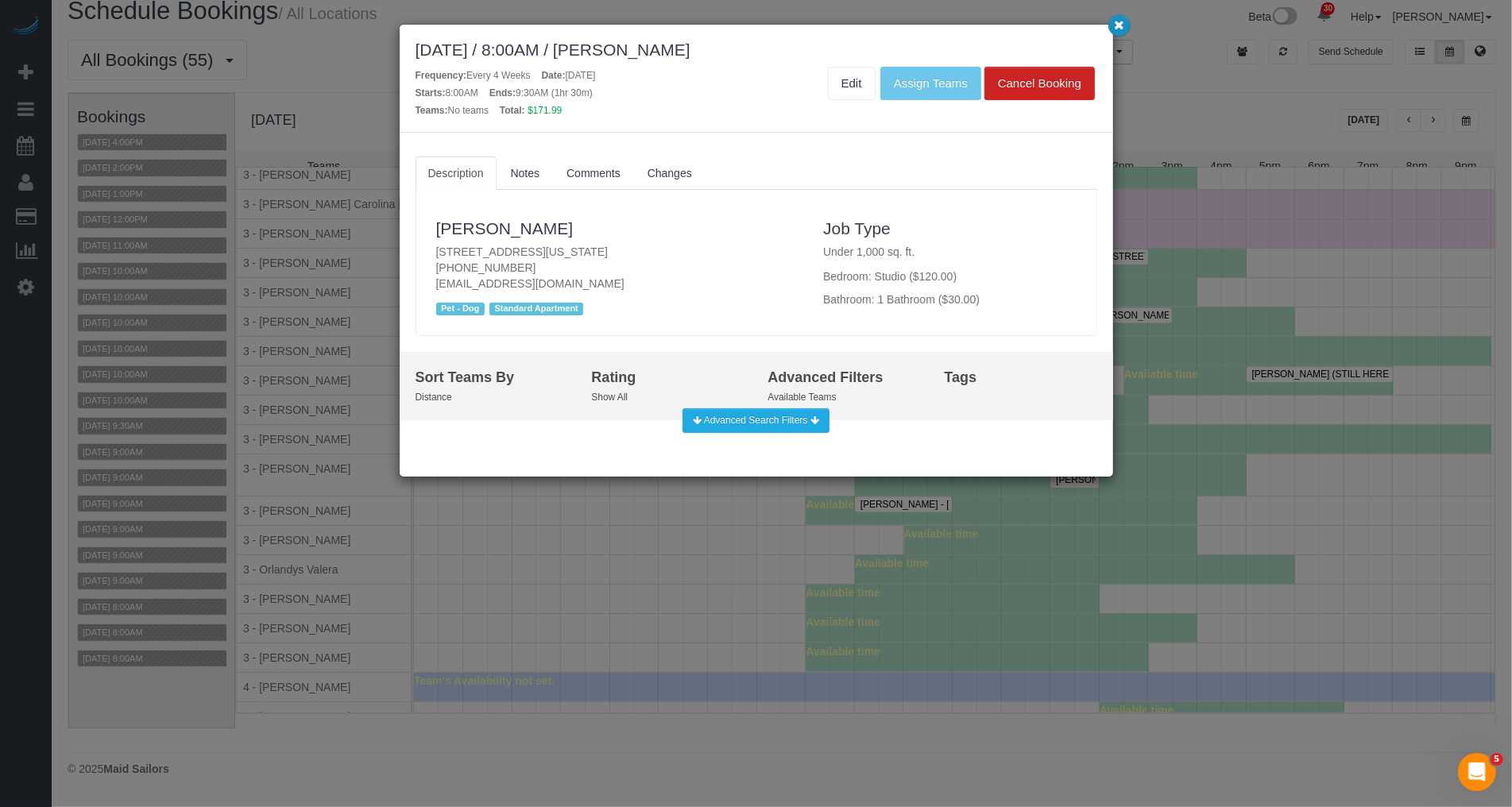
click at [1110, 26] on button "button" at bounding box center [1119, 25] width 22 height 22
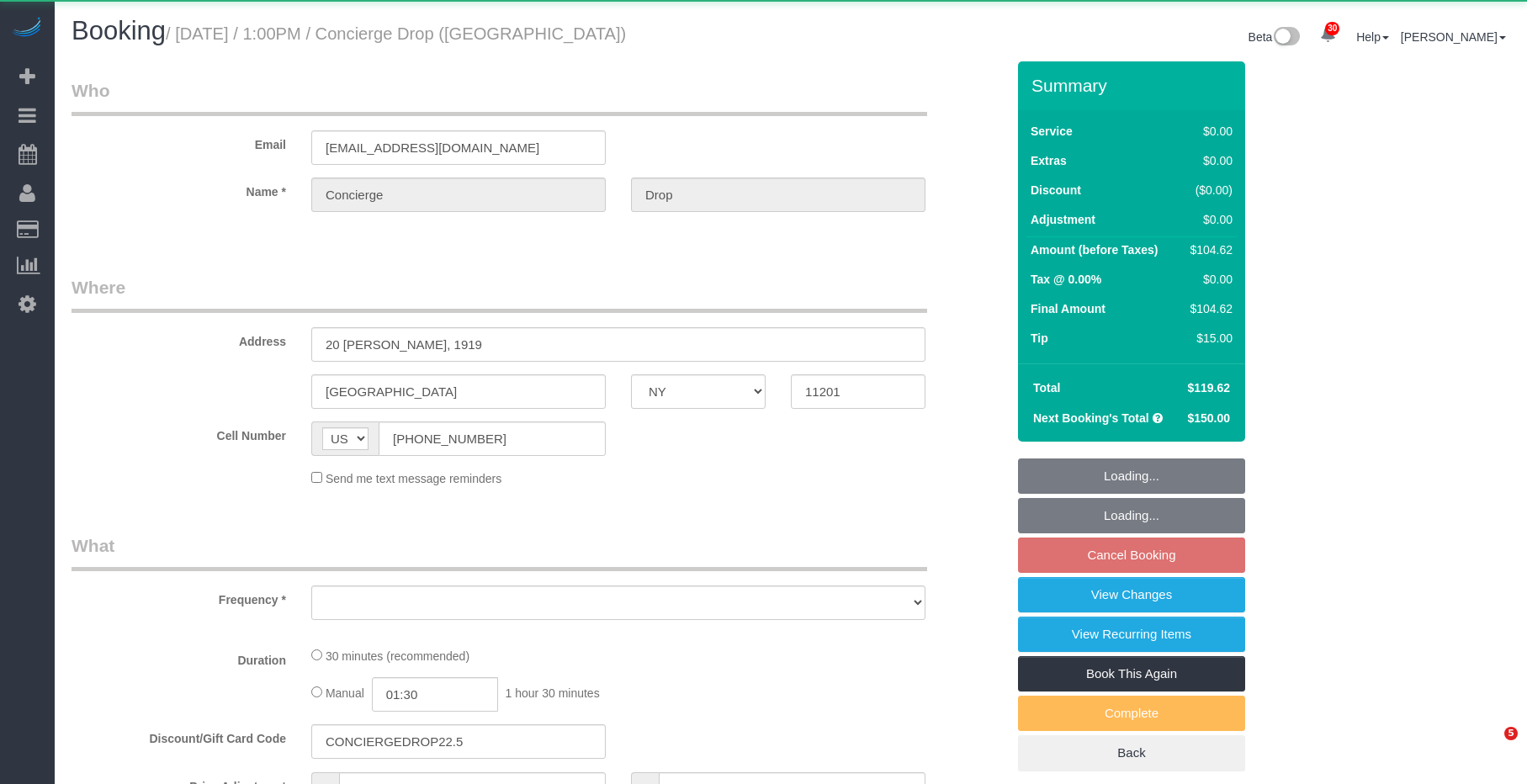
select select "NY"
select select "object:811"
select select "spot6"
select select "number:89"
select select "number:90"
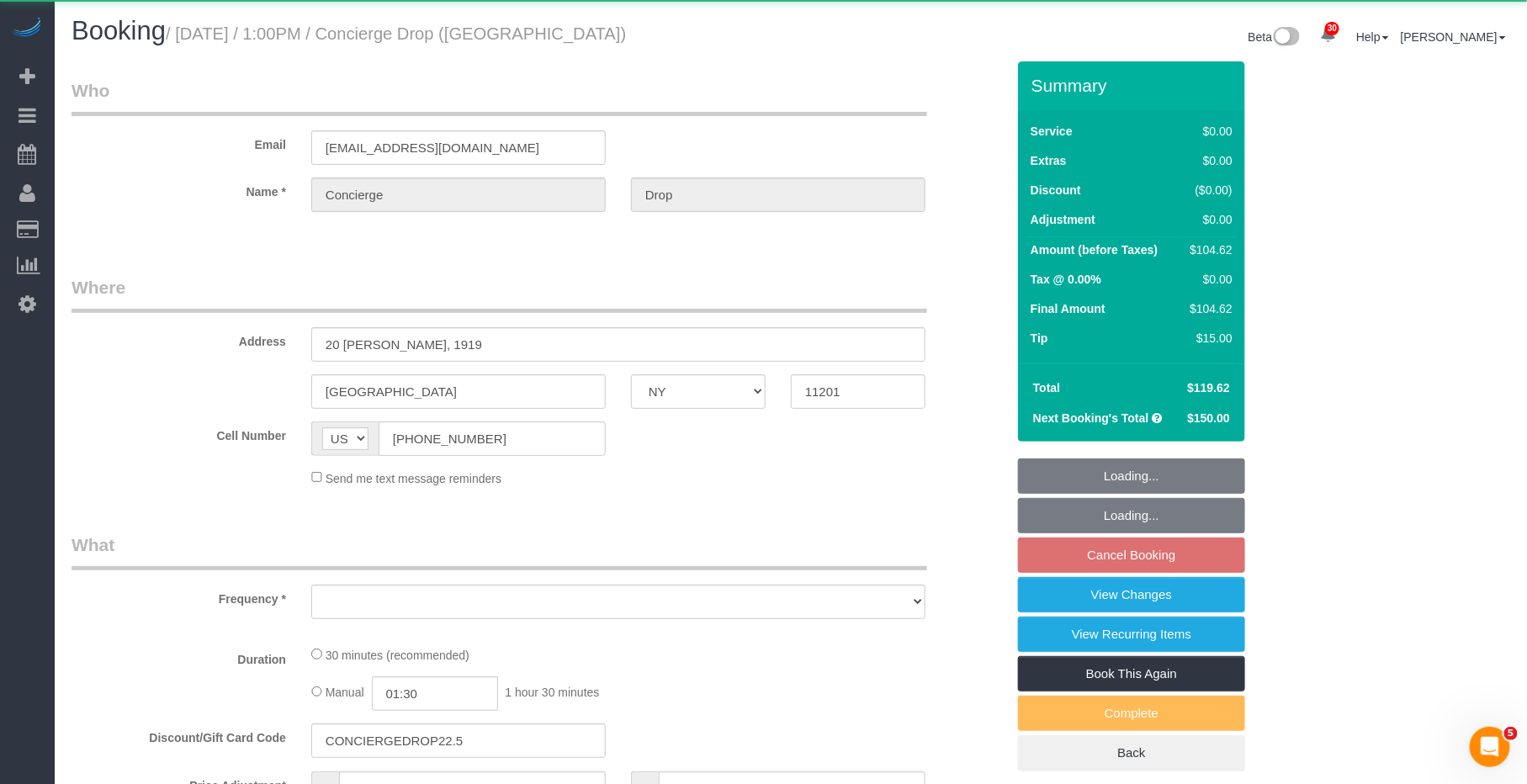
select select "number:15"
select select "number:5"
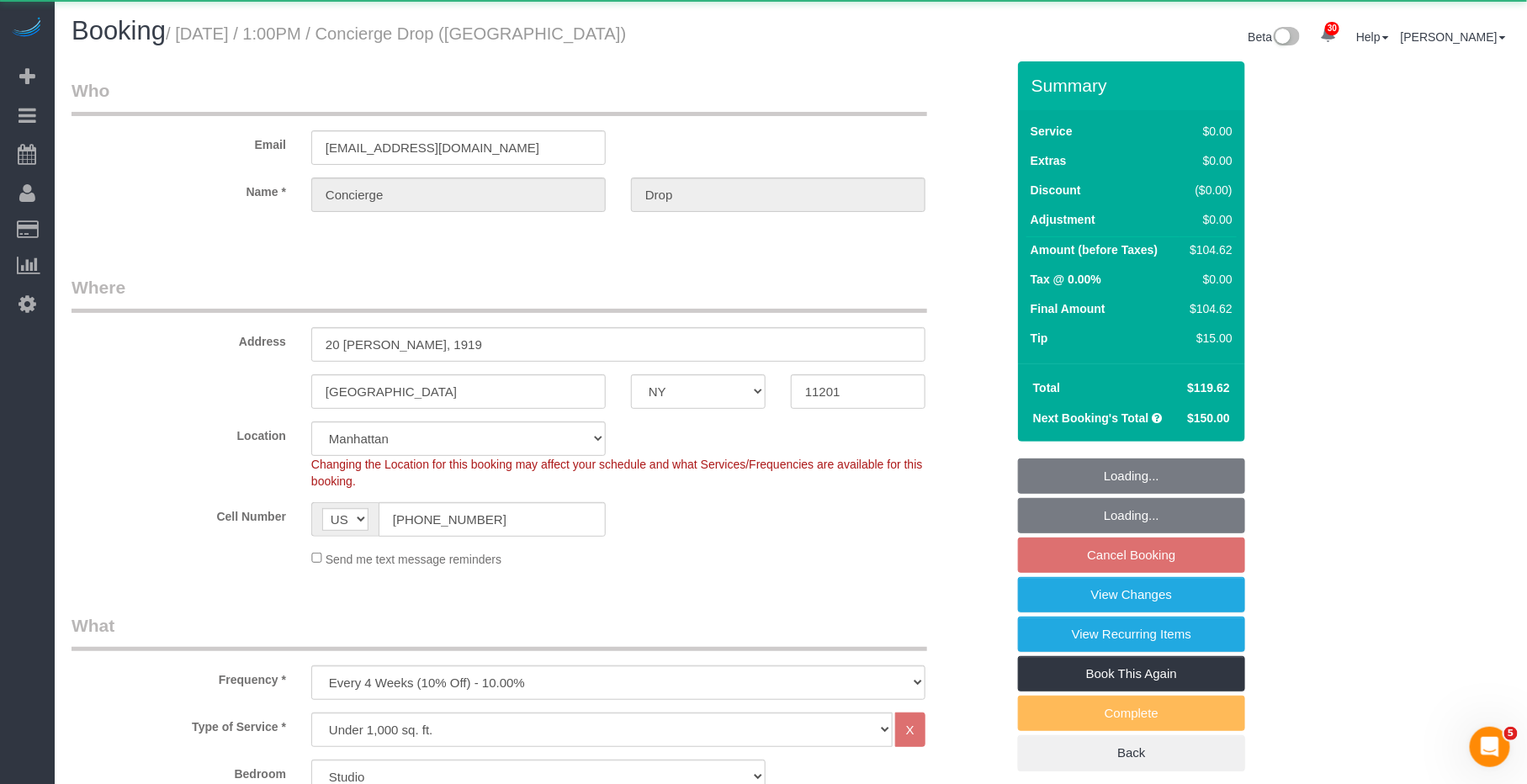
select select "string:stripe-pm_1RaQn24VGloSiKo7zeOF73Wj"
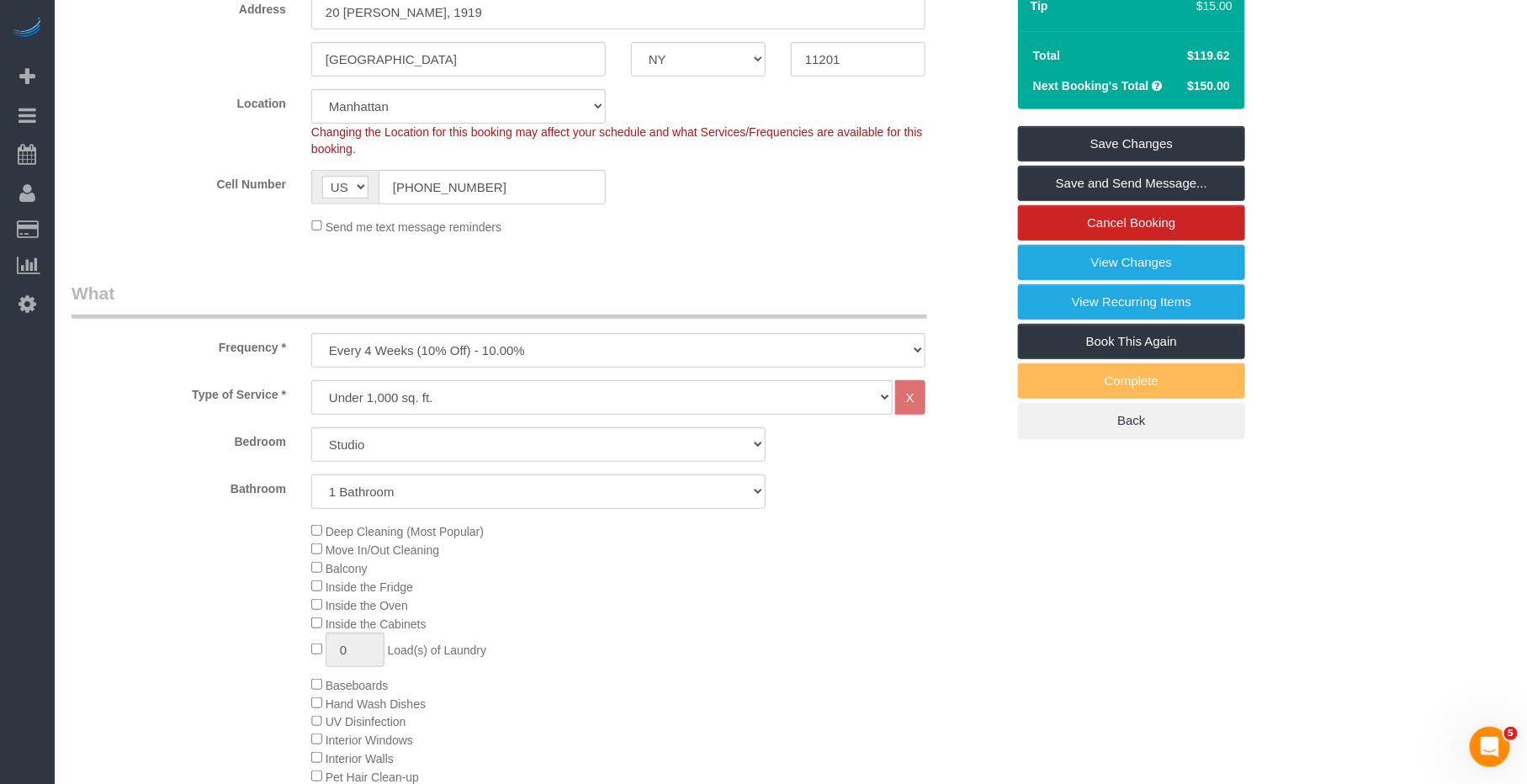
scroll to position [325, 0]
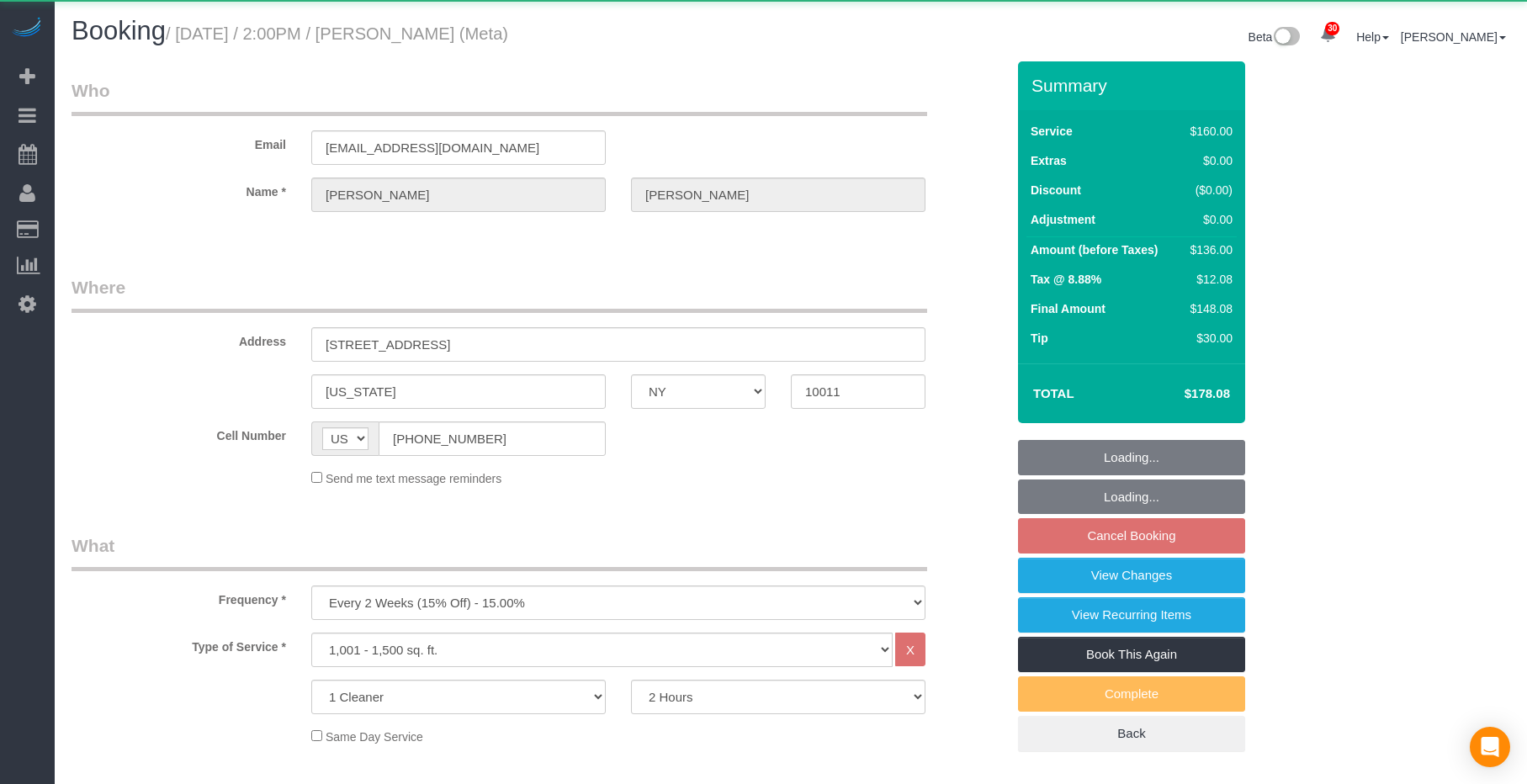
select select "NY"
select select "object:1037"
select select "spot7"
select select "number:89"
select select "number:90"
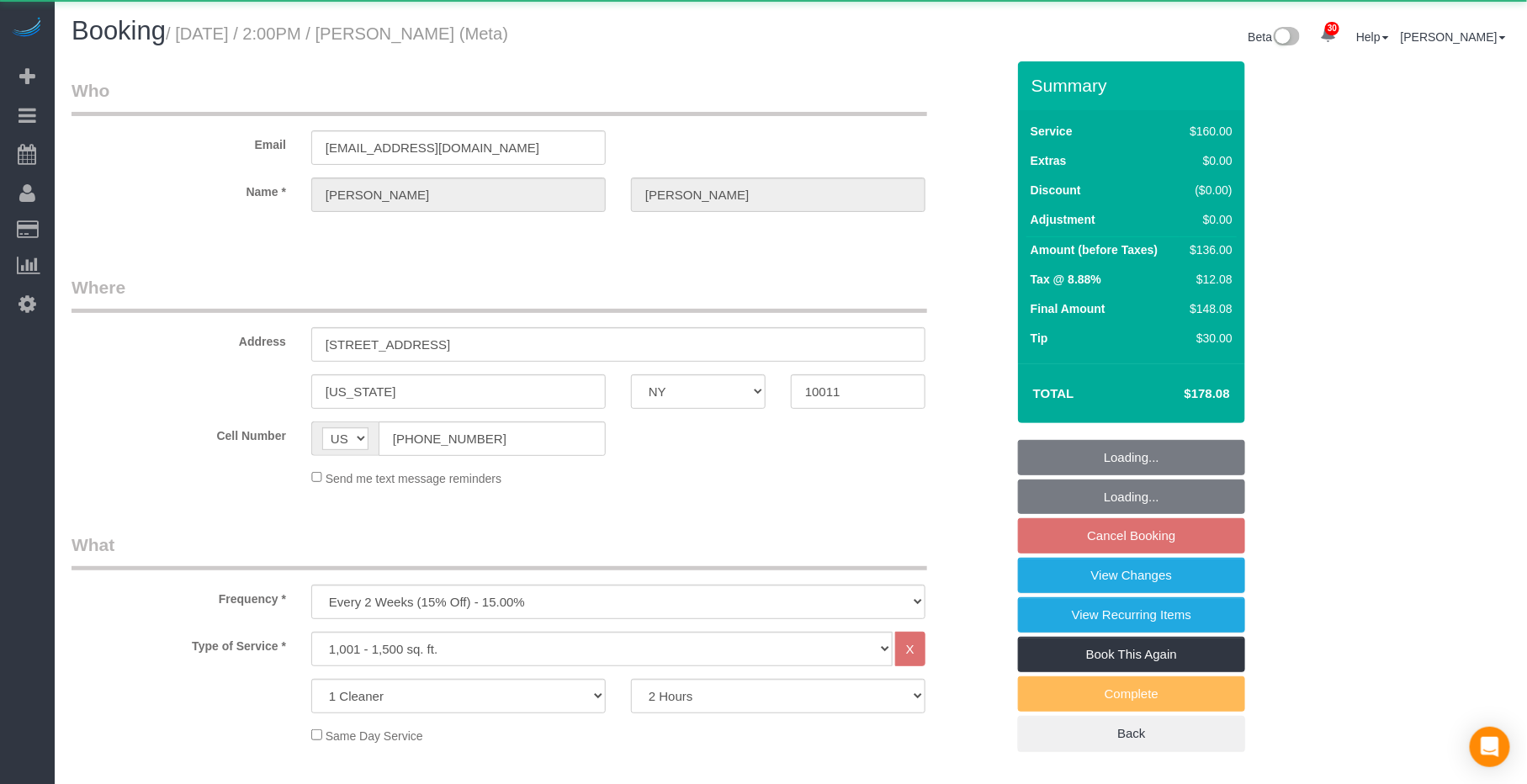
select select "number:15"
select select "number:7"
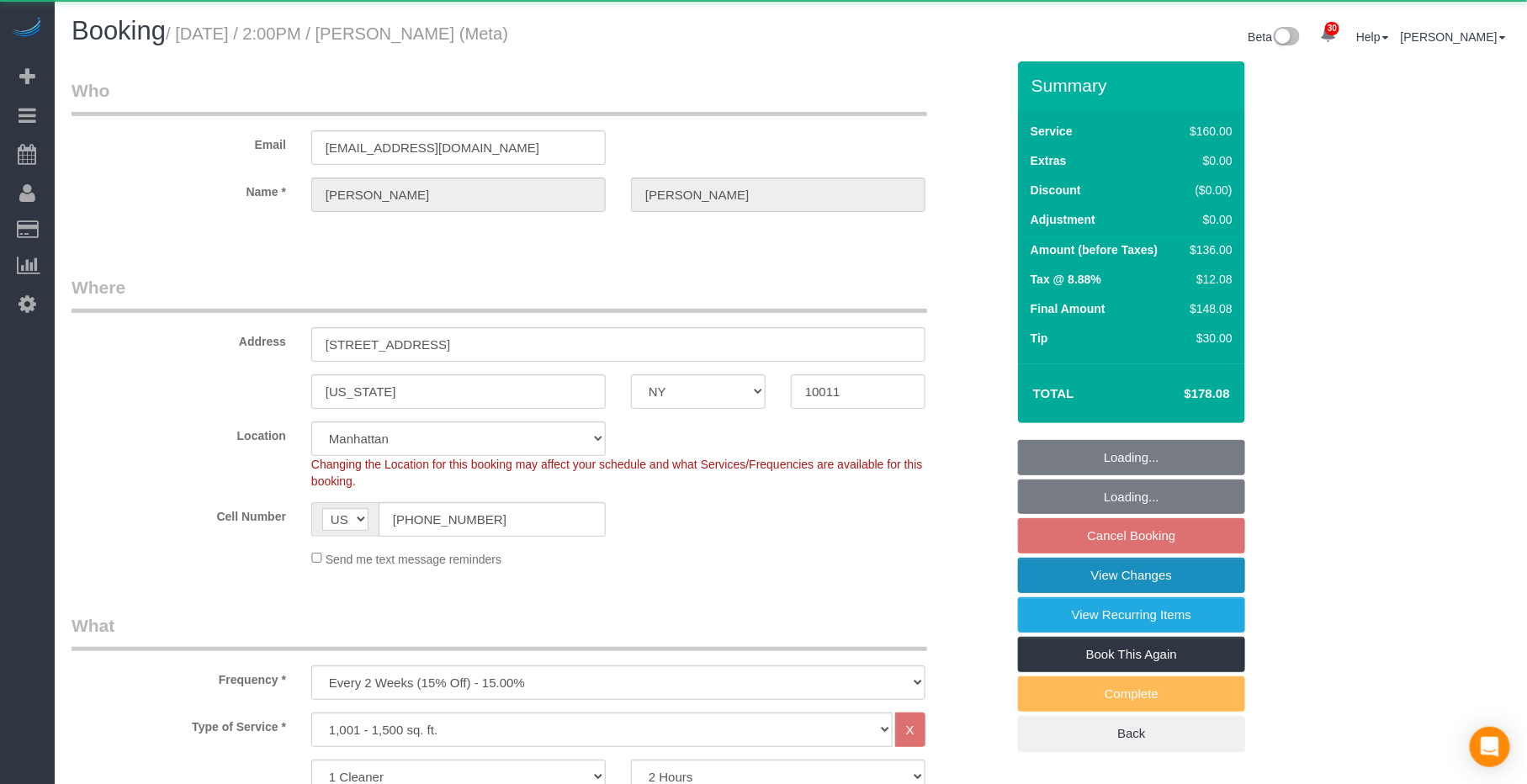
select select "string:stripe-pm_1OIdQF4VGloSiKo7VdHbKphS"
click at [1163, 581] on link "View Changes" at bounding box center [1131, 575] width 227 height 35
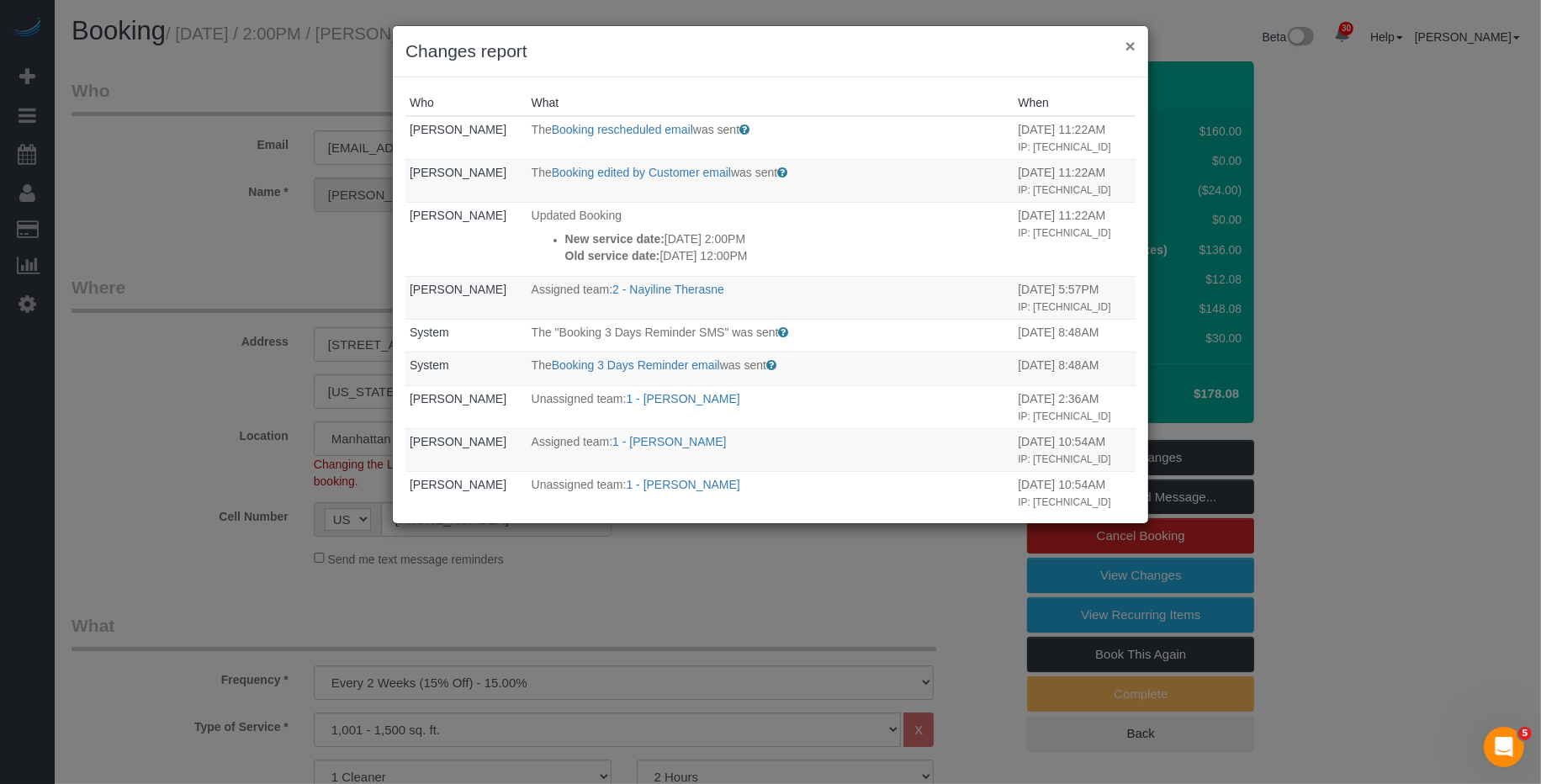
click at [1127, 46] on button "×" at bounding box center [1131, 46] width 10 height 17
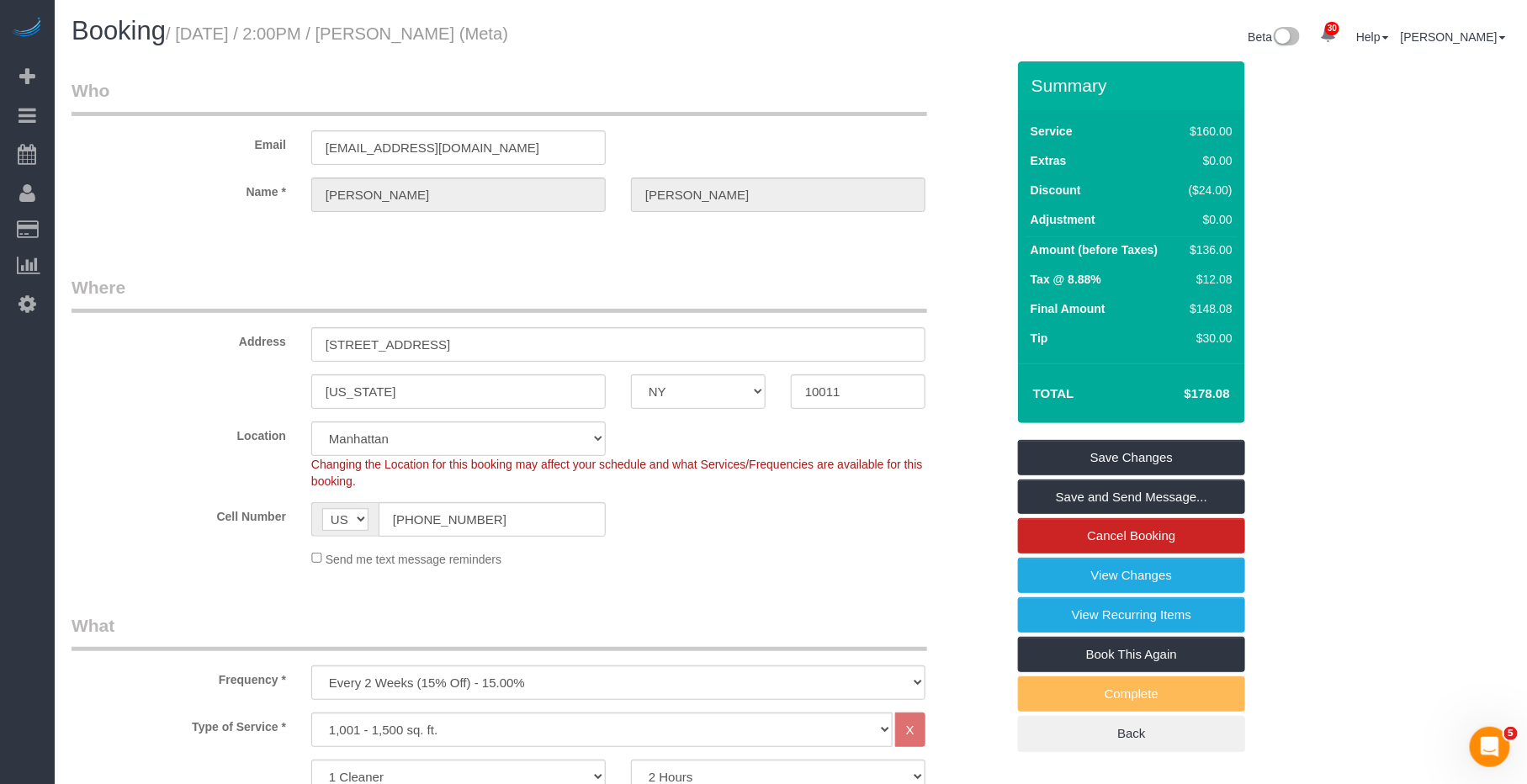
drag, startPoint x: 529, startPoint y: 37, endPoint x: 413, endPoint y: 34, distance: 116.0
click at [412, 34] on small "/ [DATE] / 2:00PM / [PERSON_NAME] (Meta)" at bounding box center [337, 33] width 342 height 18
copy small "Robin Shanholtz"
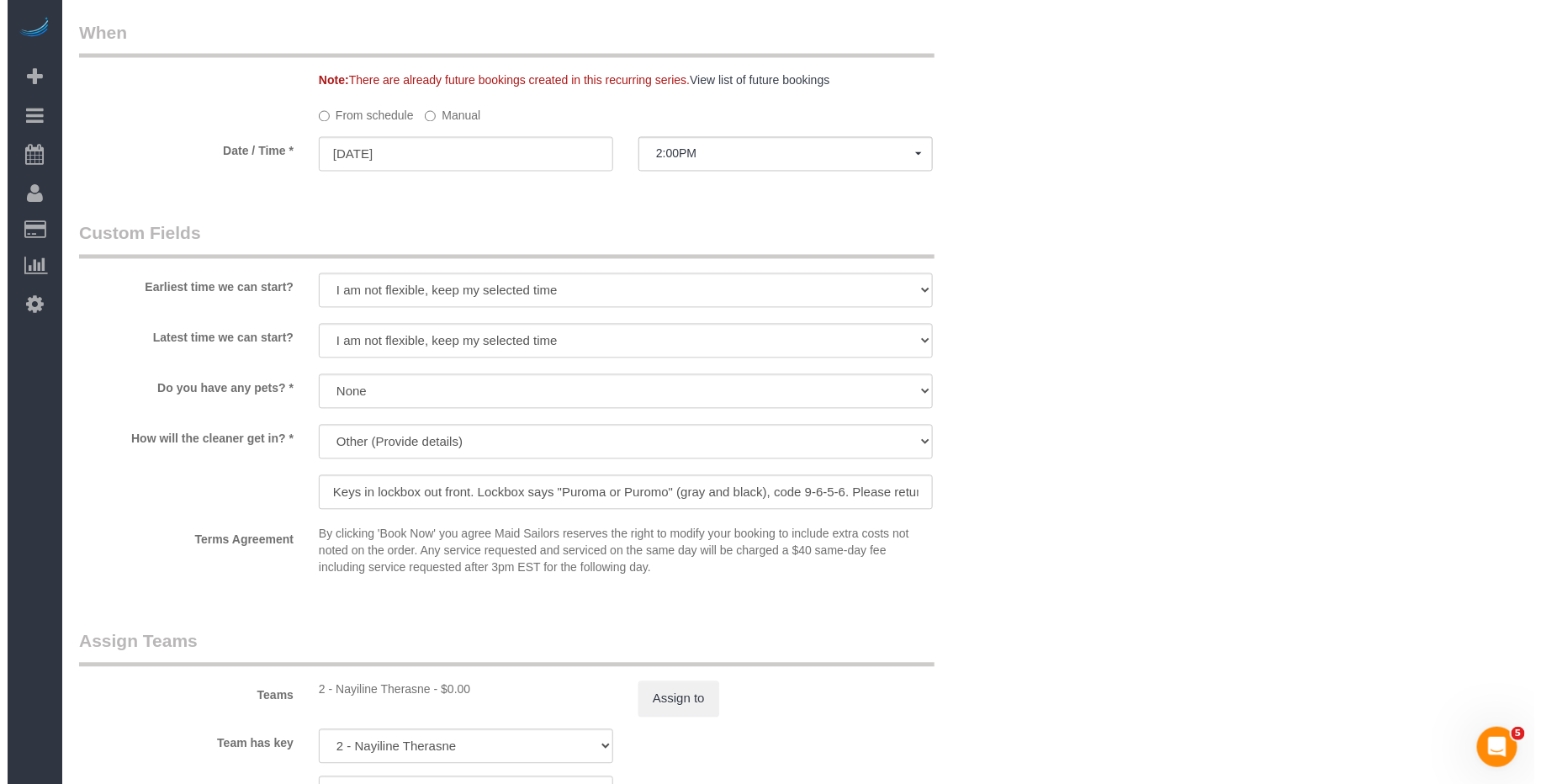
scroll to position [1356, 0]
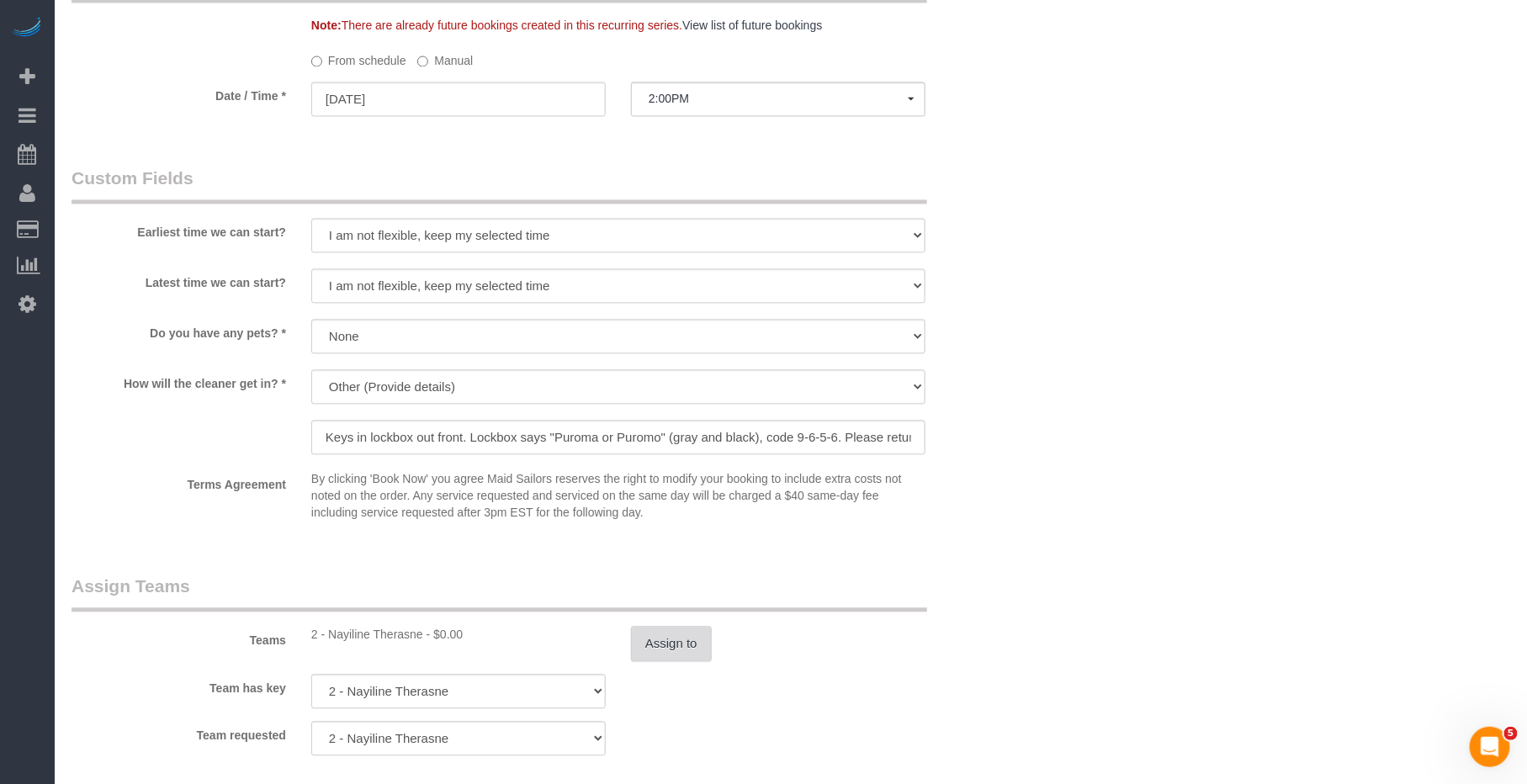
click at [685, 653] on button "Assign to" at bounding box center [671, 644] width 80 height 35
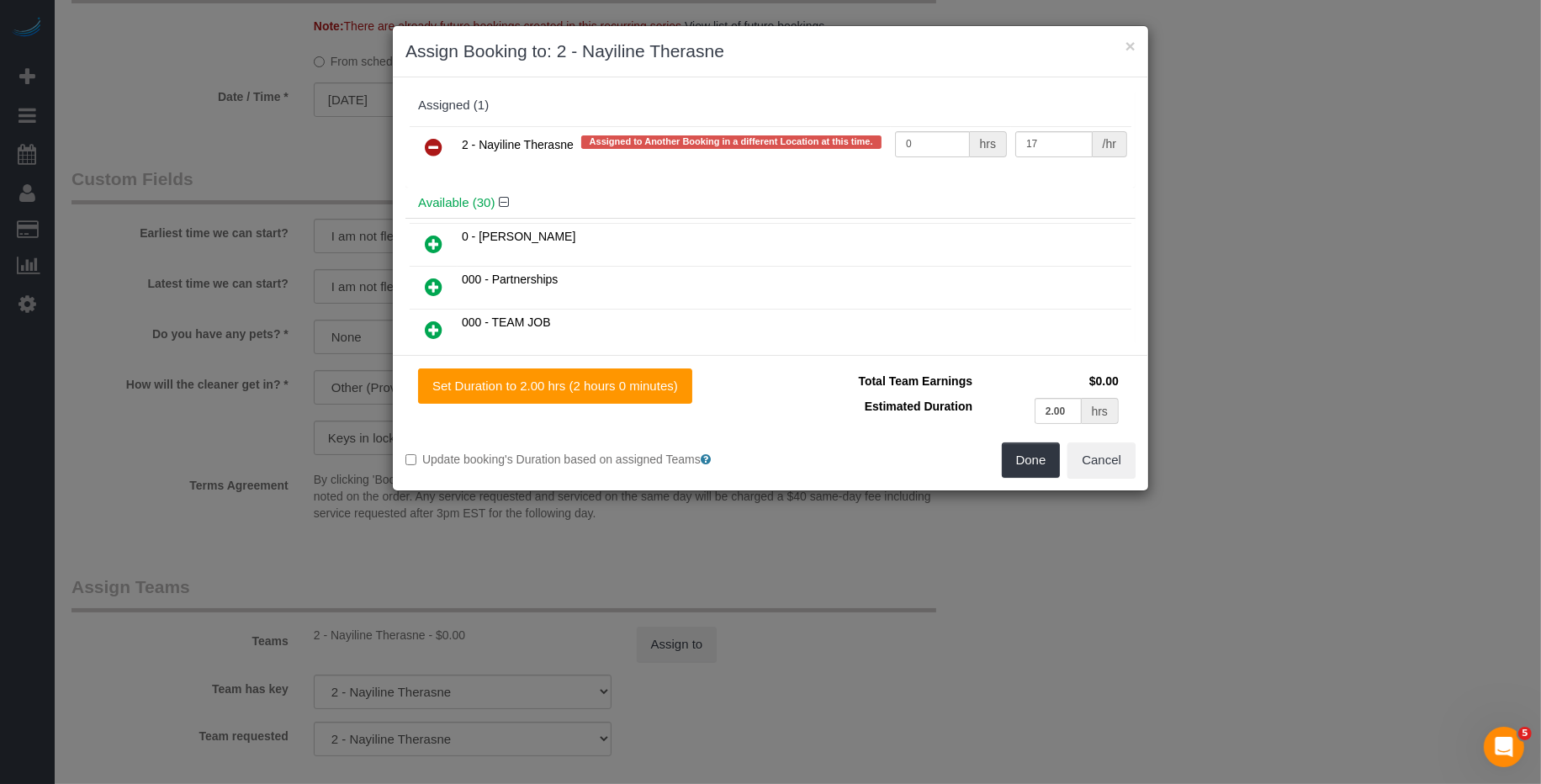
click at [444, 140] on link at bounding box center [434, 148] width 40 height 34
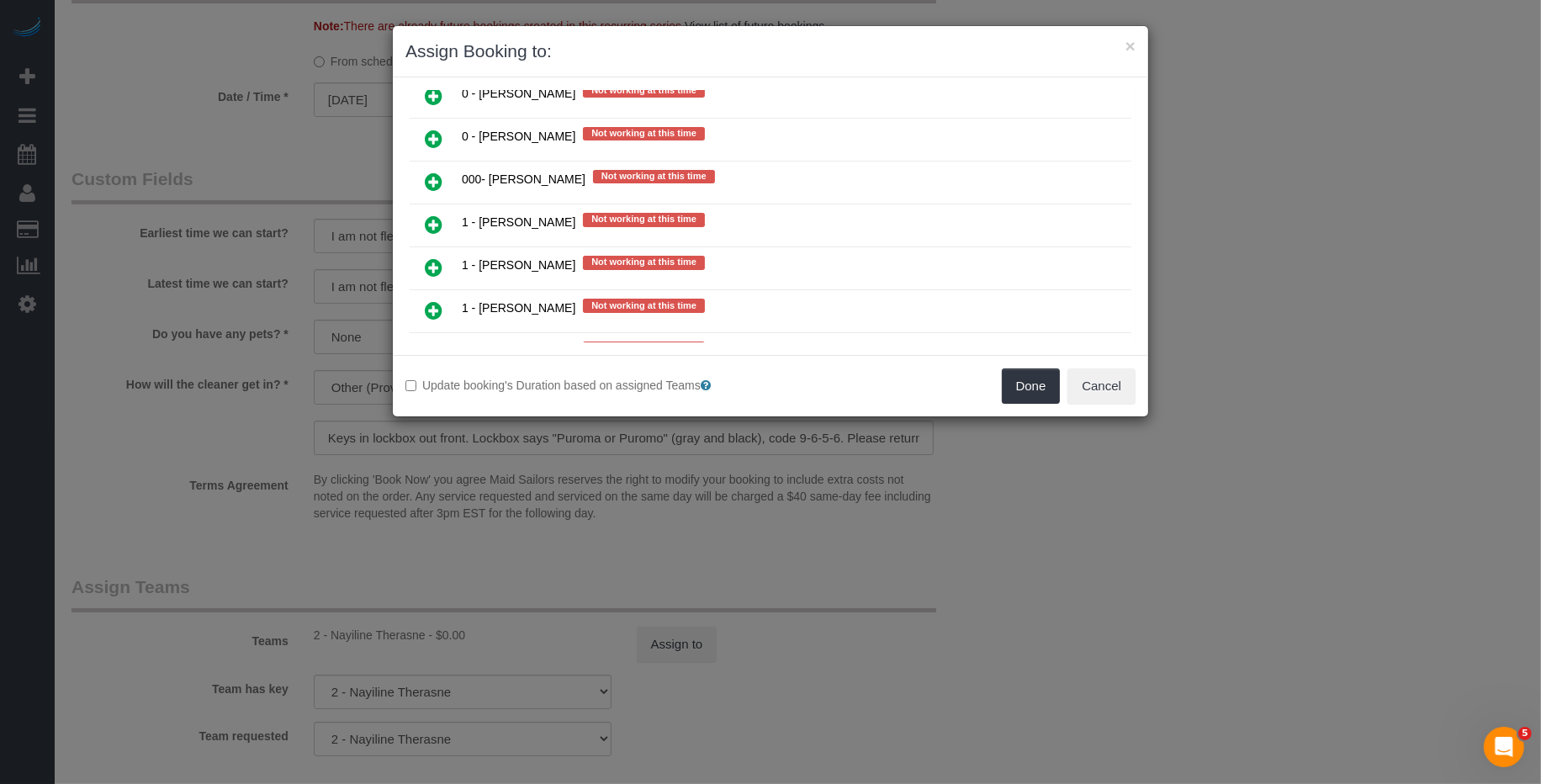
click at [441, 171] on icon at bounding box center [433, 181] width 17 height 20
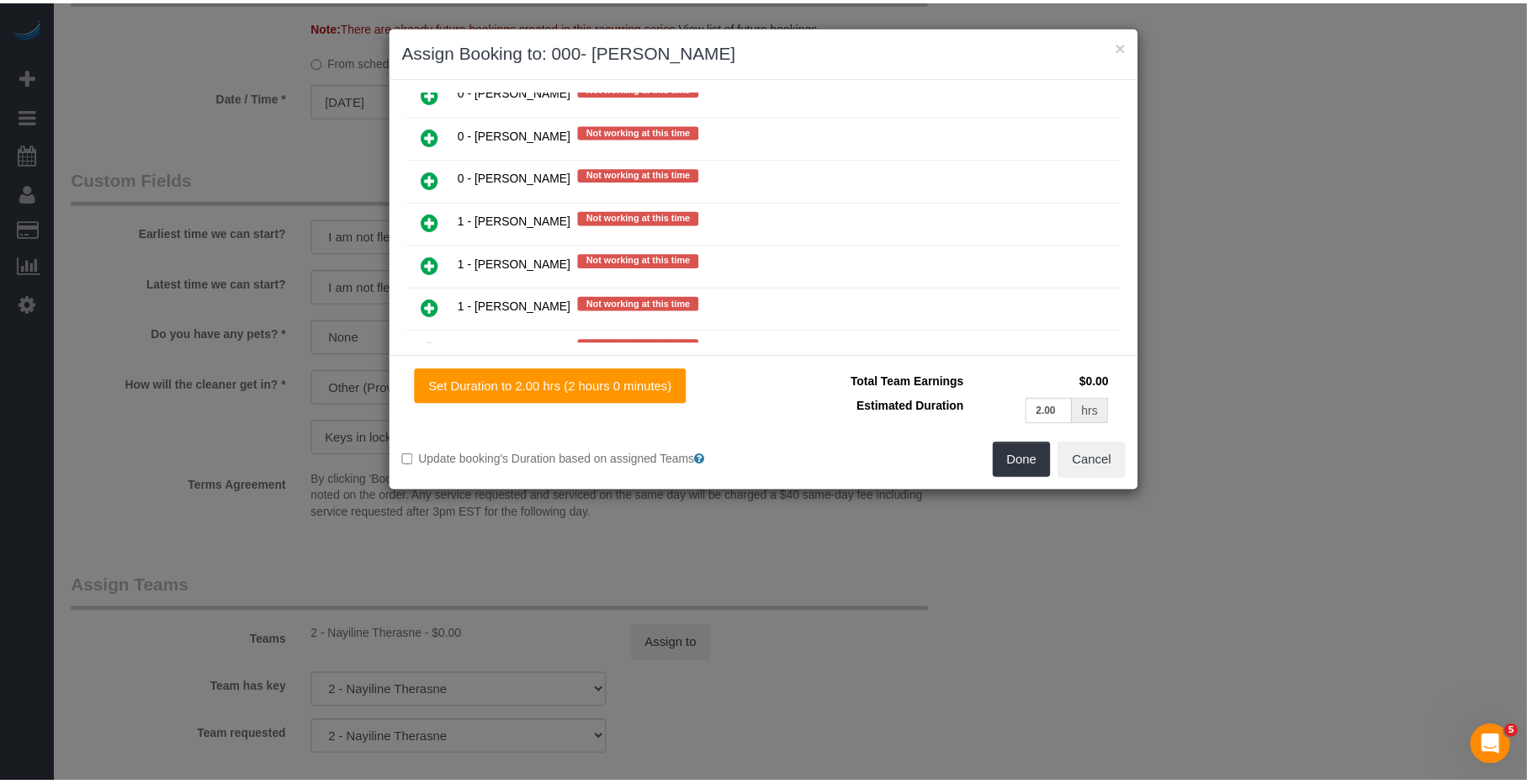
scroll to position [1641, 0]
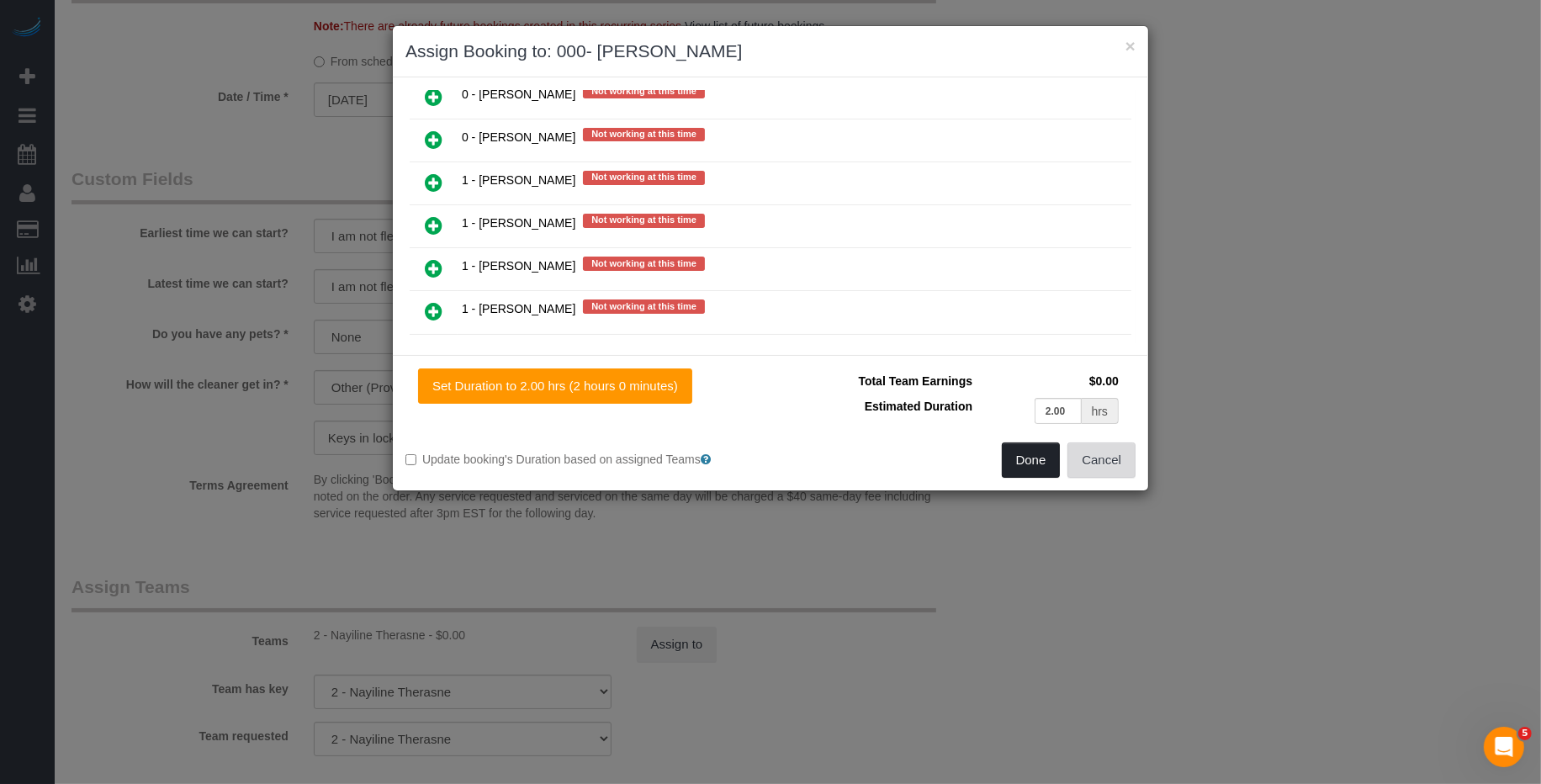
drag, startPoint x: 1071, startPoint y: 468, endPoint x: 1047, endPoint y: 464, distance: 24.3
click at [1067, 465] on div "Done Cancel" at bounding box center [959, 460] width 378 height 35
click at [1047, 462] on button "Done" at bounding box center [1032, 460] width 59 height 35
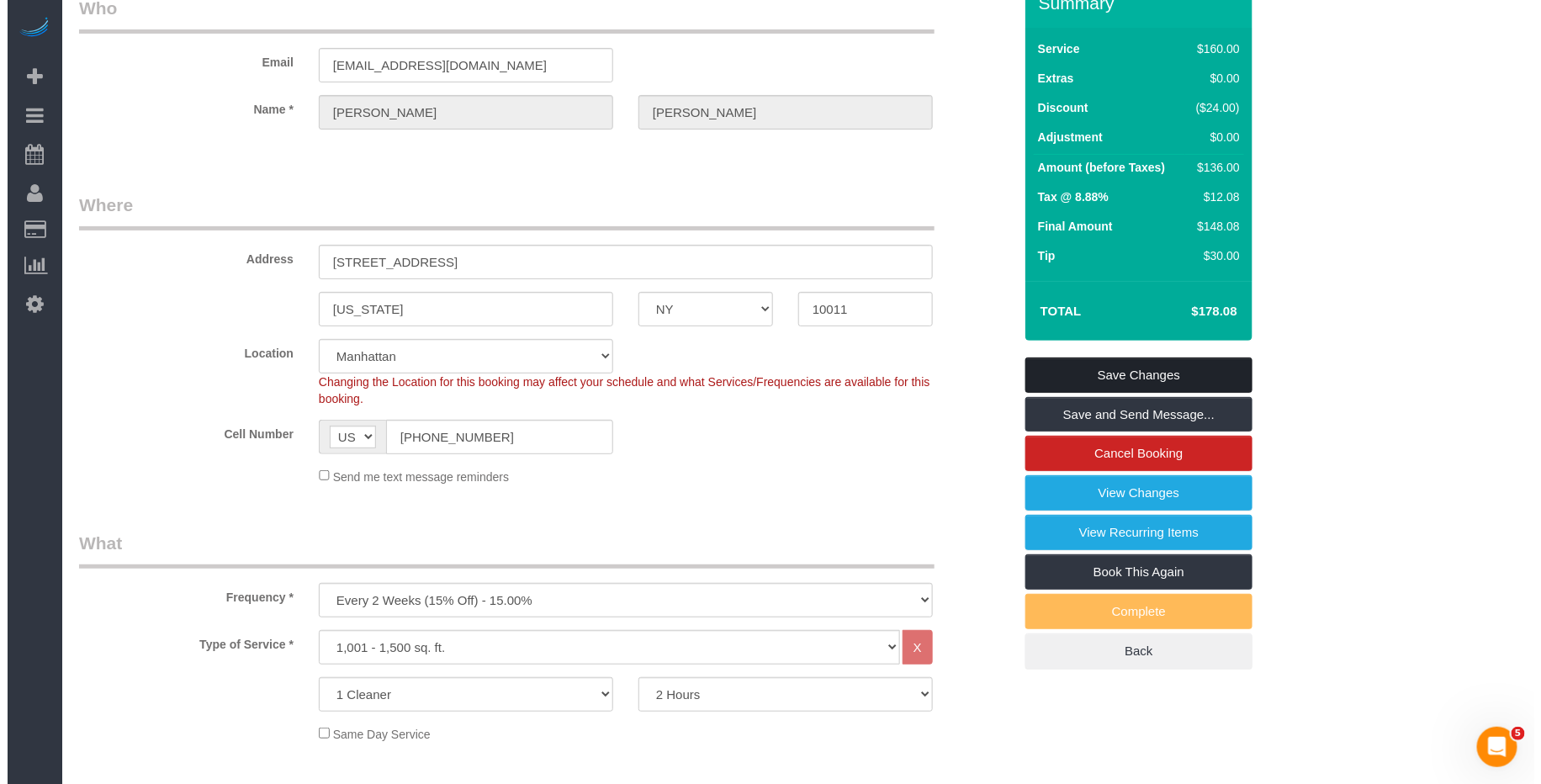
scroll to position [0, 0]
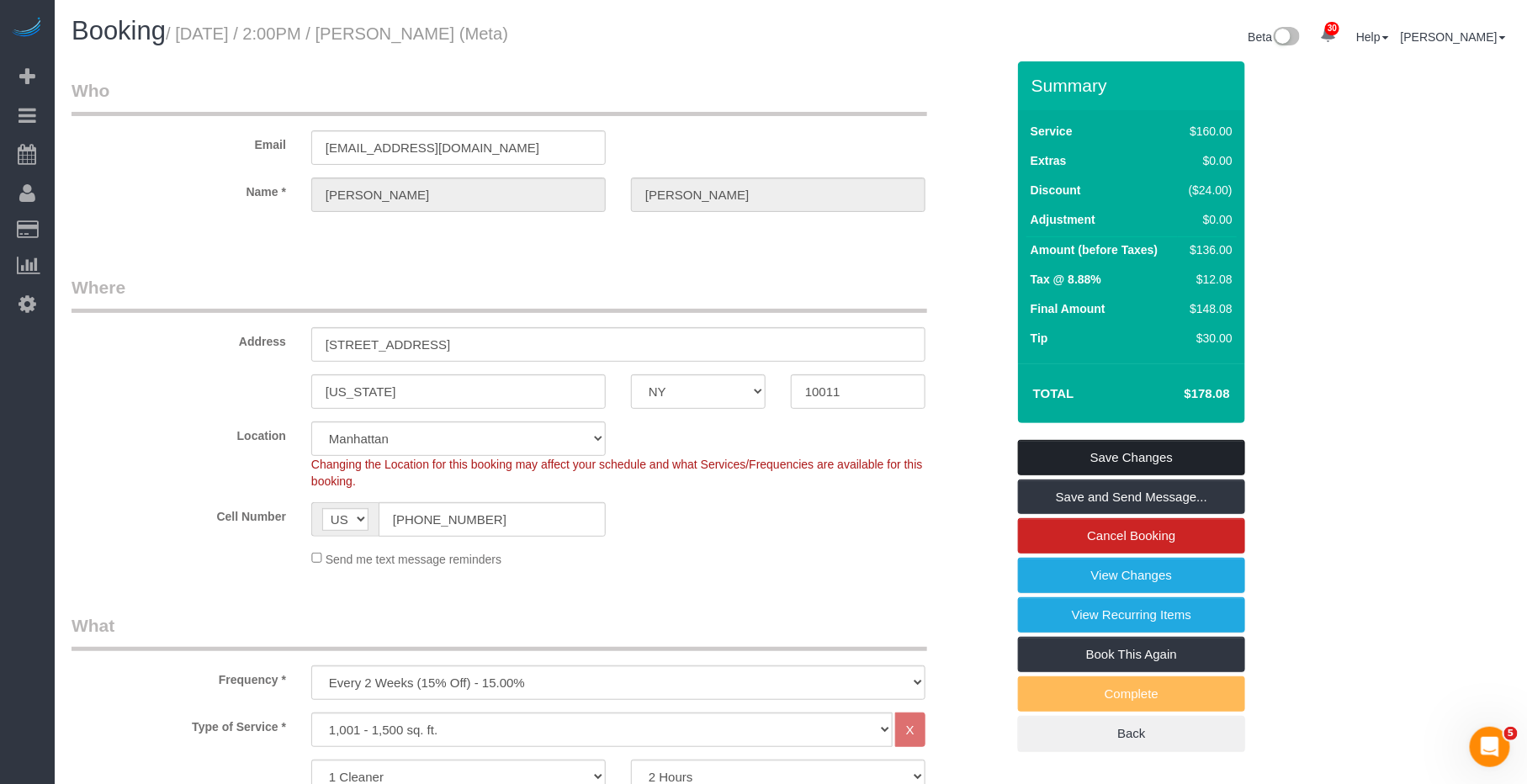
click at [1119, 454] on link "Save Changes" at bounding box center [1131, 457] width 227 height 35
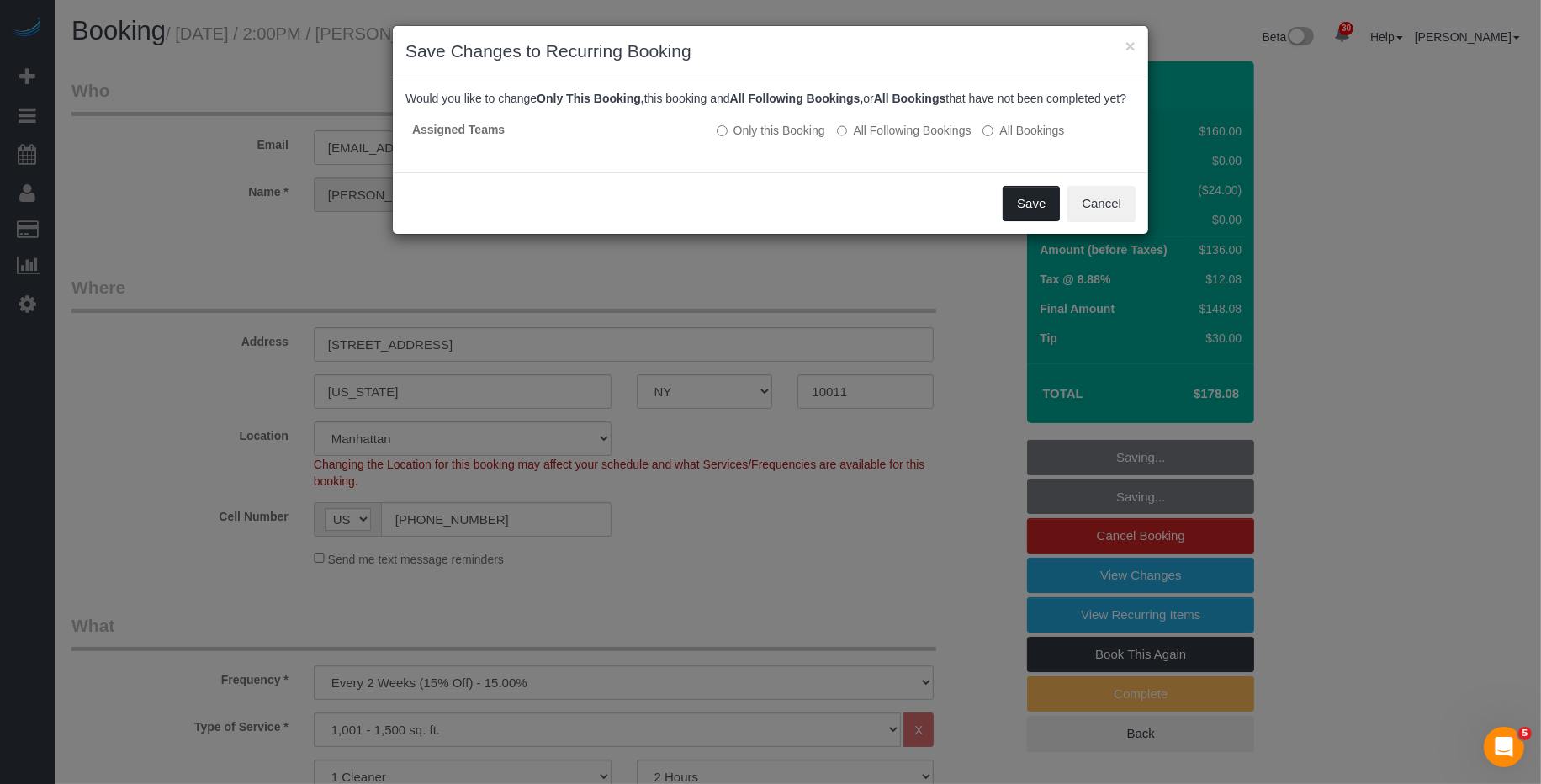
click at [1023, 221] on button "Save" at bounding box center [1032, 203] width 57 height 35
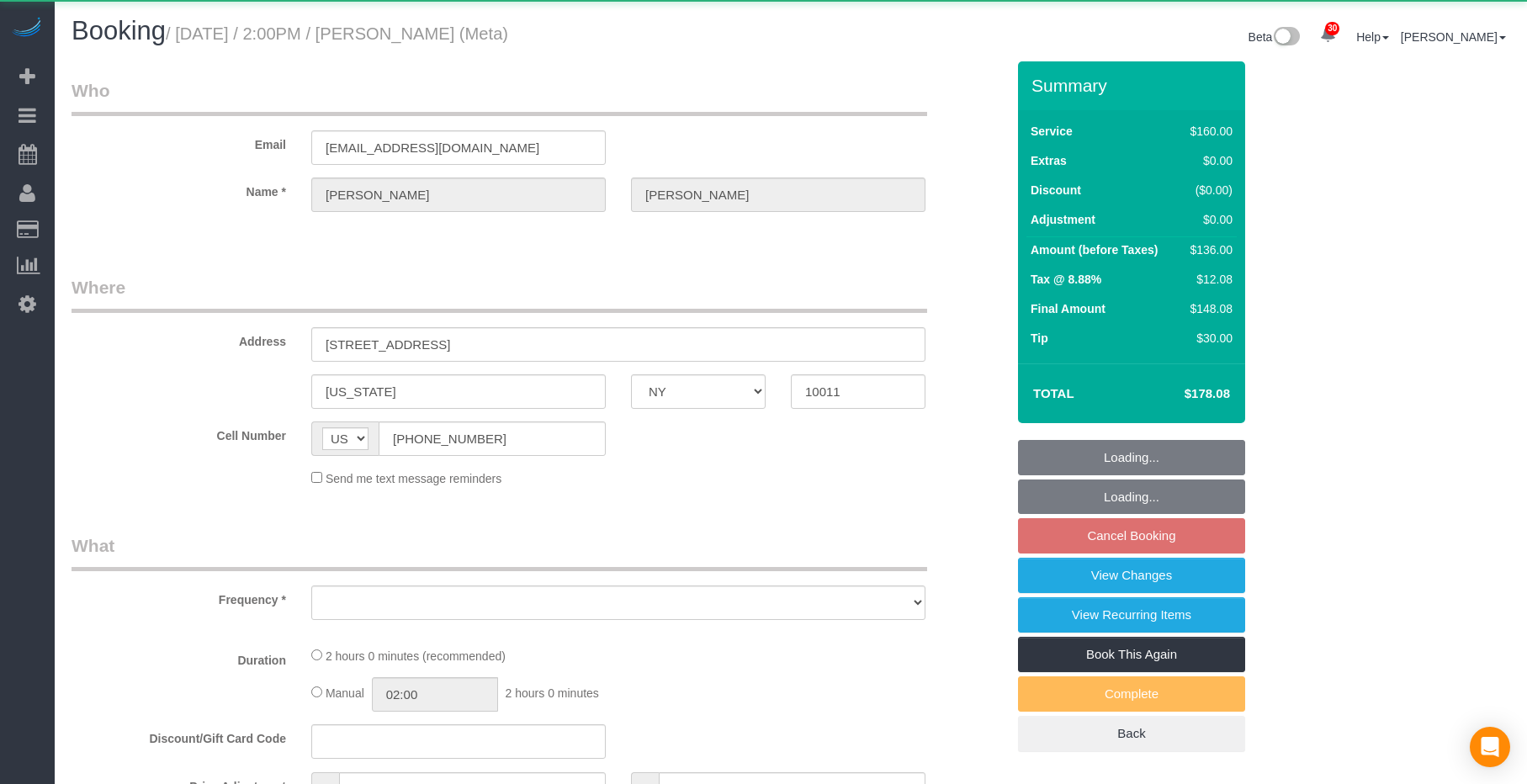
select select "NY"
select select "object:1037"
select select "spot7"
select select "number:89"
select select "number:90"
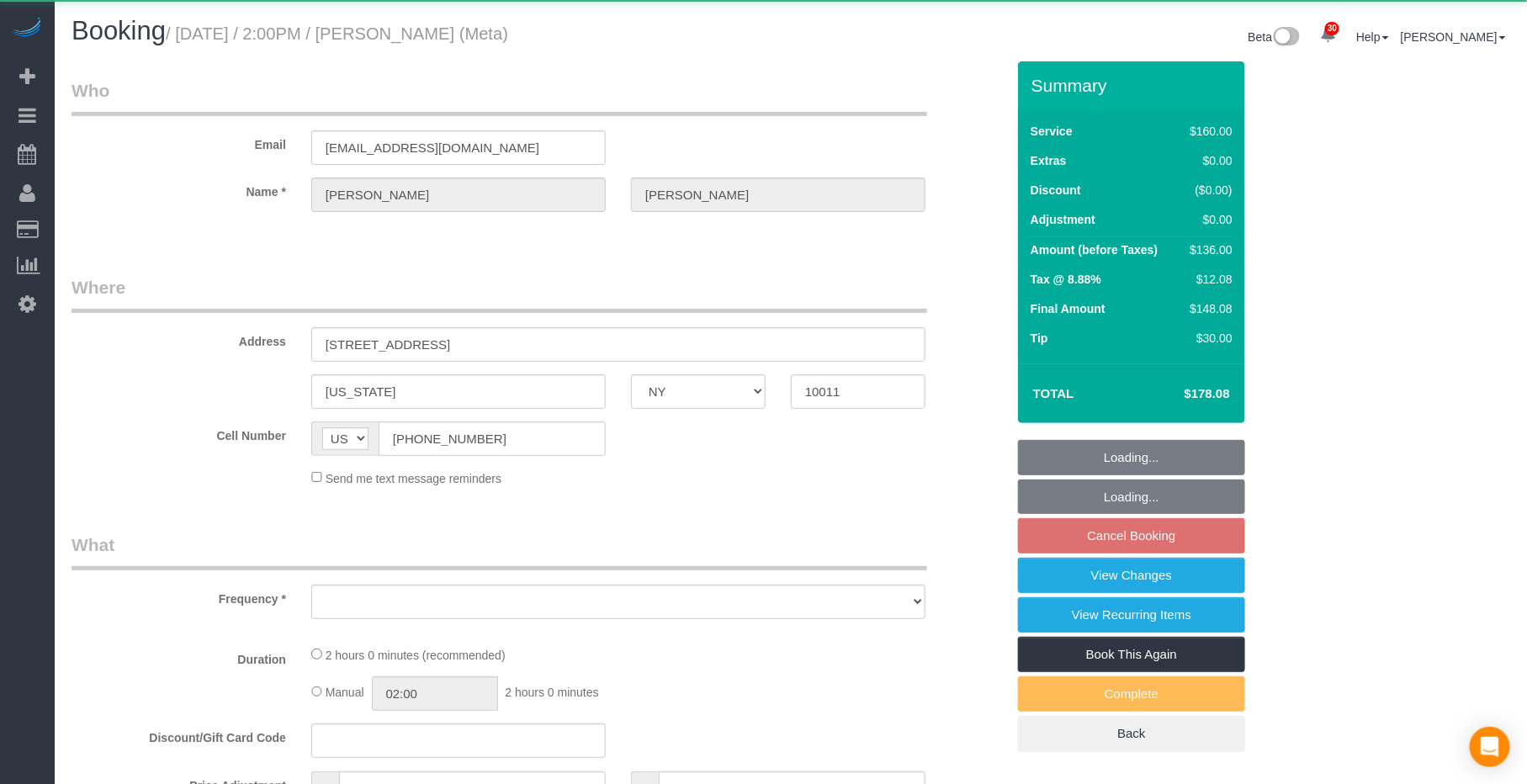
select select "number:15"
select select "number:7"
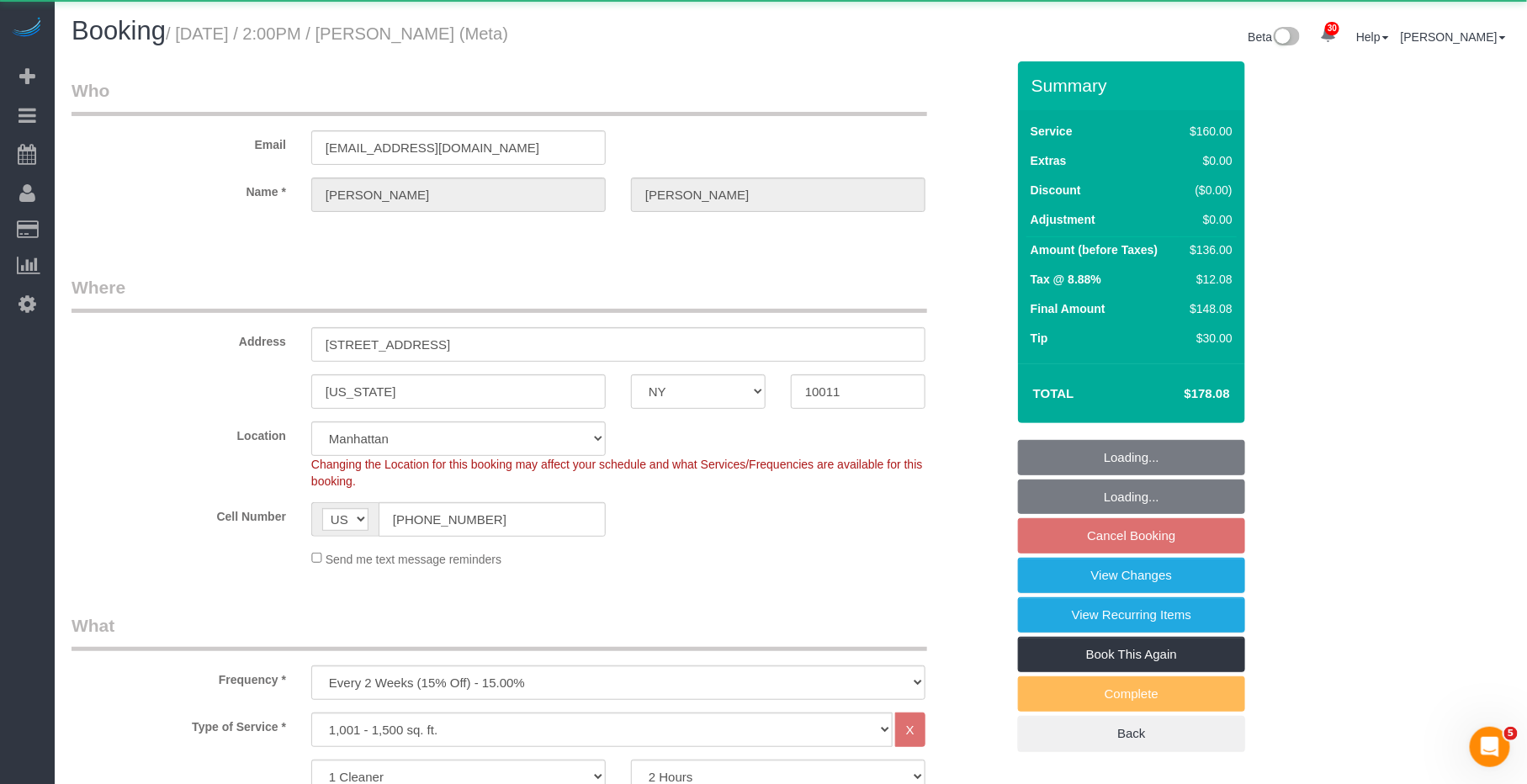
select select "string:stripe-pm_1OIdQF4VGloSiKo7VdHbKphS"
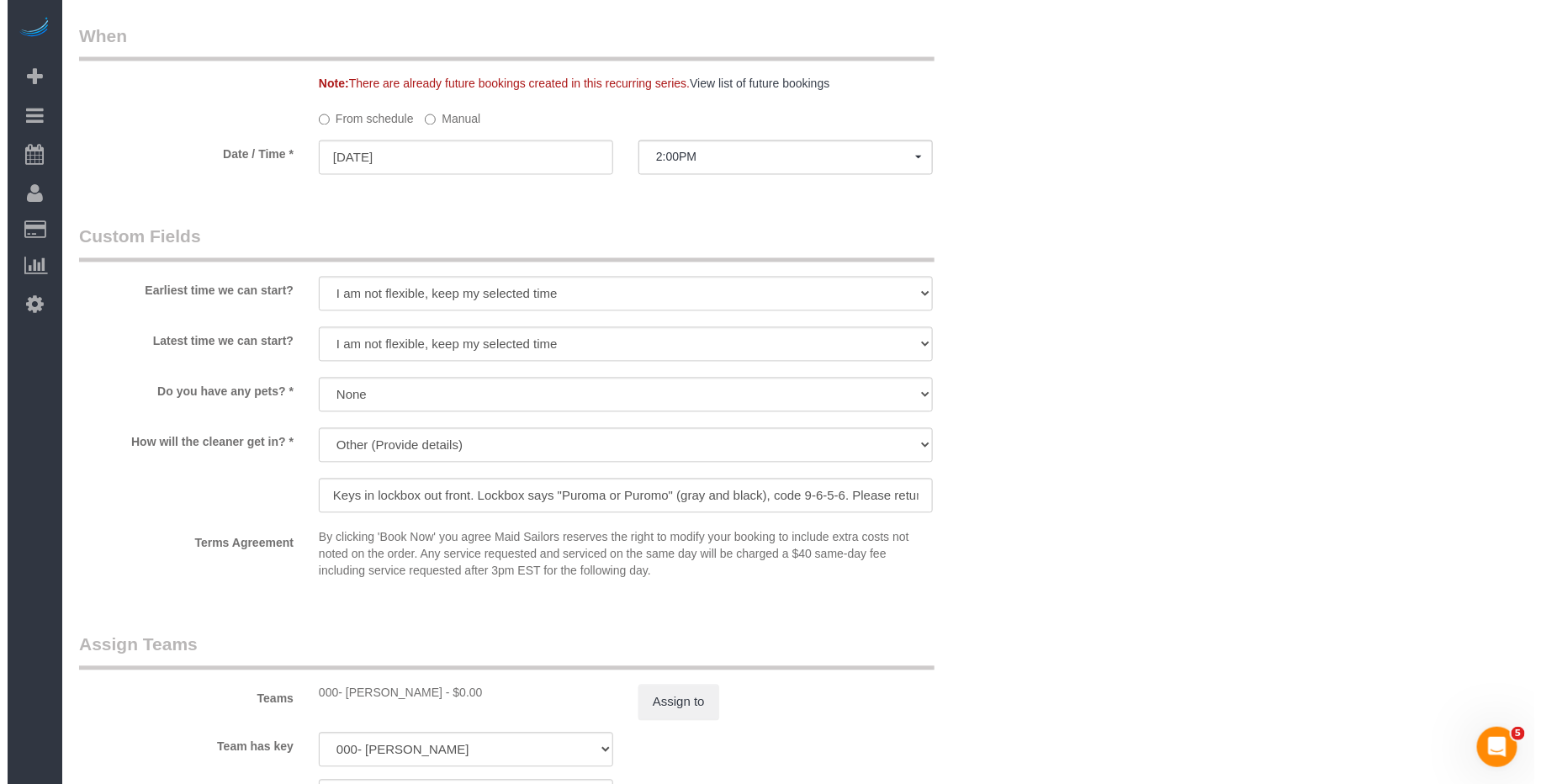
scroll to position [1270, 0]
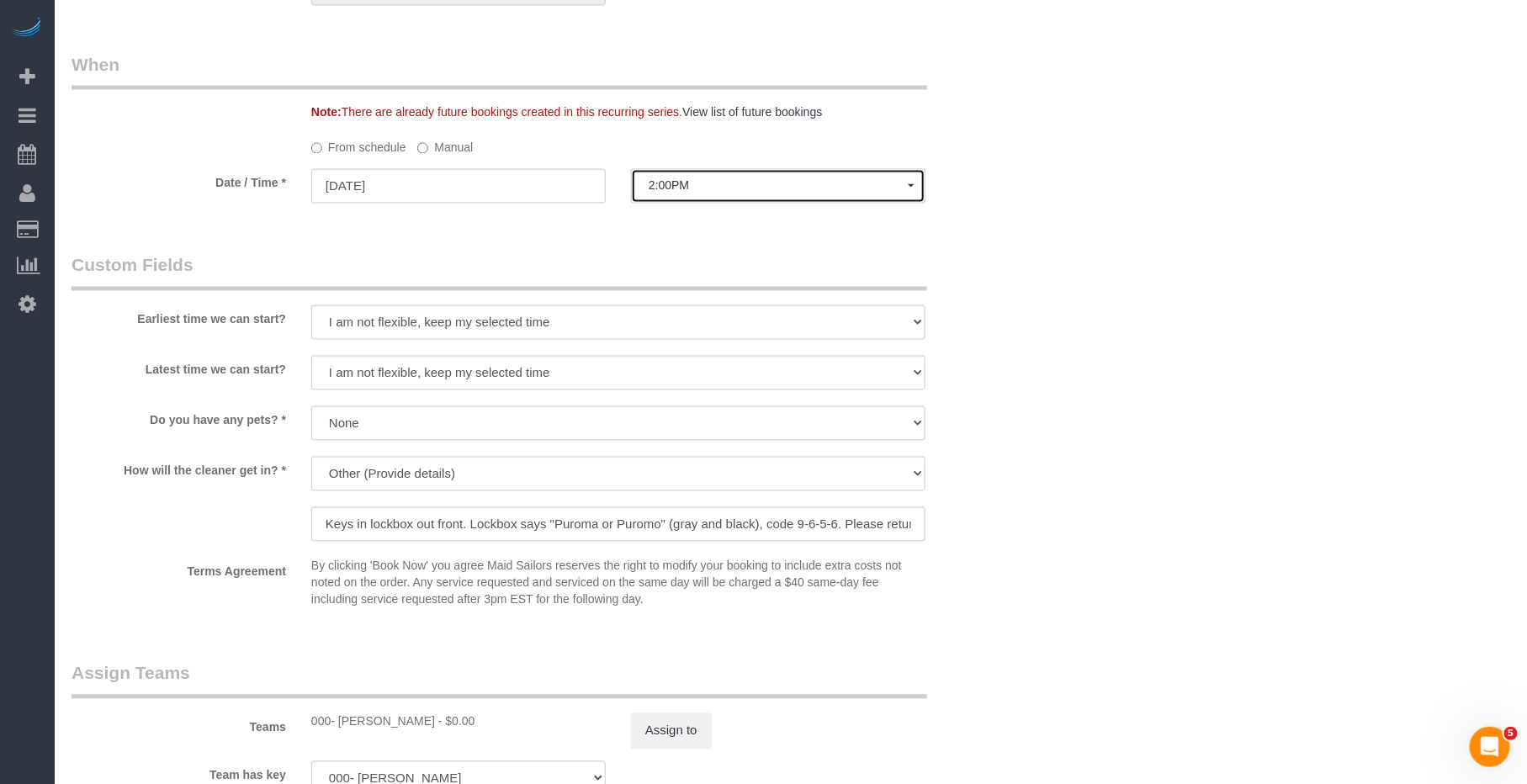
click at [670, 187] on span "2:00PM" at bounding box center [778, 186] width 259 height 14
drag, startPoint x: 679, startPoint y: 189, endPoint x: 684, endPoint y: 199, distance: 11.2
click at [680, 190] on span "2:00PM" at bounding box center [778, 186] width 259 height 14
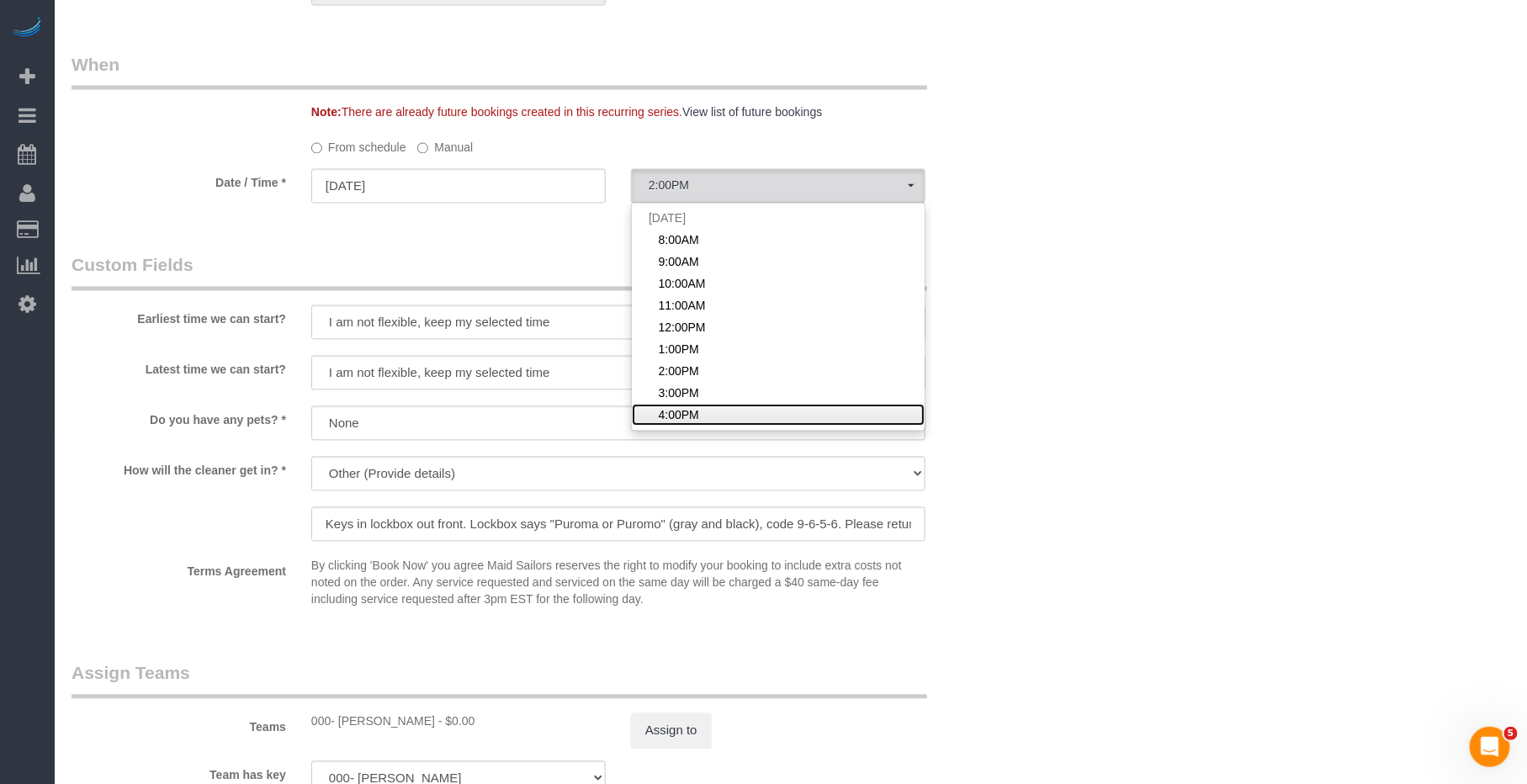
click at [685, 407] on span "4:00PM" at bounding box center [678, 415] width 41 height 16
select select "spot9"
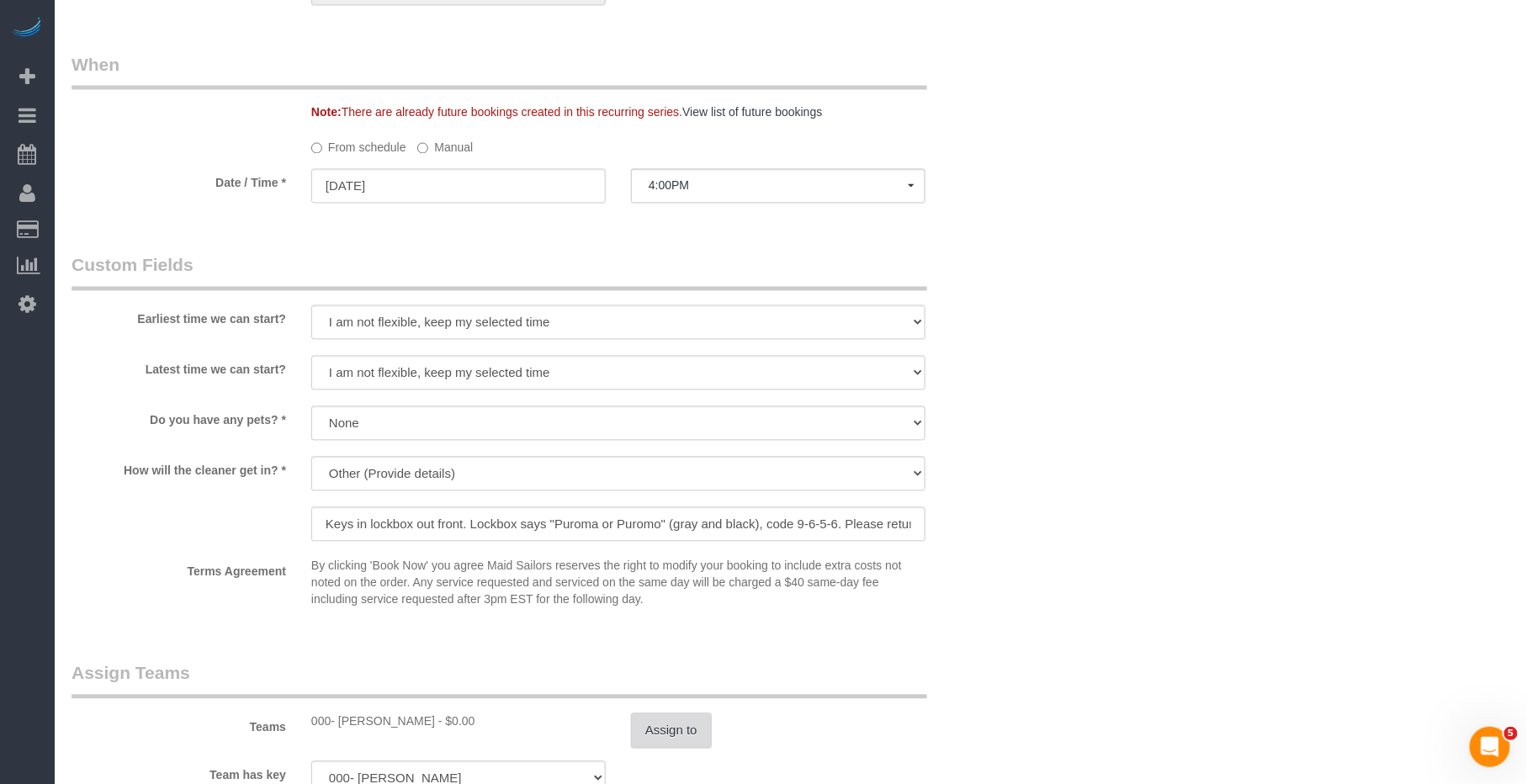
click at [687, 729] on button "Assign to" at bounding box center [671, 730] width 80 height 35
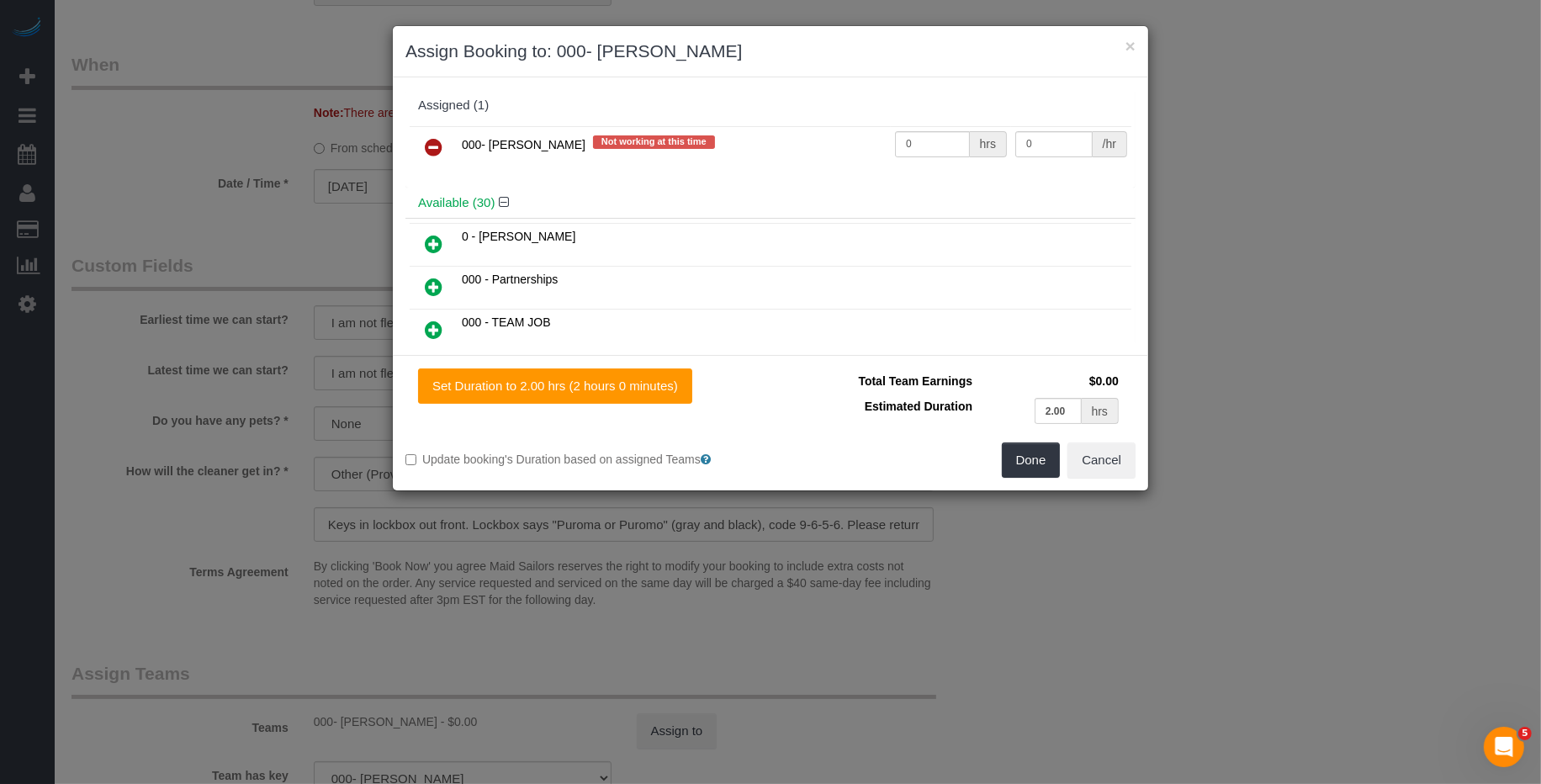
click at [435, 156] on icon at bounding box center [433, 147] width 17 height 20
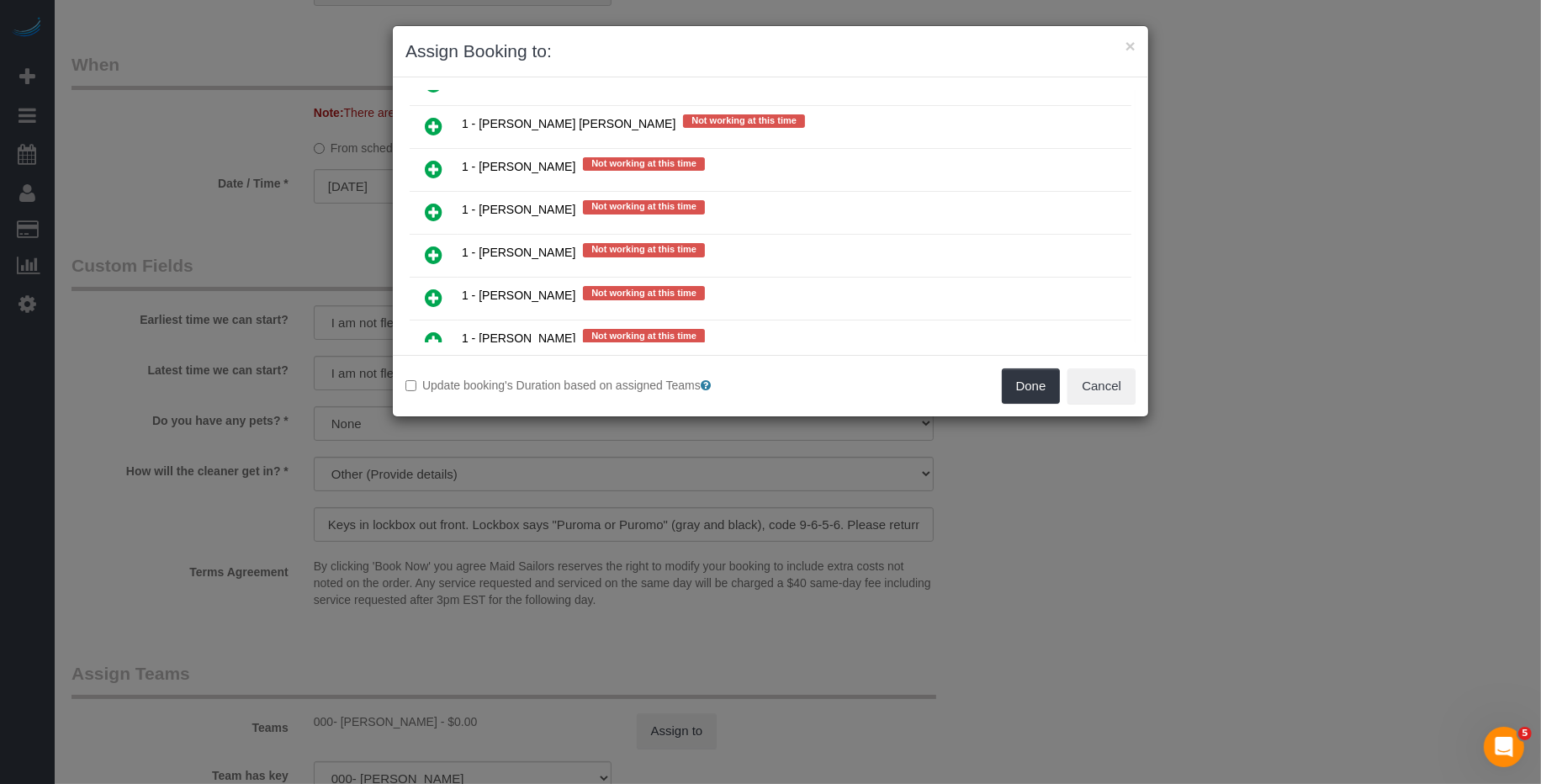
click at [429, 288] on icon at bounding box center [433, 297] width 17 height 20
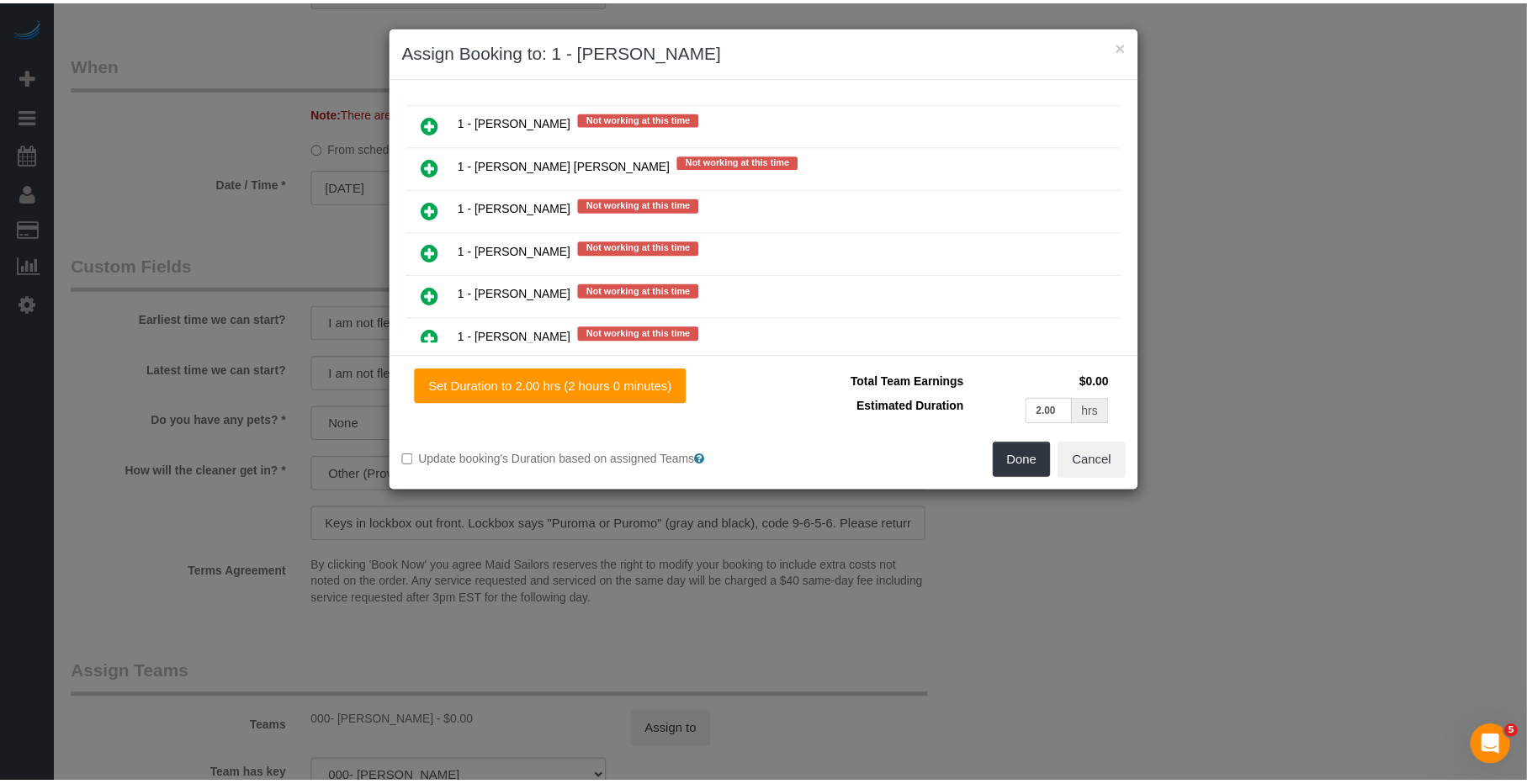
scroll to position [1955, 0]
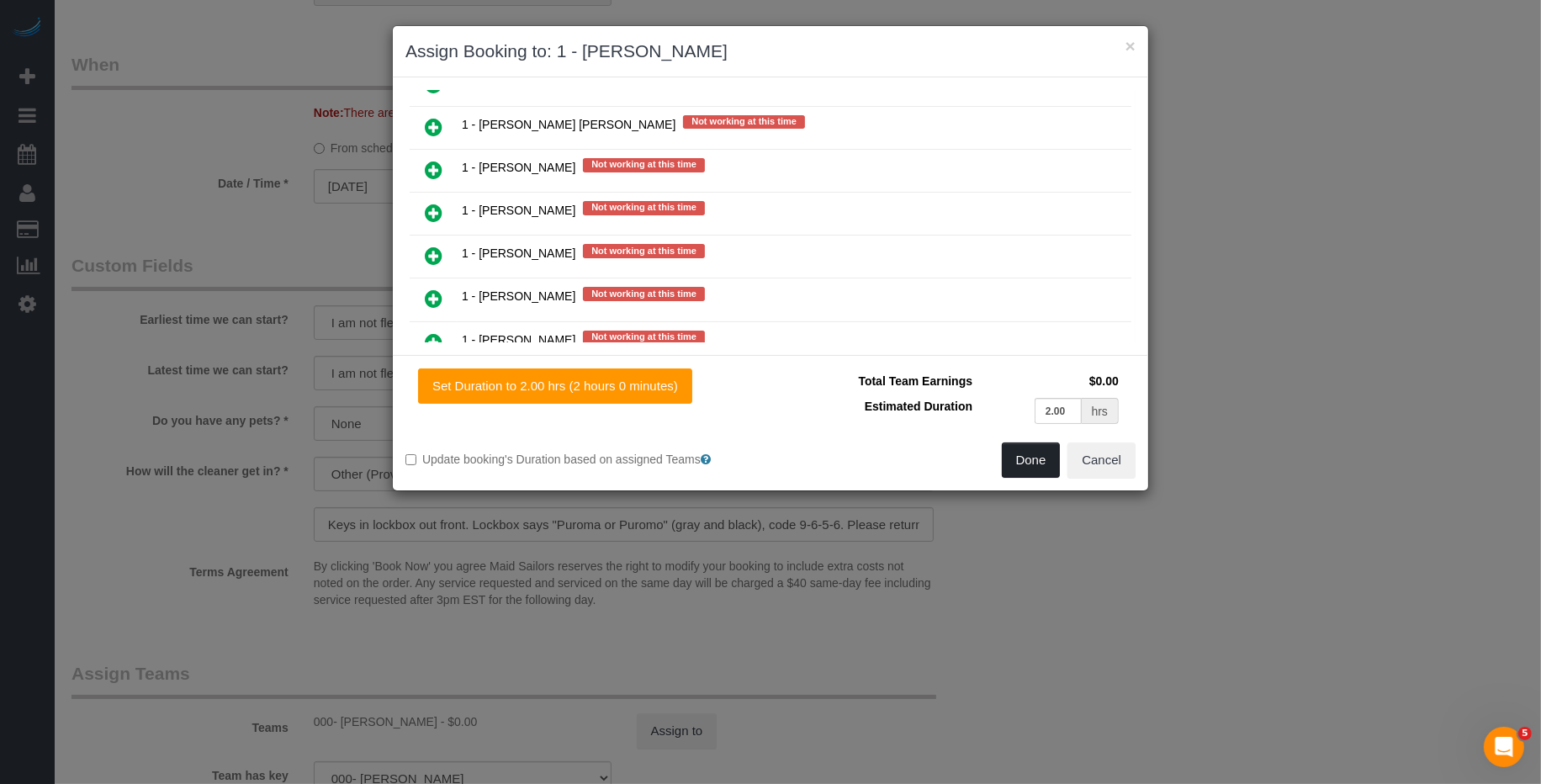
click at [1038, 456] on button "Done" at bounding box center [1032, 460] width 59 height 35
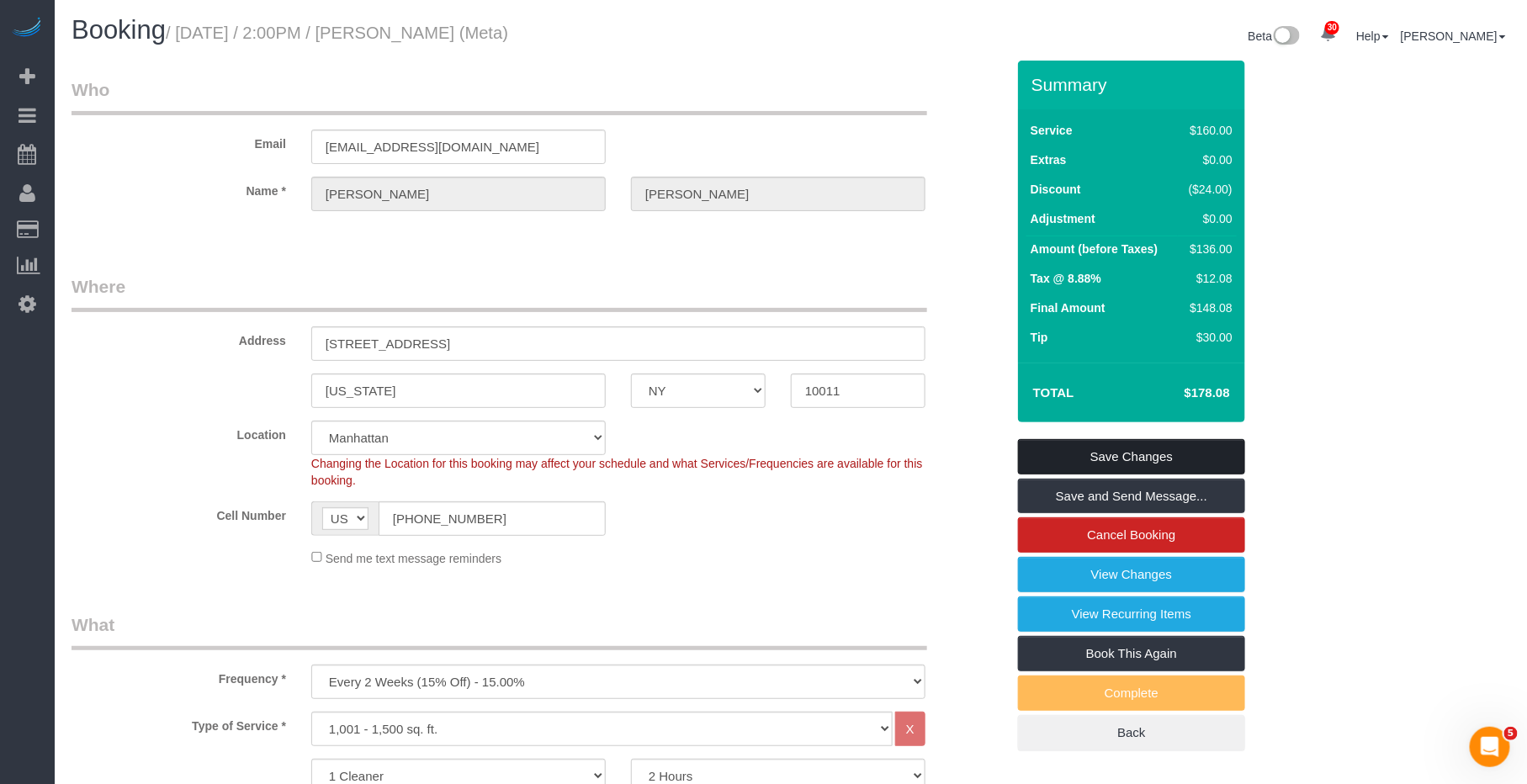
scroll to position [0, 0]
click at [1122, 448] on link "Save Changes" at bounding box center [1131, 457] width 227 height 35
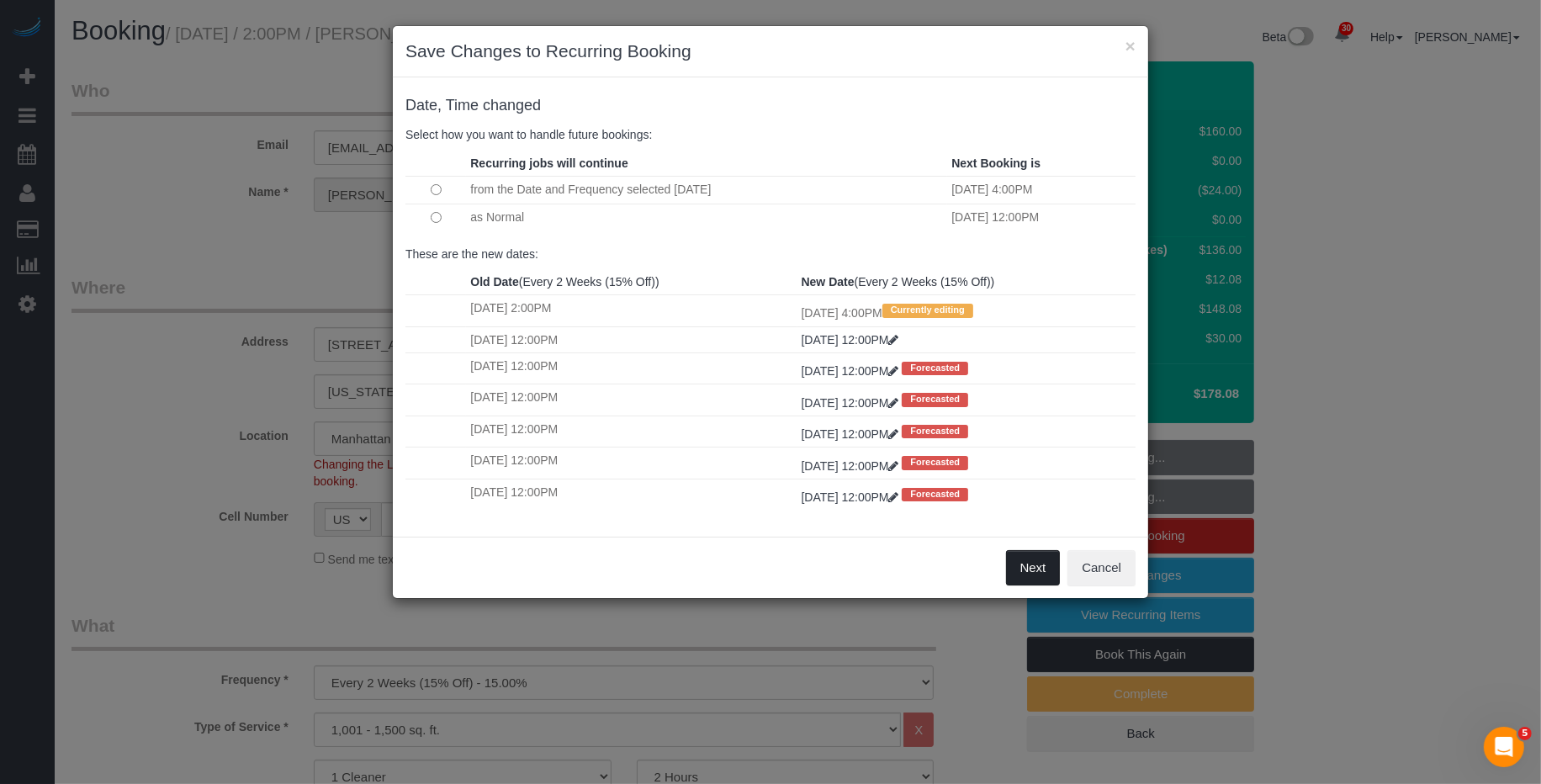
click at [1036, 570] on button "Next" at bounding box center [1033, 567] width 54 height 35
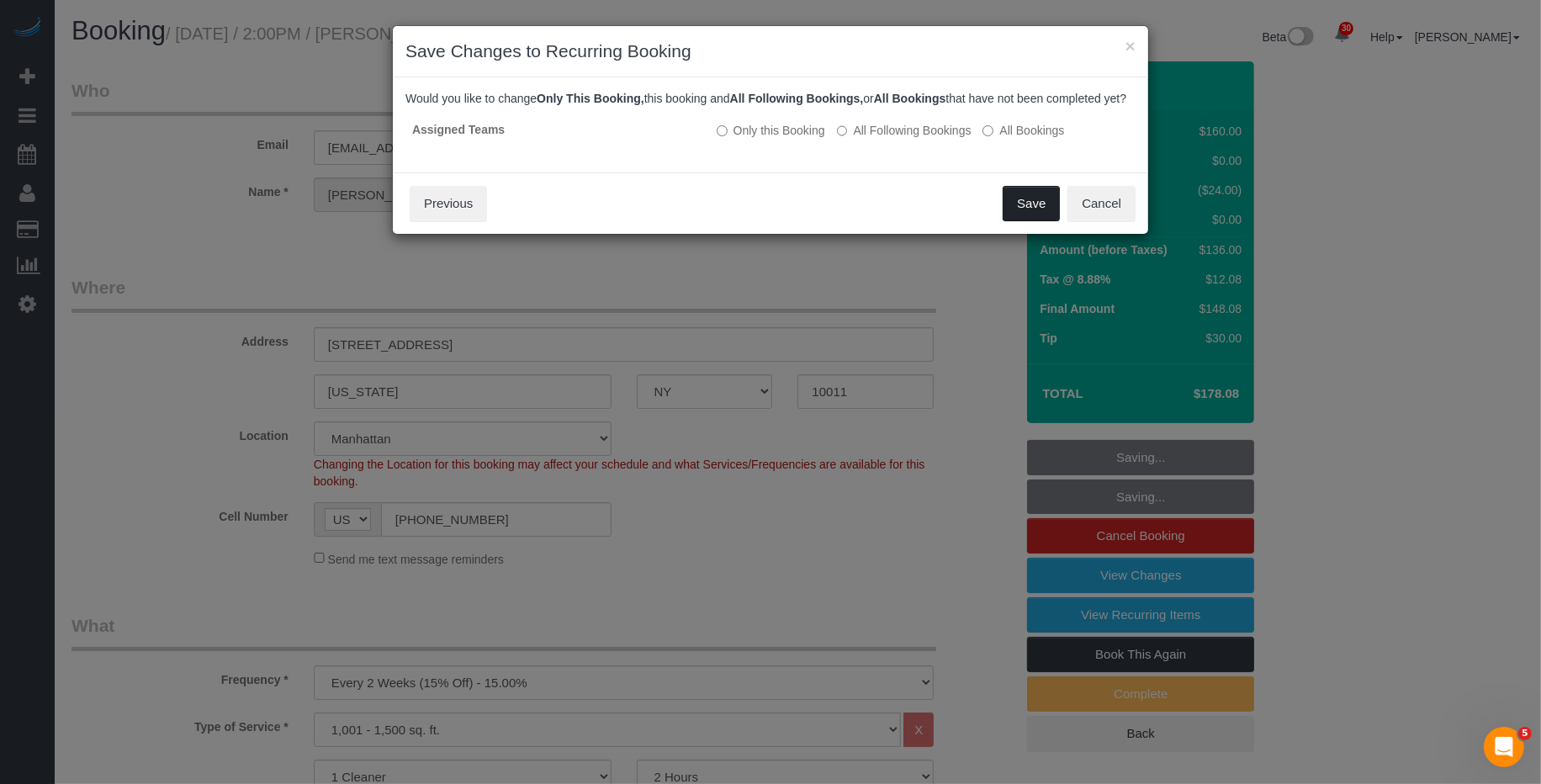
click at [1037, 221] on button "Save" at bounding box center [1032, 203] width 57 height 35
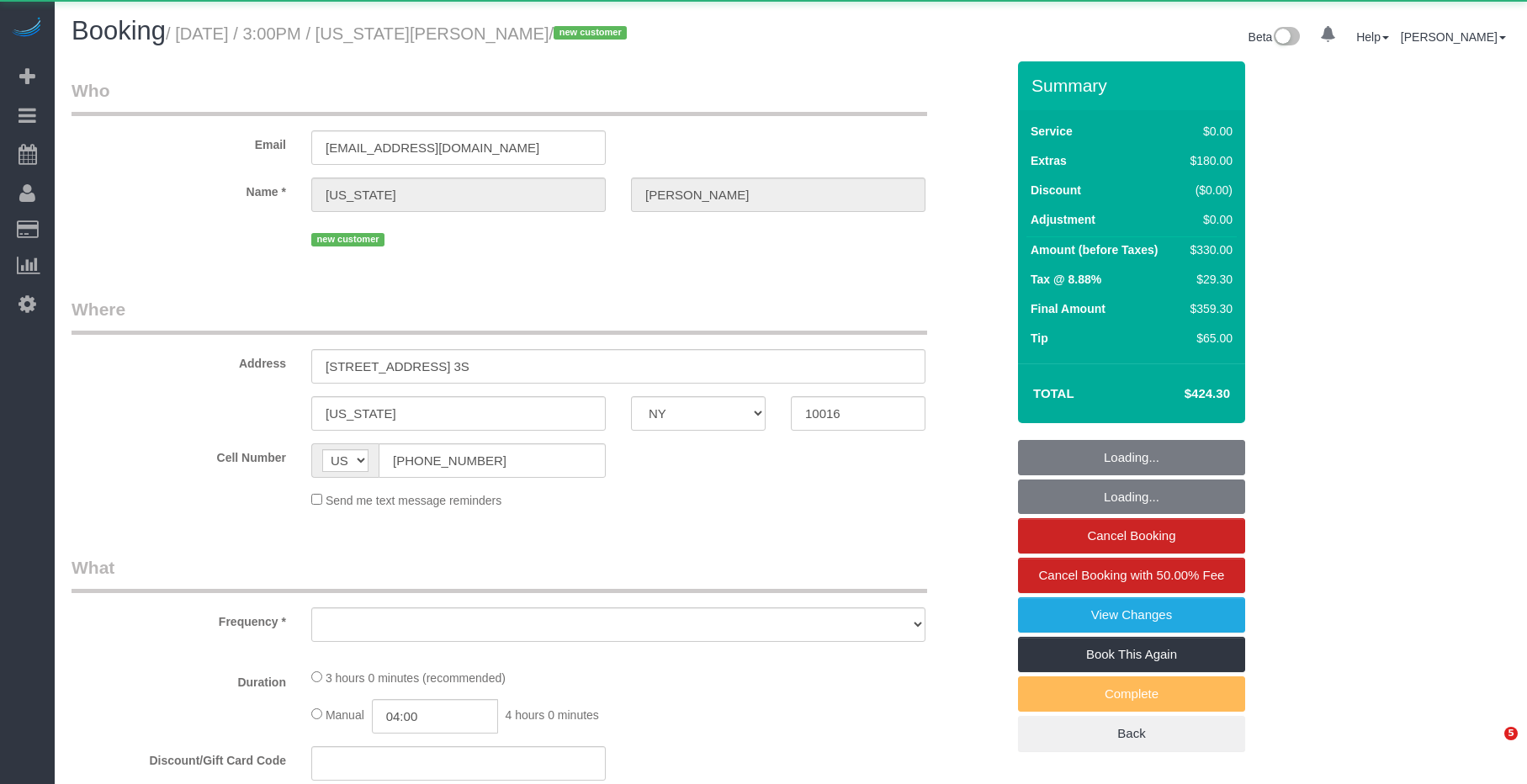
select select "NY"
select select "object:1109"
select select "spot1"
select select "number:89"
select select "number:90"
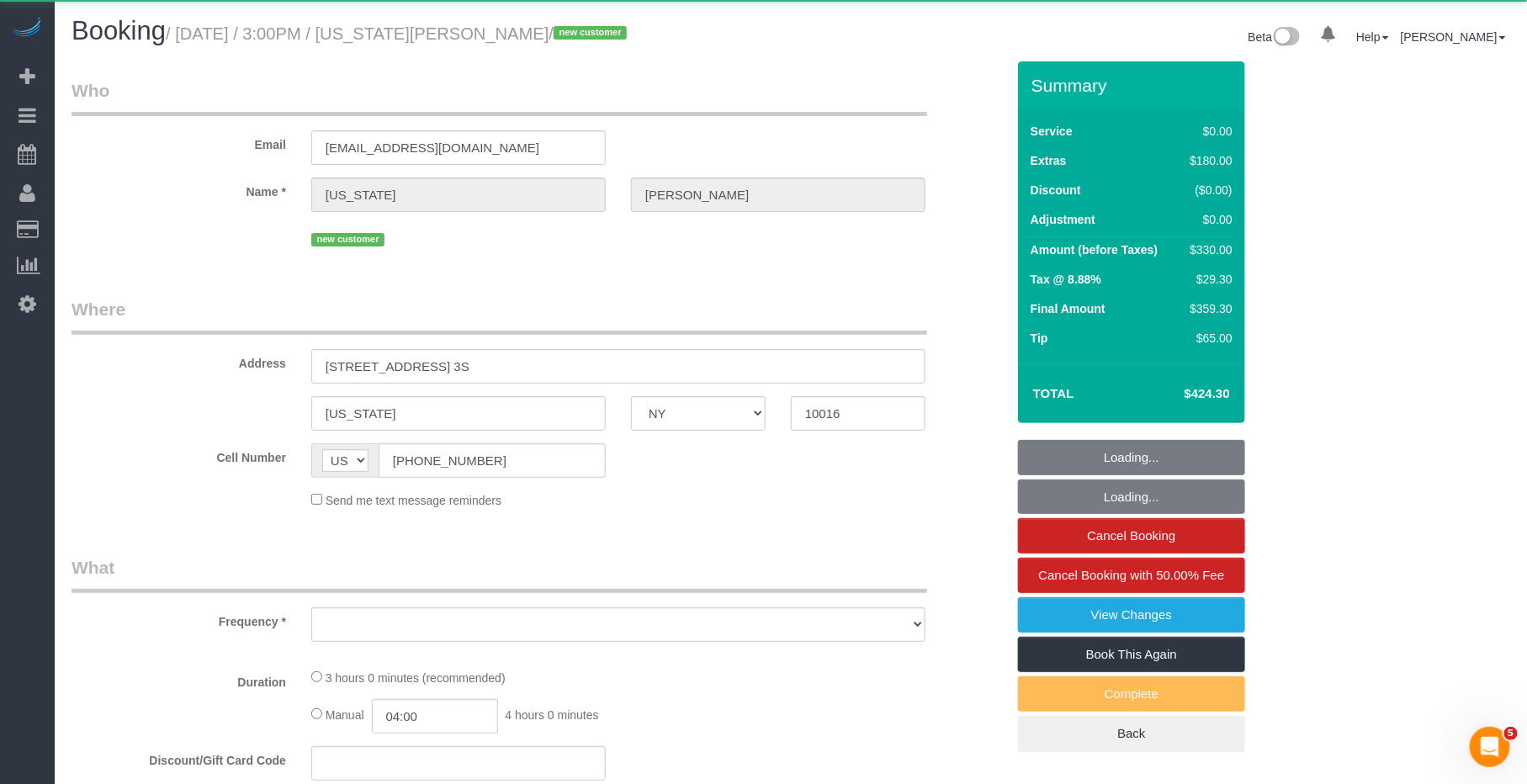
select select "number:15"
select select "number:5"
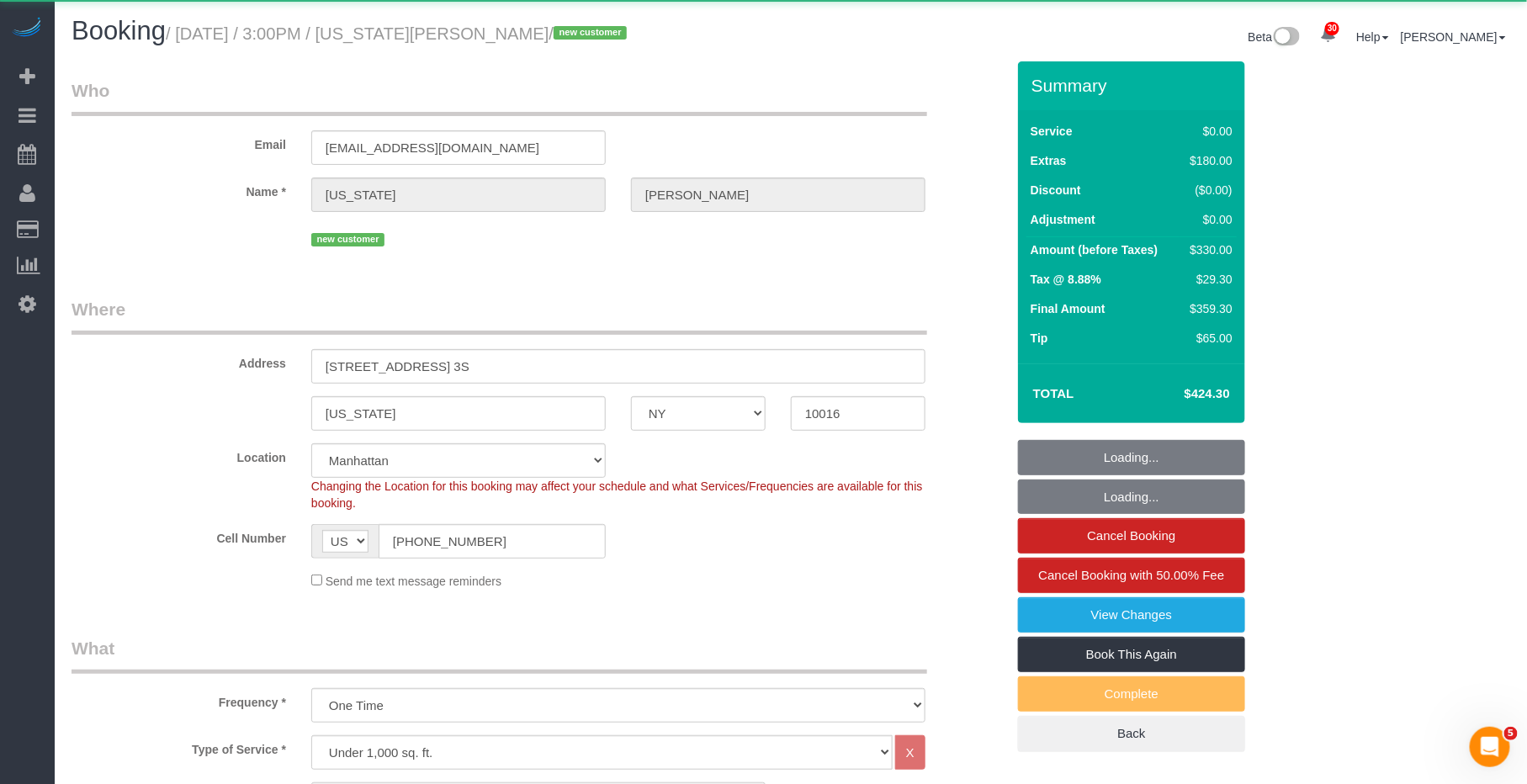
select select "string:stripe-pm_1SCUrU4VGloSiKo713NVIWVg"
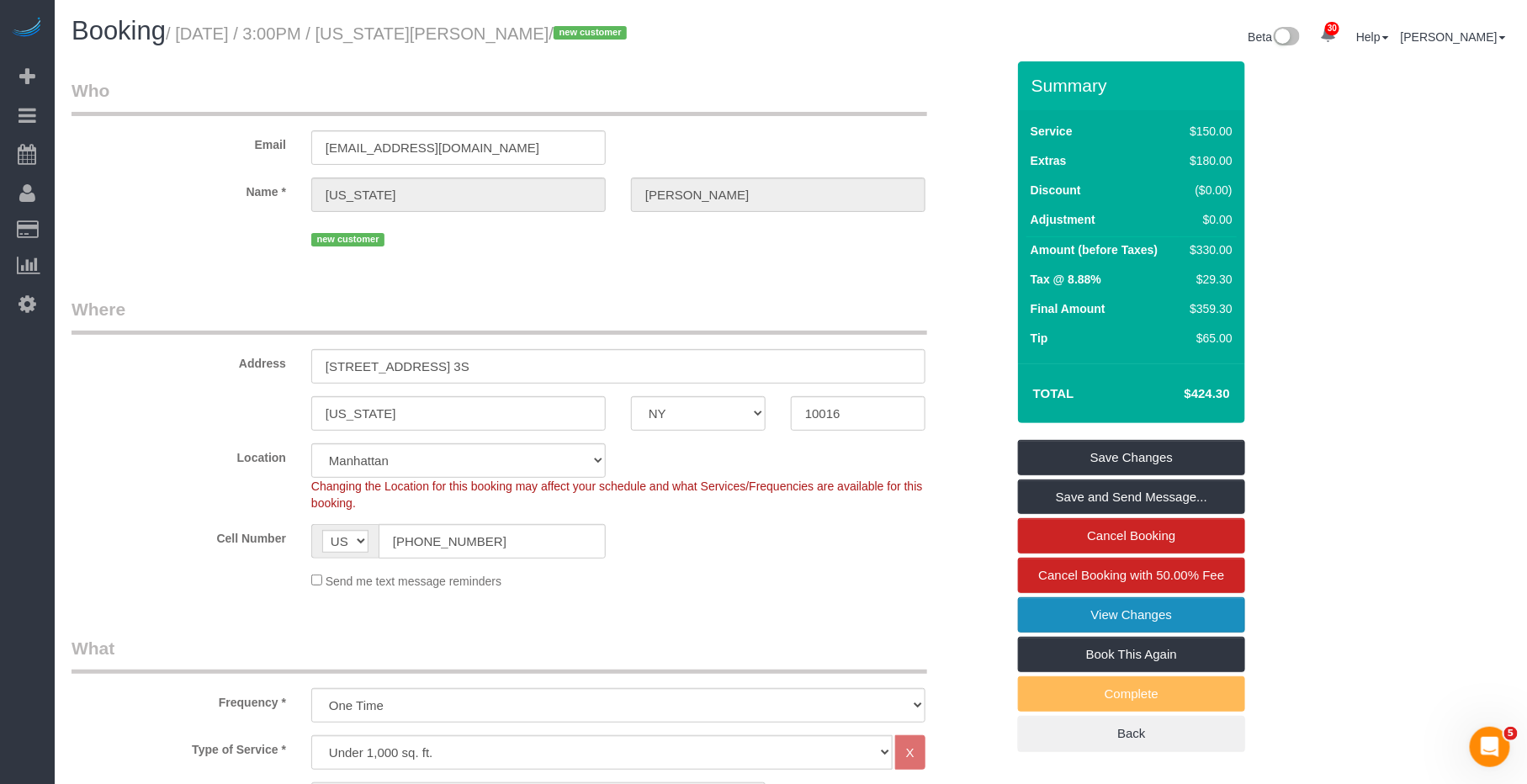
click at [1085, 623] on link "View Changes" at bounding box center [1131, 615] width 227 height 35
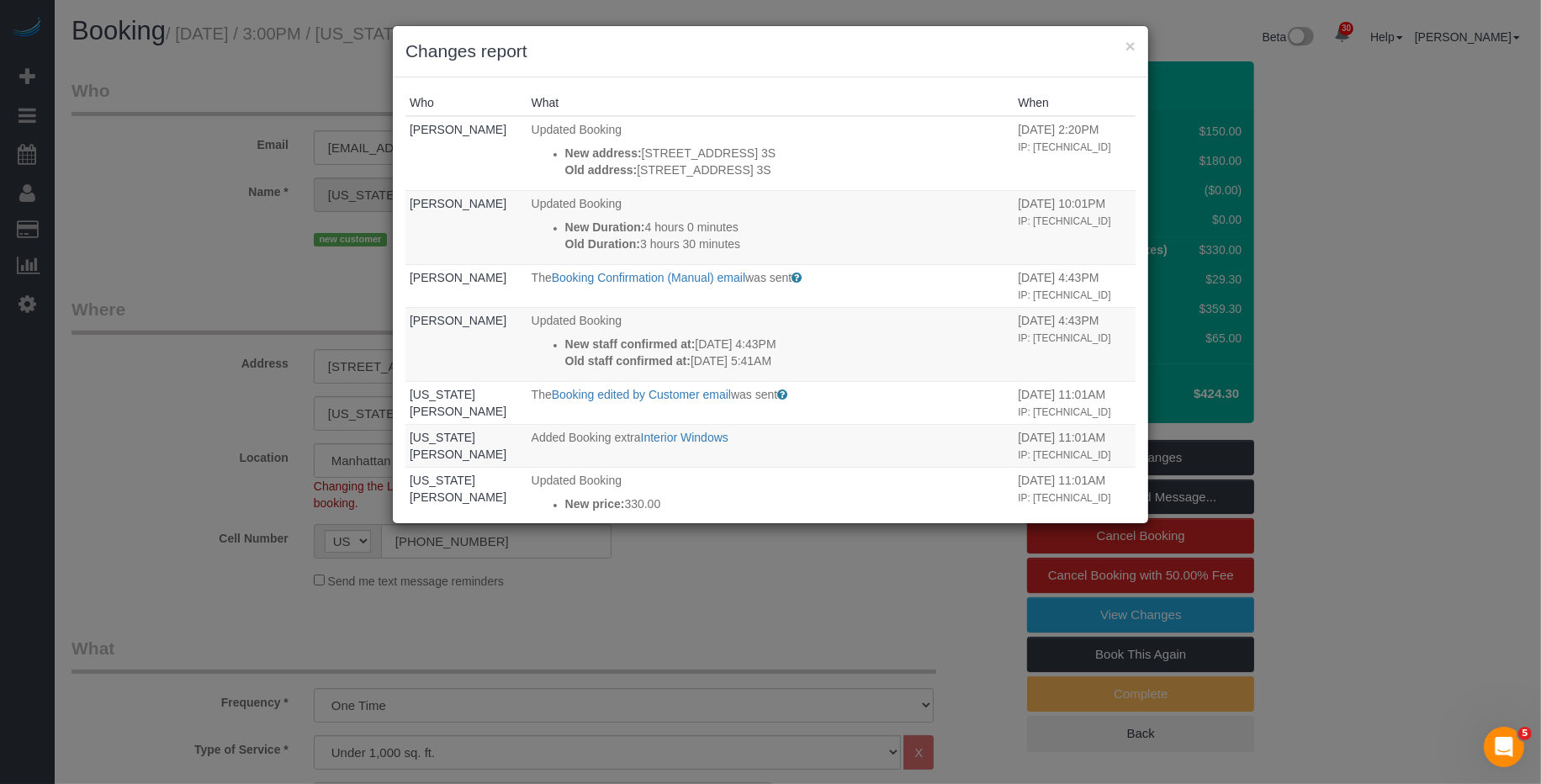
click at [1124, 47] on h3 "Changes report" at bounding box center [770, 51] width 730 height 25
click at [1129, 52] on button "×" at bounding box center [1131, 46] width 10 height 17
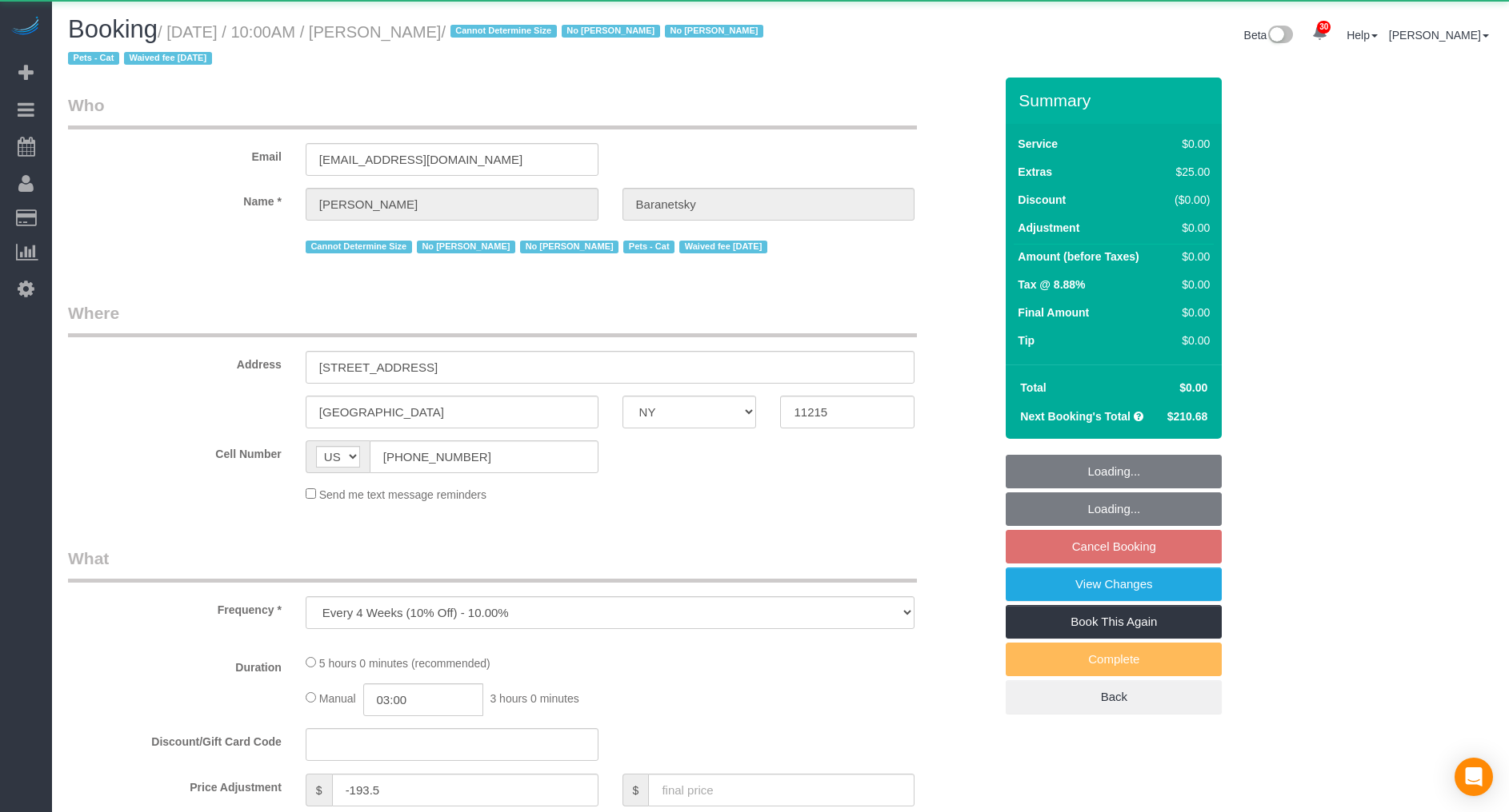
select select "NY"
select select "object:1125"
select select "string:stripe-pm_1No6cK4VGloSiKo7E2tmOfwl"
select select "2"
select select "spot63"
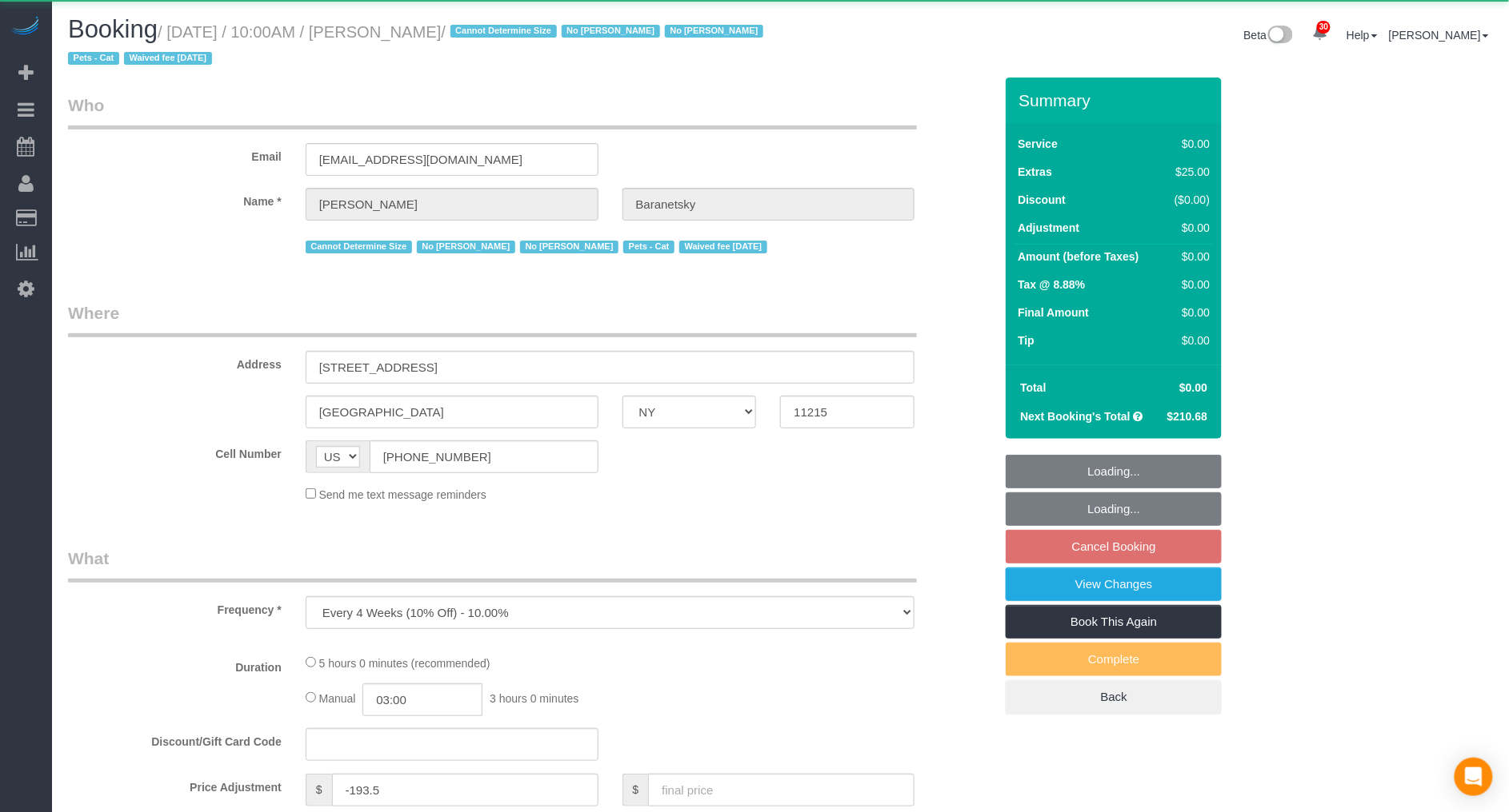
select select "number:89"
select select "number:90"
select select "number:14"
select select "number:7"
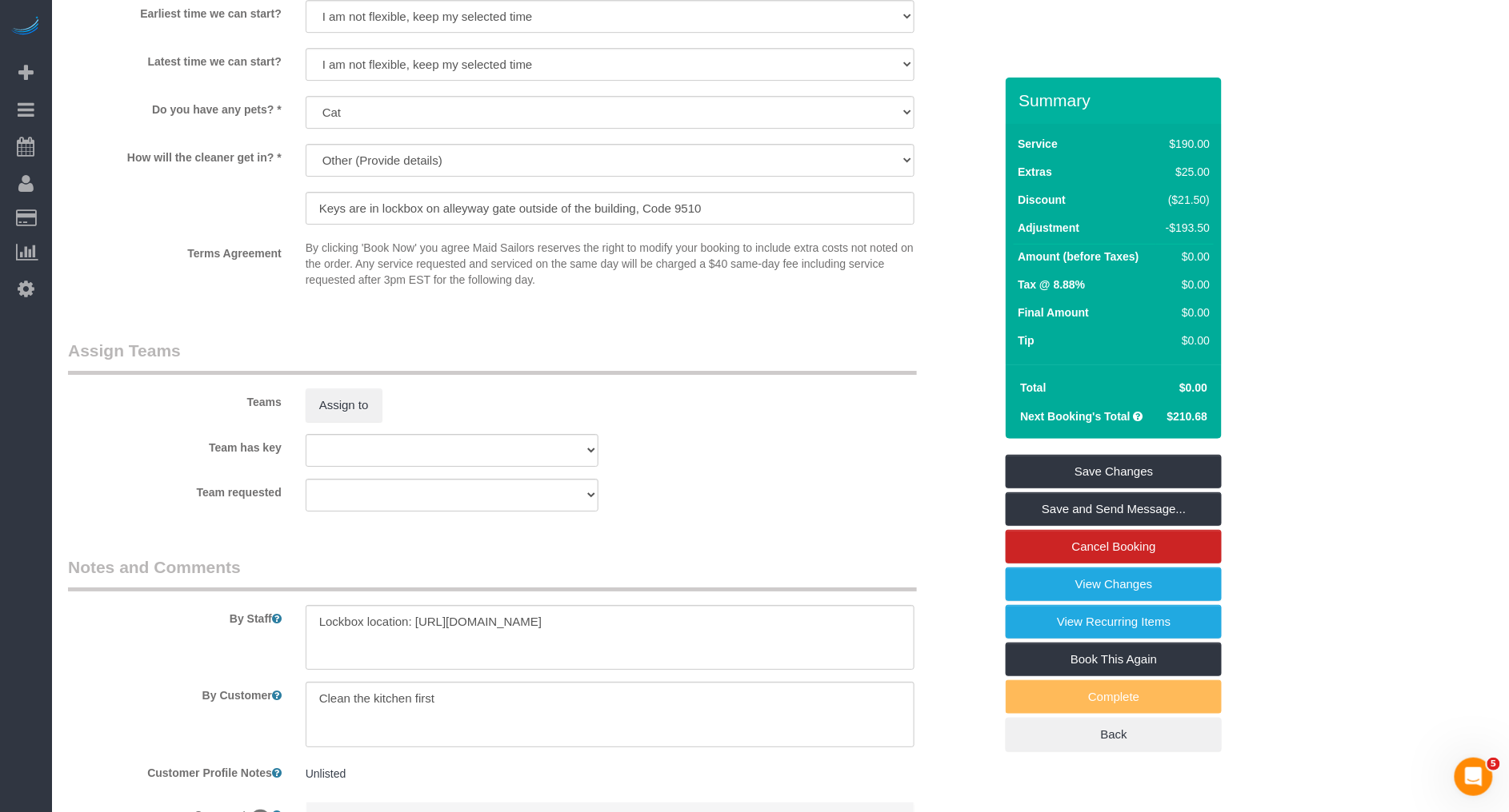
scroll to position [981, 0]
